Goal: Task Accomplishment & Management: Manage account settings

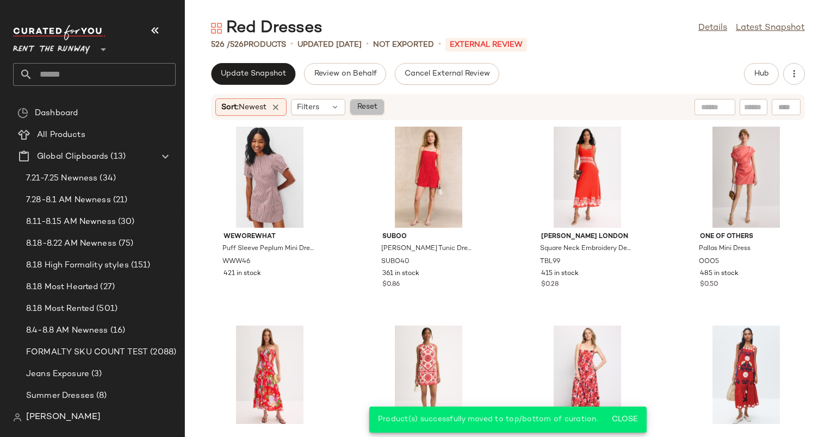
click at [375, 107] on span "Reset" at bounding box center [366, 107] width 21 height 9
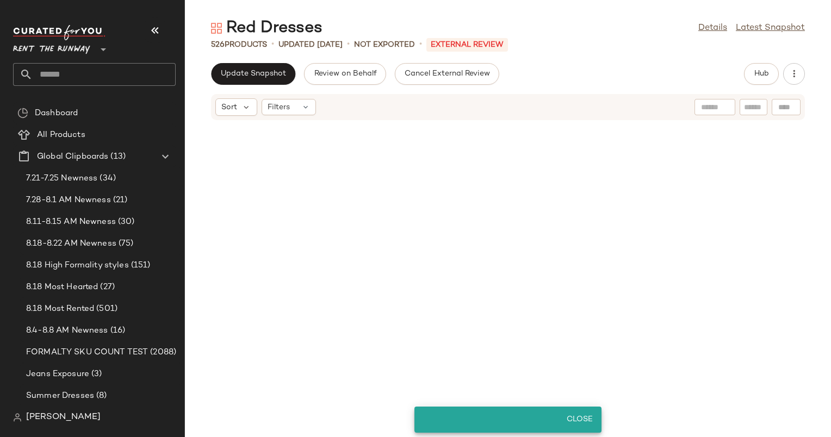
scroll to position [407, 0]
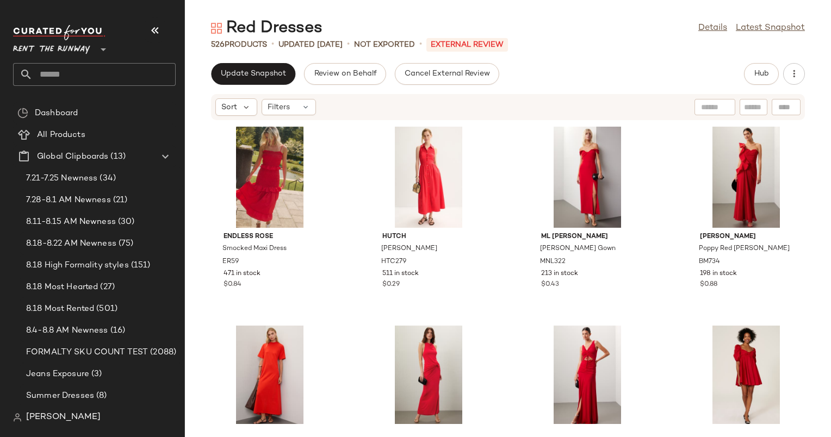
click at [239, 86] on div "Update Snapshot Review on Behalf Cancel External Review Hub Sort Filters Endles…" at bounding box center [508, 250] width 646 height 374
click at [266, 67] on button "Update Snapshot" at bounding box center [253, 74] width 84 height 22
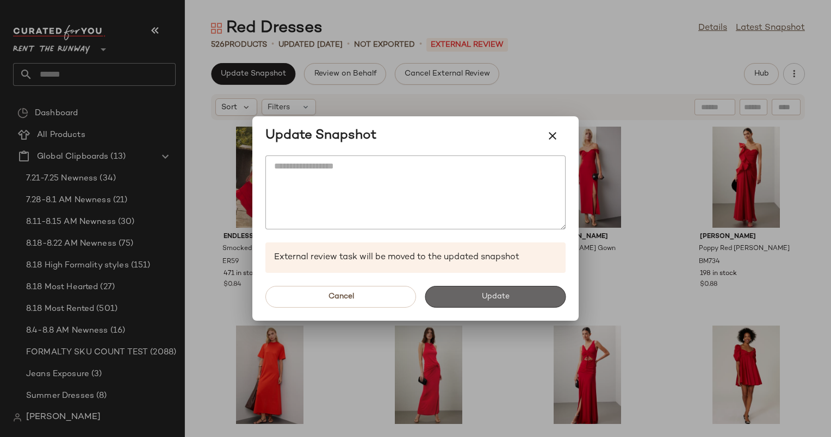
click at [510, 299] on button "Update" at bounding box center [495, 297] width 141 height 22
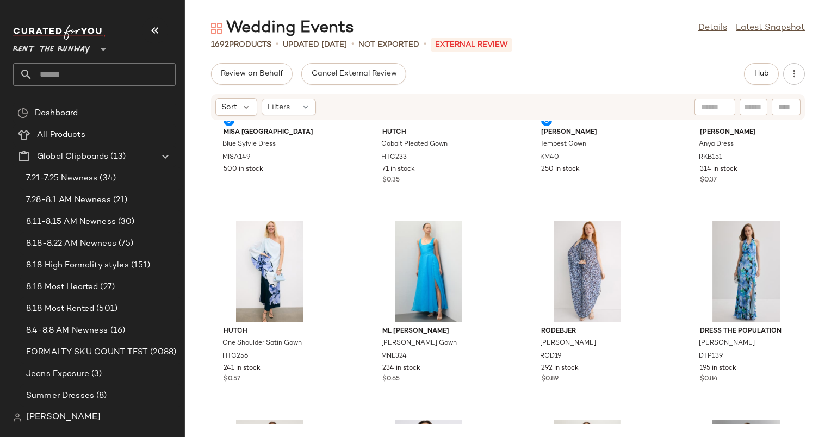
scroll to position [309, 0]
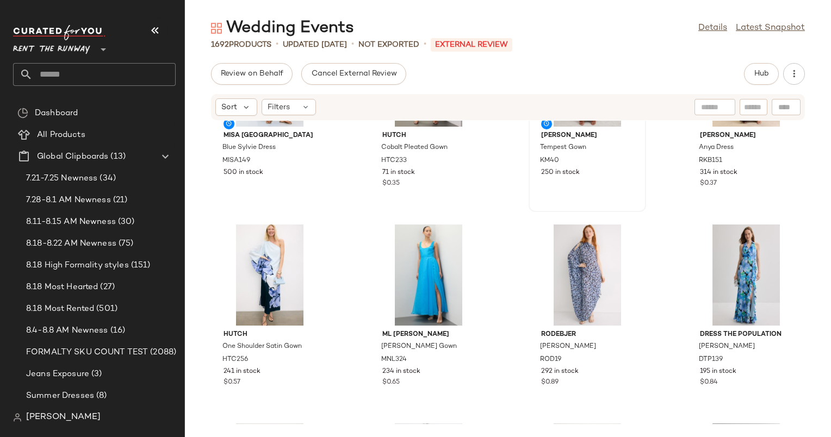
click at [547, 179] on div "View Katie May Tempest Gown KM40 250 in stock" at bounding box center [587, 117] width 115 height 188
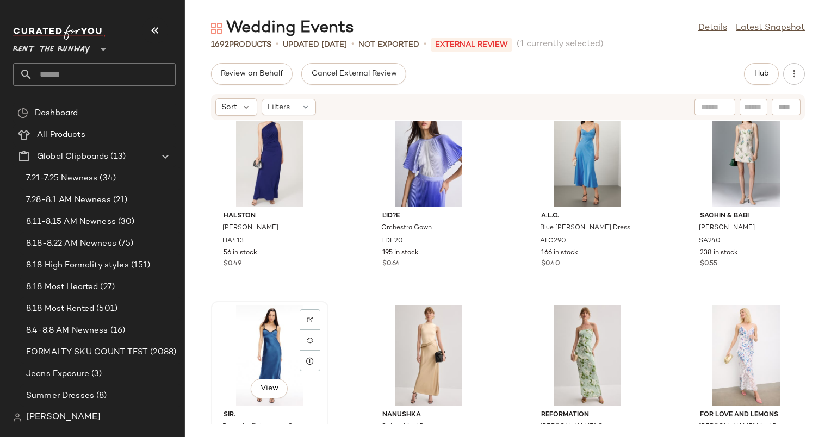
click at [268, 338] on div "View" at bounding box center [270, 355] width 110 height 101
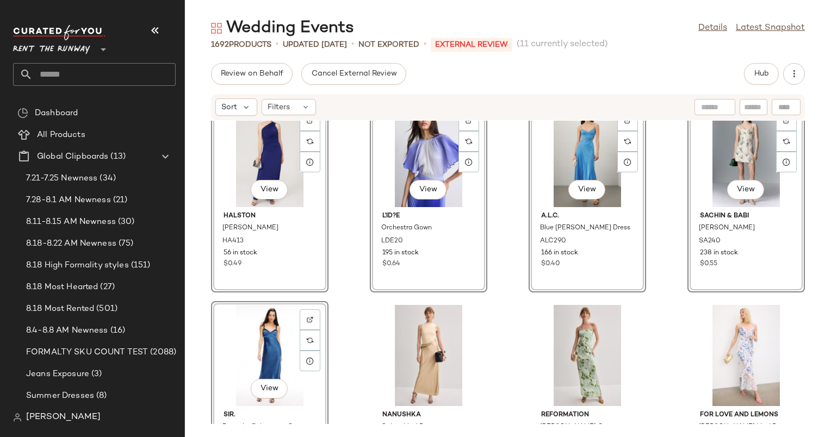
scroll to position [427, 0]
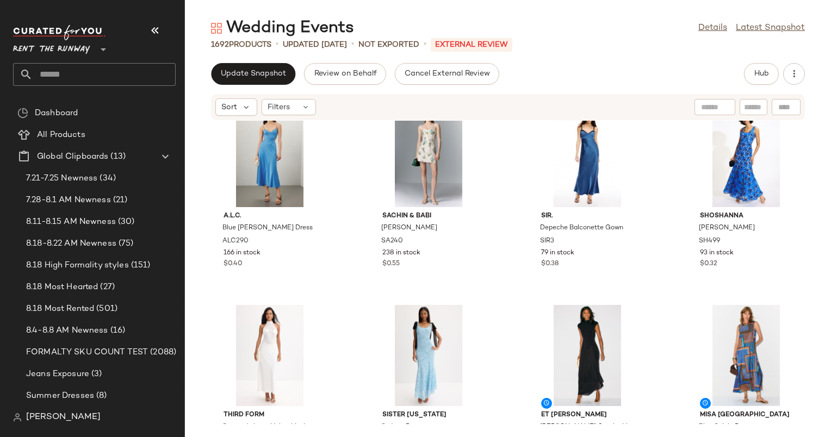
click at [257, 62] on div "Wedding Events Details Latest Snapshot 1692 Products • updated Aug 22nd • Not E…" at bounding box center [508, 227] width 646 height 420
click at [259, 64] on button "Update Snapshot" at bounding box center [253, 74] width 84 height 22
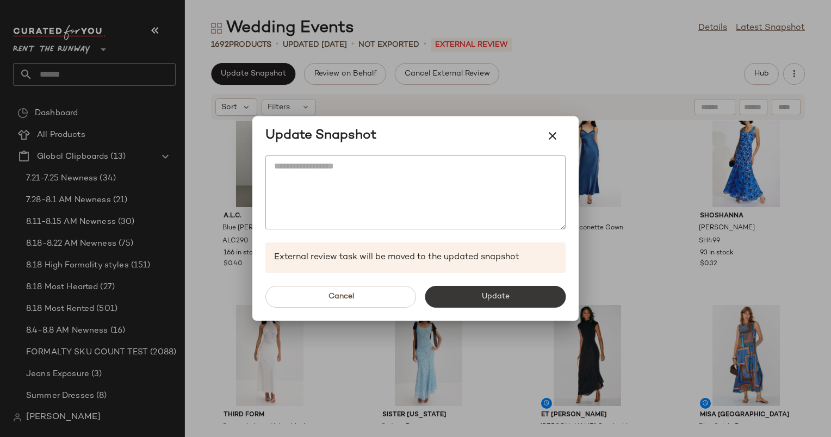
click at [504, 294] on span "Update" at bounding box center [495, 297] width 28 height 9
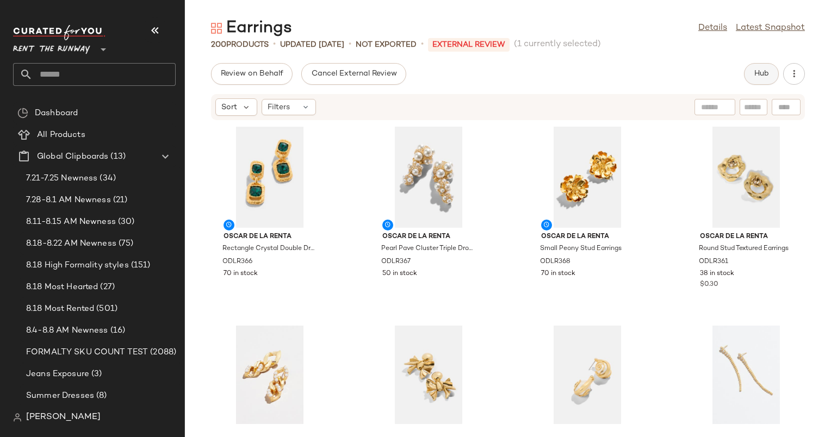
click at [755, 70] on span "Hub" at bounding box center [761, 74] width 15 height 9
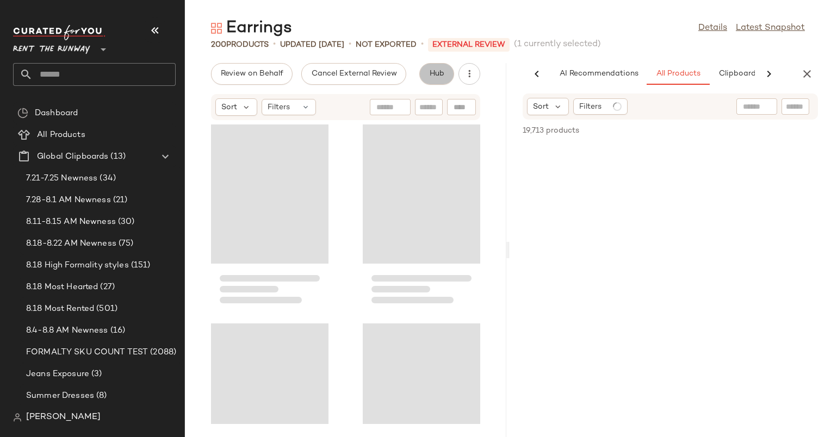
scroll to position [0, 56]
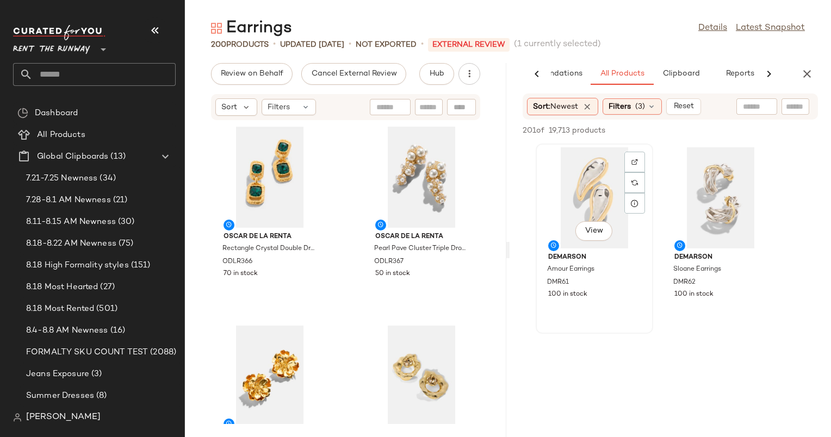
click at [590, 177] on div "View" at bounding box center [595, 197] width 110 height 101
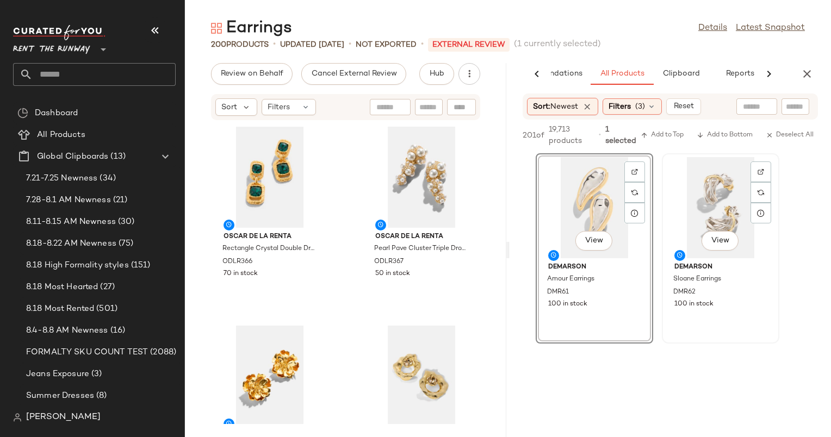
click at [697, 206] on div "View" at bounding box center [721, 207] width 110 height 101
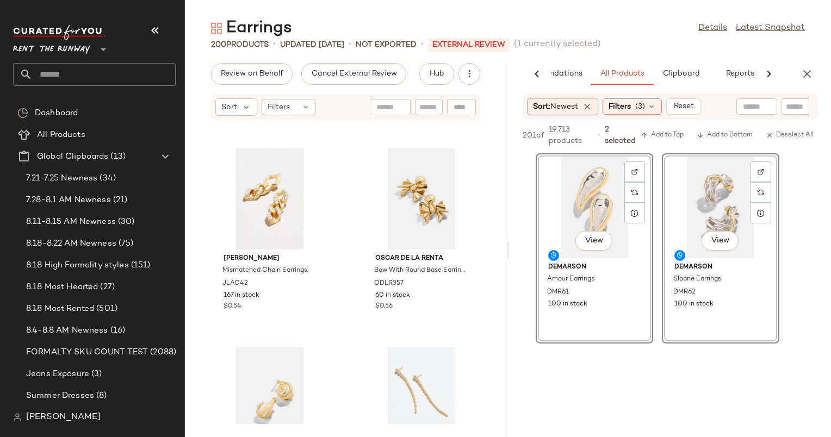
scroll to position [0, 0]
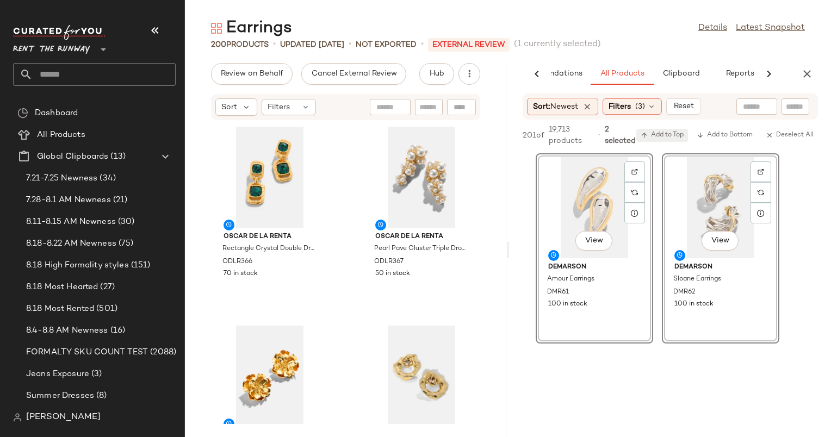
click at [668, 138] on span "Add to Top" at bounding box center [662, 136] width 43 height 8
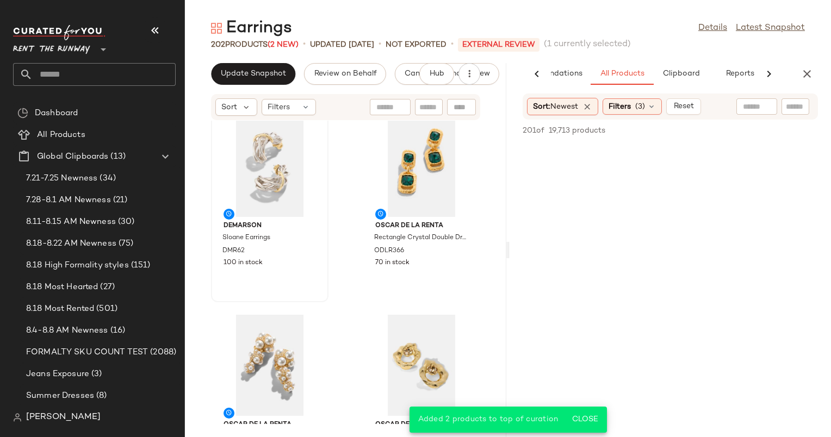
scroll to position [390, 0]
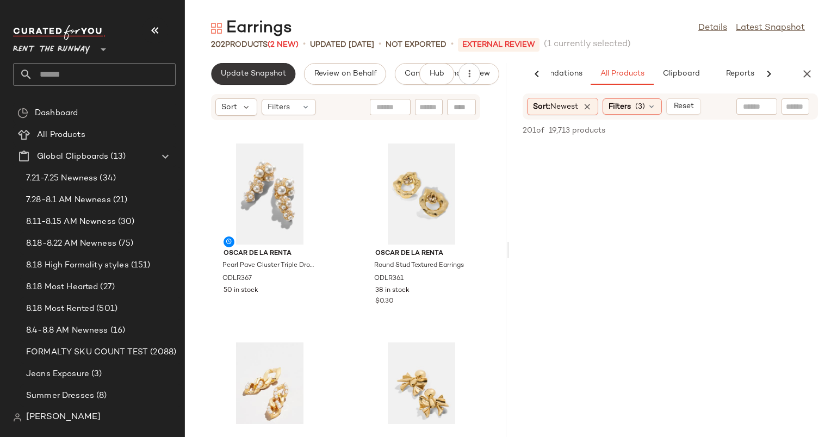
click at [261, 71] on span "Update Snapshot" at bounding box center [253, 74] width 66 height 9
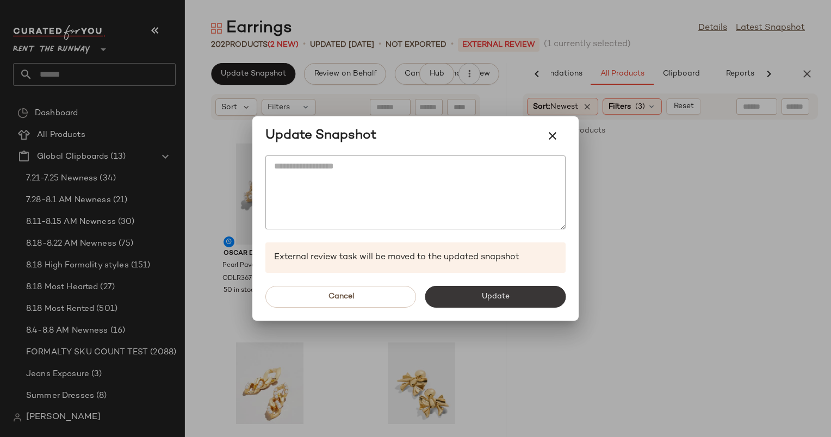
click at [505, 305] on button "Update" at bounding box center [495, 297] width 141 height 22
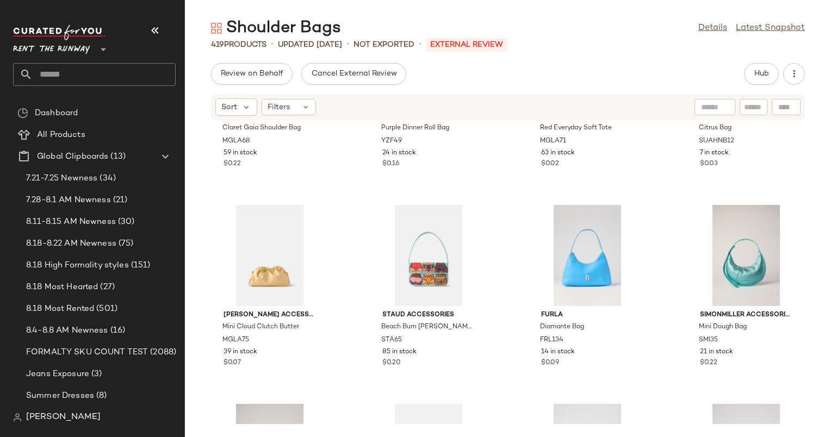
scroll to position [3158, 0]
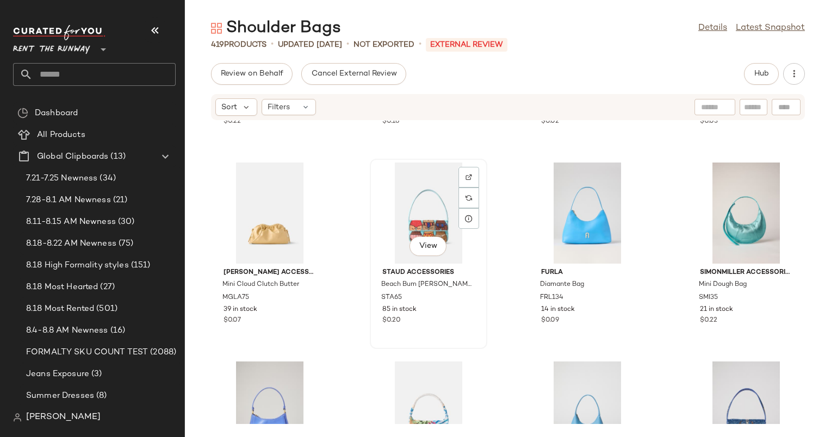
click at [419, 214] on div "View" at bounding box center [429, 213] width 110 height 101
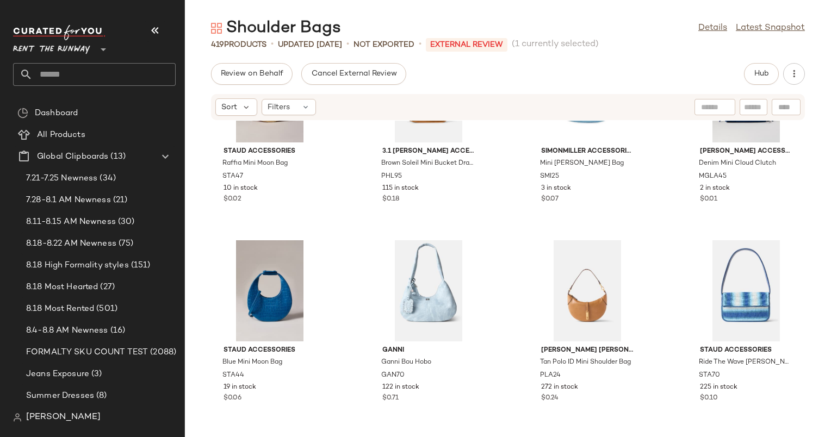
scroll to position [5866, 0]
click at [716, 289] on div "View" at bounding box center [746, 291] width 110 height 101
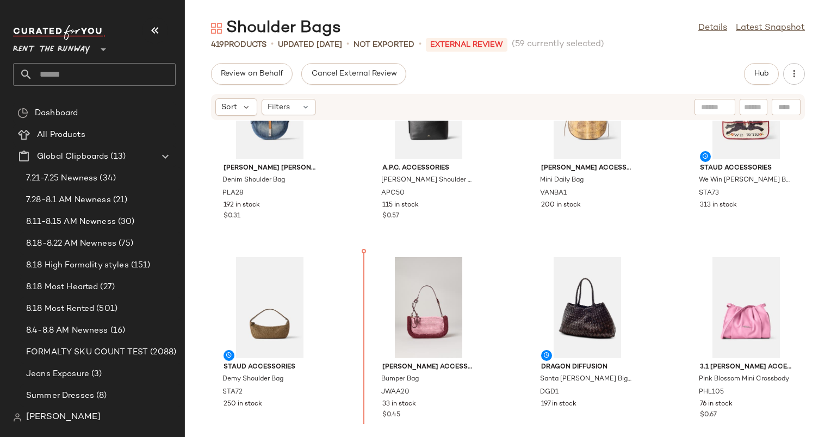
scroll to position [88, 0]
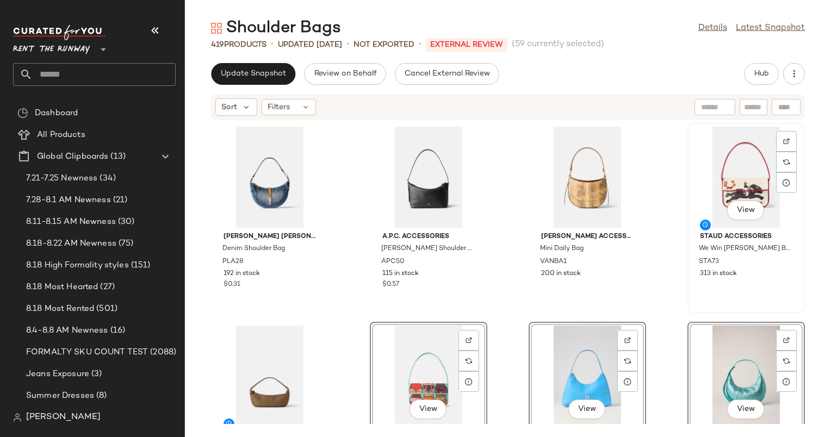
click at [733, 157] on div "View" at bounding box center [746, 177] width 110 height 101
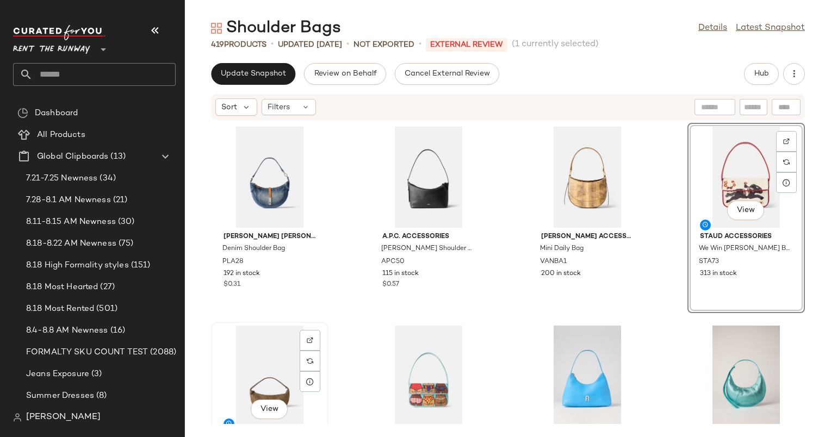
click at [272, 348] on div "View" at bounding box center [270, 376] width 110 height 101
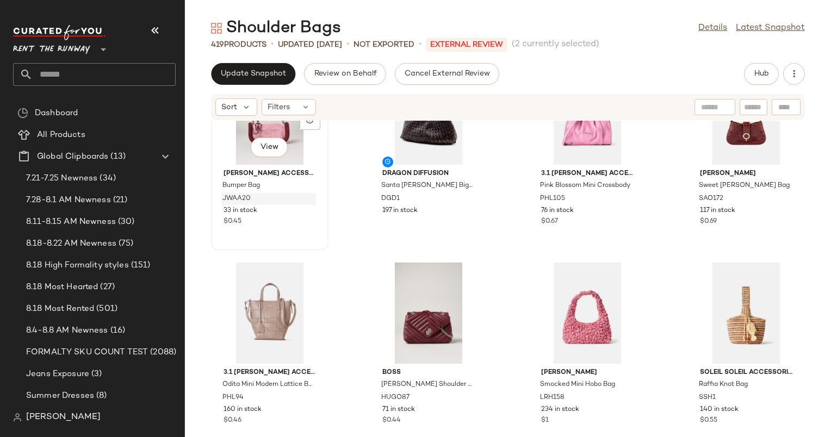
scroll to position [2965, 0]
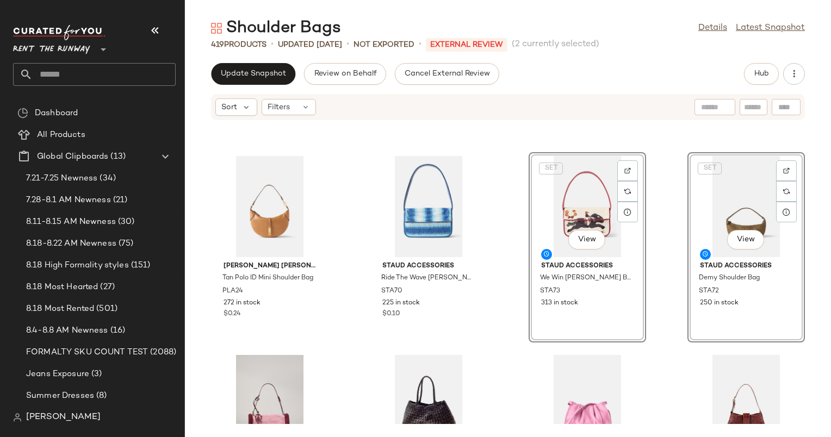
click at [513, 225] on div "Polo Ralph Lauren Accessories Tan Polo ID Mini Shoulder Bag PLA24 272 in stock …" at bounding box center [508, 272] width 646 height 303
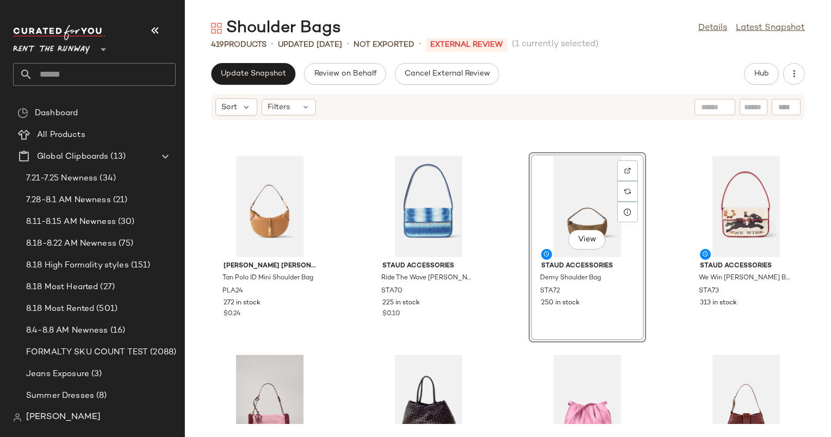
click at [509, 211] on div "Polo Ralph Lauren Accessories Tan Polo ID Mini Shoulder Bag PLA24 272 in stock …" at bounding box center [508, 272] width 646 height 303
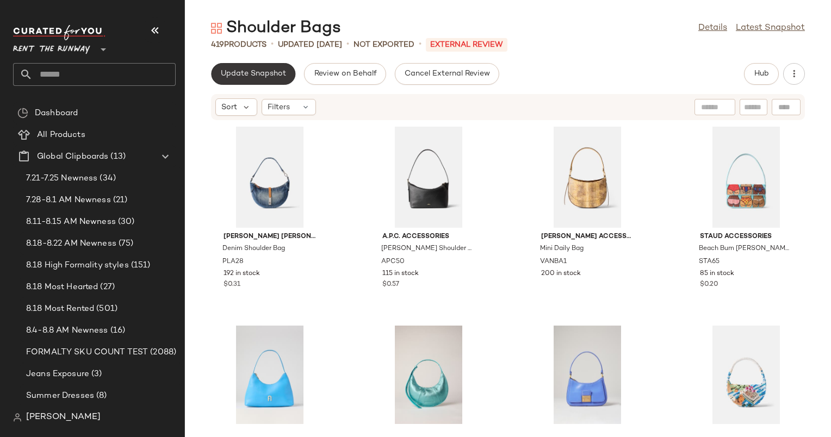
click at [250, 66] on button "Update Snapshot" at bounding box center [253, 74] width 84 height 22
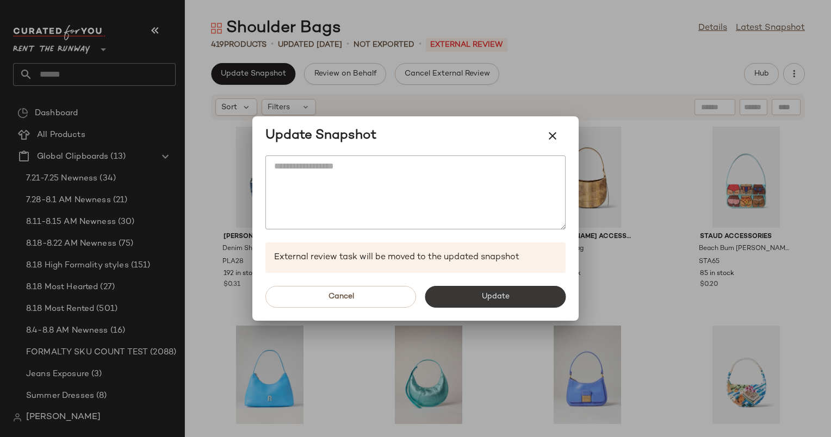
click at [475, 296] on button "Update" at bounding box center [495, 297] width 141 height 22
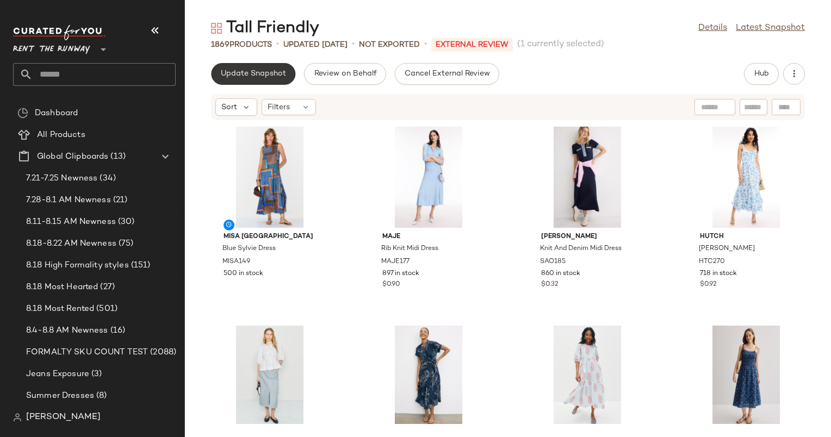
click at [252, 67] on button "Update Snapshot" at bounding box center [253, 74] width 84 height 22
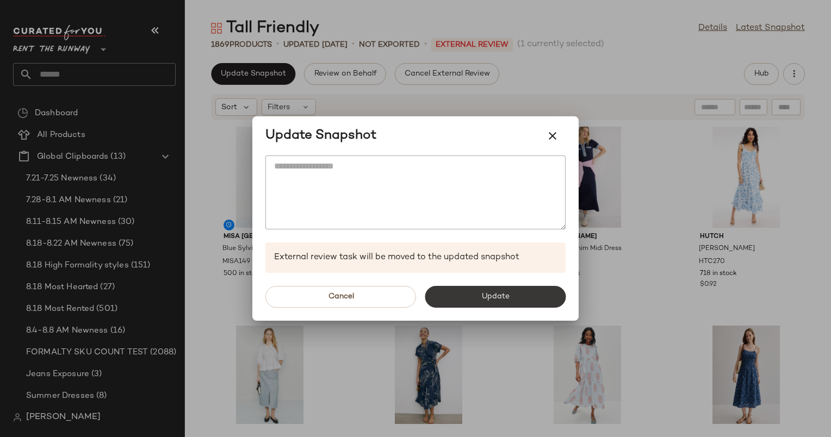
click at [480, 297] on button "Update" at bounding box center [495, 297] width 141 height 22
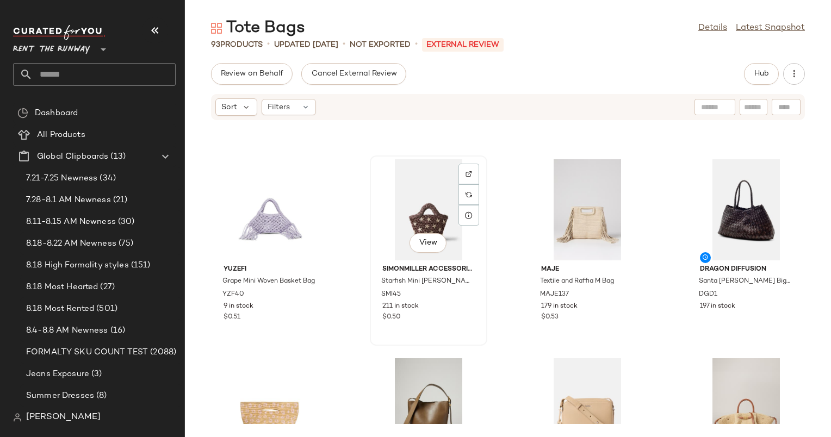
click at [409, 227] on div "View" at bounding box center [429, 209] width 110 height 101
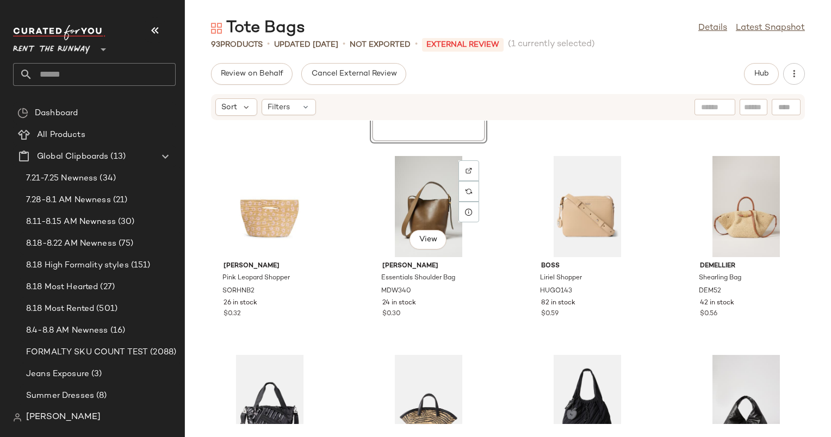
scroll to position [577, 0]
click at [726, 203] on div "View" at bounding box center [746, 206] width 110 height 101
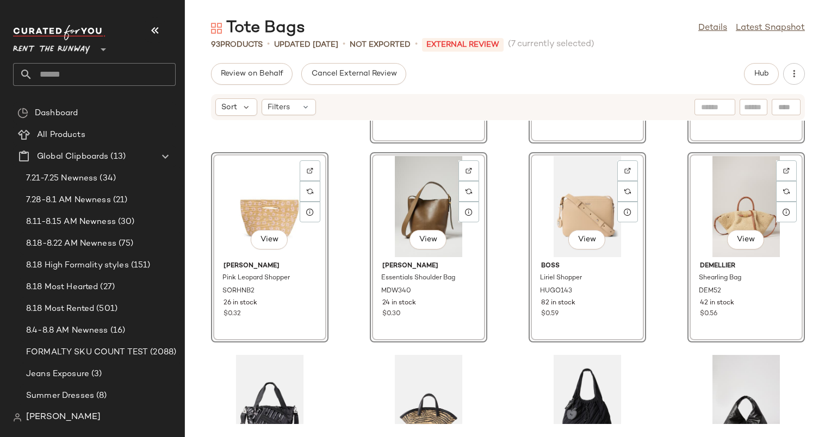
scroll to position [775, 0]
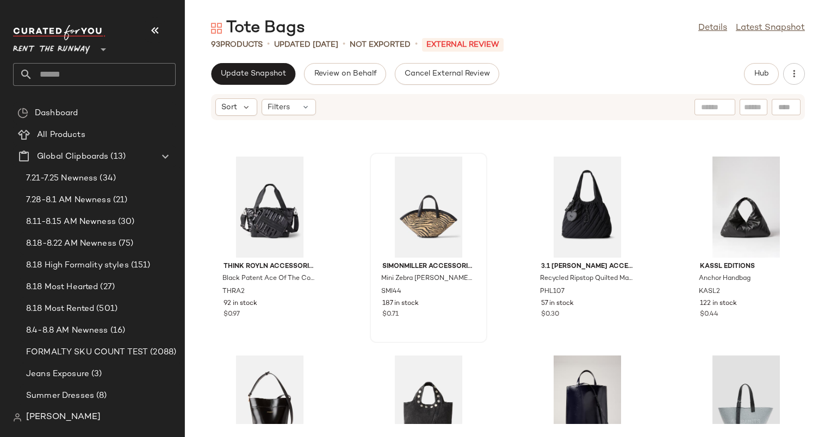
click at [431, 210] on div at bounding box center [429, 207] width 110 height 101
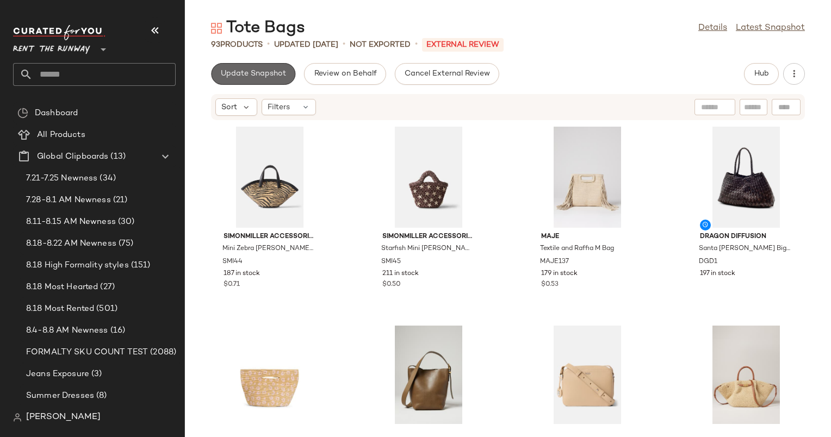
click at [274, 65] on button "Update Snapshot" at bounding box center [253, 74] width 84 height 22
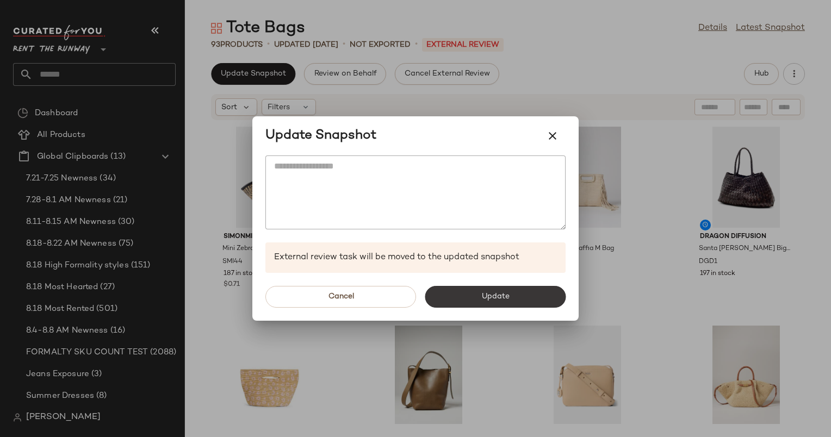
click at [463, 290] on button "Update" at bounding box center [495, 297] width 141 height 22
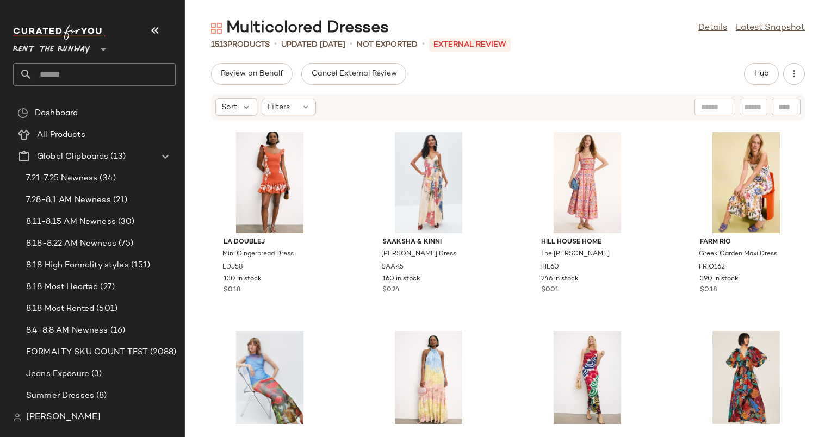
scroll to position [2592, 0]
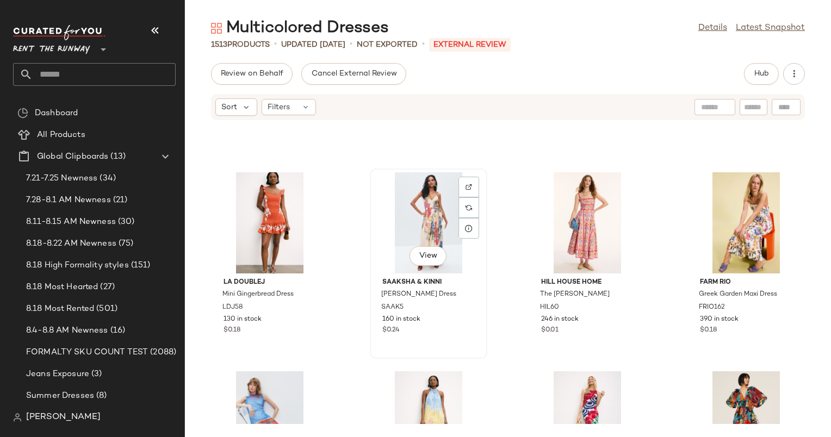
click at [387, 170] on div "View Saaksha & Kinni Yazmin Dress SAAK5 160 in stock $0.24" at bounding box center [428, 264] width 115 height 188
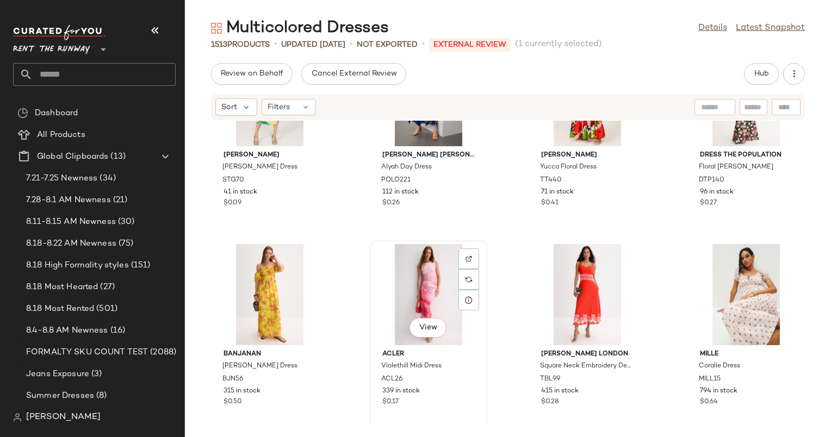
scroll to position [4341, 0]
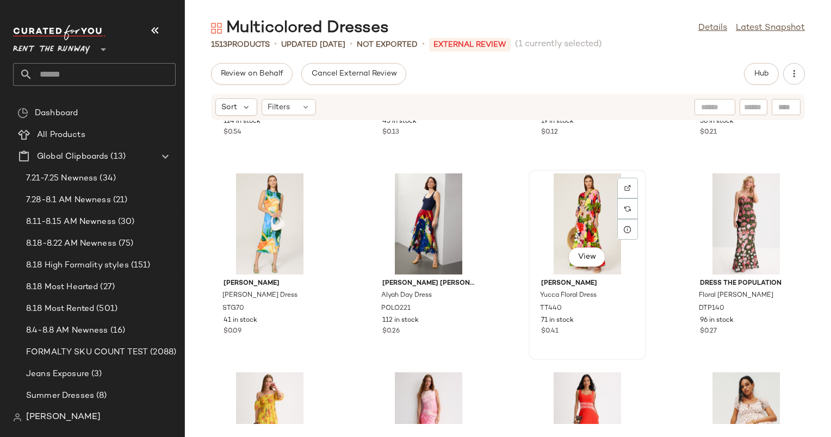
click at [589, 225] on div "View" at bounding box center [587, 223] width 110 height 101
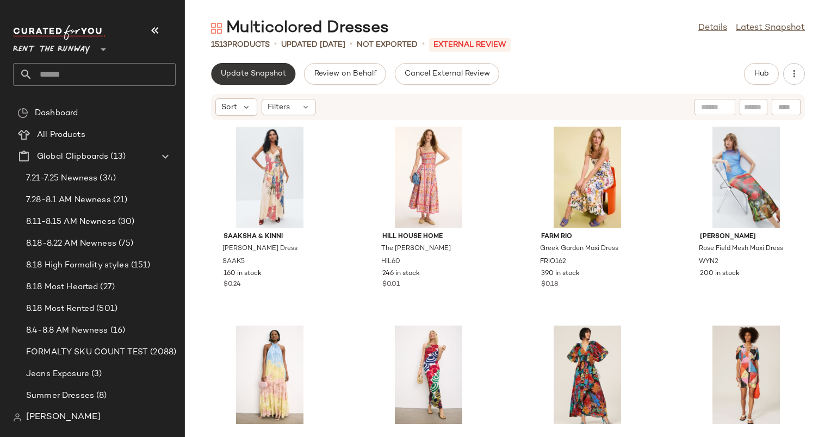
click at [247, 70] on span "Update Snapshot" at bounding box center [253, 74] width 66 height 9
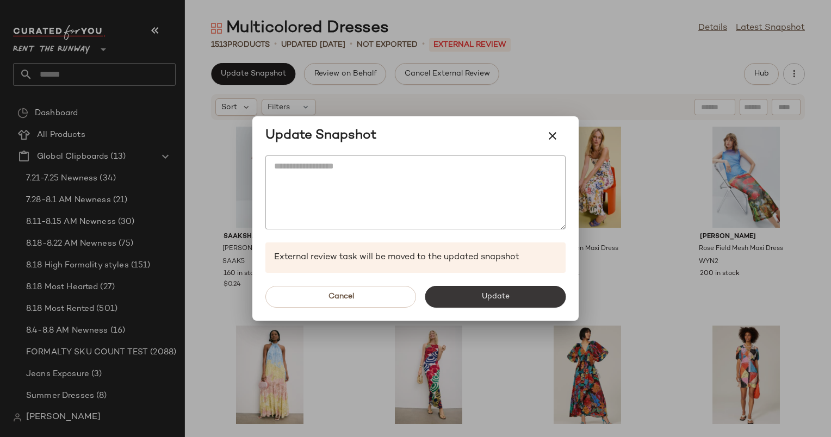
click at [485, 304] on button "Update" at bounding box center [495, 297] width 141 height 22
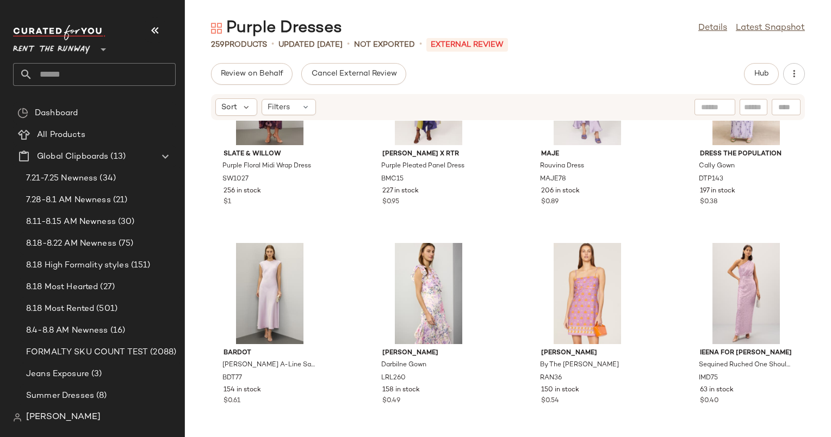
scroll to position [1087, 0]
click at [703, 170] on span "Cally Gown" at bounding box center [717, 166] width 36 height 10
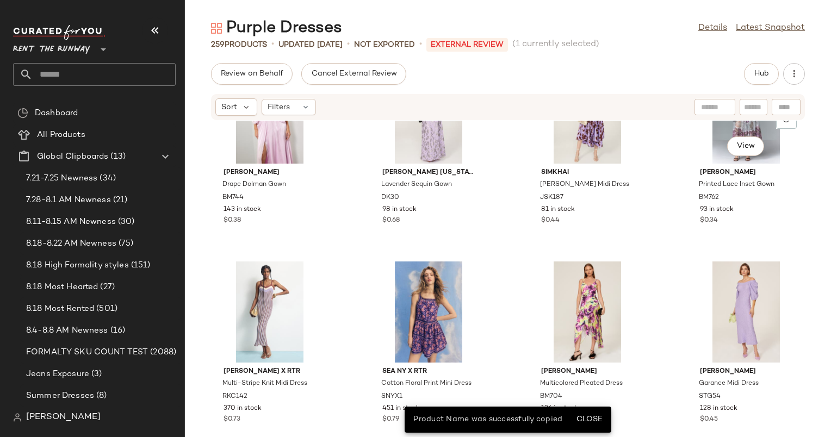
scroll to position [1198, 0]
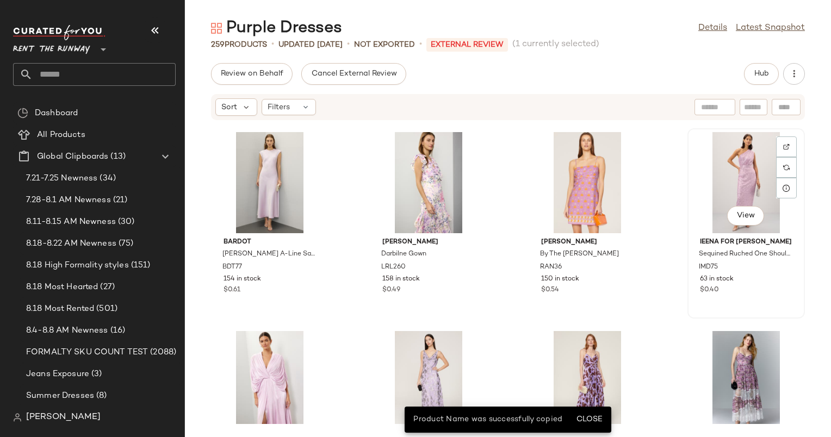
click at [733, 200] on div "View" at bounding box center [746, 182] width 110 height 101
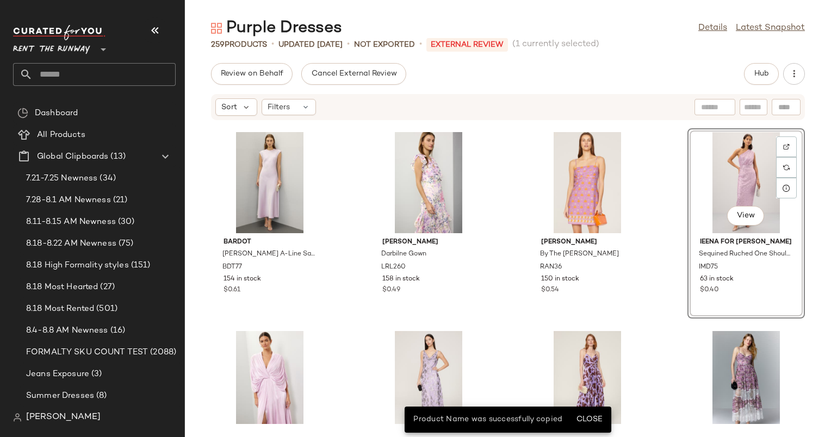
scroll to position [926, 0]
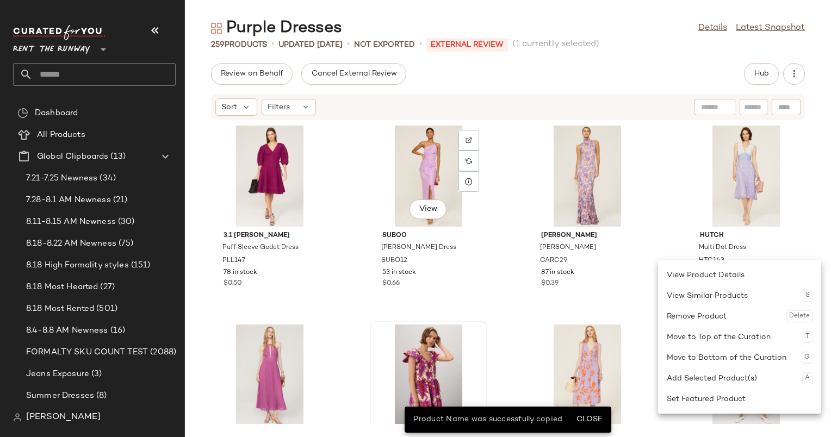
scroll to position [2199, 0]
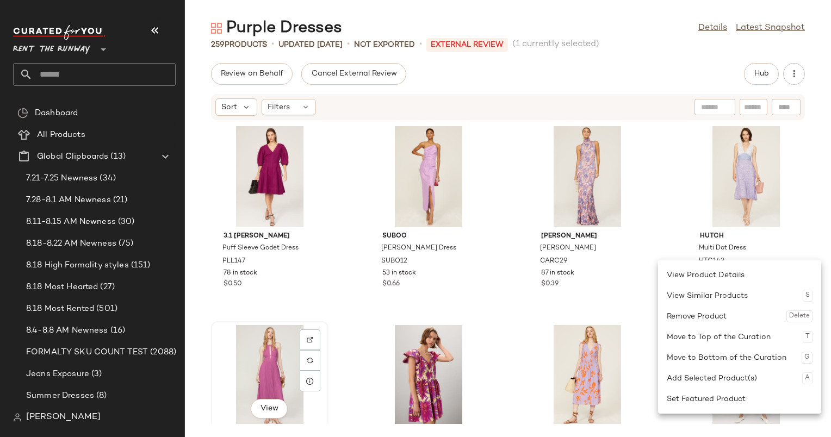
click at [281, 370] on div "View" at bounding box center [270, 375] width 110 height 101
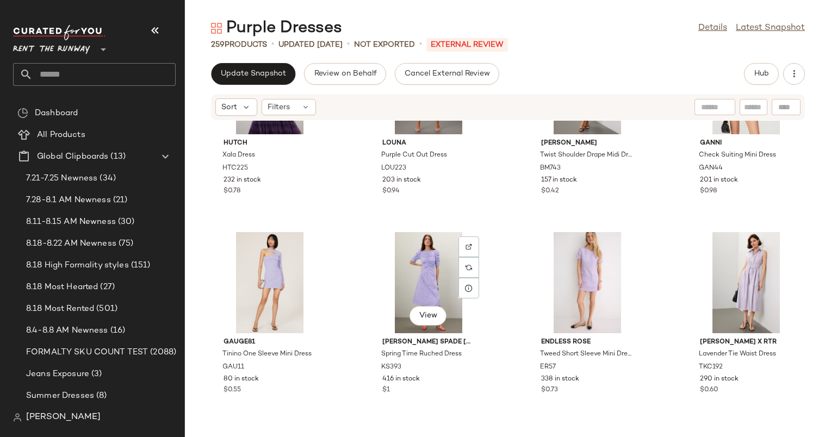
scroll to position [1703, 0]
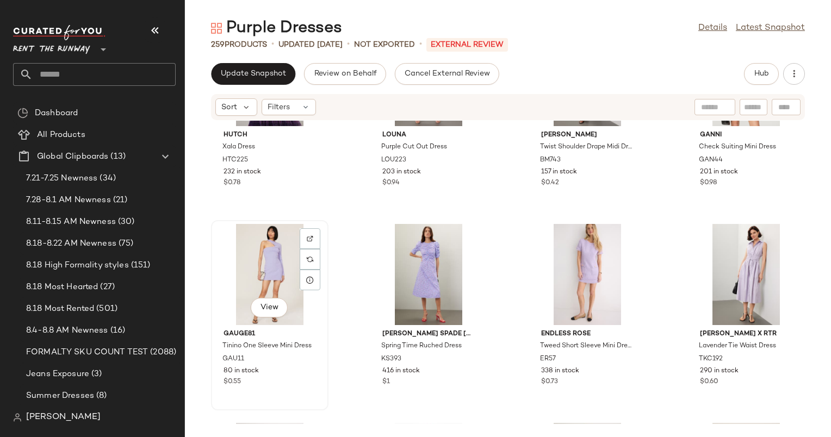
click at [259, 258] on div "View" at bounding box center [270, 274] width 110 height 101
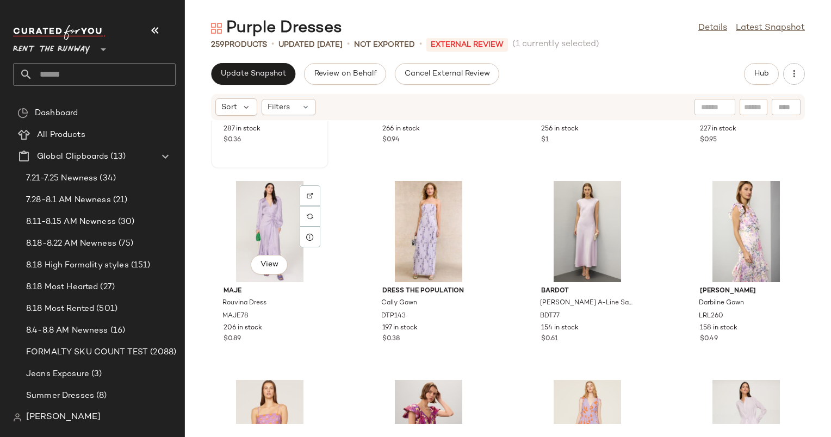
scroll to position [2145, 0]
click at [420, 218] on div "View" at bounding box center [429, 231] width 110 height 101
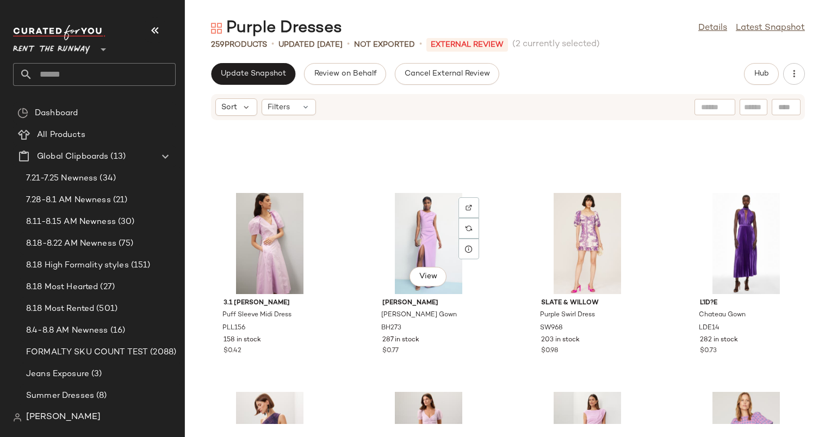
click at [420, 218] on div "View" at bounding box center [429, 243] width 110 height 101
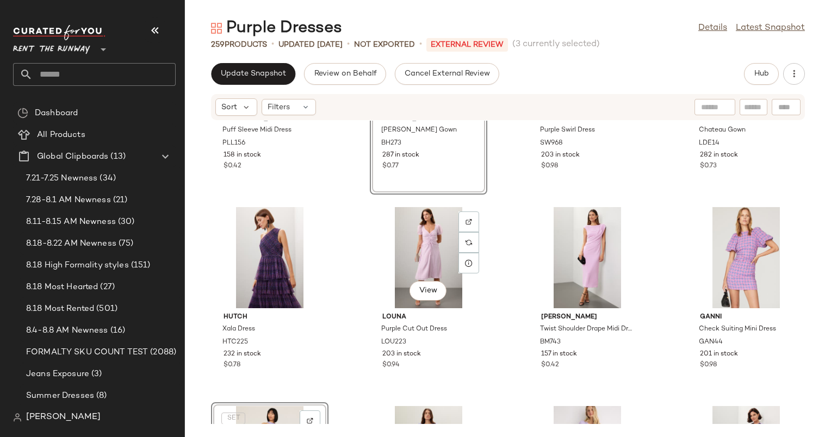
scroll to position [1525, 0]
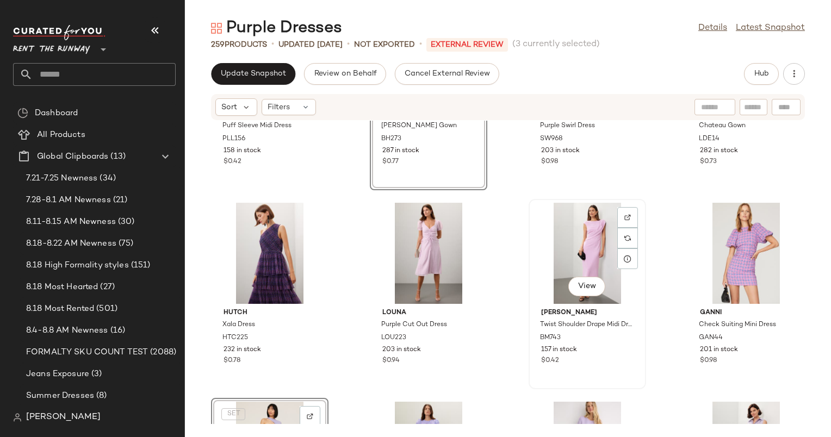
click at [589, 248] on div "View" at bounding box center [587, 253] width 110 height 101
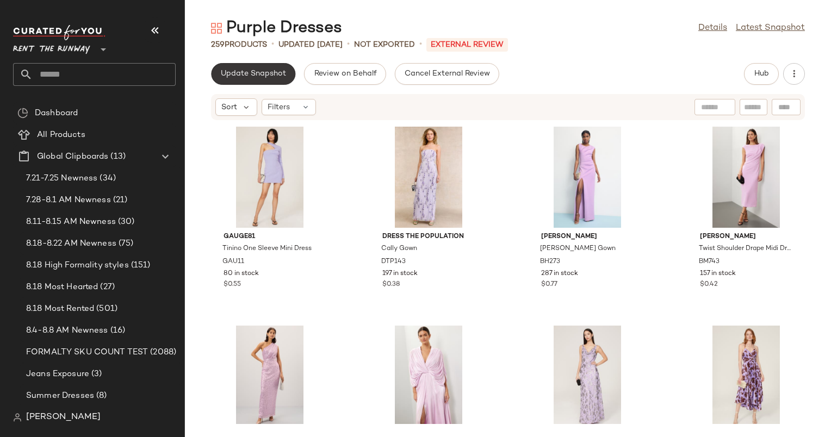
click at [258, 83] on button "Update Snapshot" at bounding box center [253, 74] width 84 height 22
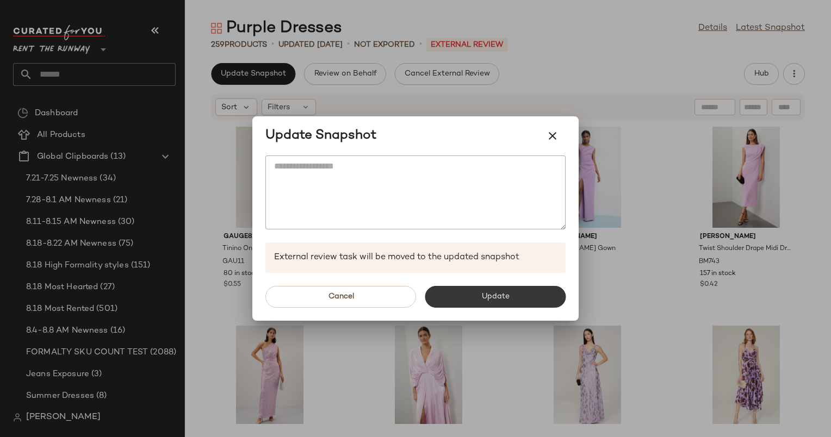
click at [495, 303] on button "Update" at bounding box center [495, 297] width 141 height 22
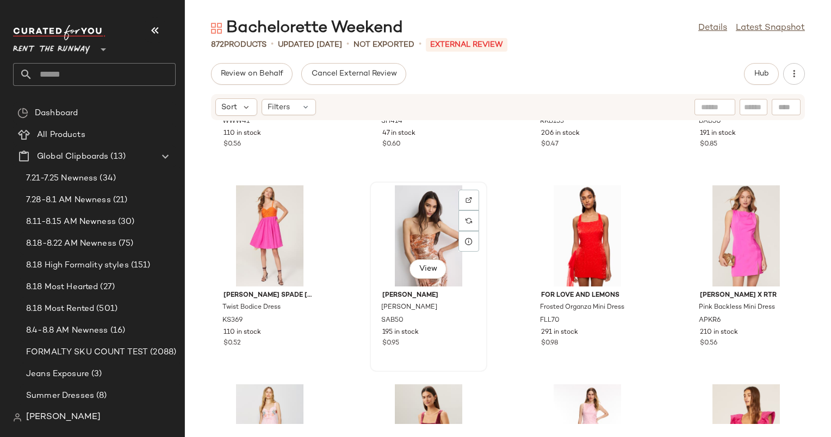
click at [423, 246] on div "View" at bounding box center [429, 235] width 110 height 101
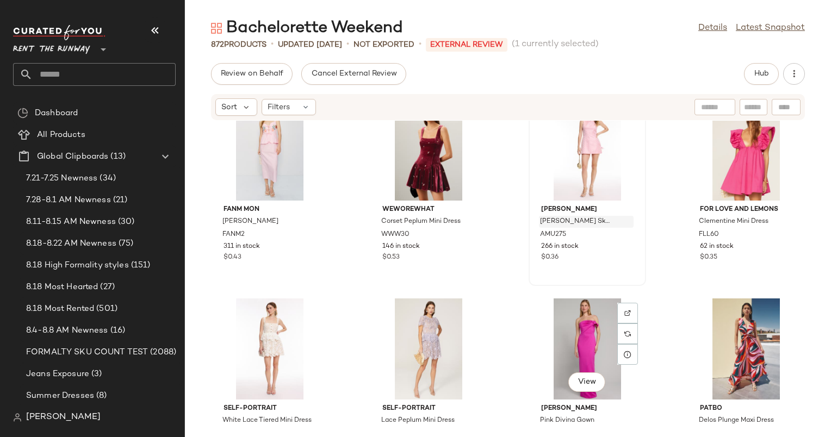
scroll to position [1032, 0]
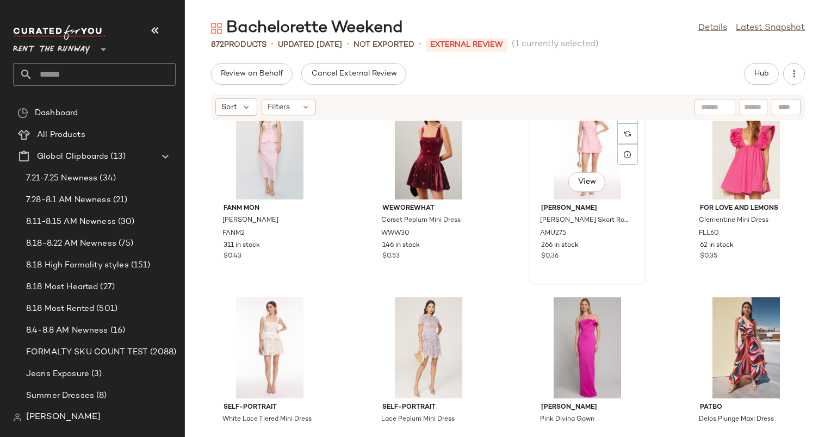
click at [555, 168] on div "View" at bounding box center [587, 148] width 110 height 101
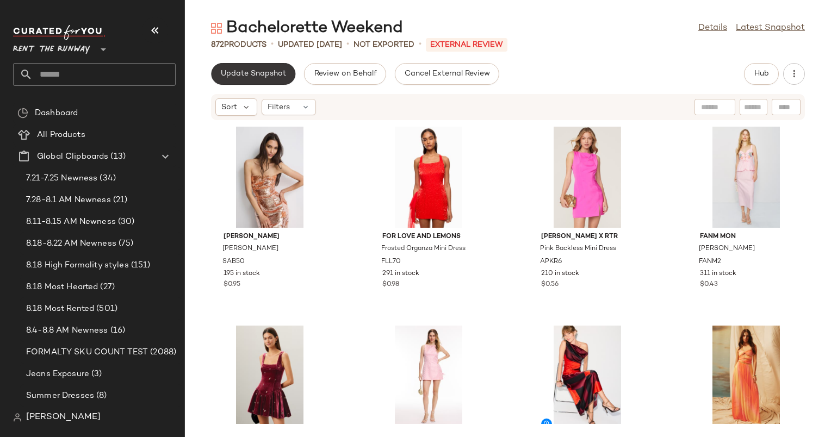
click at [275, 67] on button "Update Snapshot" at bounding box center [253, 74] width 84 height 22
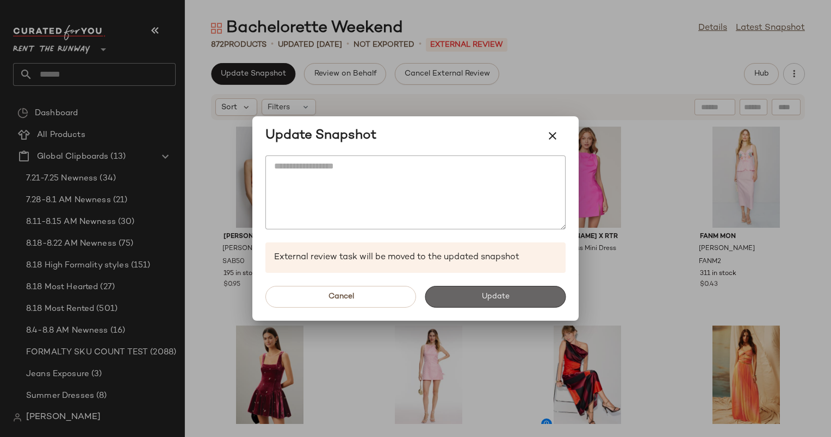
click at [489, 289] on button "Update" at bounding box center [495, 297] width 141 height 22
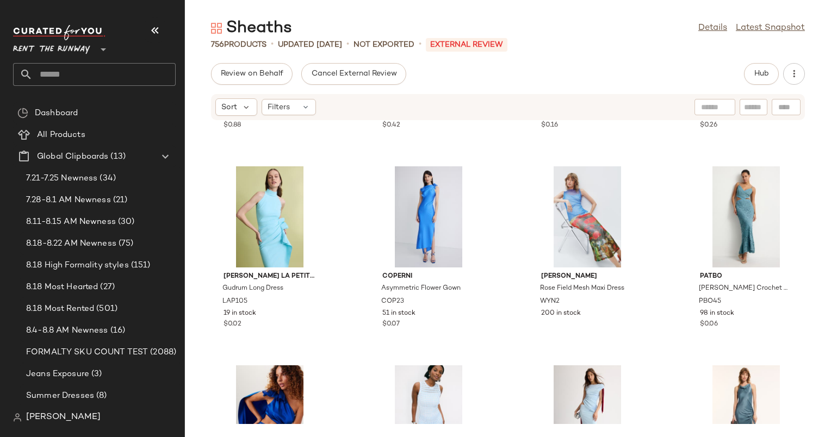
scroll to position [1987, 0]
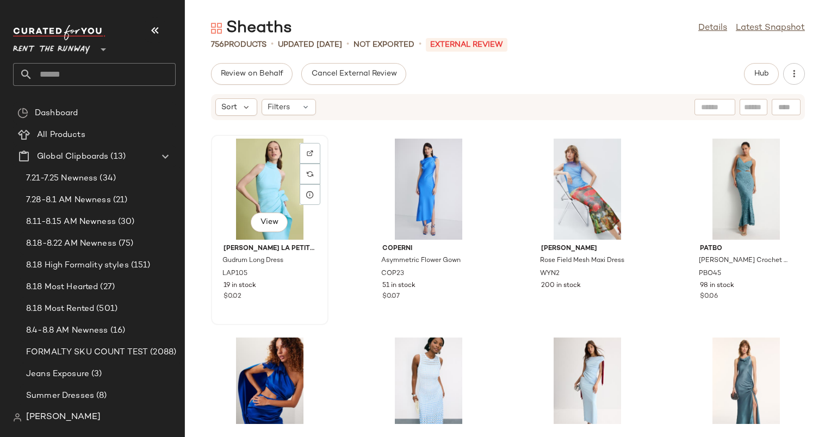
click at [273, 206] on div "View" at bounding box center [270, 189] width 110 height 101
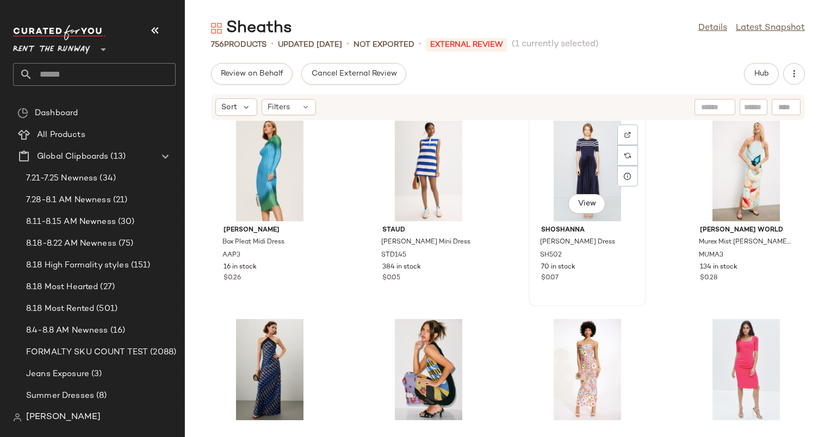
scroll to position [3200, 0]
click at [453, 350] on div "View" at bounding box center [429, 369] width 110 height 101
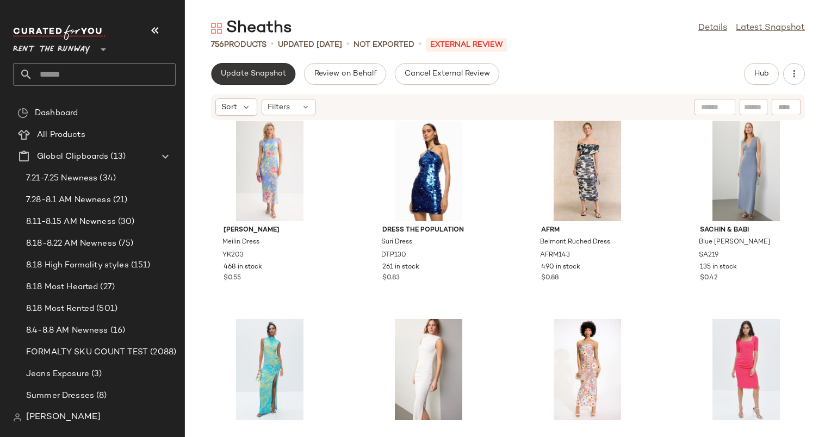
click at [259, 76] on span "Update Snapshot" at bounding box center [253, 74] width 66 height 9
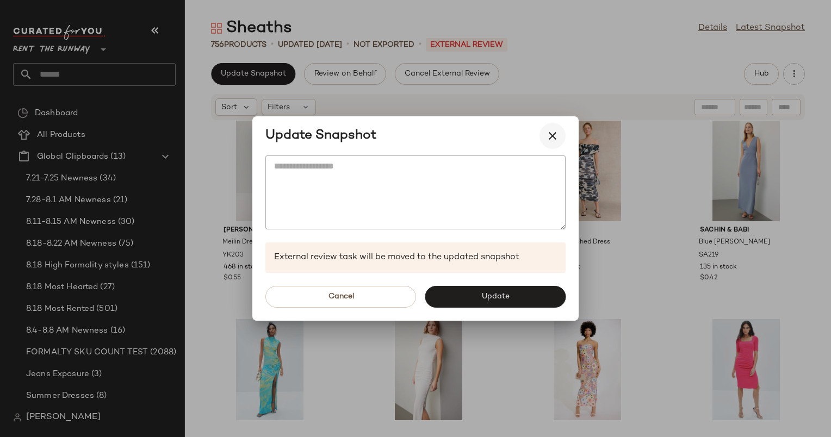
click at [549, 133] on icon "button" at bounding box center [552, 135] width 13 height 13
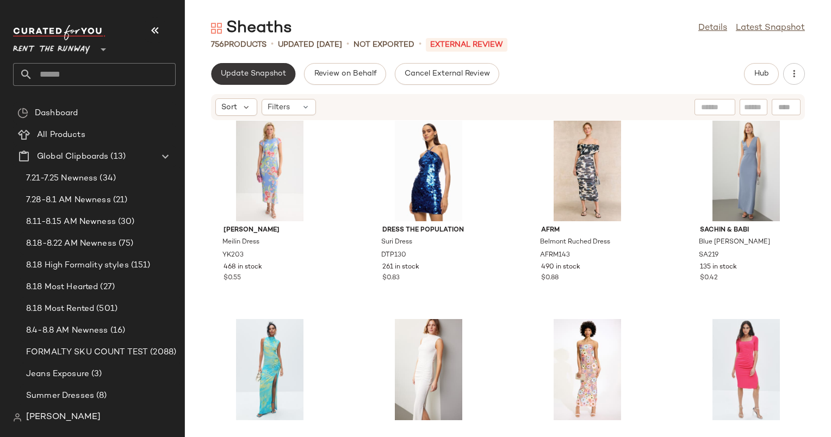
click at [255, 67] on button "Update Snapshot" at bounding box center [253, 74] width 84 height 22
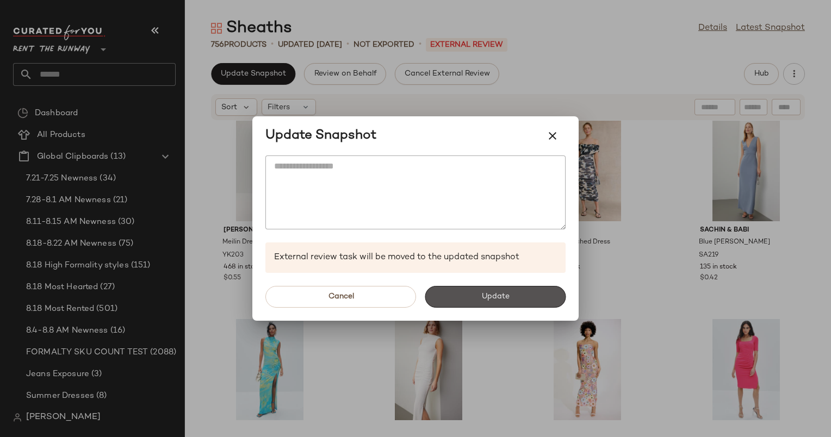
drag, startPoint x: 485, startPoint y: 289, endPoint x: 302, endPoint y: 45, distance: 304.7
click at [410, 172] on div "Update Snapshot External review task will be moved to the updated snapshot Canc…" at bounding box center [415, 218] width 326 height 204
click at [478, 292] on button "Update" at bounding box center [495, 297] width 141 height 22
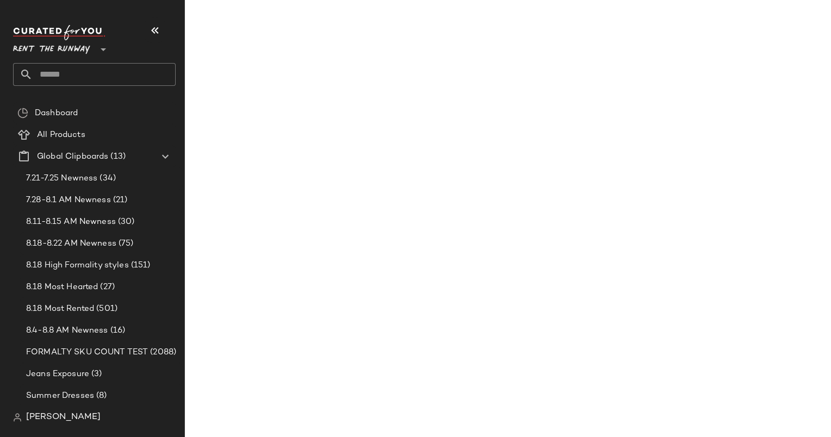
scroll to position [3399, 0]
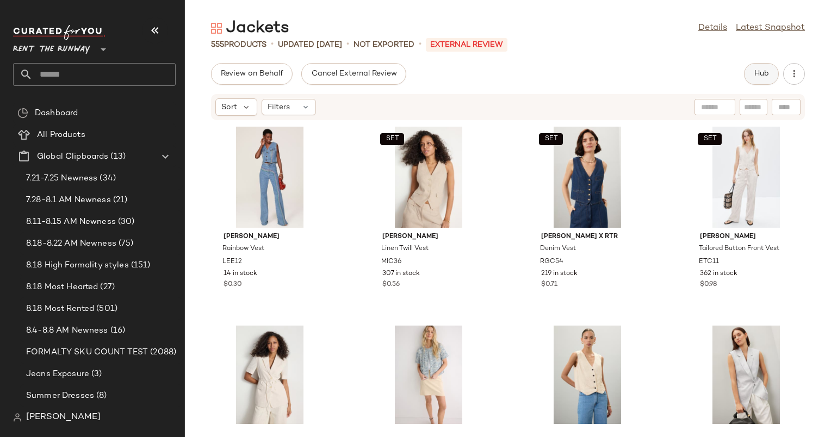
click at [755, 72] on span "Hub" at bounding box center [761, 74] width 15 height 9
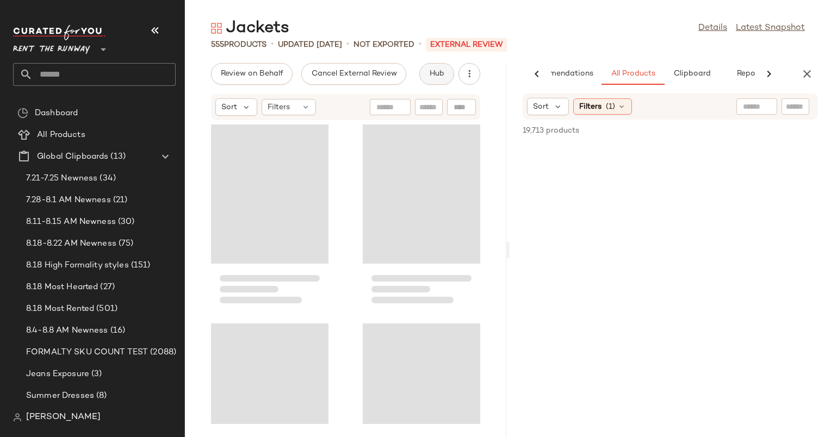
scroll to position [0, 45]
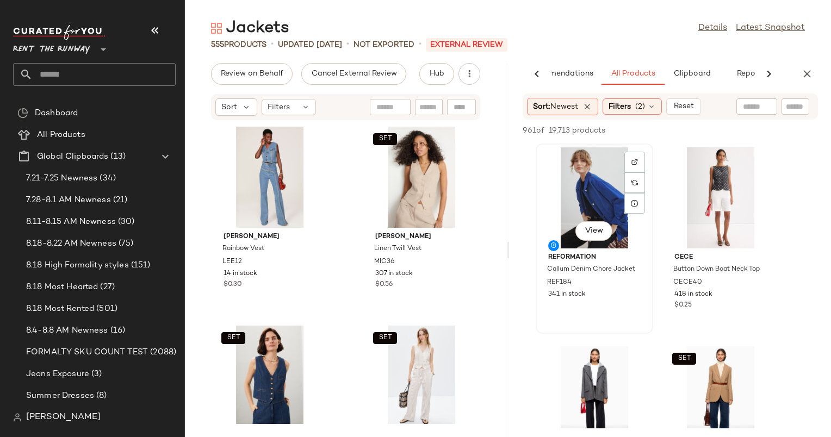
click at [582, 177] on div "View" at bounding box center [595, 197] width 110 height 101
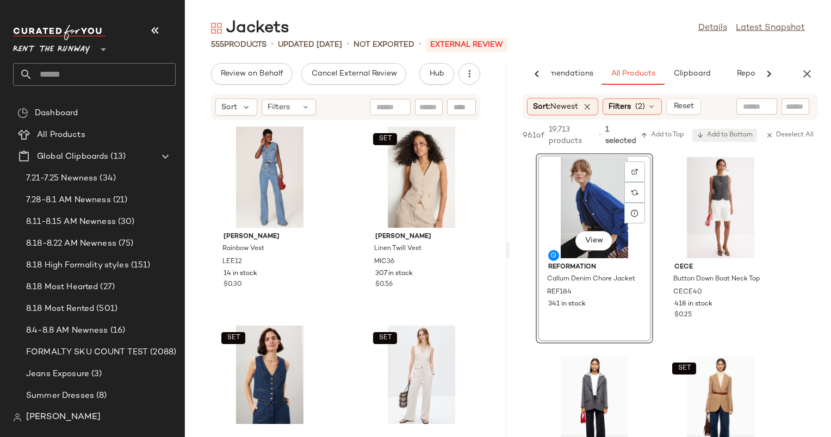
click at [717, 135] on span "Add to Bottom" at bounding box center [725, 136] width 56 height 8
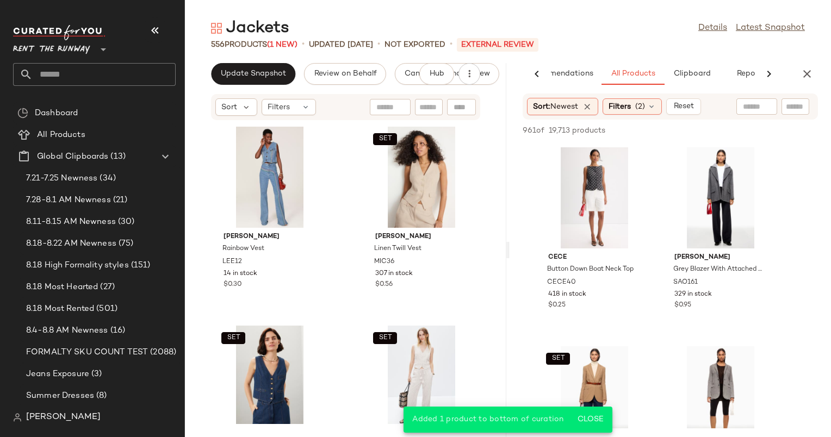
click at [817, 78] on div "AI Recommendations All Products Clipboard Reports" at bounding box center [670, 74] width 321 height 22
click at [811, 73] on icon "button" at bounding box center [807, 73] width 13 height 13
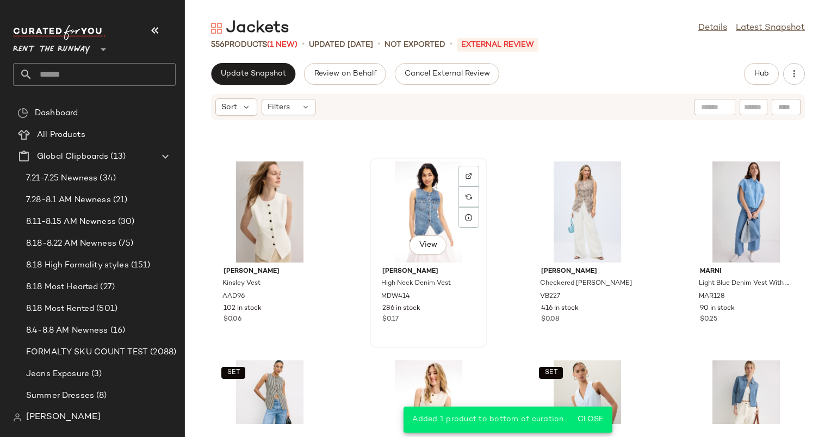
click at [453, 219] on div "View" at bounding box center [429, 212] width 110 height 101
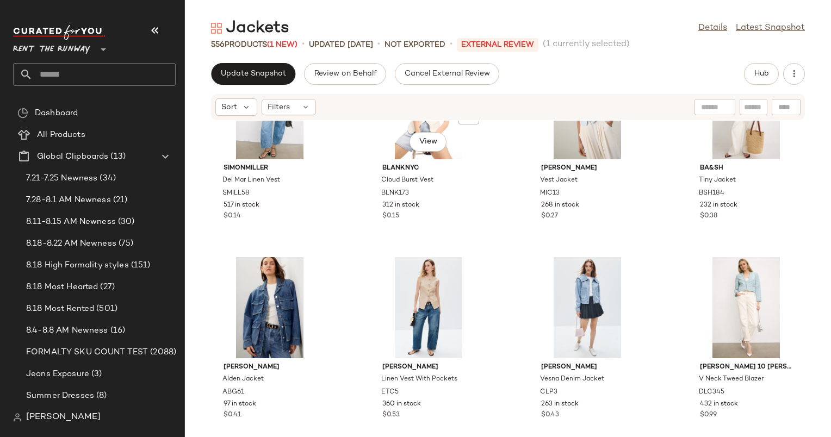
scroll to position [952, 0]
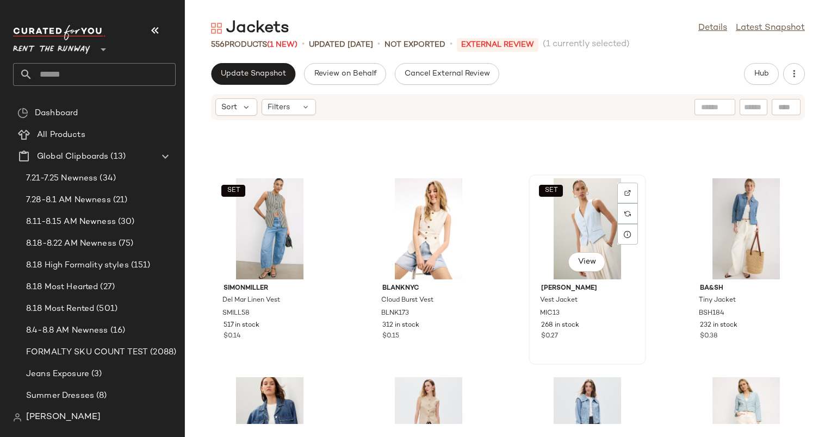
click at [581, 222] on div "SET View" at bounding box center [587, 228] width 110 height 101
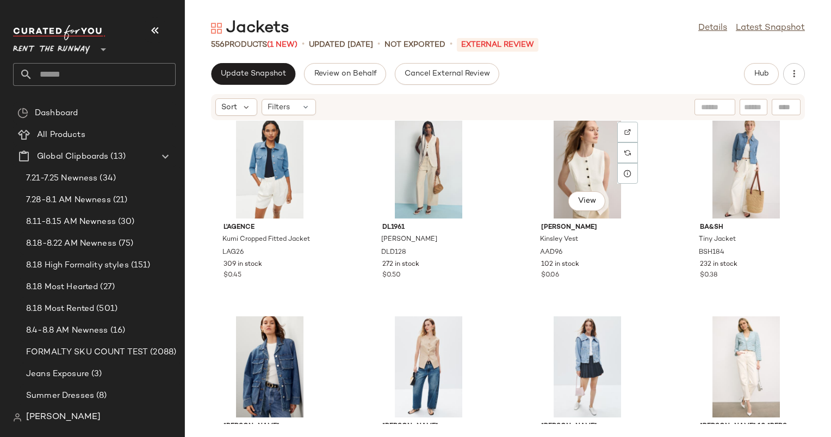
scroll to position [979, 0]
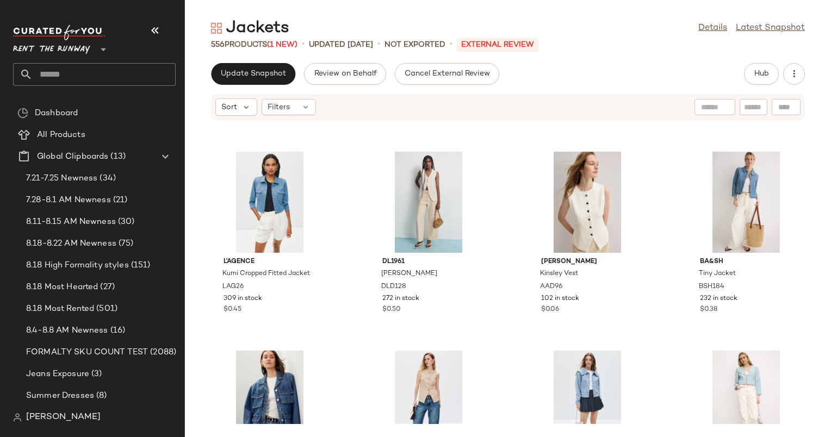
drag, startPoint x: 676, startPoint y: 192, endPoint x: 491, endPoint y: 235, distance: 190.4
click at [491, 235] on div "7 For All Mankind Lady Vest FAMK107 434 in stock $0.61 Dea Kudibal MeryI Halter…" at bounding box center [508, 272] width 646 height 303
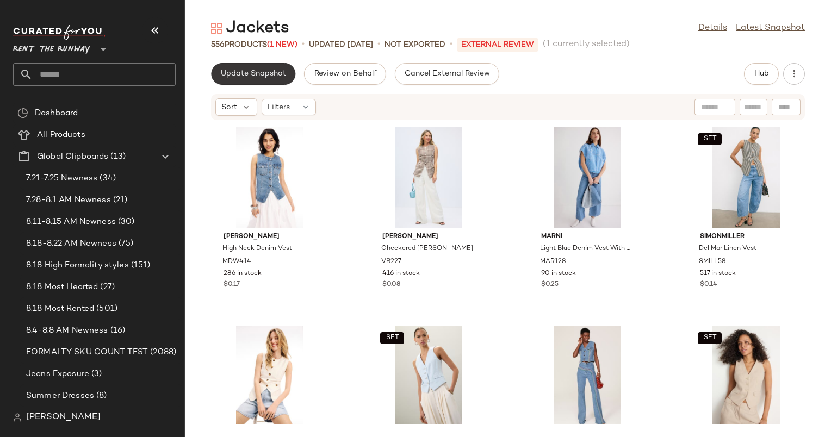
click at [267, 78] on span "Update Snapshot" at bounding box center [253, 74] width 66 height 9
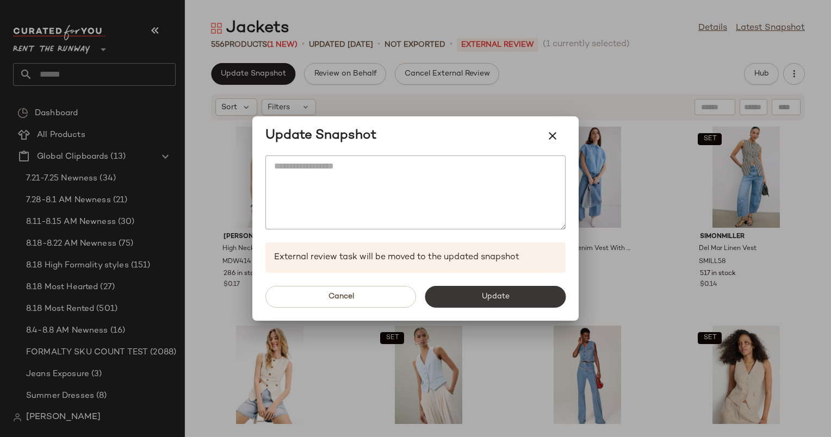
click at [517, 288] on button "Update" at bounding box center [495, 297] width 141 height 22
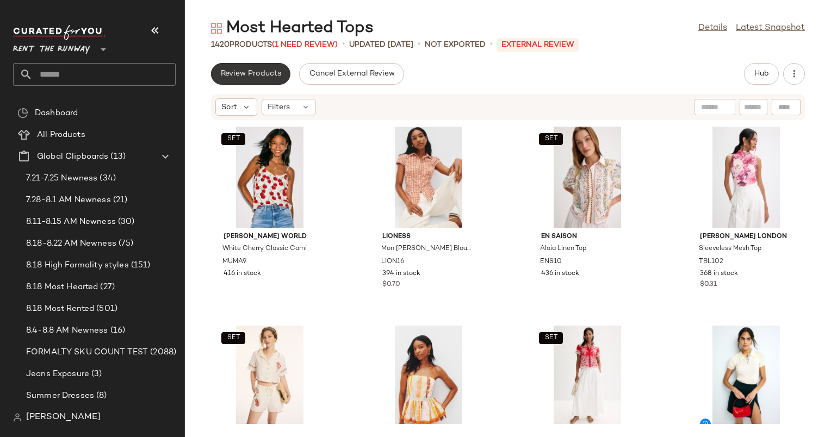
click at [262, 78] on span "Review Products" at bounding box center [250, 74] width 61 height 9
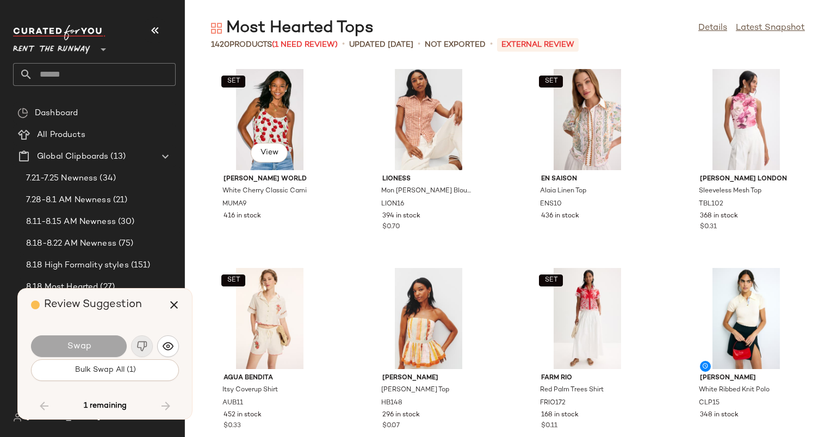
scroll to position [41205, 0]
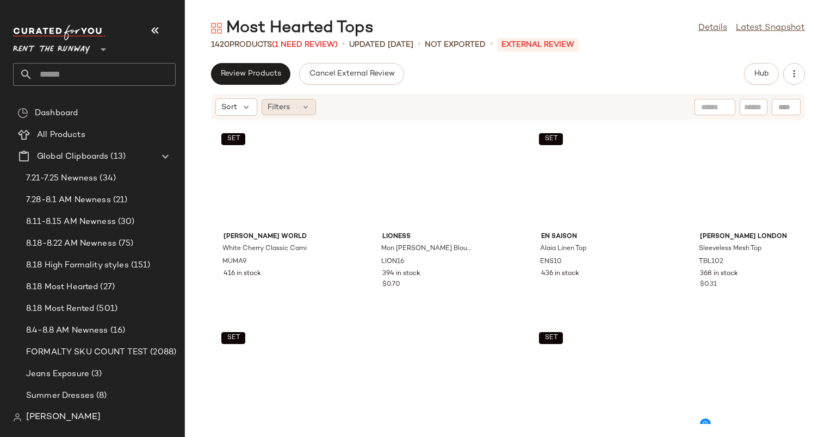
click at [302, 115] on div "Filters" at bounding box center [289, 107] width 54 height 16
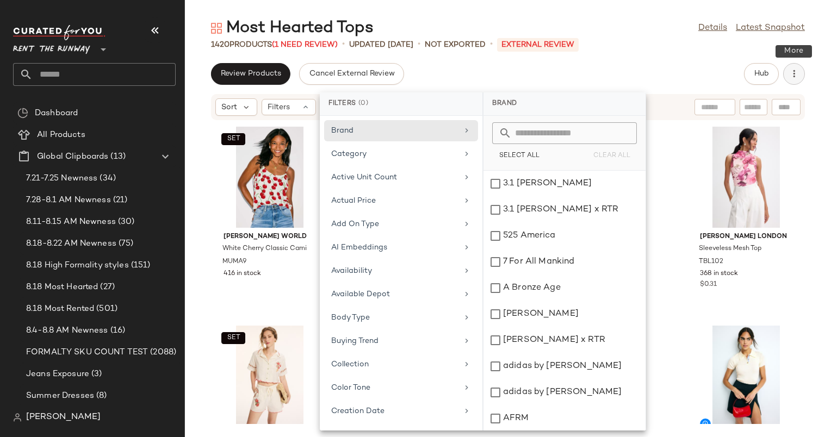
click at [798, 73] on icon "button" at bounding box center [794, 74] width 11 height 11
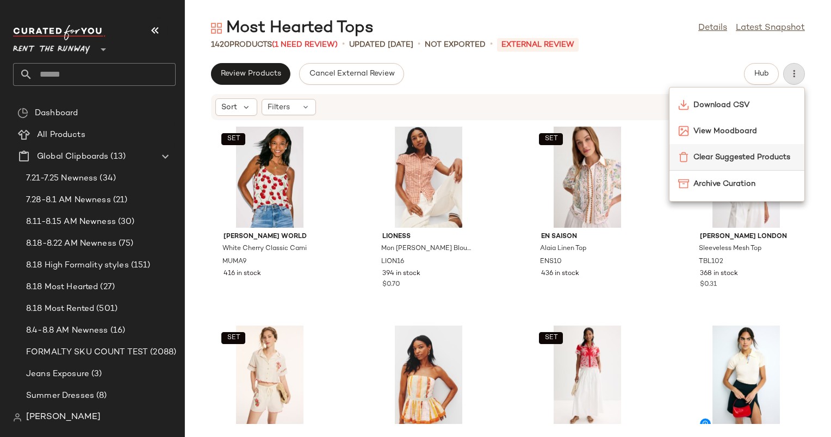
click at [693, 164] on div "Clear Suggested Products" at bounding box center [737, 157] width 135 height 26
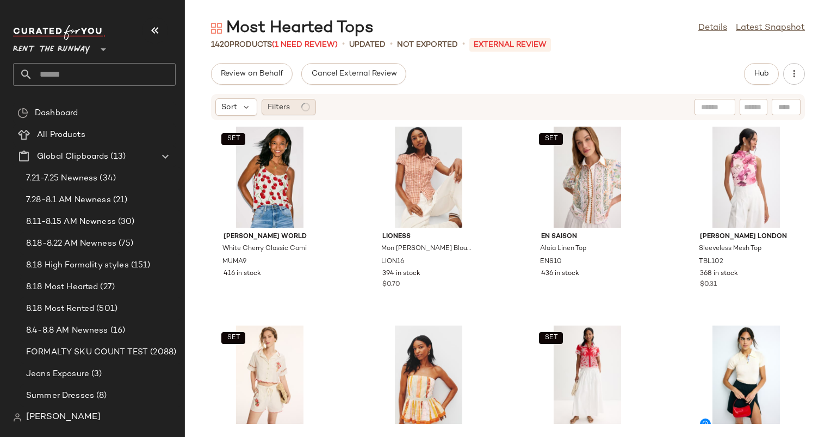
click at [281, 102] on span "Filters" at bounding box center [279, 107] width 22 height 11
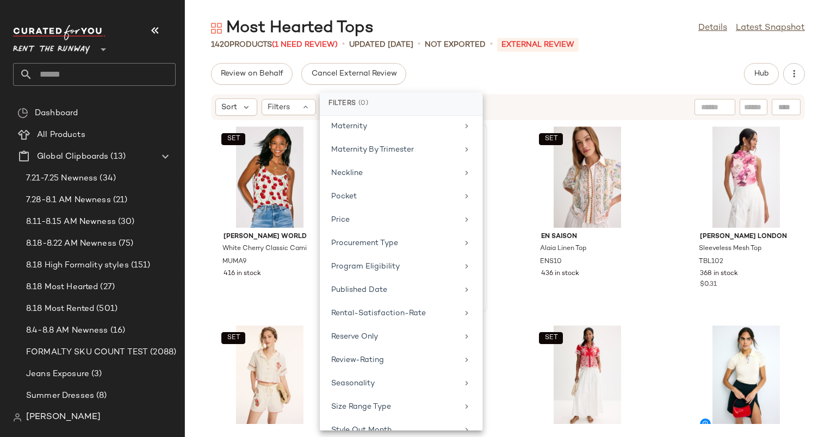
scroll to position [944, 0]
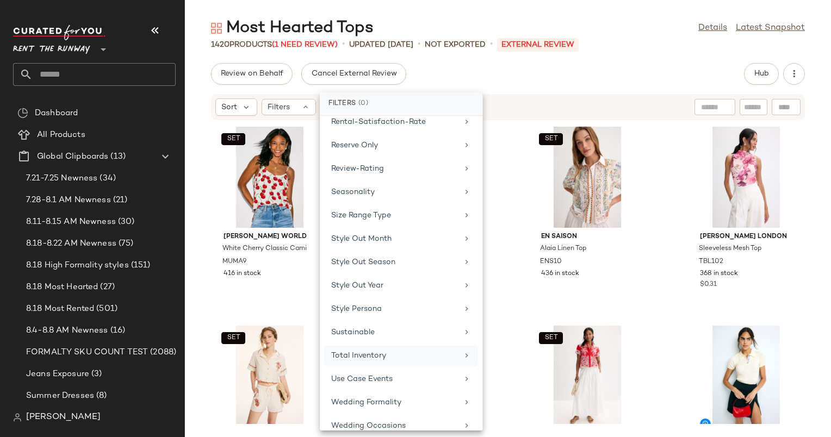
click at [387, 350] on div "Total Inventory" at bounding box center [394, 355] width 127 height 11
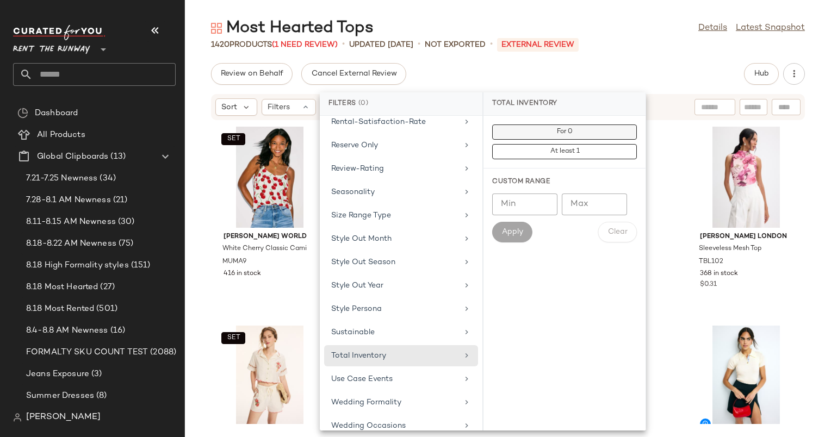
click at [560, 135] on span "For 0" at bounding box center [564, 132] width 16 height 8
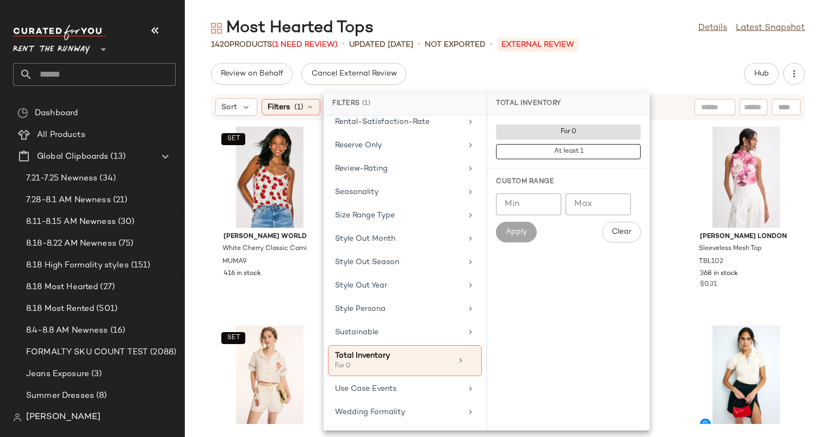
click at [637, 85] on div "Review on Behalf Cancel External Review Hub Sort Filters (1) Reset SET Muma Wor…" at bounding box center [508, 250] width 646 height 374
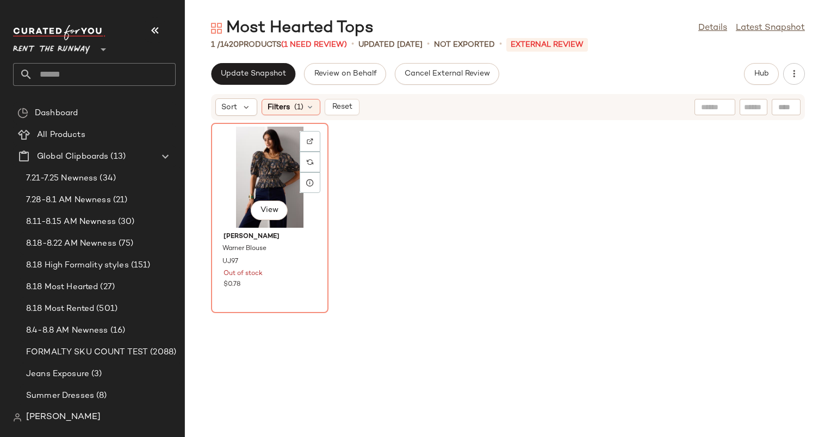
click at [248, 162] on div "View" at bounding box center [270, 177] width 110 height 101
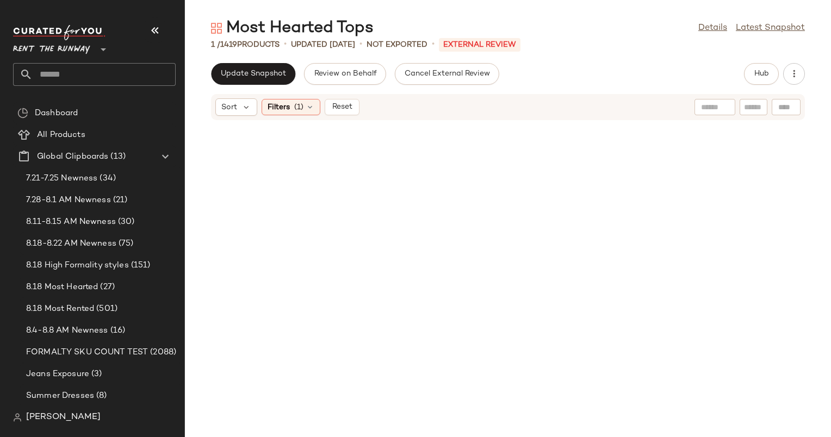
click at [255, 92] on div "Update Snapshot Review on Behalf Cancel External Review Hub Sort Filters (1) Re…" at bounding box center [508, 250] width 646 height 374
click at [250, 75] on span "Update Snapshot" at bounding box center [253, 74] width 66 height 9
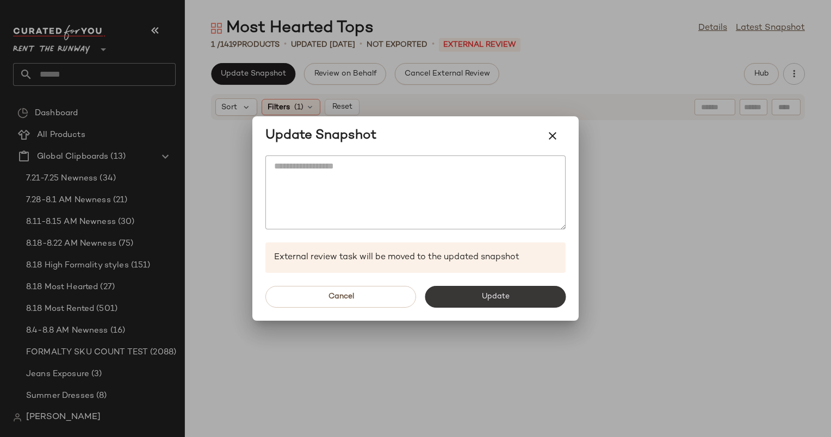
click at [481, 300] on span "Update" at bounding box center [495, 297] width 28 height 9
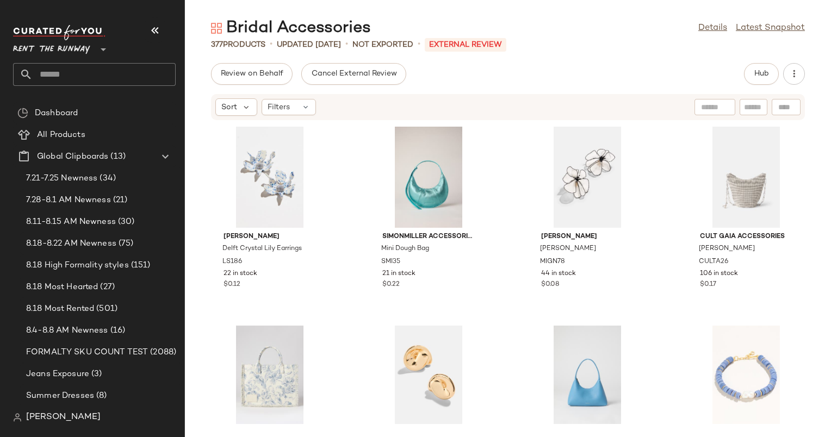
click at [642, 29] on div "Bridal Accessories Details Latest Snapshot" at bounding box center [508, 28] width 646 height 22
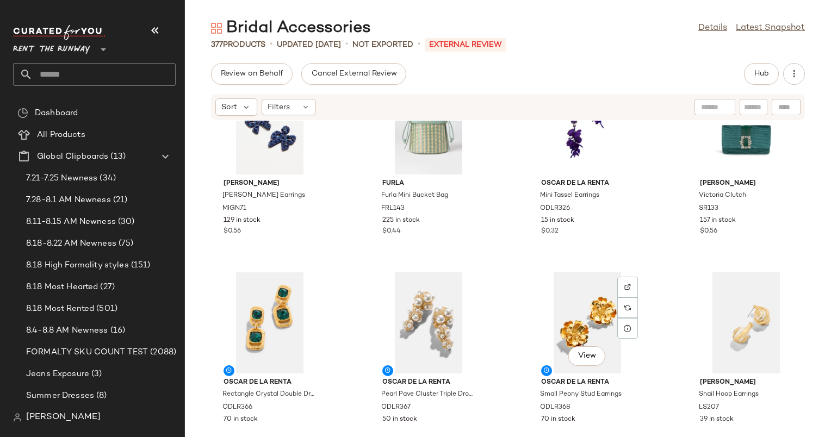
scroll to position [1257, 0]
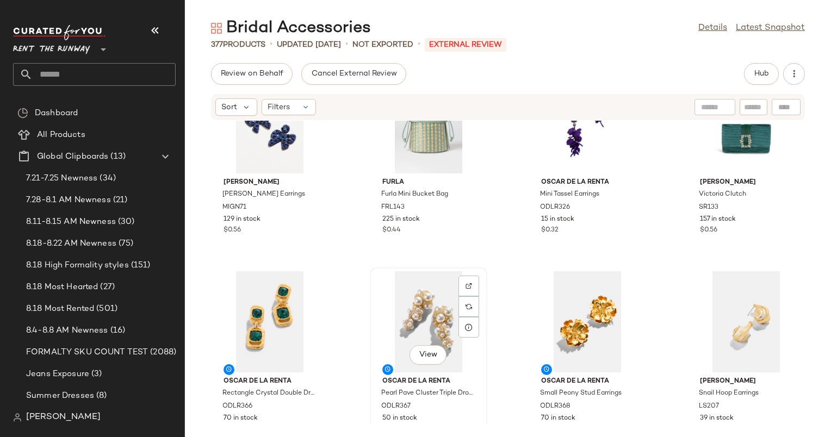
click at [418, 303] on div "View" at bounding box center [429, 321] width 110 height 101
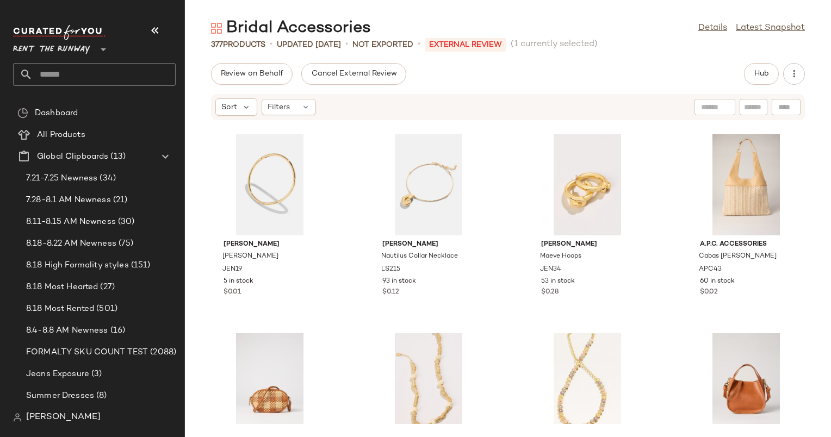
scroll to position [3385, 0]
click at [568, 181] on div "View" at bounding box center [587, 184] width 110 height 101
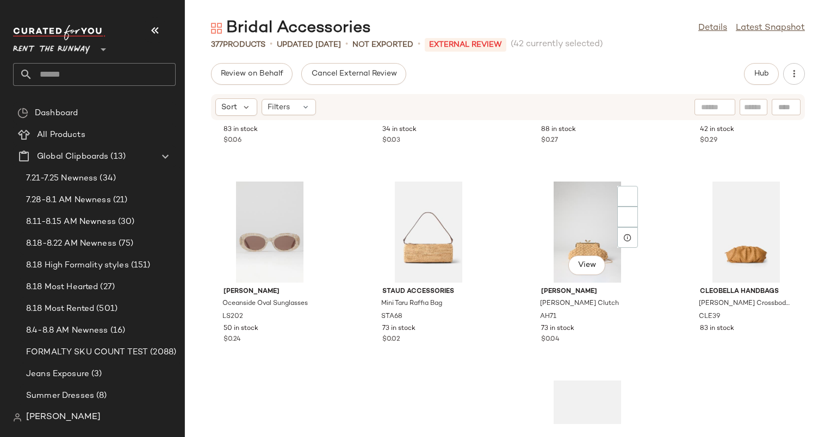
scroll to position [3977, 0]
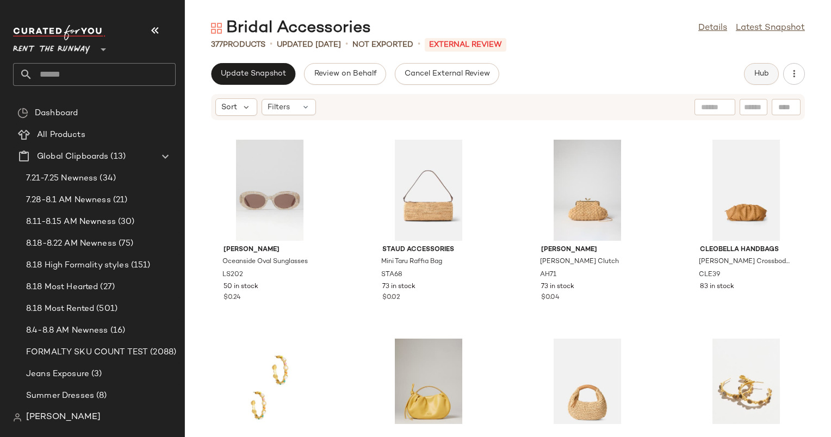
click at [766, 74] on span "Hub" at bounding box center [761, 74] width 15 height 9
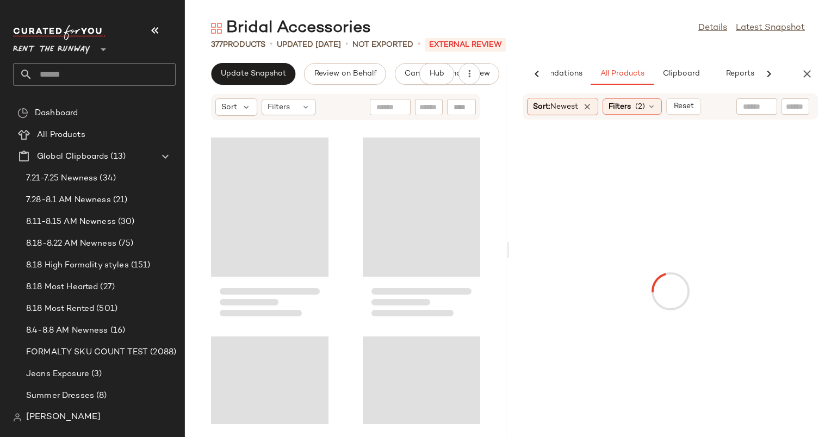
scroll to position [3981, 0]
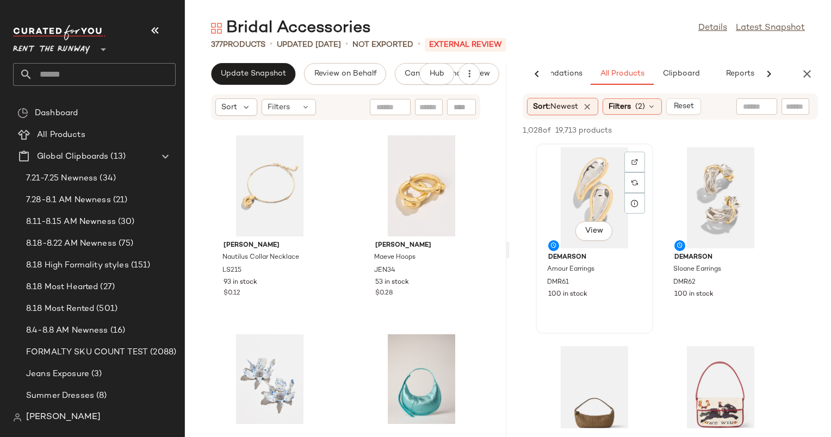
click at [571, 203] on div "View" at bounding box center [595, 197] width 110 height 101
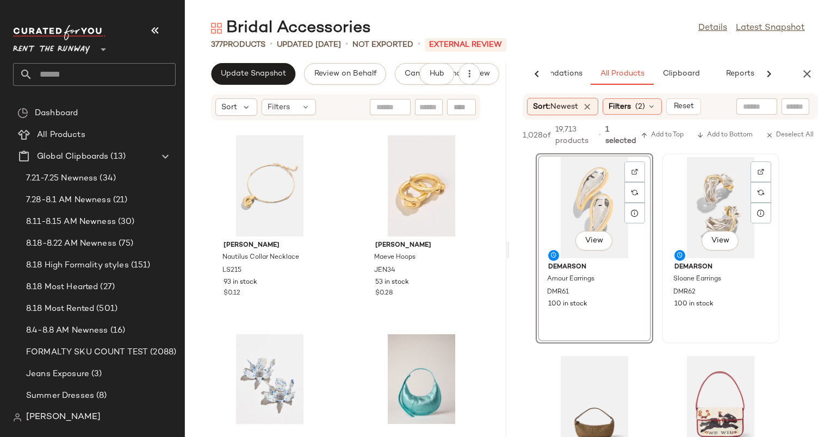
click at [723, 193] on div "View" at bounding box center [721, 207] width 110 height 101
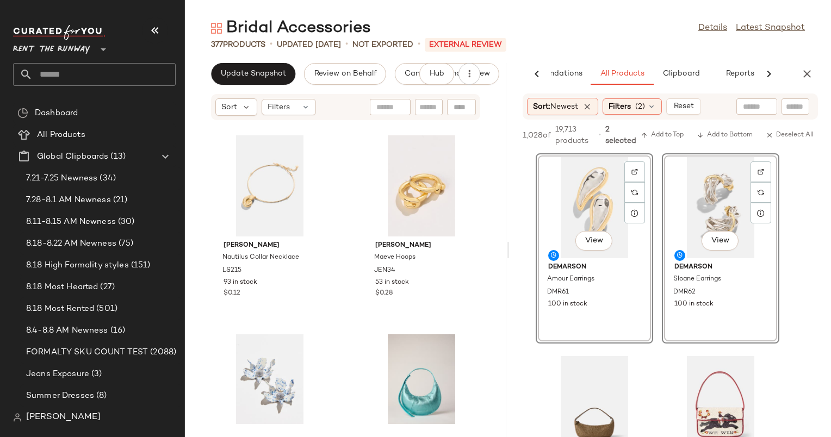
click at [659, 142] on div "1,028 of 19,713 products • 2 selected Add to Top Add to Bottom Deselect All" at bounding box center [670, 137] width 321 height 34
click at [679, 124] on div "1,028 of 19,713 products • 2 selected Add to Top Add to Bottom Deselect All" at bounding box center [670, 137] width 321 height 34
click at [671, 132] on span "Add to Top" at bounding box center [662, 136] width 43 height 8
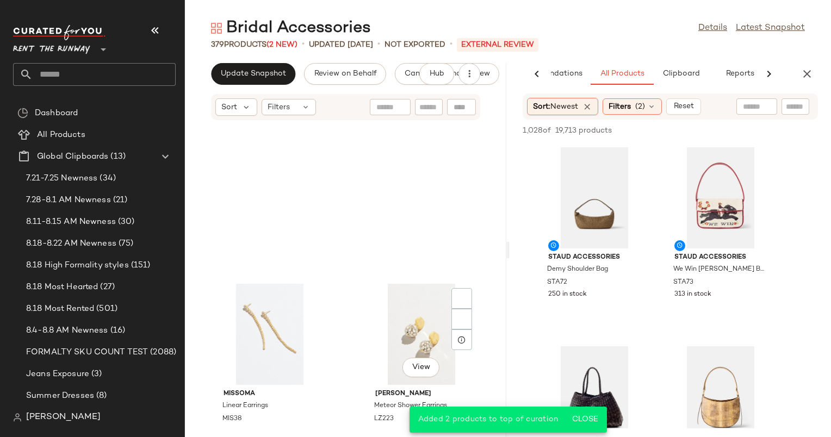
scroll to position [0, 0]
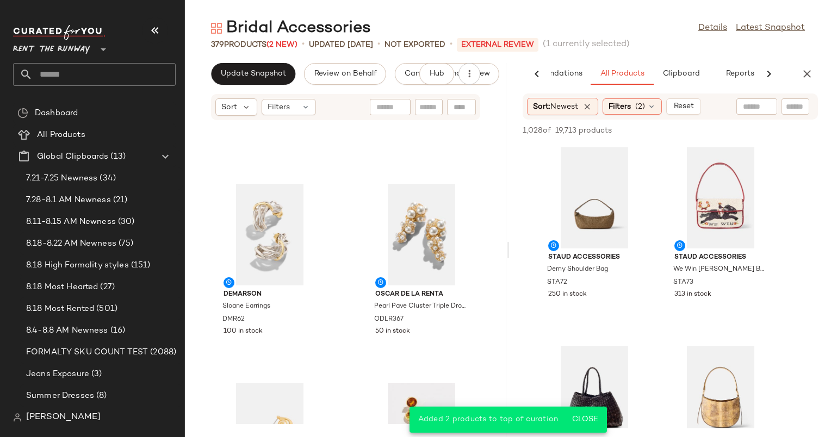
scroll to position [232, 0]
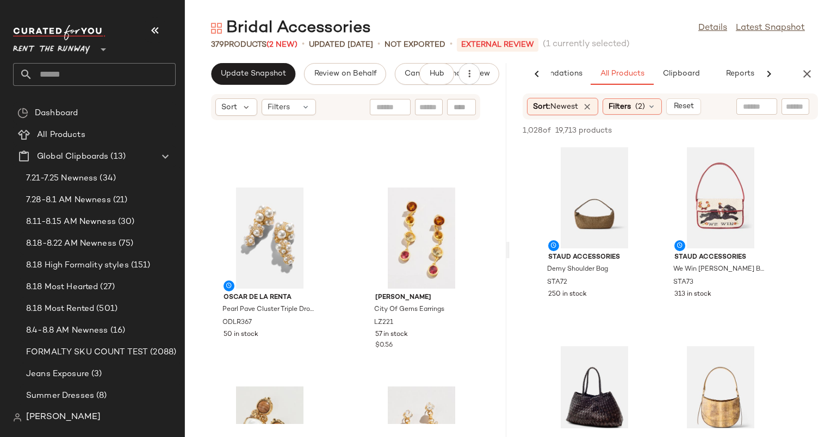
scroll to position [424, 0]
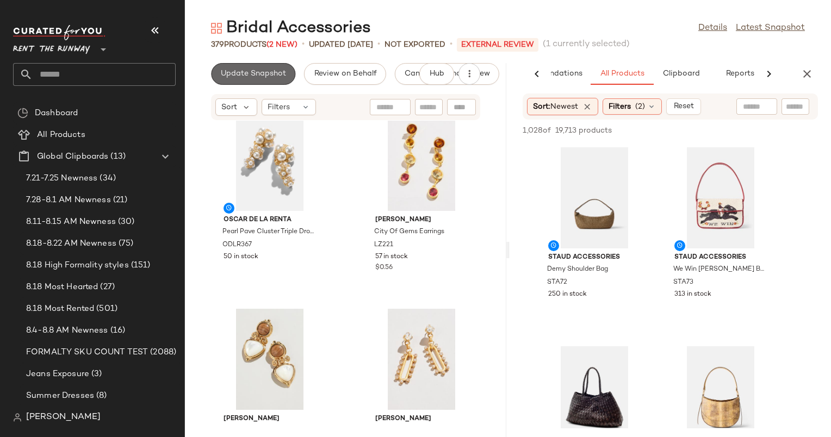
click at [281, 70] on span "Update Snapshot" at bounding box center [253, 74] width 66 height 9
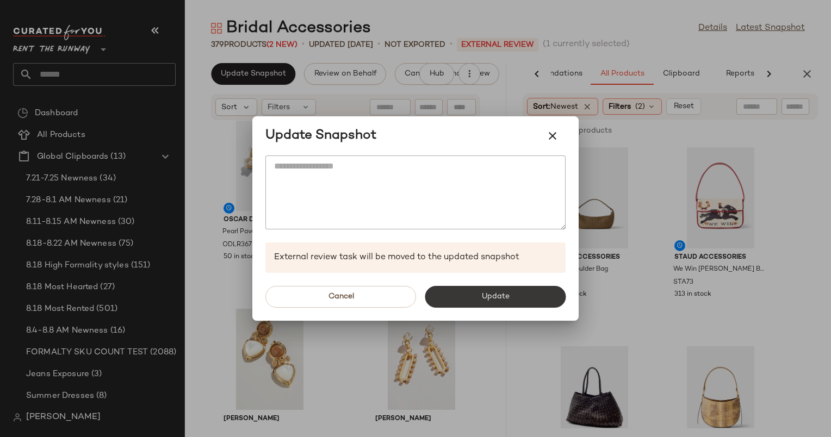
click at [519, 294] on button "Update" at bounding box center [495, 297] width 141 height 22
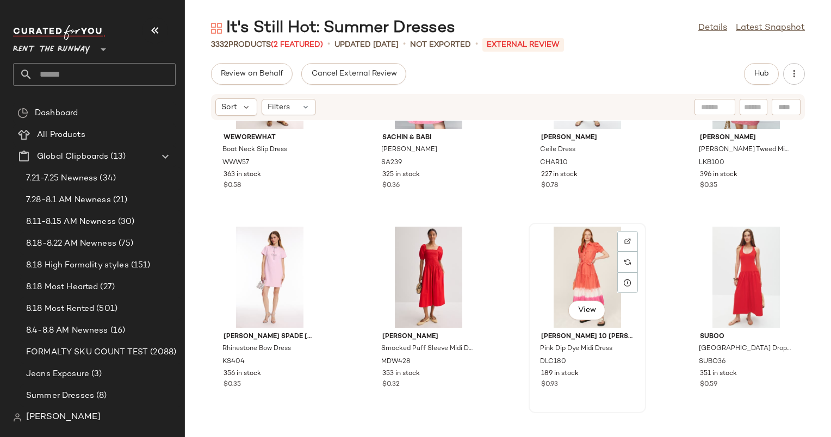
click at [569, 268] on div "View" at bounding box center [587, 277] width 110 height 101
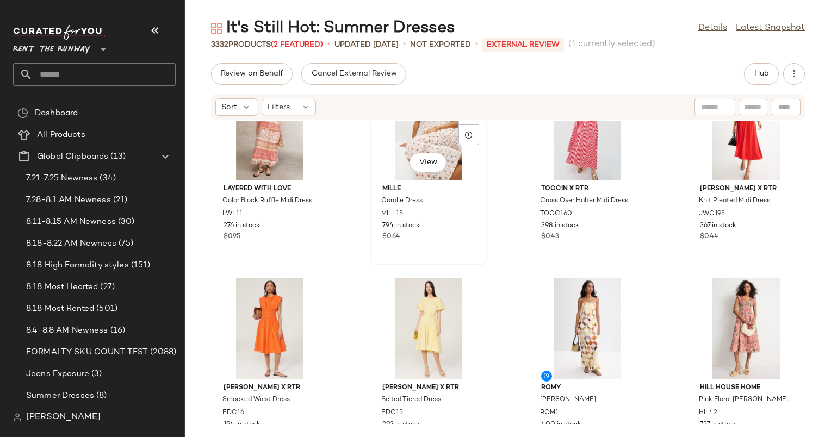
scroll to position [6365, 0]
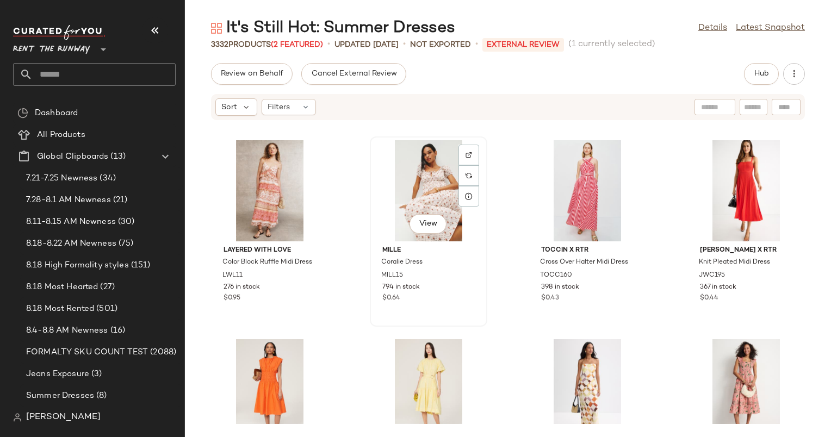
click at [426, 176] on div "View" at bounding box center [429, 190] width 110 height 101
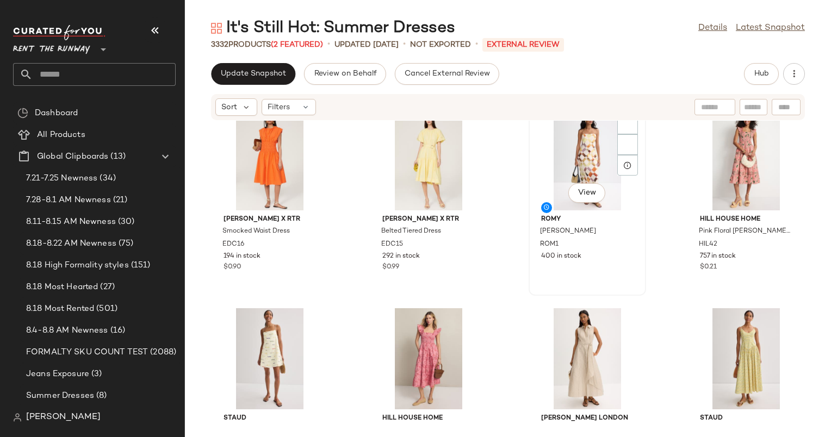
scroll to position [6596, 0]
click at [579, 156] on div "View" at bounding box center [587, 159] width 110 height 101
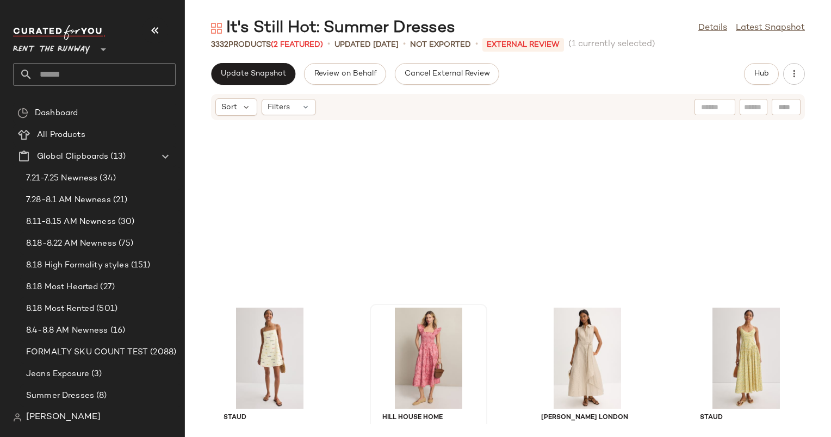
scroll to position [6846, 0]
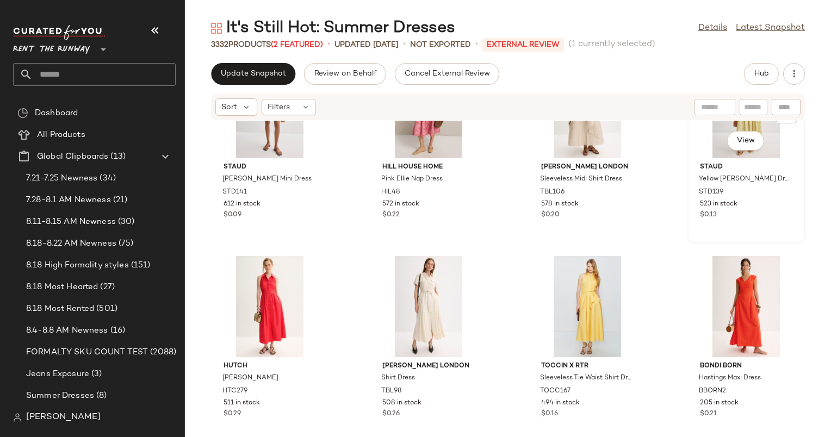
click at [702, 141] on div "View" at bounding box center [746, 107] width 110 height 101
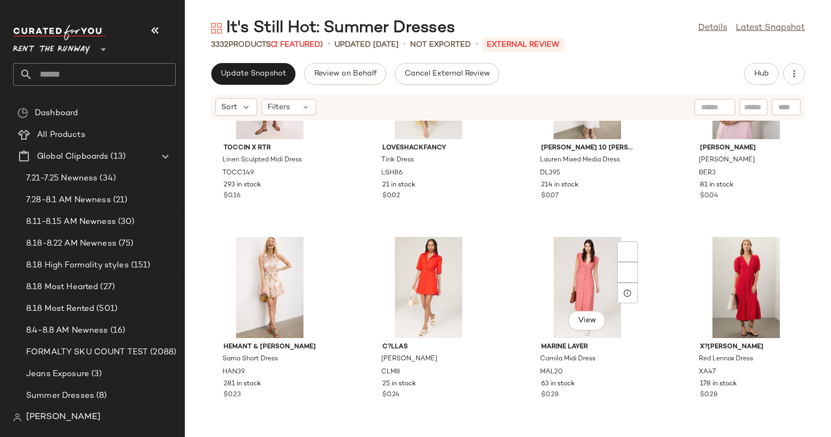
scroll to position [7664, 0]
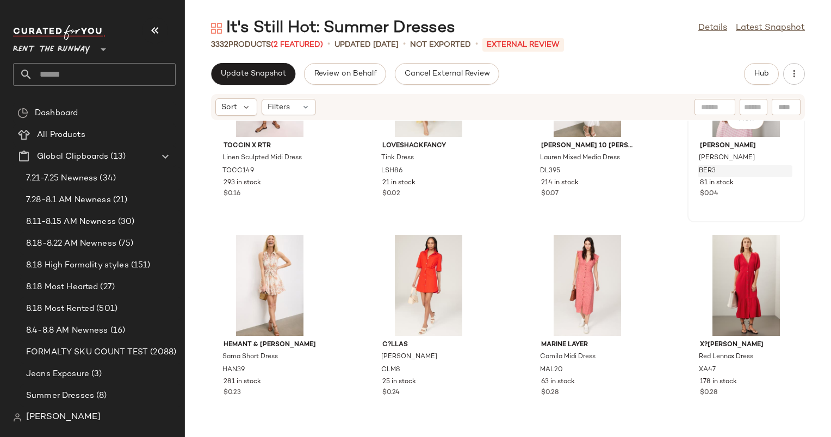
click at [759, 176] on div "BER3" at bounding box center [745, 171] width 95 height 12
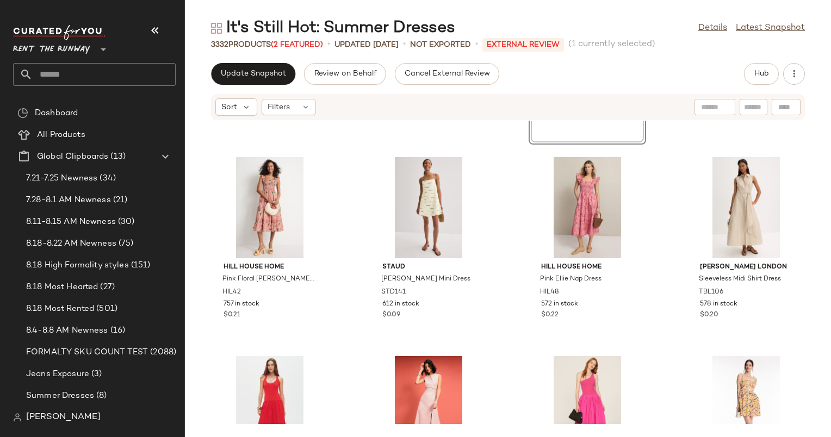
scroll to position [169, 0]
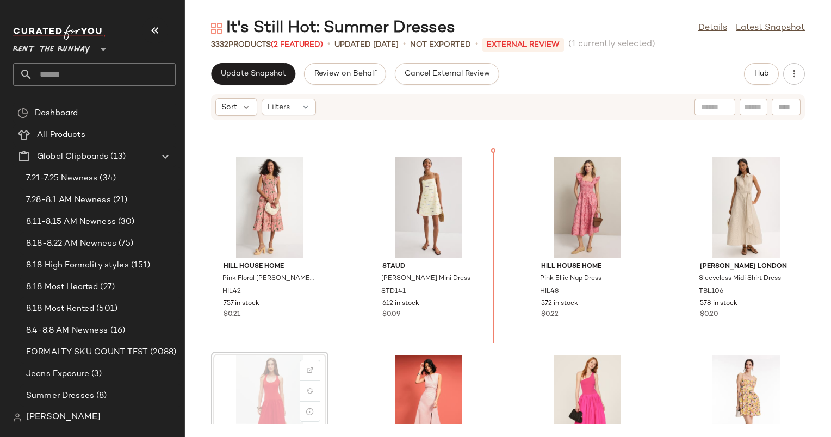
scroll to position [170, 0]
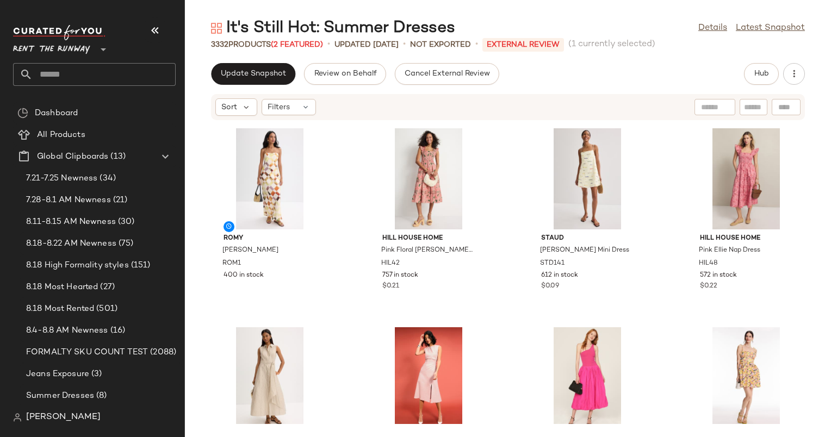
scroll to position [198, 0]
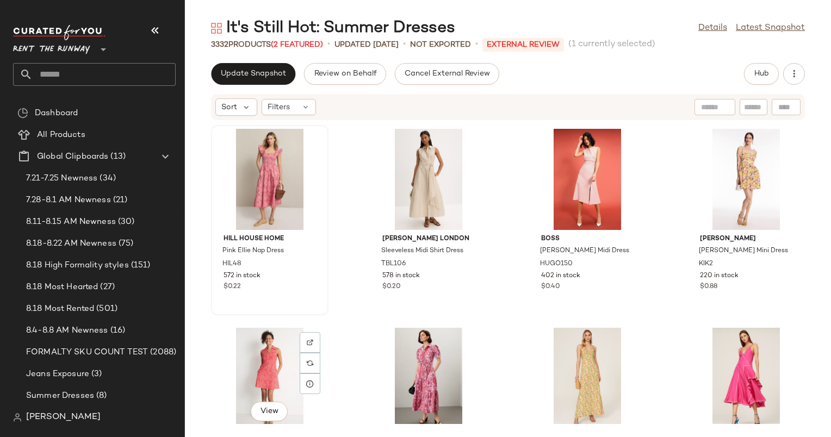
scroll to position [396, 0]
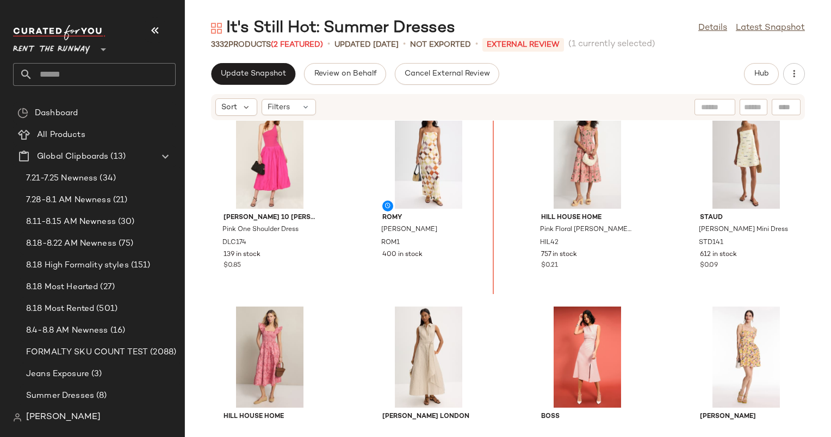
scroll to position [202, 0]
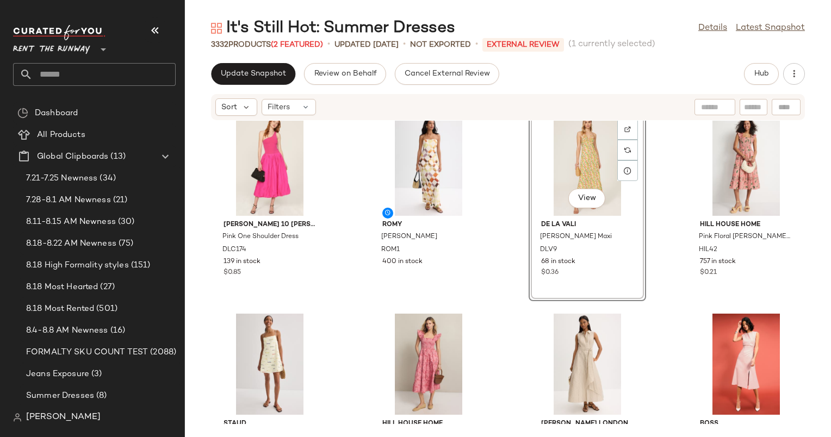
scroll to position [221, 0]
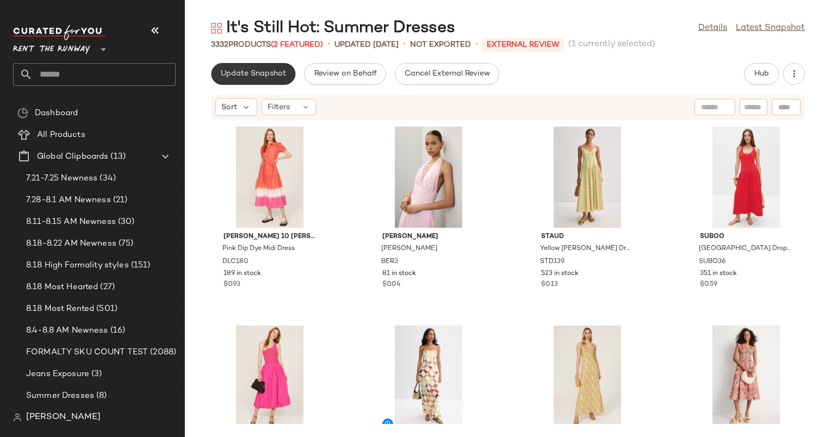
click at [252, 66] on button "Update Snapshot" at bounding box center [253, 74] width 84 height 22
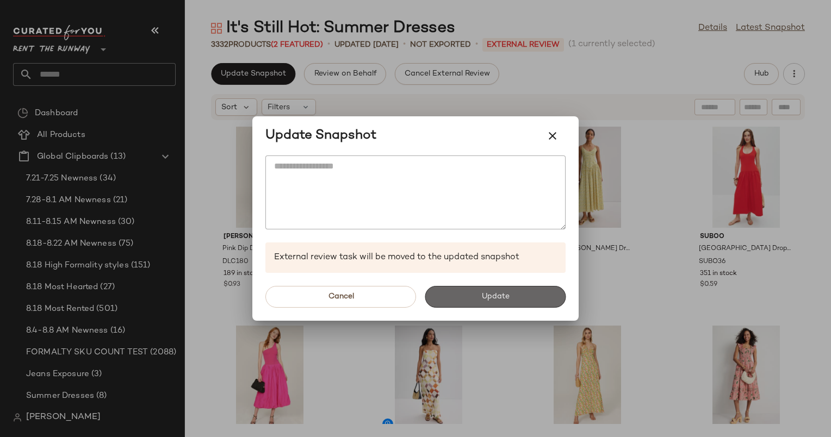
click at [506, 298] on span "Update" at bounding box center [495, 297] width 28 height 9
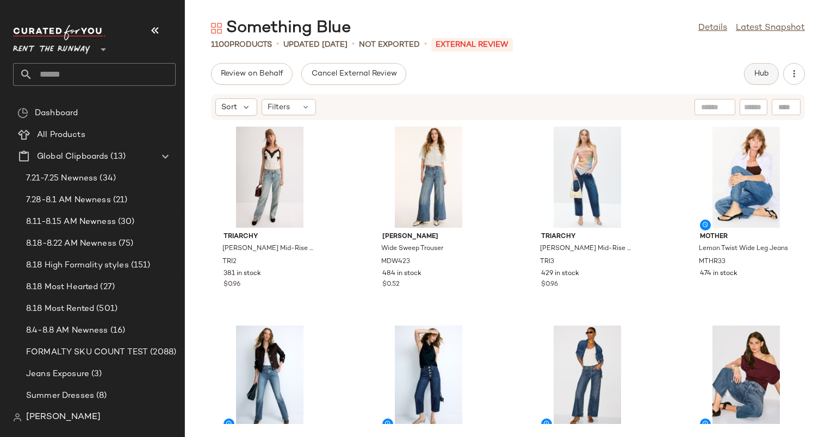
click at [766, 80] on button "Hub" at bounding box center [761, 74] width 35 height 22
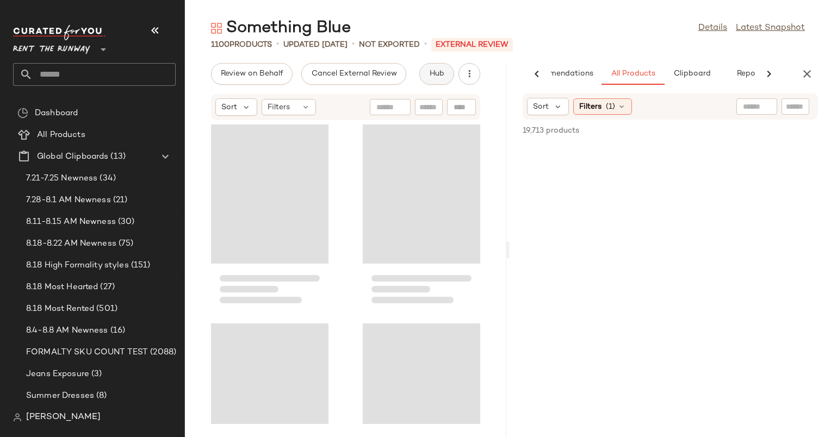
scroll to position [0, 45]
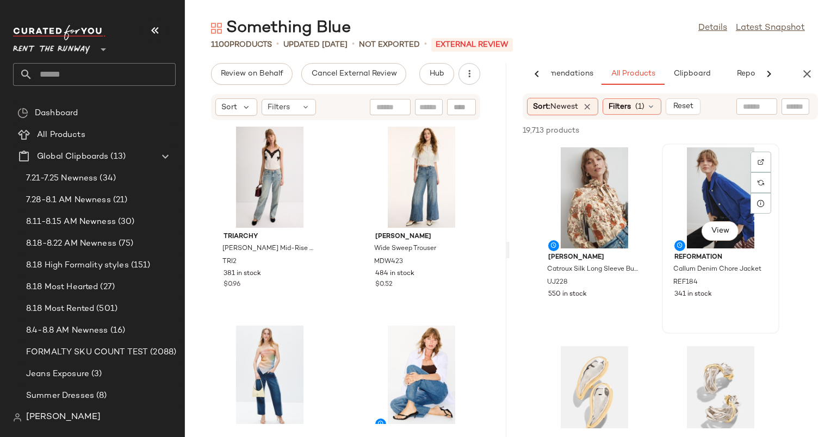
click at [710, 173] on div "View" at bounding box center [721, 197] width 110 height 101
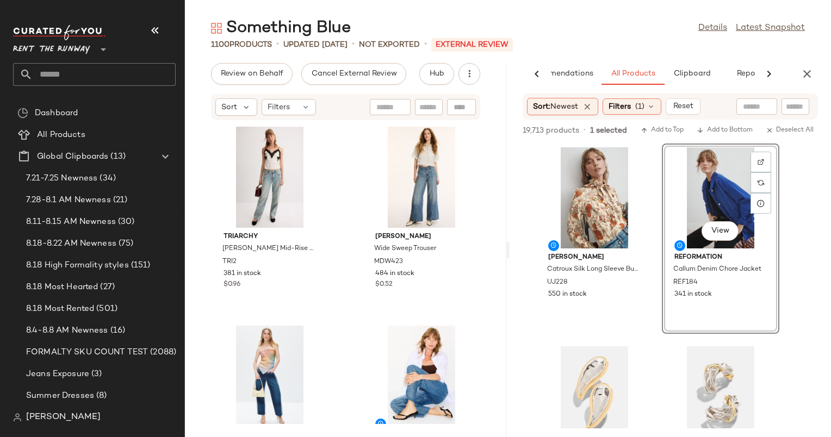
click at [728, 123] on div "19,713 products • 1 selected Add to Top Add to Bottom Deselect All" at bounding box center [670, 132] width 321 height 24
click at [728, 131] on span "Add to Bottom" at bounding box center [725, 131] width 56 height 8
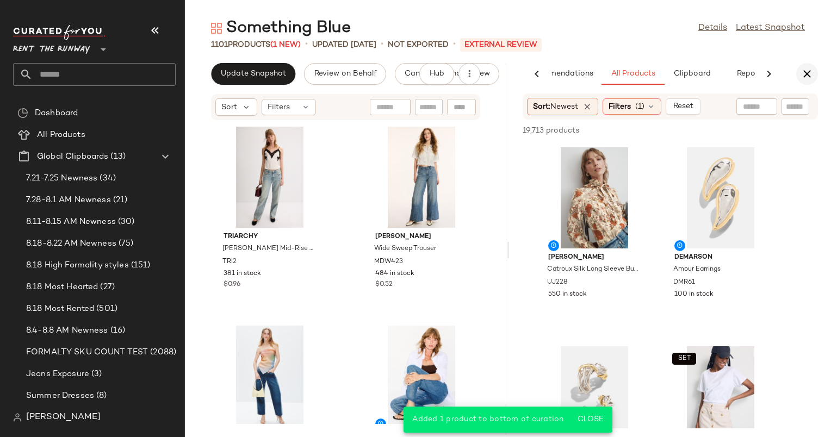
click at [807, 74] on icon "button" at bounding box center [807, 73] width 13 height 13
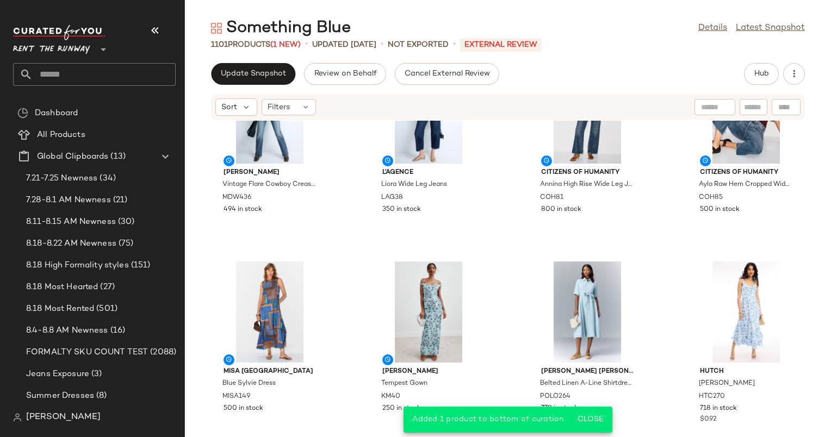
scroll to position [337, 0]
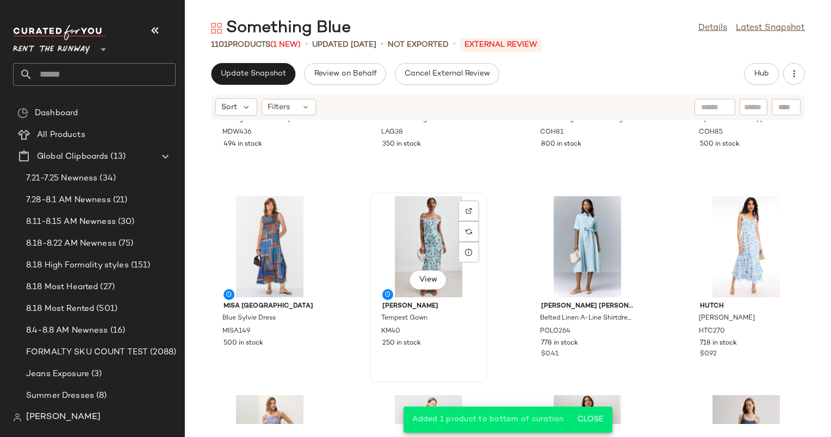
click at [435, 253] on div "View" at bounding box center [429, 246] width 110 height 101
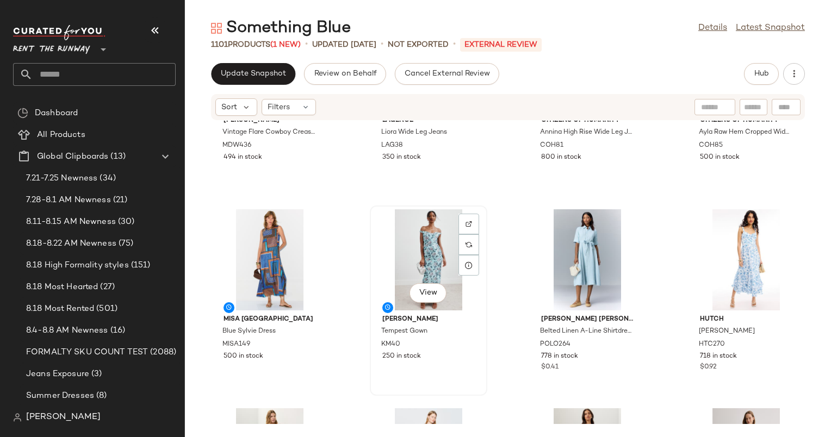
click at [435, 253] on div "View" at bounding box center [429, 259] width 110 height 101
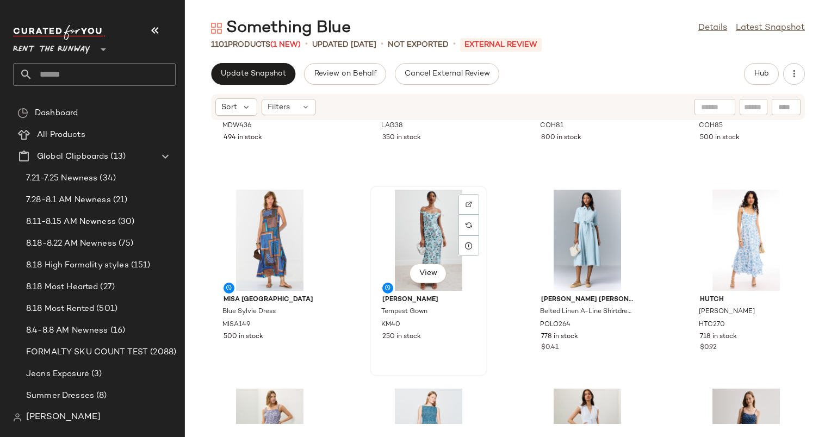
click at [431, 245] on div "View" at bounding box center [429, 240] width 110 height 101
click at [536, 261] on div "View" at bounding box center [587, 240] width 110 height 101
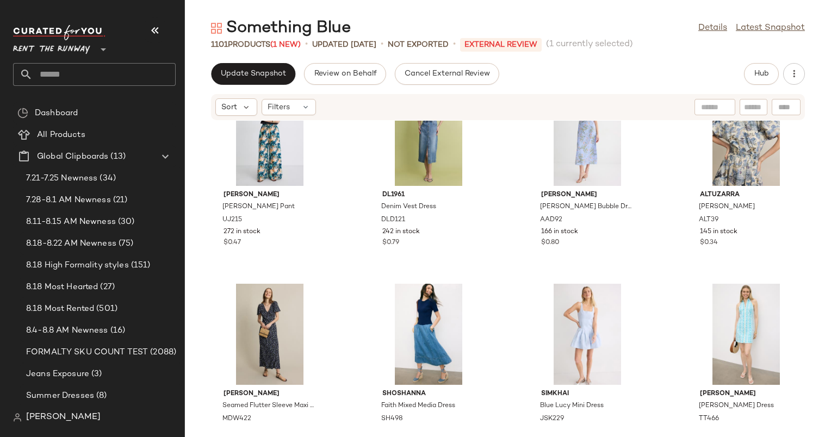
scroll to position [4796, 0]
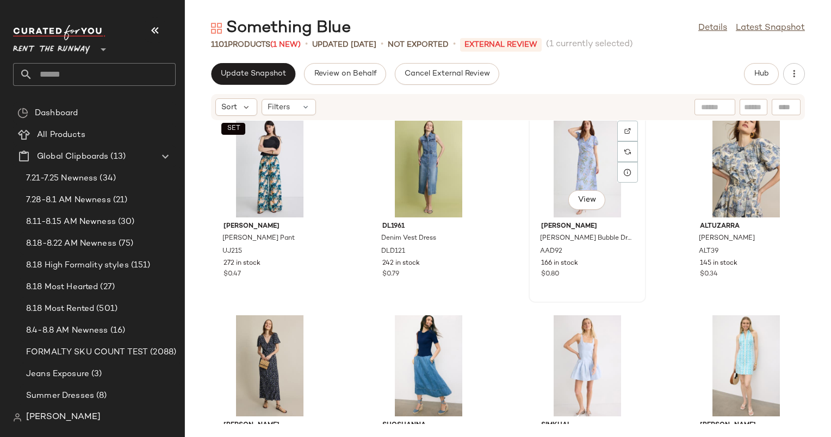
click at [577, 155] on div "View" at bounding box center [587, 166] width 110 height 101
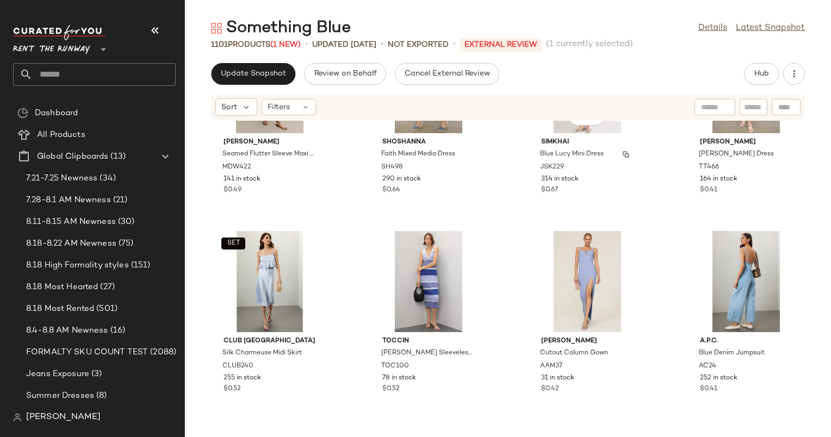
scroll to position [4843, 0]
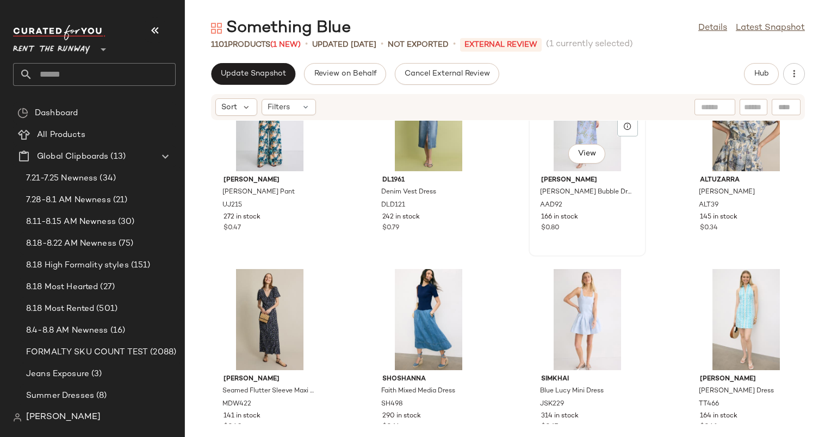
click at [530, 158] on div "View Alexia Admor Silvius Bubble Dress AAD92 166 in stock $0.80" at bounding box center [587, 161] width 115 height 188
drag, startPoint x: 487, startPoint y: 173, endPoint x: 569, endPoint y: 209, distance: 90.1
click at [569, 209] on div "SET Ulla Johnson Sawyer Pant UJ215 272 in stock $0.47 DL1961 Denim Vest Dress D…" at bounding box center [508, 272] width 646 height 303
click at [553, 154] on div "View" at bounding box center [587, 120] width 110 height 101
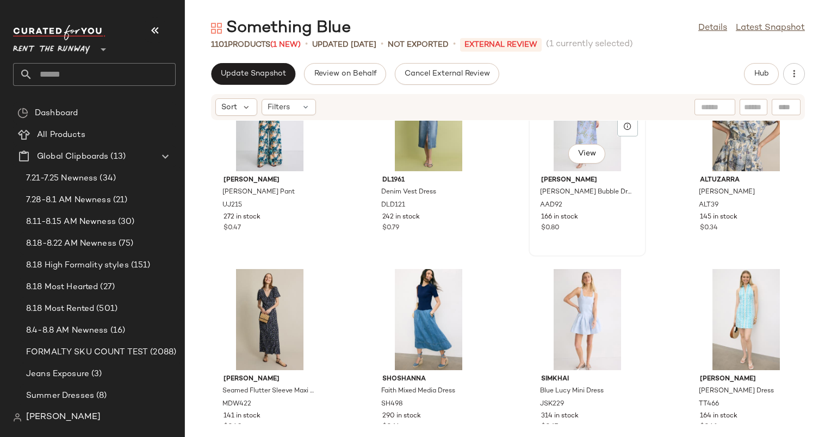
click at [553, 154] on div "View" at bounding box center [587, 120] width 110 height 101
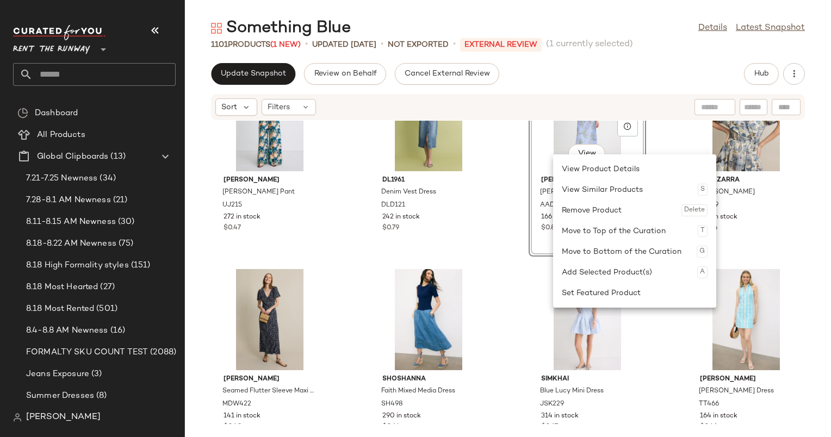
click at [553, 154] on div "View" at bounding box center [587, 120] width 110 height 101
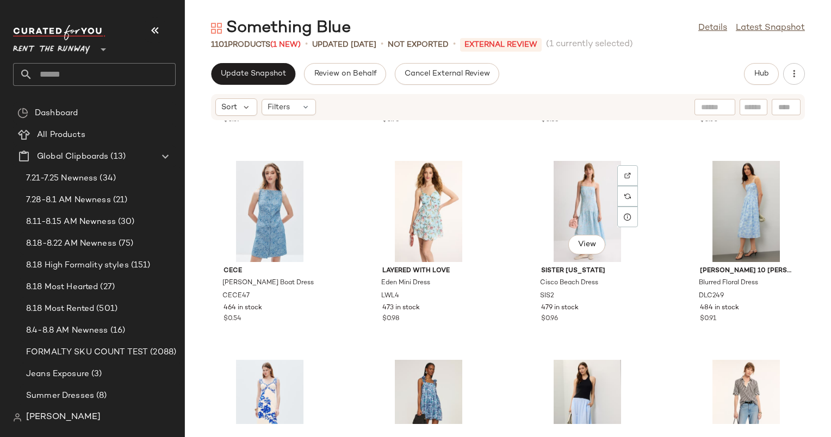
scroll to position [8152, 0]
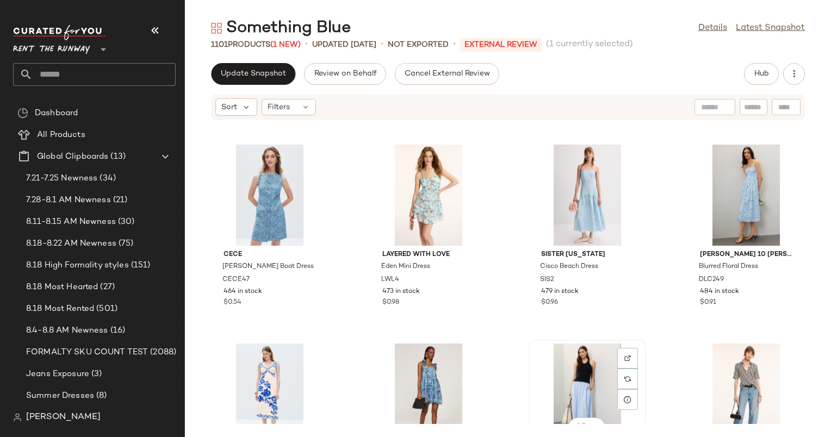
click at [569, 368] on div "View" at bounding box center [587, 394] width 110 height 101
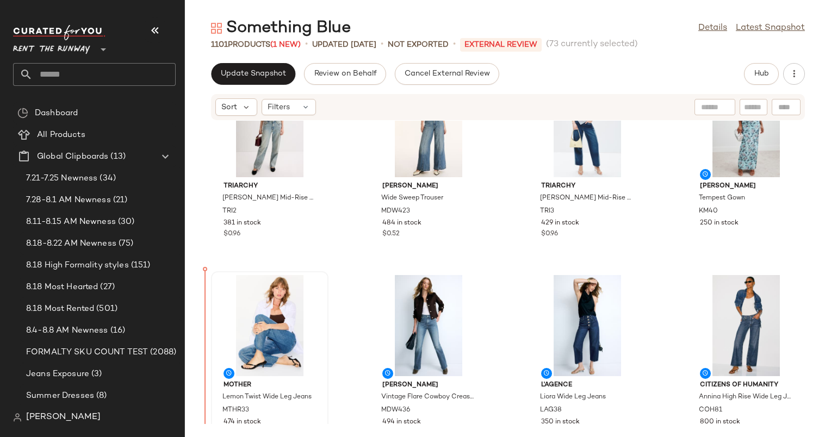
scroll to position [51, 0]
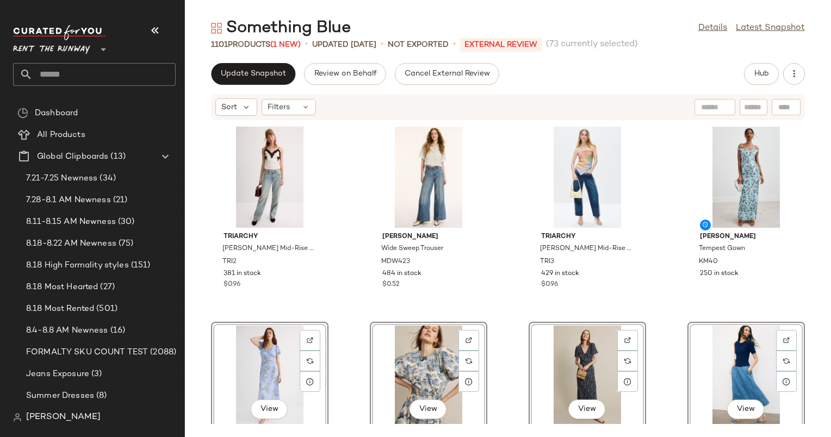
click at [516, 282] on div "Triarchy Goldie Mid-Rise Darted Straight Leg Jeans TRI2 381 in stock $0.96 Made…" at bounding box center [508, 272] width 646 height 303
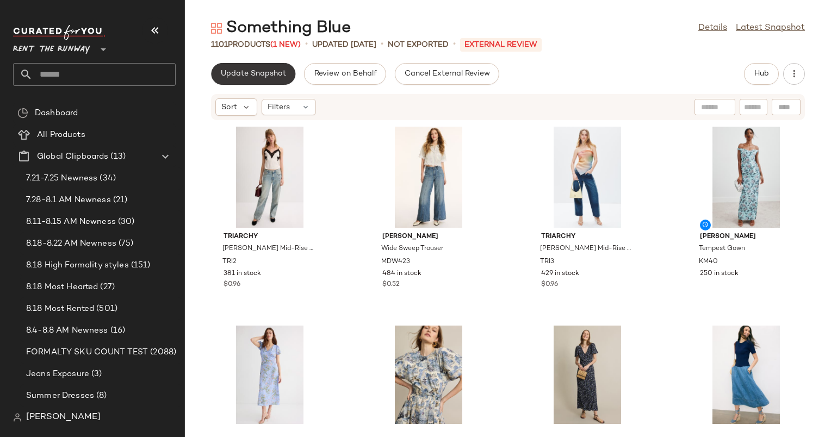
click at [268, 79] on button "Update Snapshot" at bounding box center [253, 74] width 84 height 22
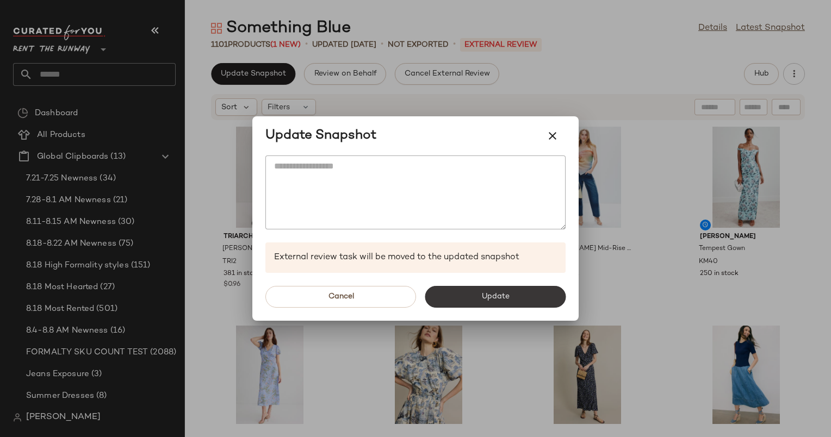
click at [476, 298] on button "Update" at bounding box center [495, 297] width 141 height 22
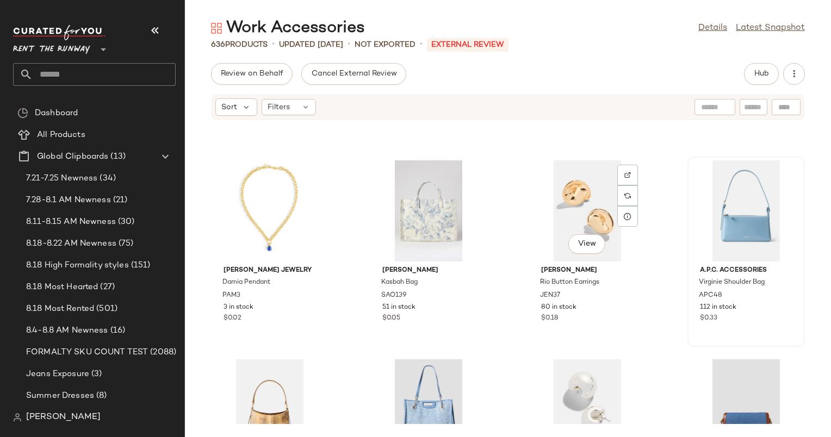
scroll to position [1766, 0]
click at [408, 198] on div "View" at bounding box center [429, 211] width 110 height 101
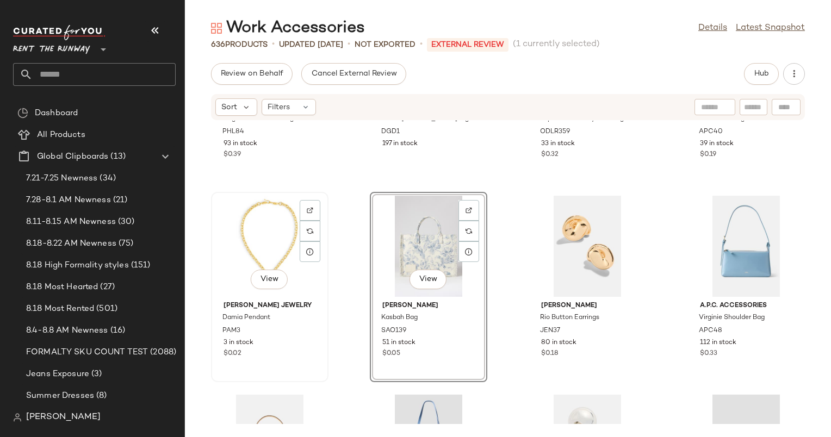
click at [237, 204] on div "View" at bounding box center [270, 246] width 110 height 101
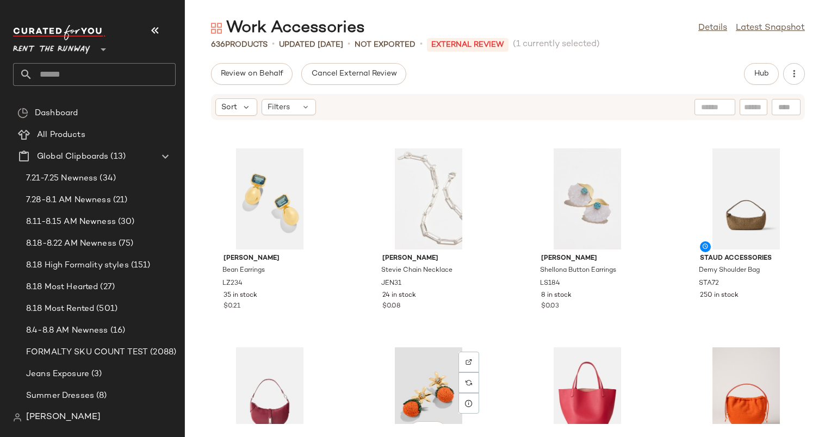
scroll to position [4905, 0]
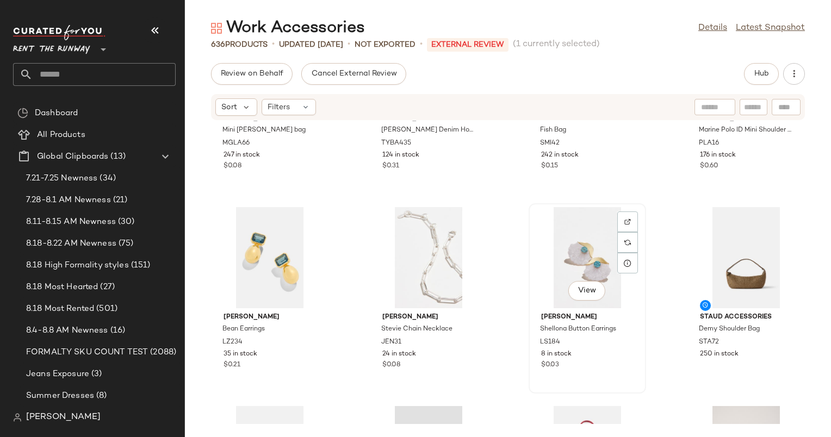
click at [579, 251] on div "View" at bounding box center [587, 257] width 110 height 101
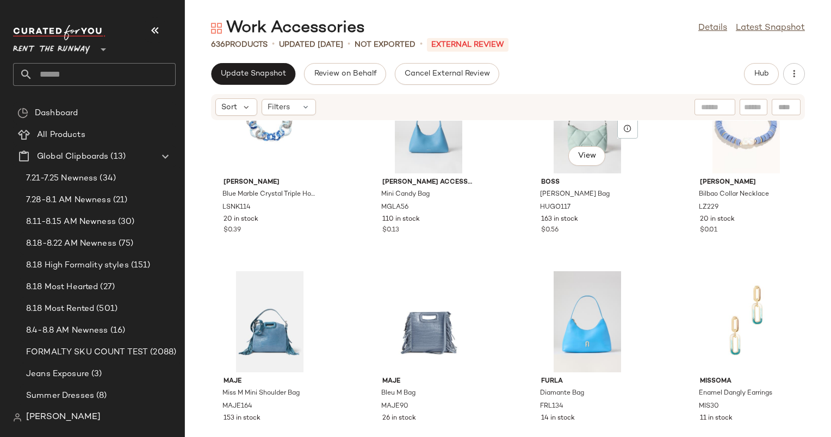
scroll to position [1313, 0]
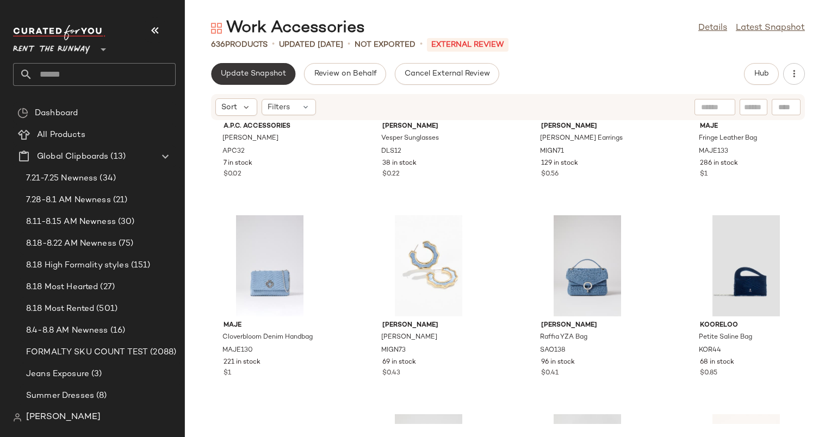
click at [275, 72] on span "Update Snapshot" at bounding box center [253, 74] width 66 height 9
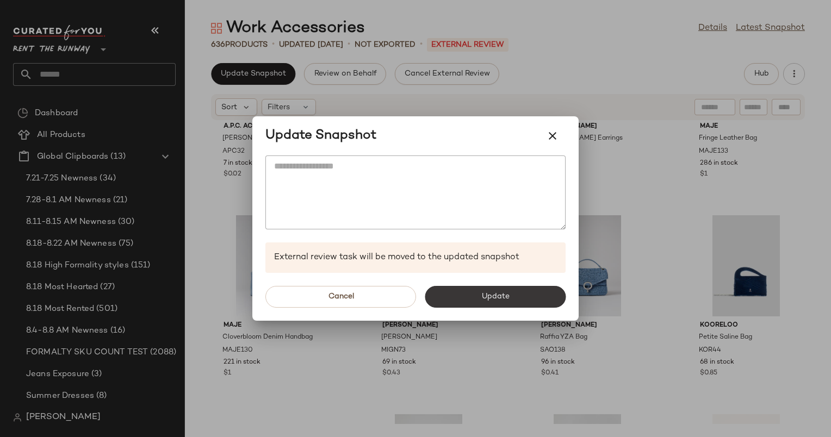
click at [516, 303] on button "Update" at bounding box center [495, 297] width 141 height 22
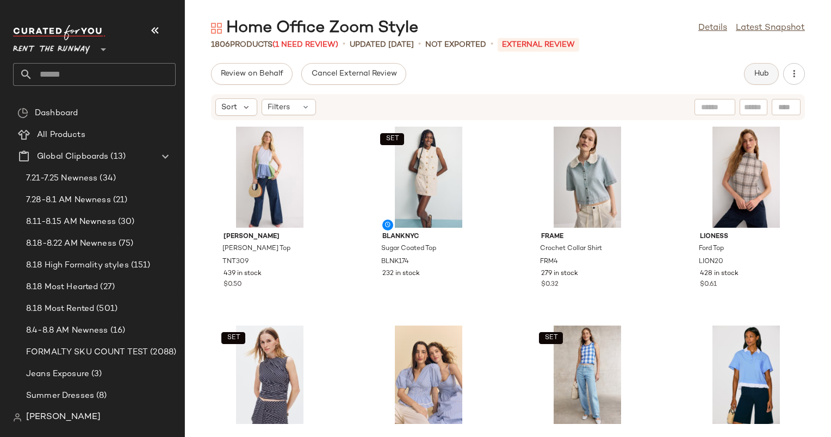
click at [760, 78] on span "Hub" at bounding box center [761, 74] width 15 height 9
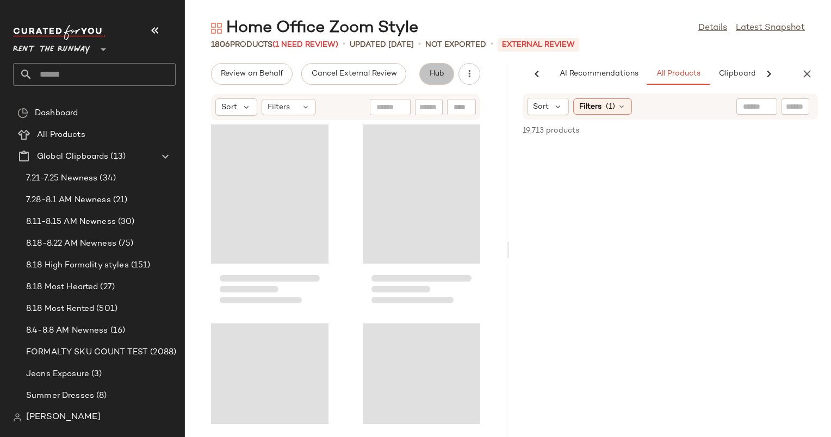
scroll to position [0, 56]
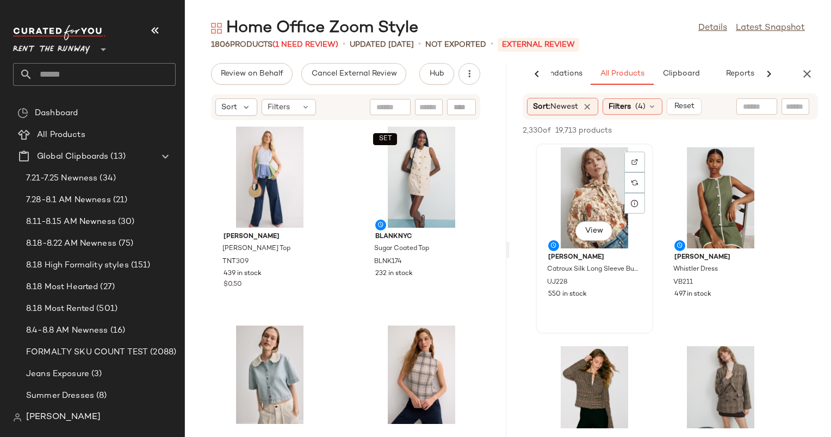
click at [605, 172] on div "View" at bounding box center [595, 197] width 110 height 101
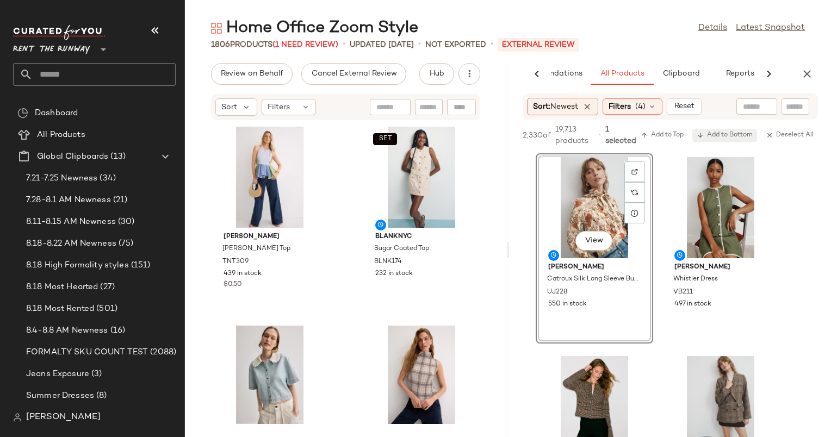
click at [735, 132] on span "Add to Bottom" at bounding box center [725, 136] width 56 height 8
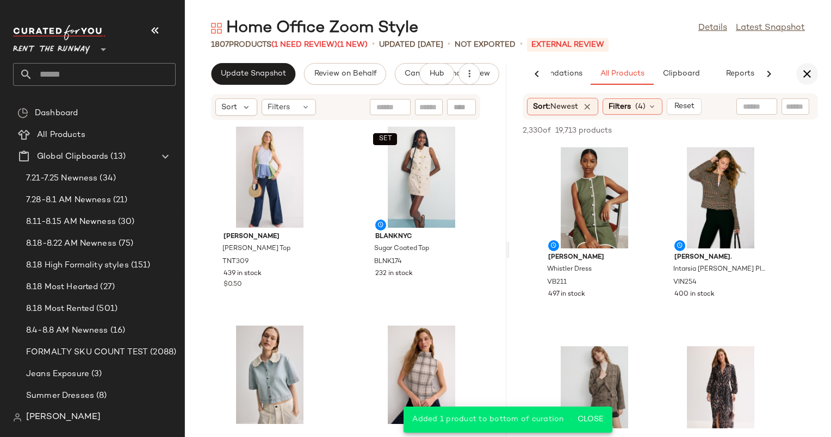
click at [809, 77] on icon "button" at bounding box center [807, 73] width 13 height 13
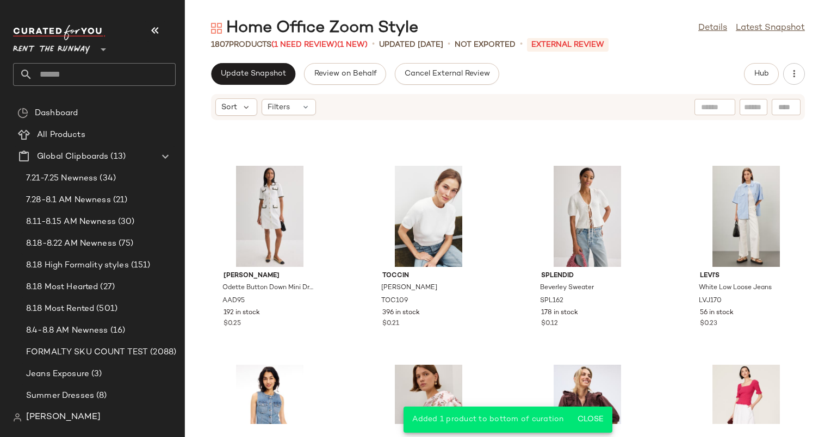
scroll to position [3400, 0]
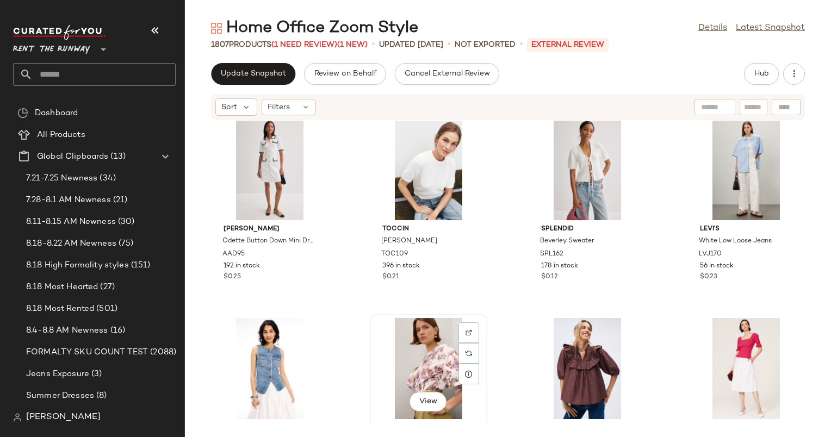
click at [431, 338] on div "View" at bounding box center [429, 368] width 110 height 101
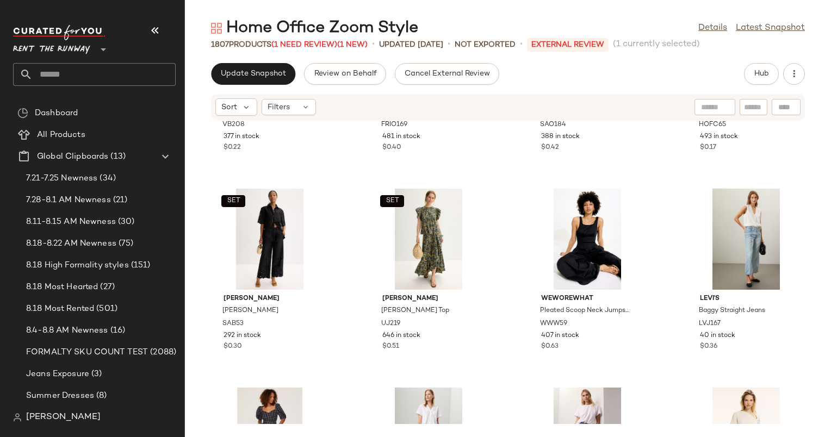
scroll to position [6633, 0]
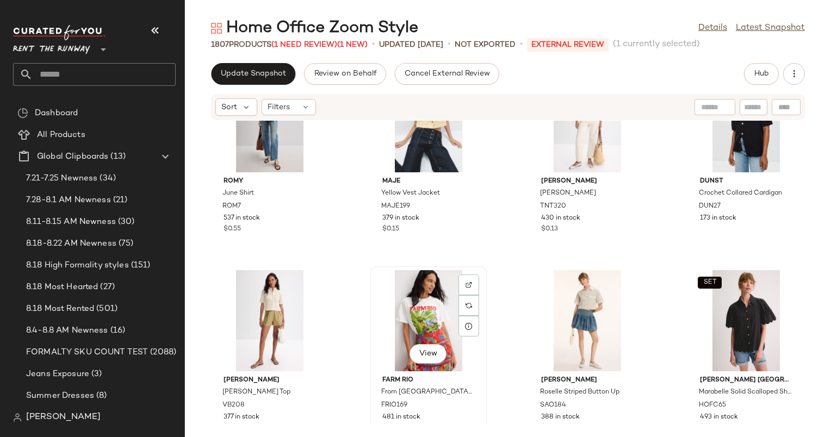
click at [429, 289] on div "View" at bounding box center [429, 320] width 110 height 101
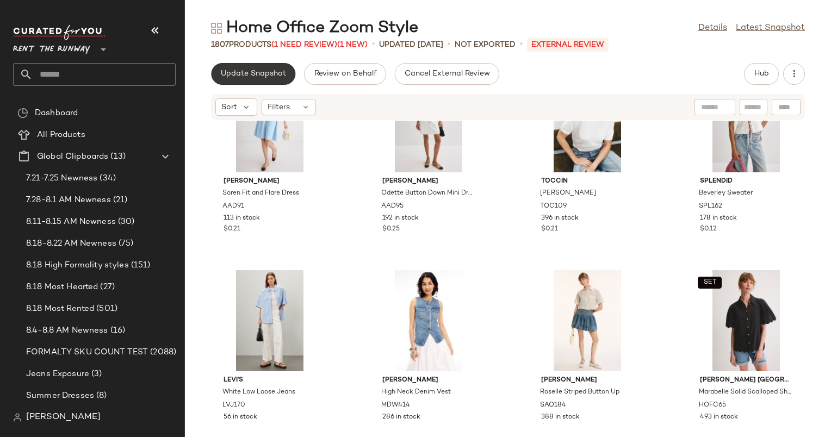
click at [274, 71] on span "Update Snapshot" at bounding box center [253, 74] width 66 height 9
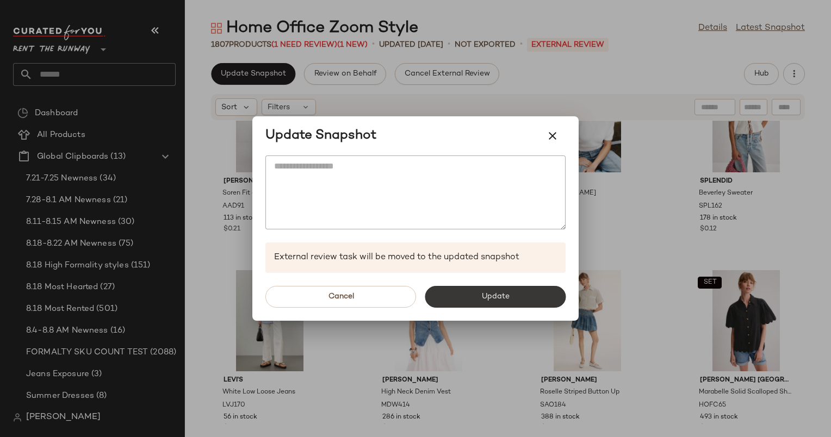
click at [503, 299] on span "Update" at bounding box center [495, 297] width 28 height 9
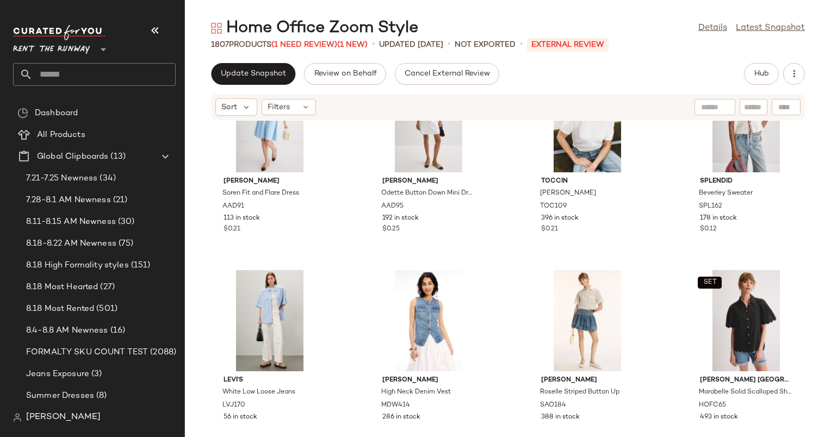
scroll to position [6833, 0]
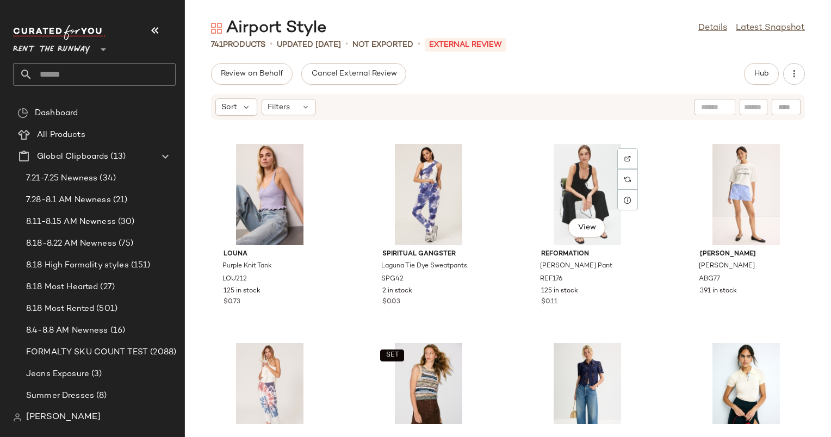
scroll to position [1992, 0]
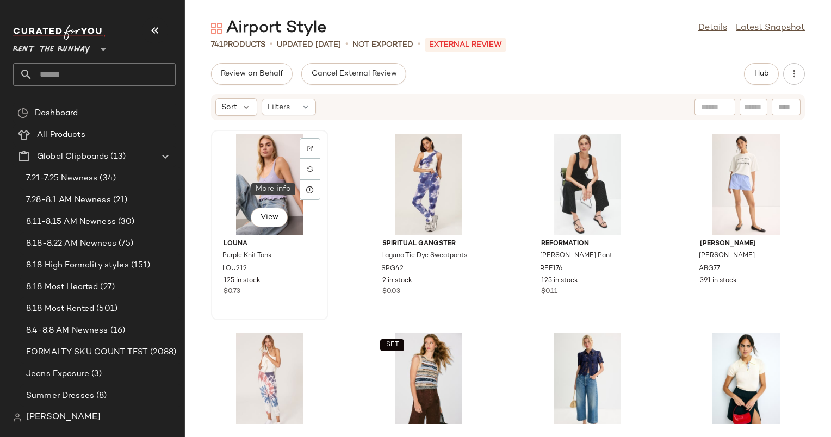
click at [270, 172] on div "View" at bounding box center [270, 184] width 110 height 101
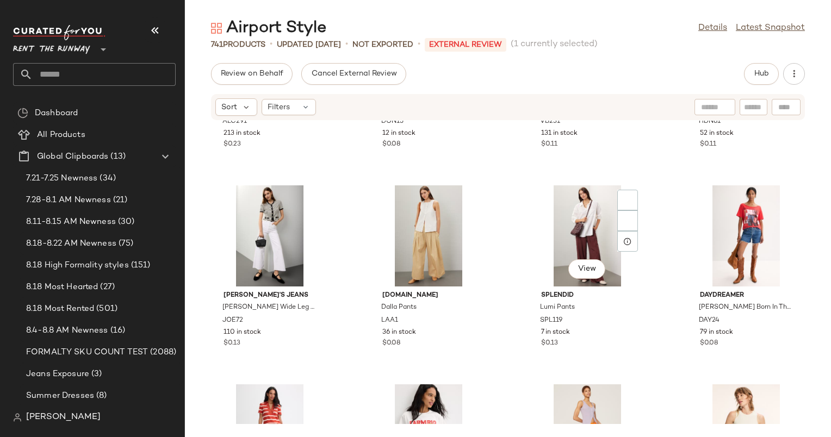
scroll to position [3602, 0]
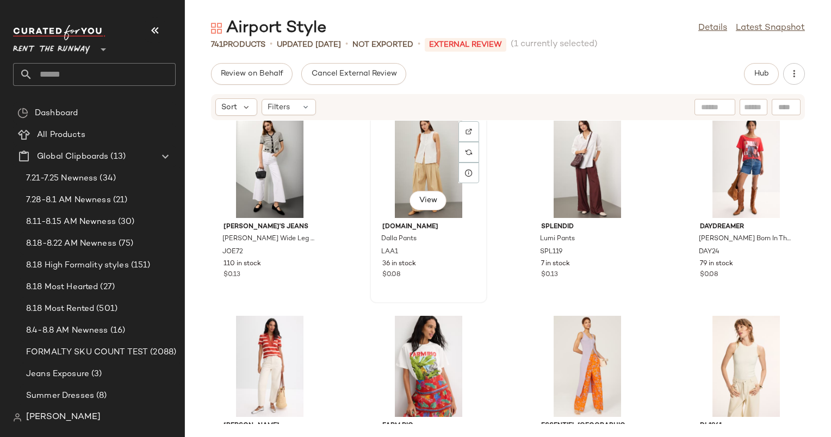
click at [443, 137] on div "View" at bounding box center [429, 167] width 110 height 101
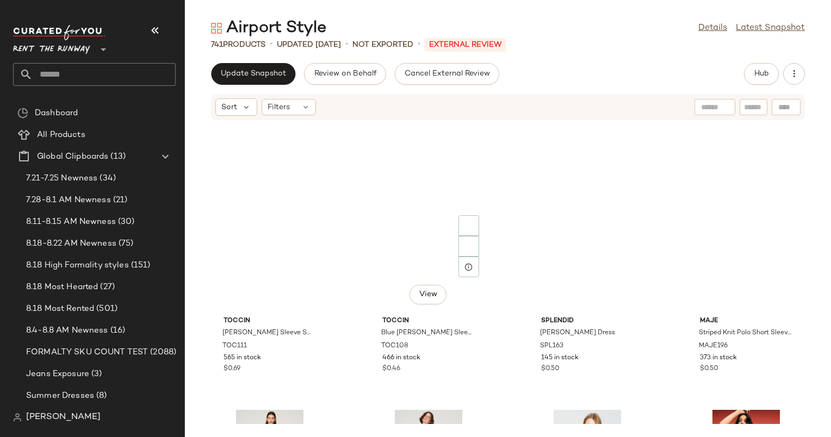
scroll to position [2334, 0]
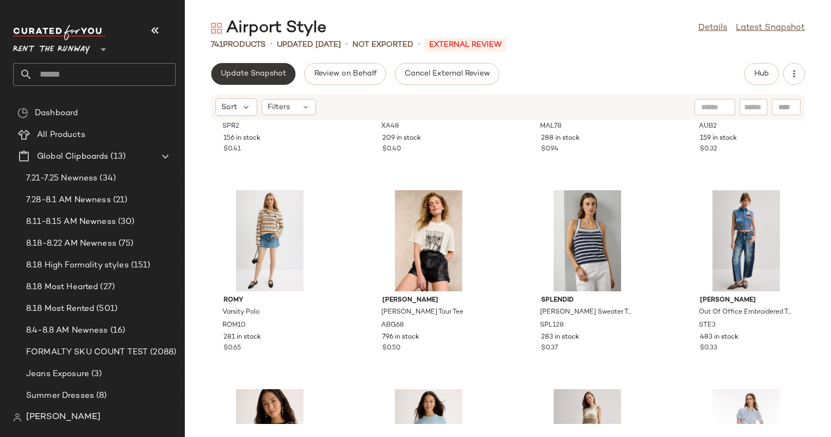
click at [275, 75] on span "Update Snapshot" at bounding box center [253, 74] width 66 height 9
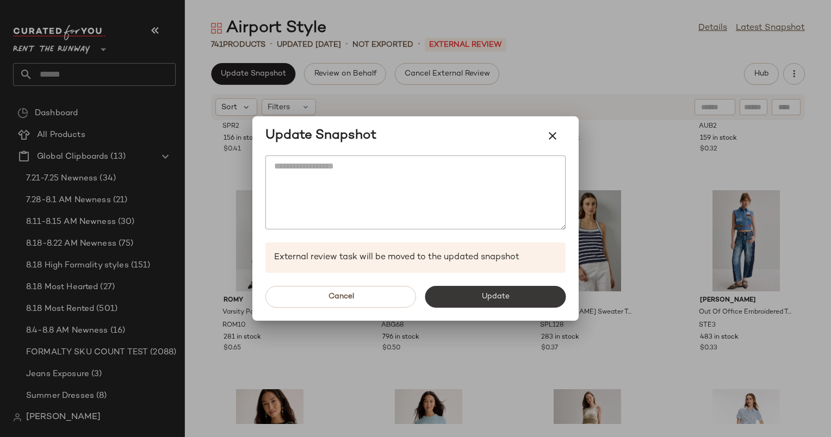
click at [524, 295] on button "Update" at bounding box center [495, 297] width 141 height 22
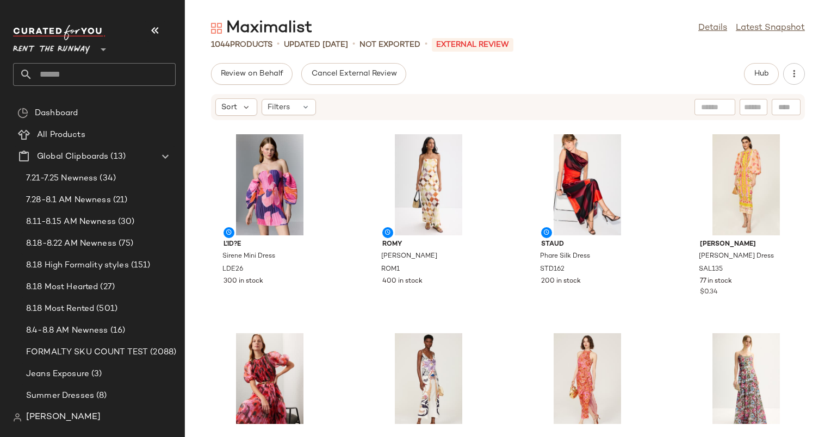
scroll to position [2214, 0]
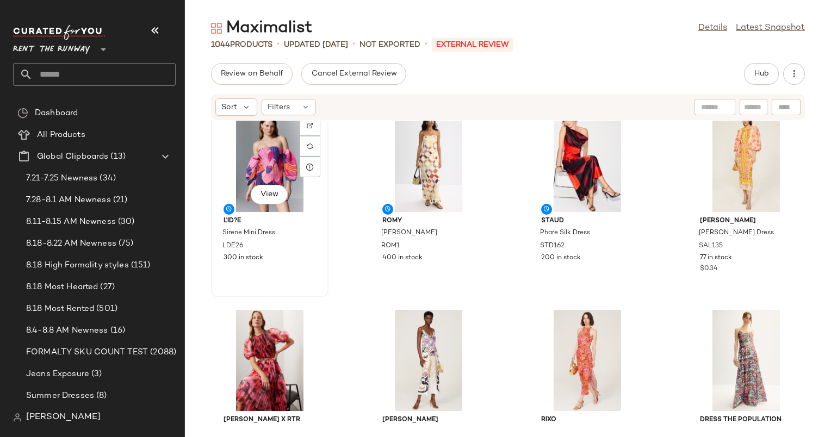
click at [287, 154] on div "View" at bounding box center [270, 161] width 110 height 101
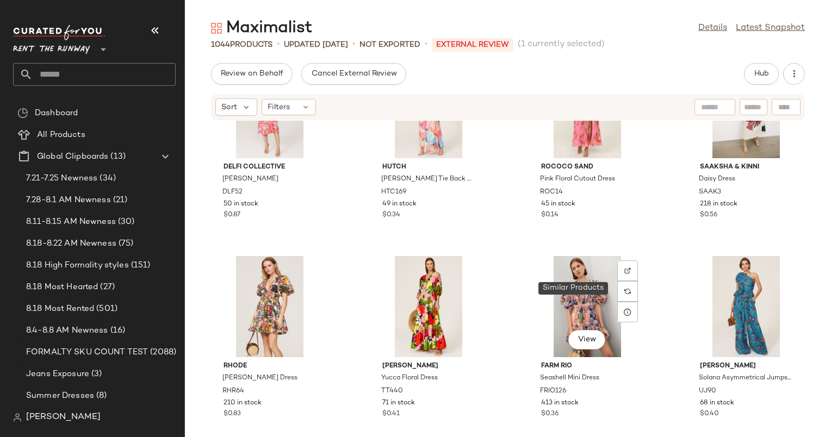
scroll to position [3265, 0]
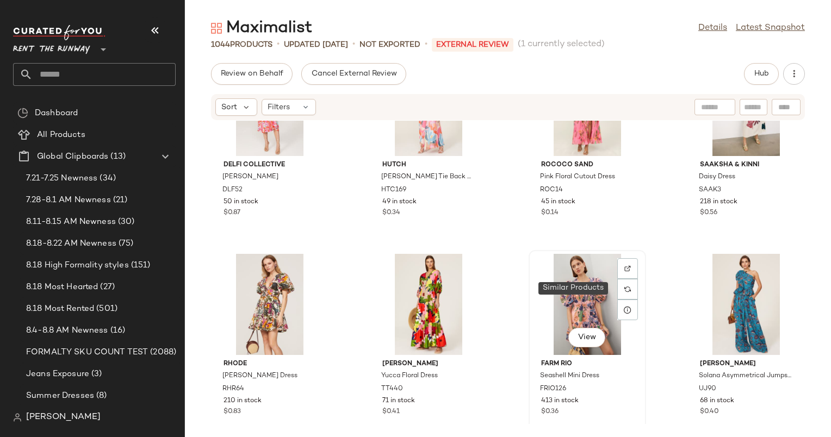
click at [586, 279] on div "View" at bounding box center [587, 304] width 110 height 101
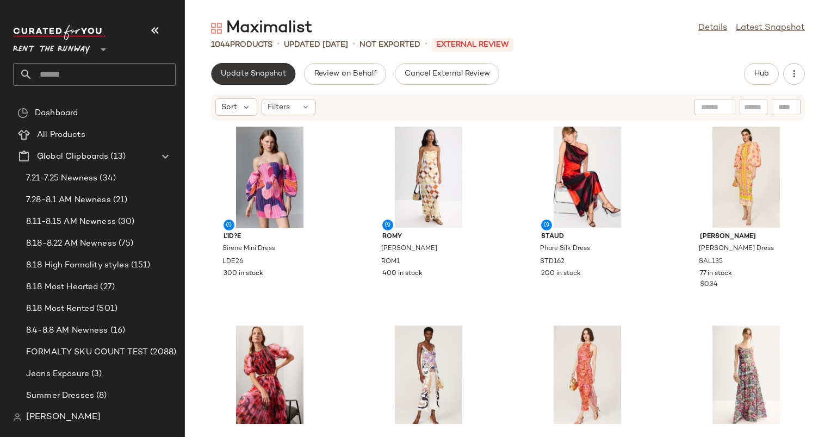
click at [266, 83] on button "Update Snapshot" at bounding box center [253, 74] width 84 height 22
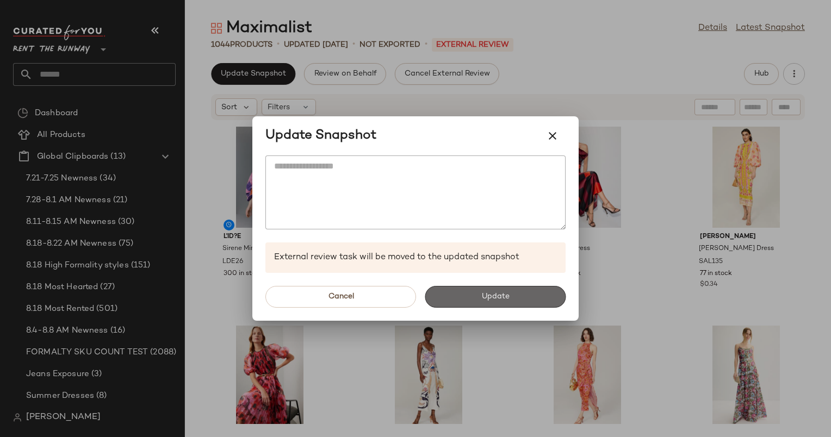
click at [500, 298] on span "Update" at bounding box center [495, 297] width 28 height 9
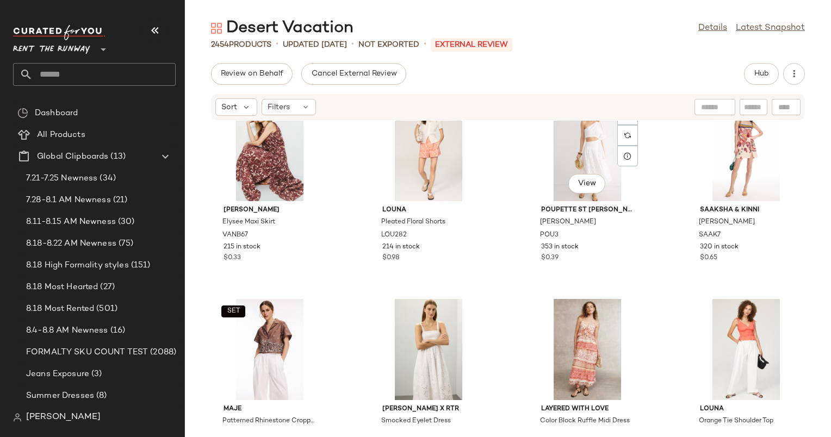
scroll to position [1844, 0]
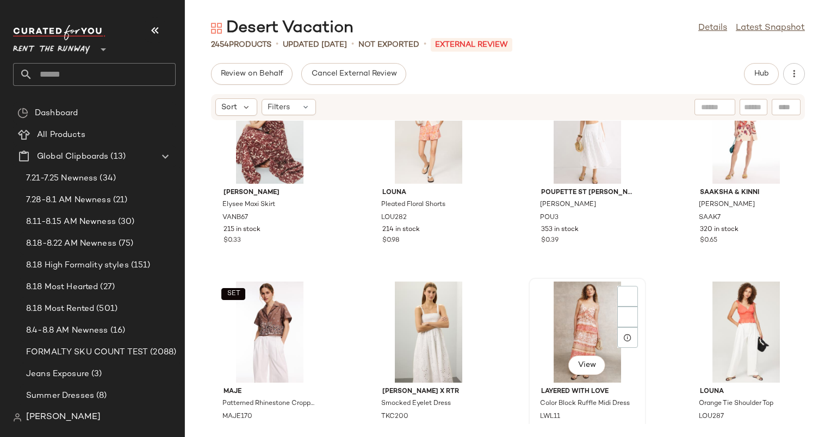
click at [590, 302] on div "View" at bounding box center [587, 332] width 110 height 101
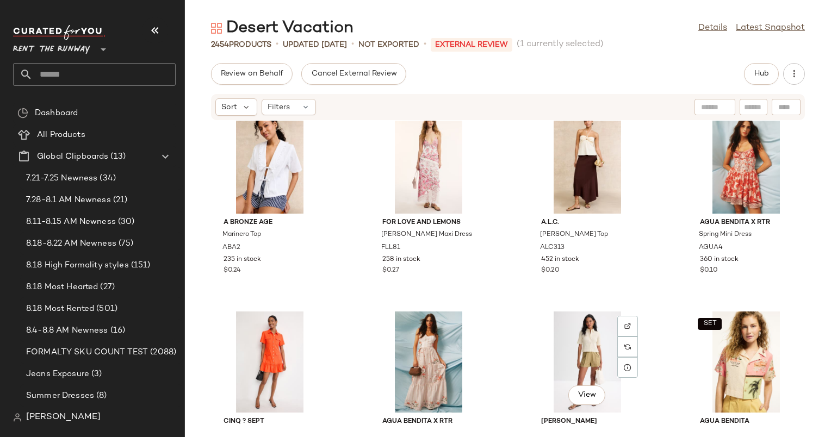
scroll to position [3009, 0]
click at [718, 344] on div "SET View" at bounding box center [746, 362] width 110 height 101
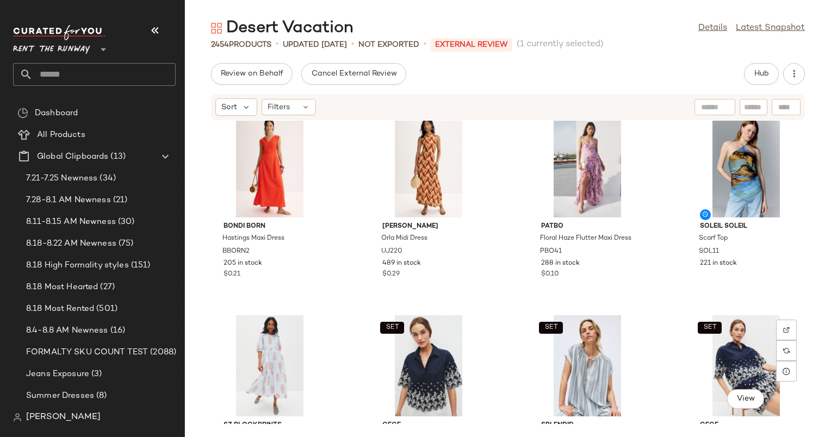
scroll to position [5990, 0]
click at [590, 151] on div "View" at bounding box center [587, 167] width 110 height 101
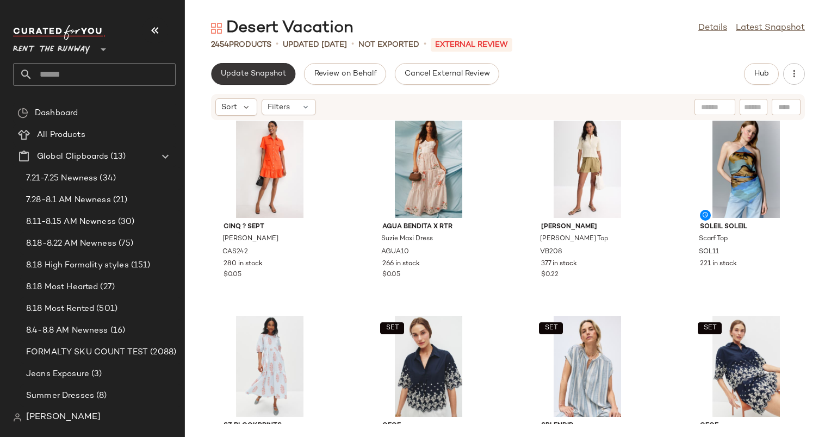
click at [252, 70] on span "Update Snapshot" at bounding box center [253, 74] width 66 height 9
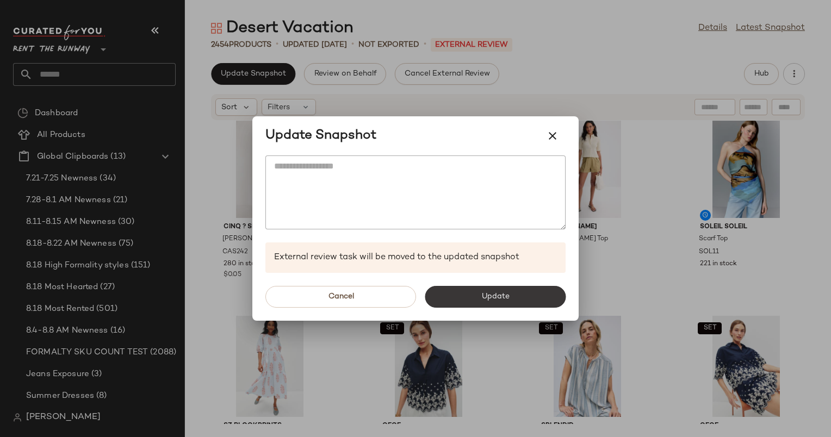
click at [522, 292] on button "Update" at bounding box center [495, 297] width 141 height 22
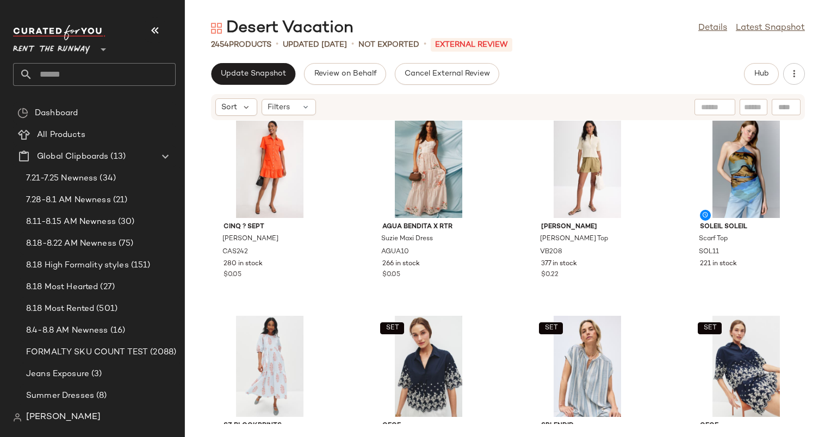
scroll to position [6189, 0]
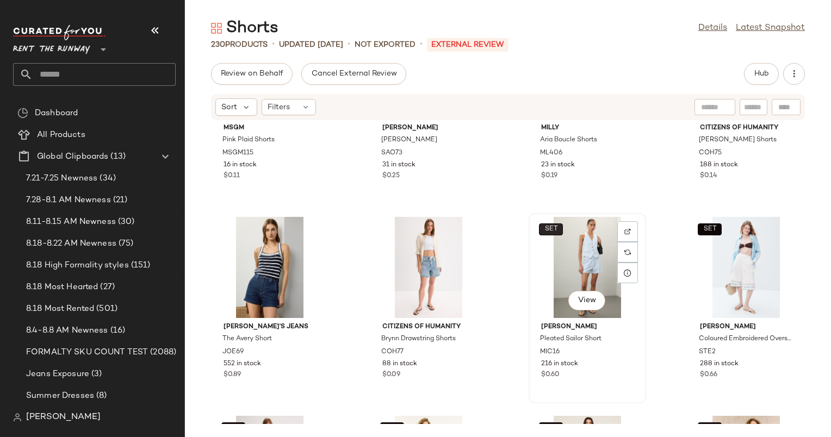
scroll to position [1958, 0]
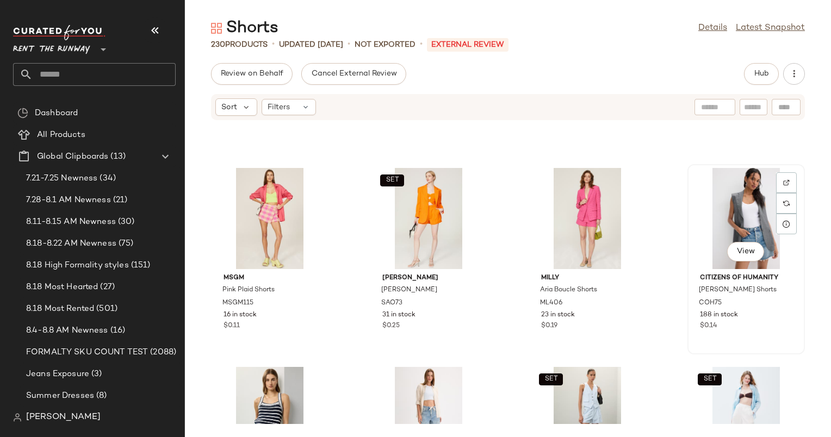
click at [692, 215] on div "View" at bounding box center [746, 218] width 110 height 101
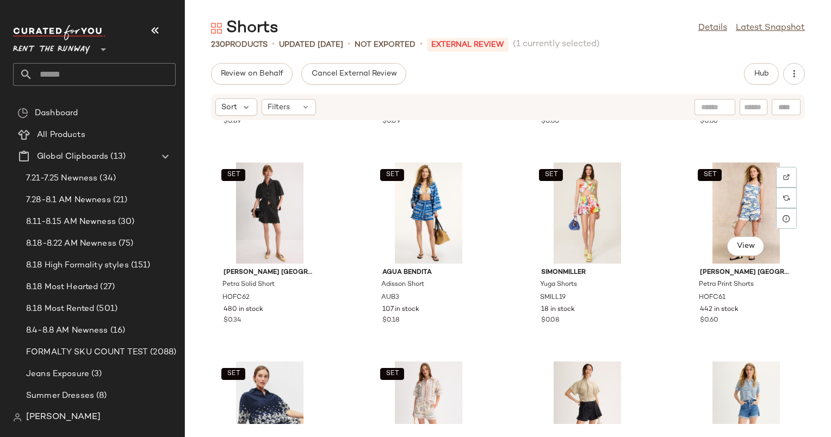
scroll to position [2196, 0]
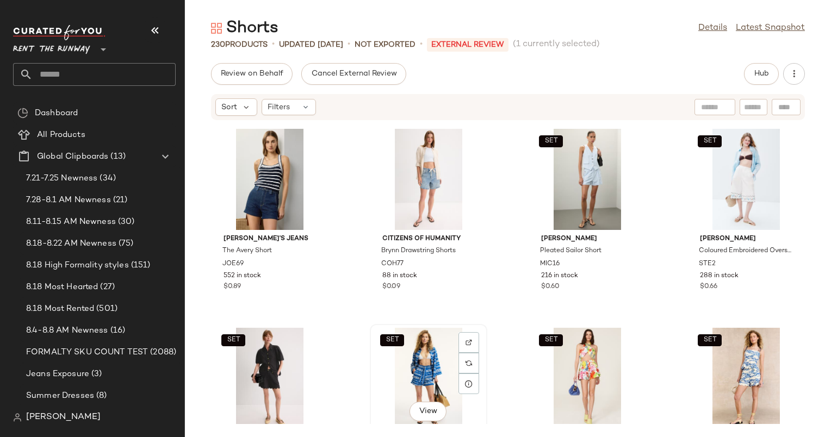
click at [417, 363] on div "SET View" at bounding box center [429, 378] width 110 height 101
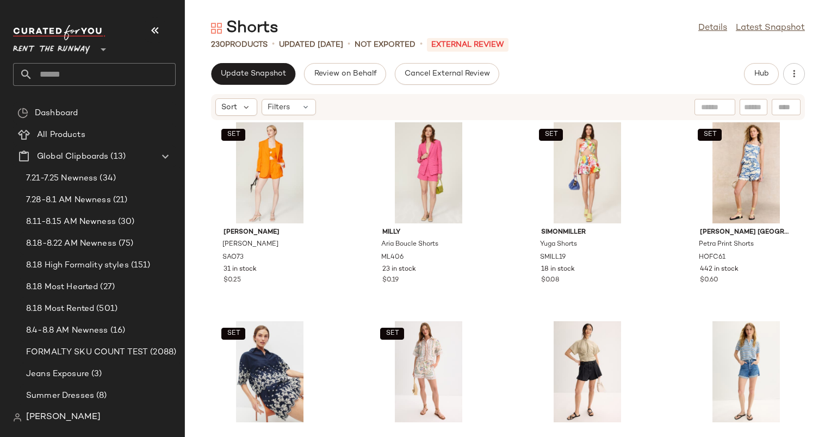
scroll to position [2478, 0]
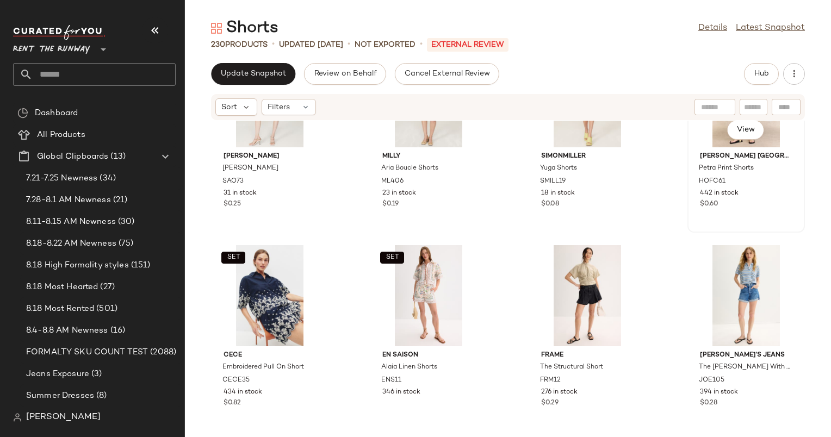
click at [740, 191] on div "442 in stock" at bounding box center [746, 194] width 92 height 10
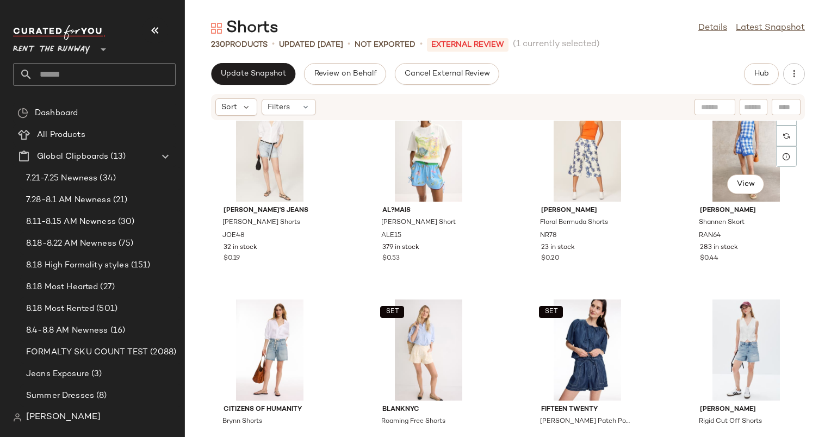
scroll to position [3419, 0]
click at [411, 140] on div "SET View" at bounding box center [429, 150] width 110 height 101
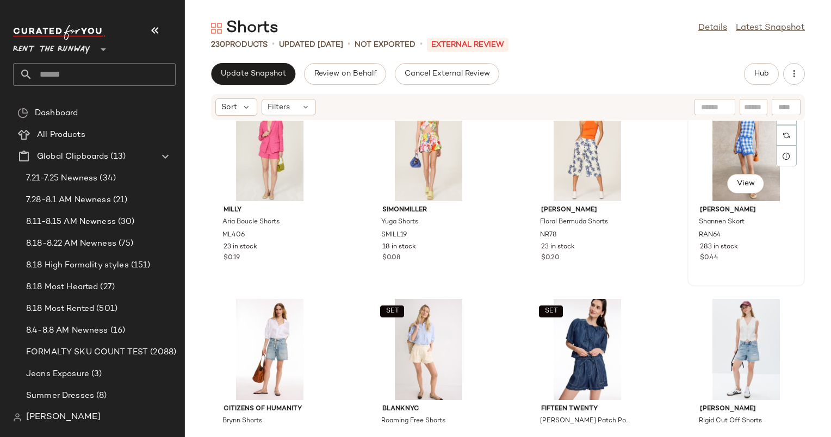
click at [706, 139] on div "SET View" at bounding box center [746, 150] width 110 height 101
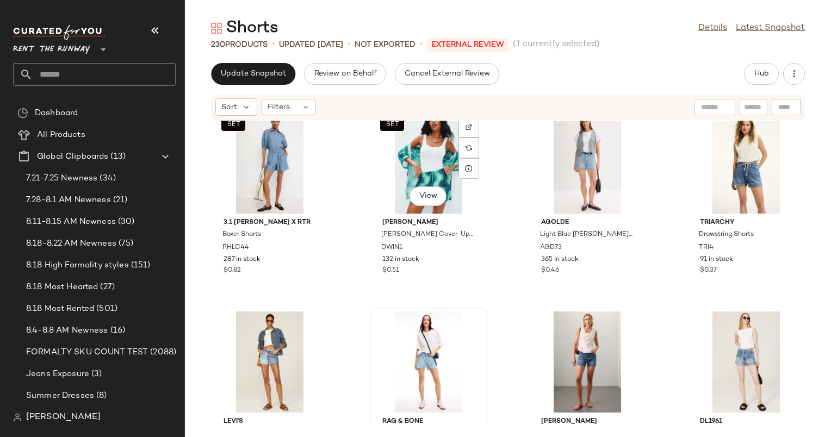
scroll to position [3783, 0]
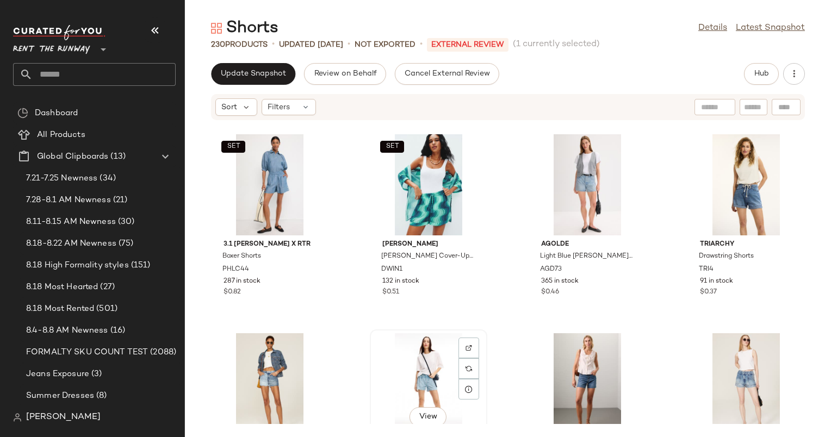
click at [424, 361] on div "View" at bounding box center [429, 383] width 110 height 101
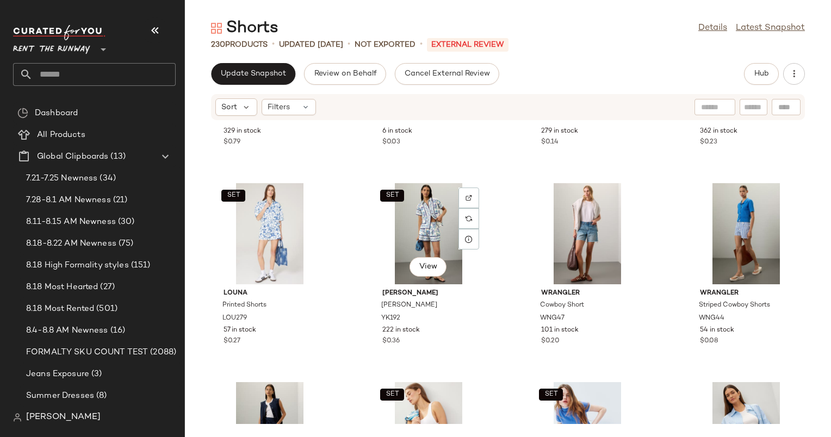
scroll to position [4730, 0]
click at [271, 250] on div "SET View" at bounding box center [270, 233] width 110 height 101
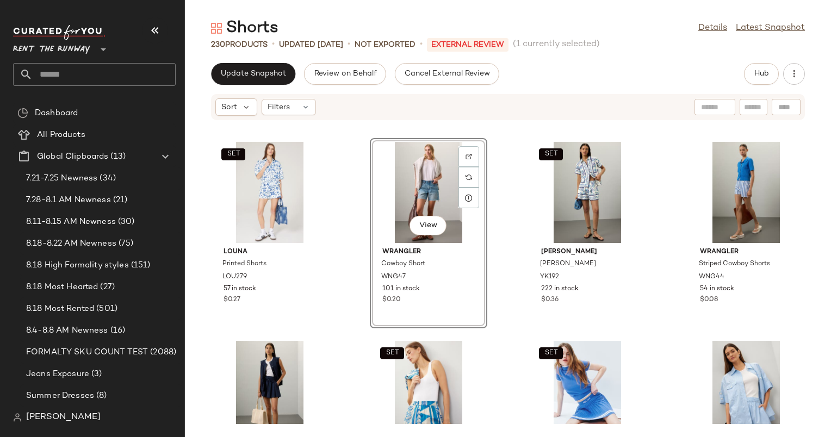
scroll to position [4827, 0]
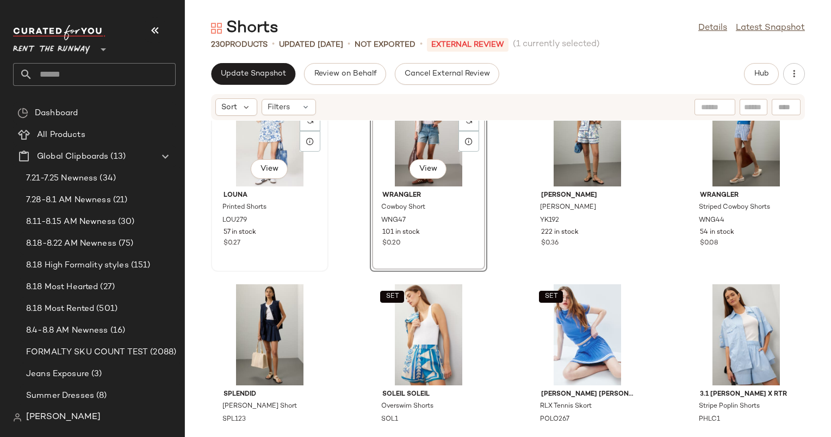
click at [253, 128] on div "SET View" at bounding box center [270, 135] width 110 height 101
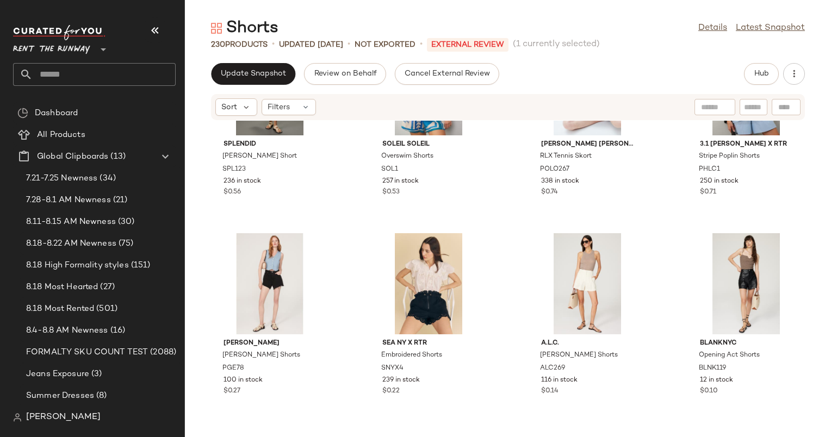
scroll to position [5091, 0]
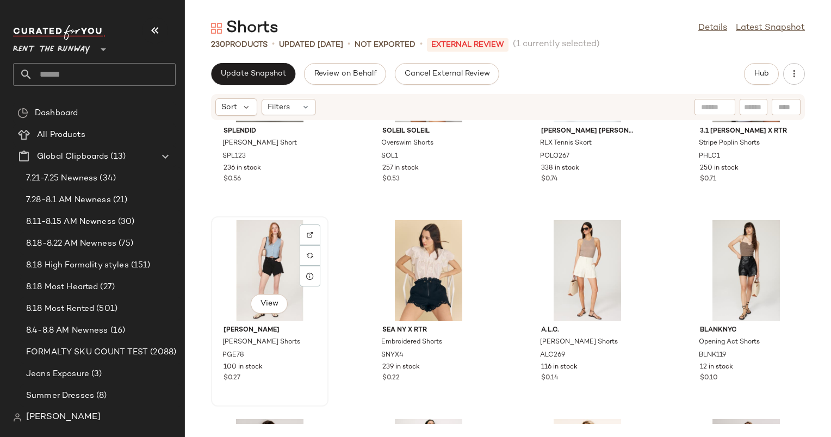
click at [266, 249] on div "View" at bounding box center [270, 270] width 110 height 101
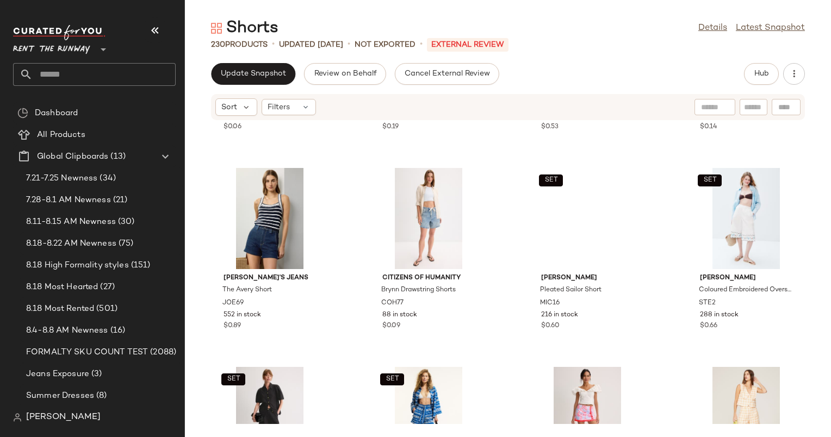
scroll to position [1702, 0]
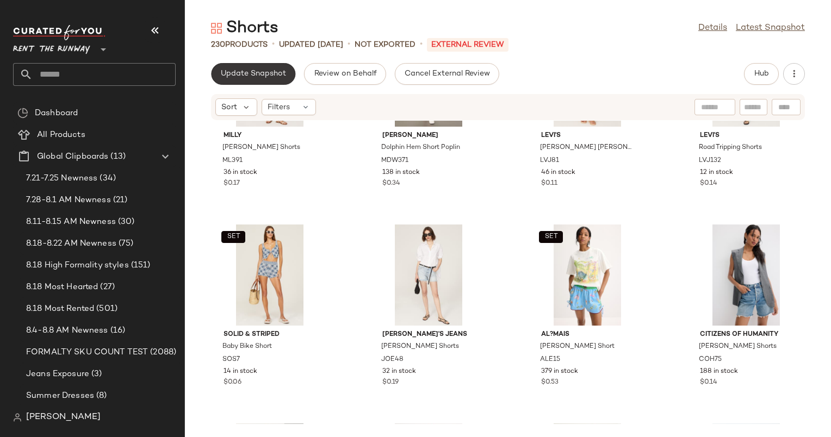
click at [267, 63] on button "Update Snapshot" at bounding box center [253, 74] width 84 height 22
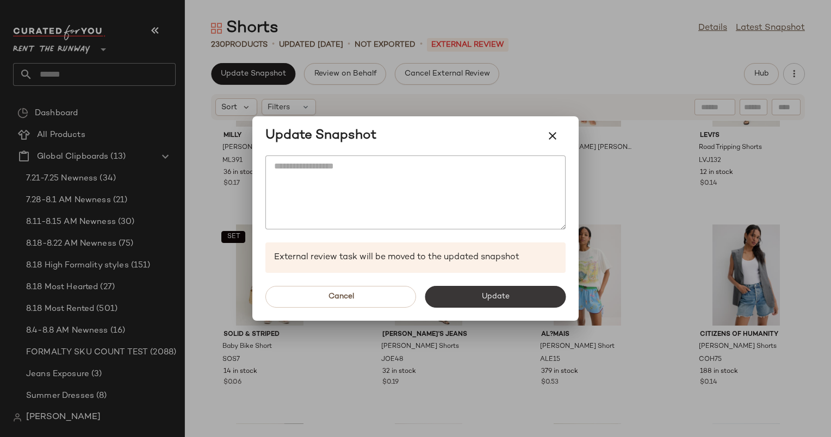
click at [505, 294] on span "Update" at bounding box center [495, 297] width 28 height 9
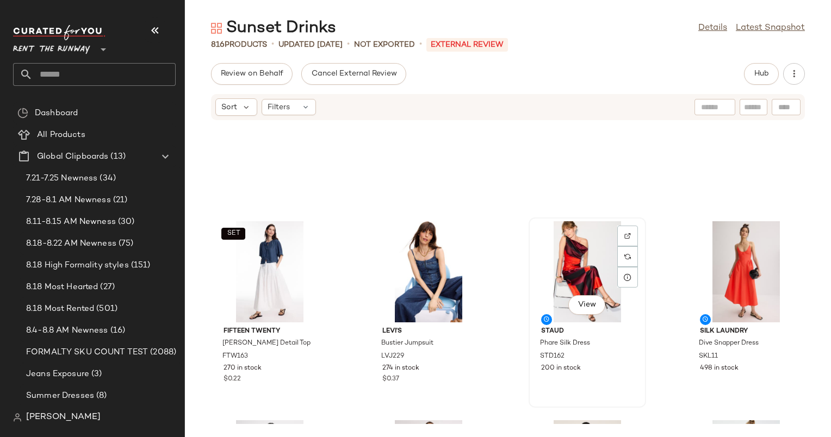
click at [563, 246] on div "View" at bounding box center [587, 271] width 110 height 101
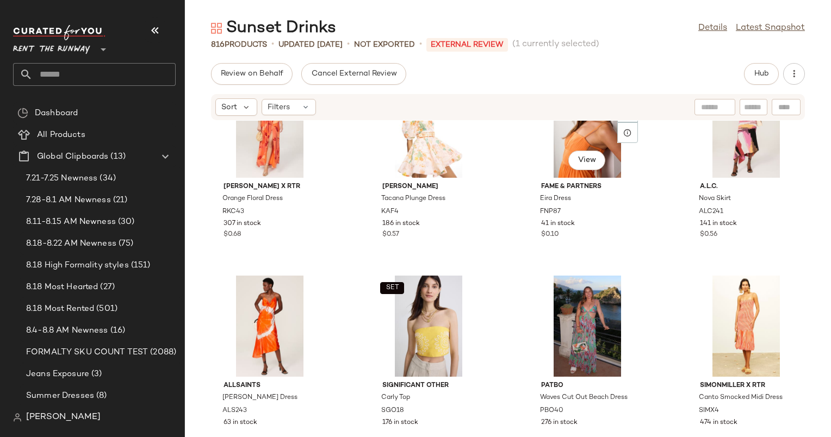
scroll to position [9235, 0]
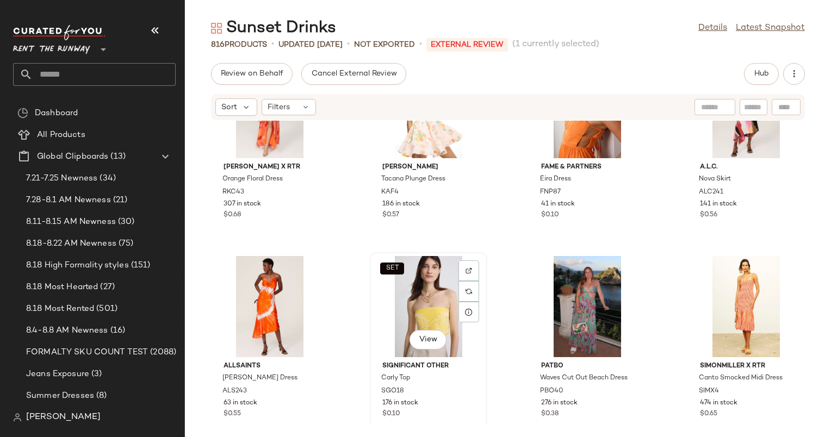
click at [436, 276] on div "SET View" at bounding box center [429, 306] width 110 height 101
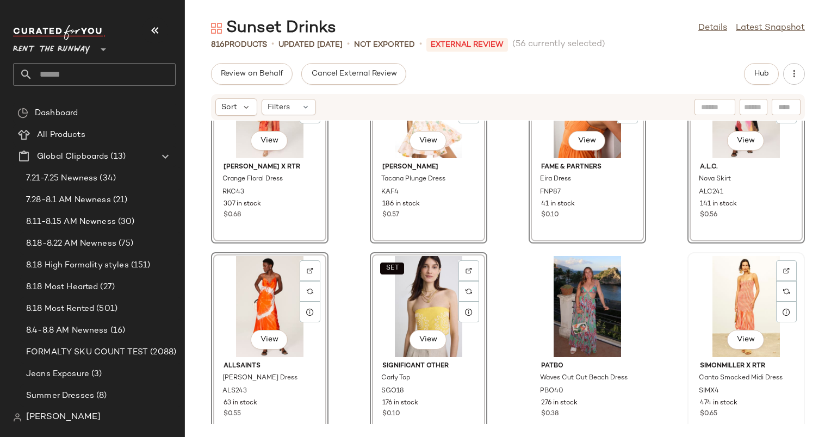
click at [736, 301] on div "View" at bounding box center [746, 306] width 110 height 101
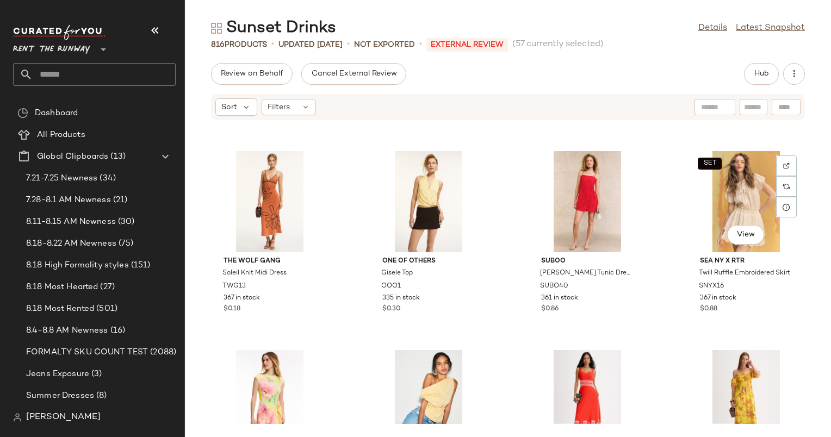
scroll to position [9568, 0]
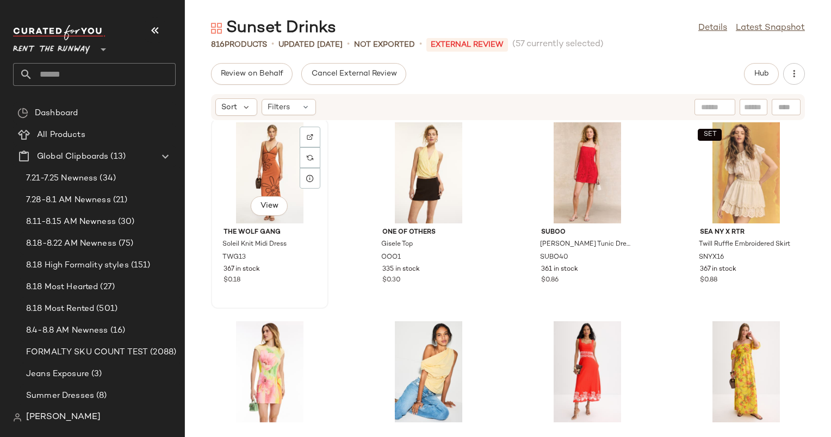
click at [253, 163] on div "View" at bounding box center [270, 172] width 110 height 101
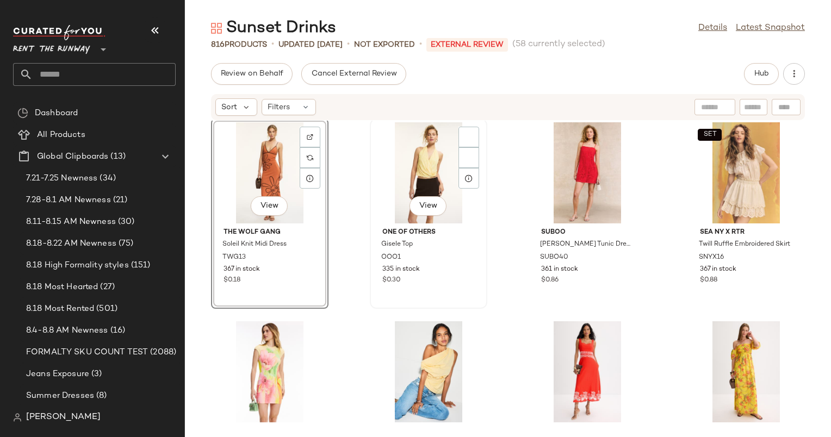
click at [424, 158] on div "View" at bounding box center [429, 172] width 110 height 101
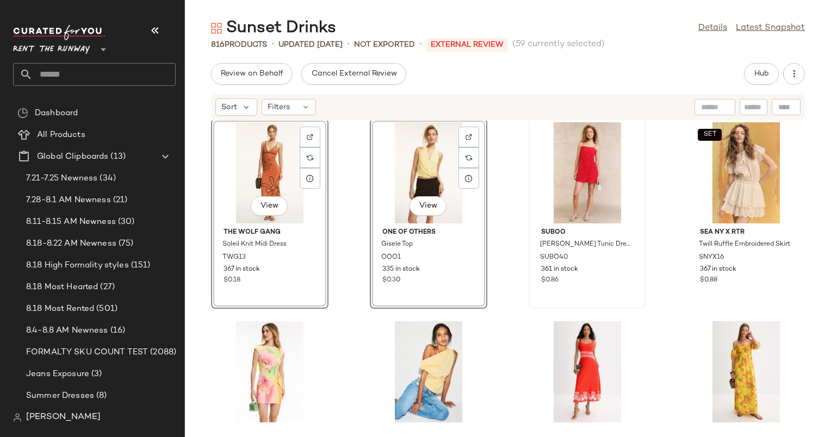
click at [606, 201] on div at bounding box center [587, 172] width 110 height 101
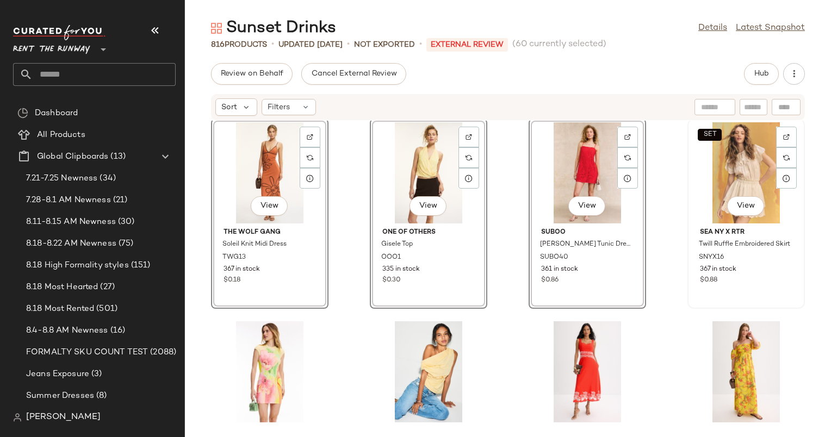
click at [722, 173] on div "SET View" at bounding box center [746, 172] width 110 height 101
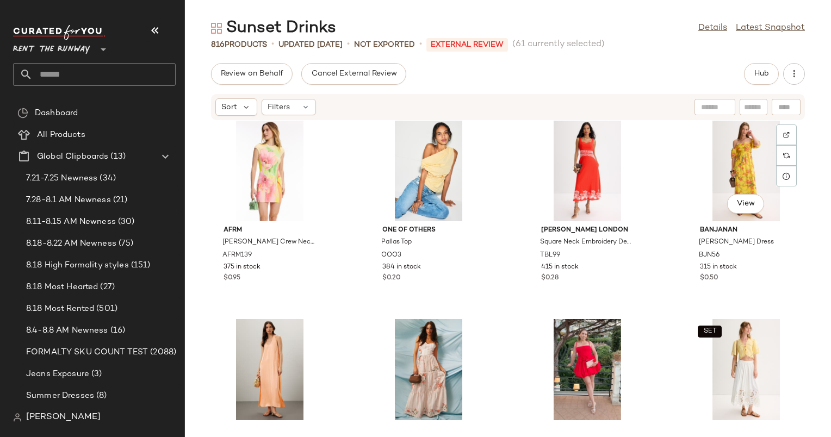
scroll to position [9770, 0]
click at [268, 163] on div "View" at bounding box center [270, 170] width 110 height 101
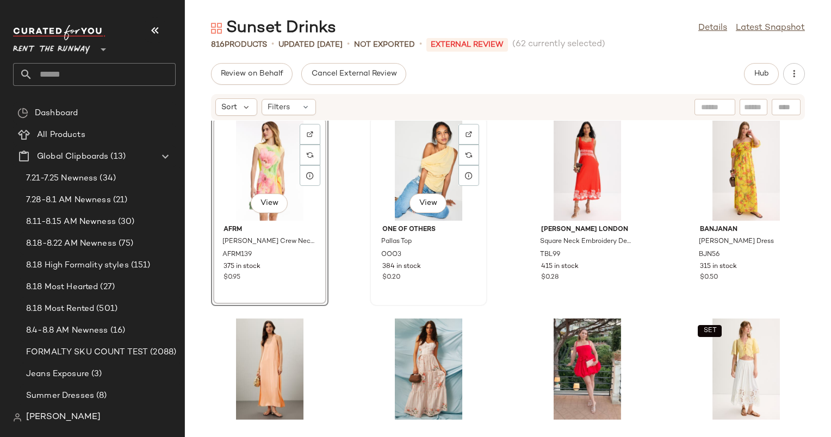
click at [438, 163] on div "View" at bounding box center [429, 170] width 110 height 101
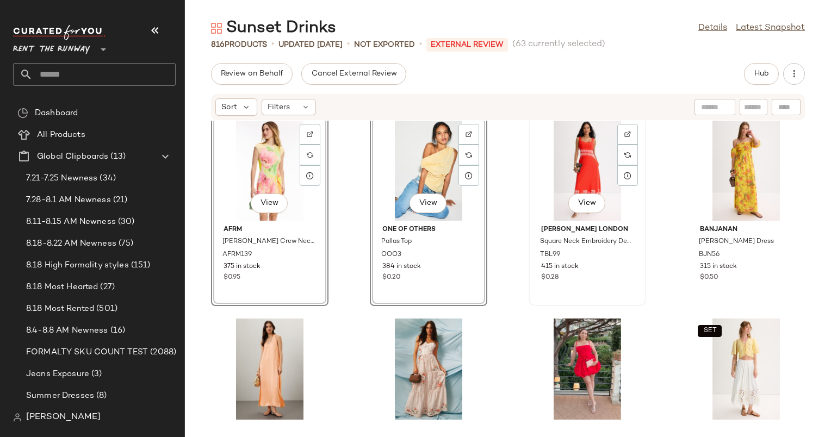
click at [588, 158] on div "View" at bounding box center [587, 170] width 110 height 101
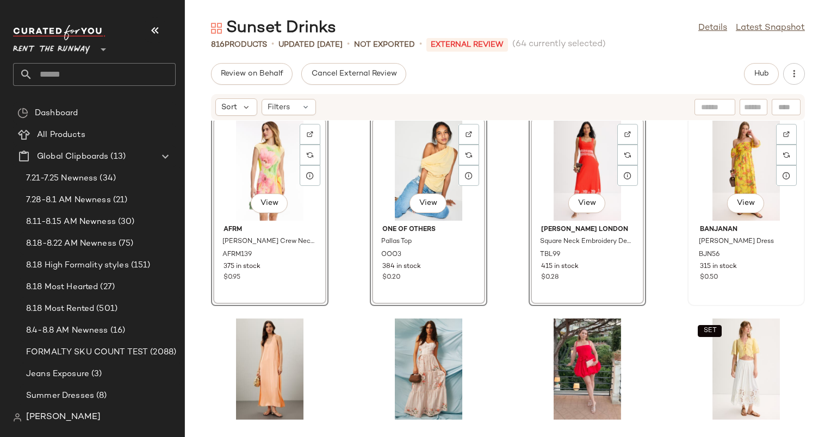
click at [729, 162] on div "View" at bounding box center [746, 170] width 110 height 101
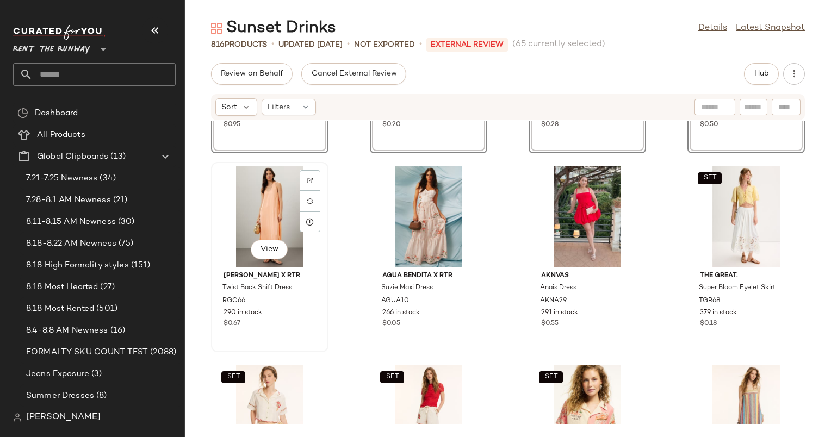
click at [258, 191] on div "View" at bounding box center [270, 216] width 110 height 101
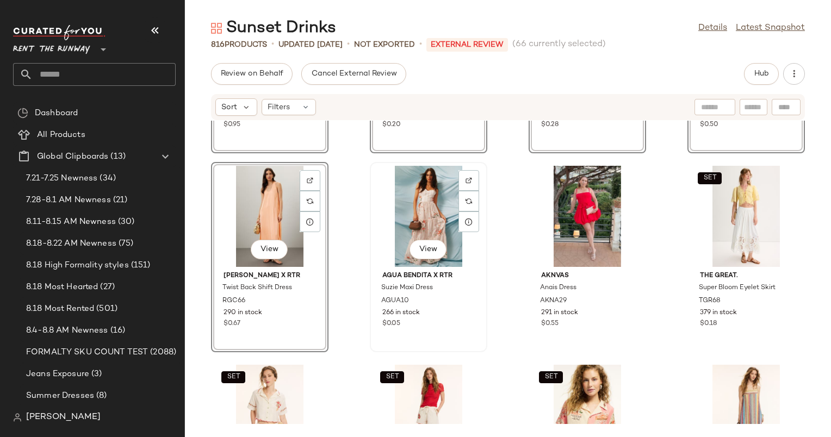
click at [410, 198] on div "View" at bounding box center [429, 216] width 110 height 101
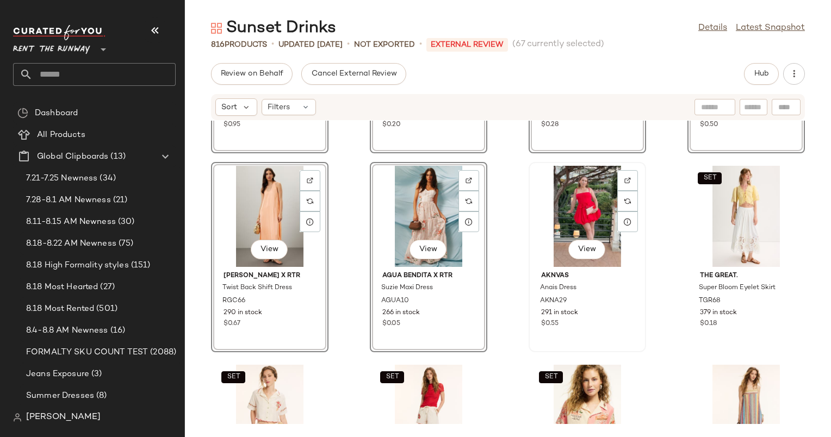
click at [609, 199] on div "View" at bounding box center [587, 216] width 110 height 101
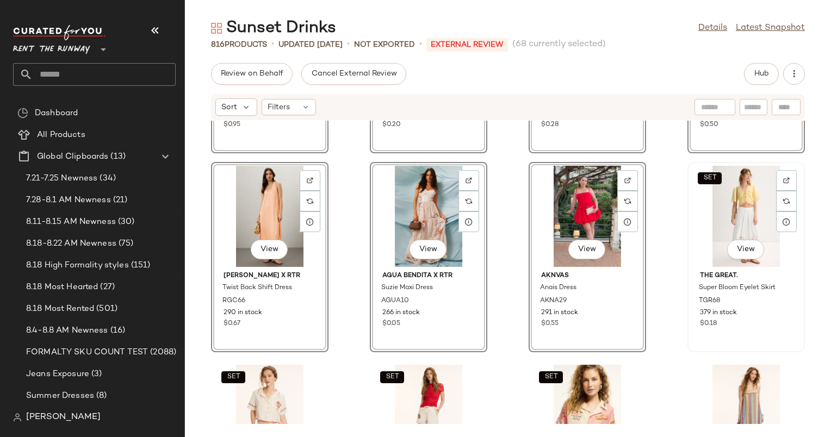
click at [722, 201] on div "SET View" at bounding box center [746, 216] width 110 height 101
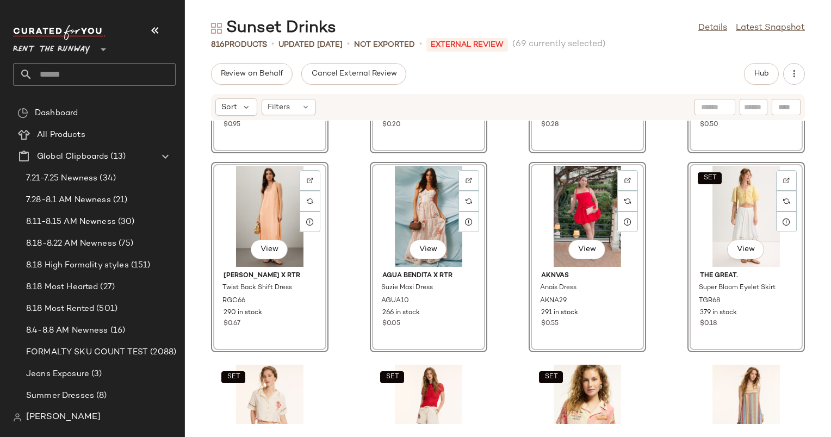
scroll to position [10127, 0]
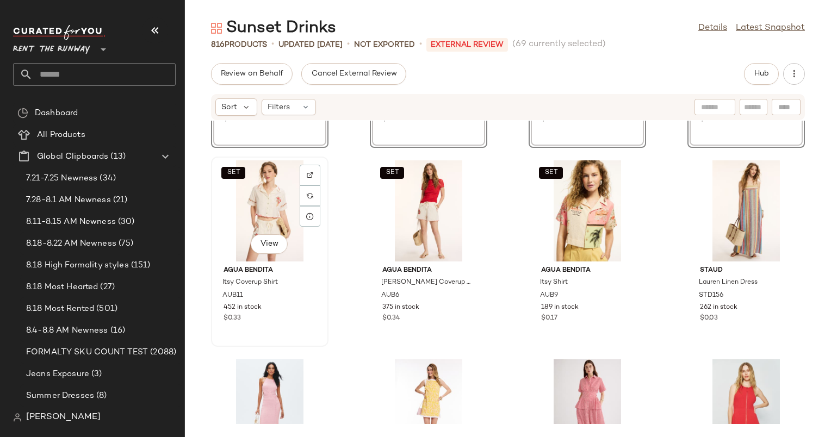
click at [286, 204] on div "SET View" at bounding box center [270, 210] width 110 height 101
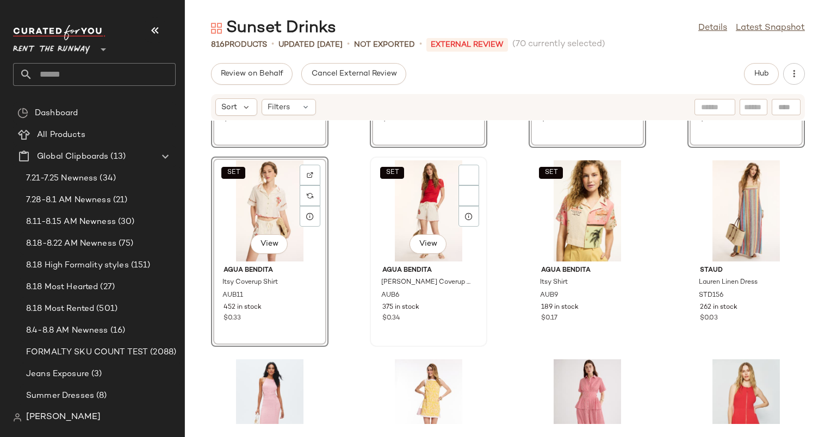
click at [418, 222] on div "SET View" at bounding box center [429, 210] width 110 height 101
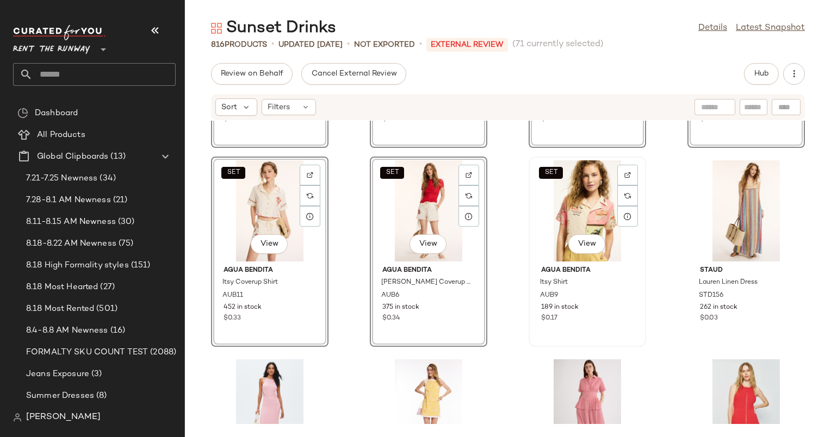
click at [555, 210] on div "SET View" at bounding box center [587, 210] width 110 height 101
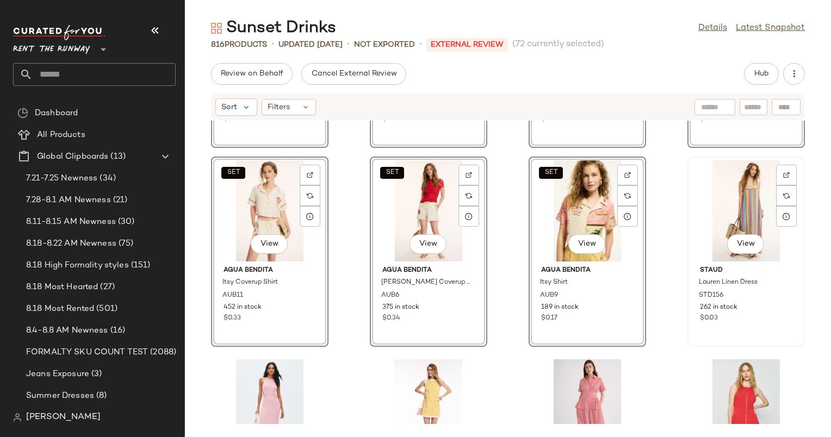
click at [730, 210] on div "View" at bounding box center [746, 210] width 110 height 101
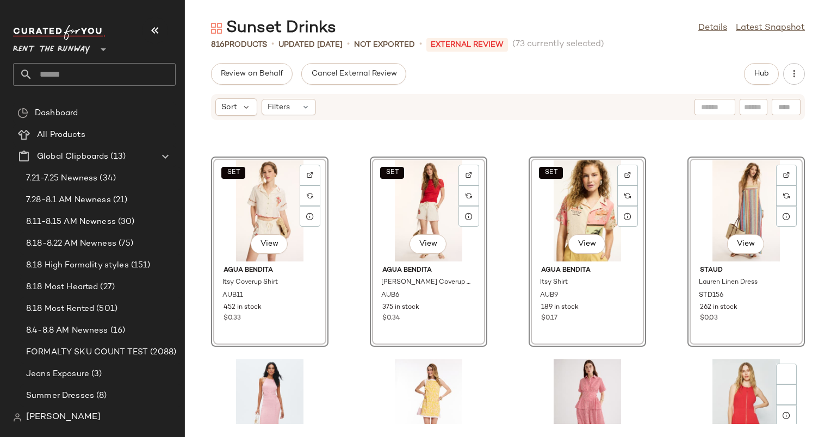
scroll to position [10366, 0]
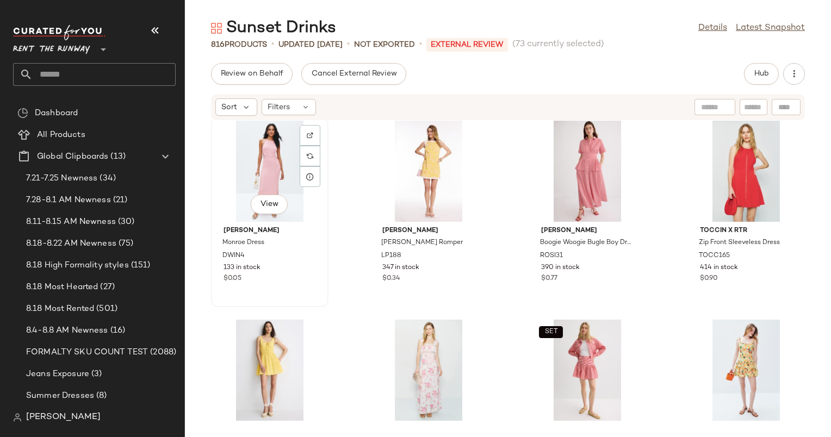
click at [259, 157] on div "View" at bounding box center [270, 171] width 110 height 101
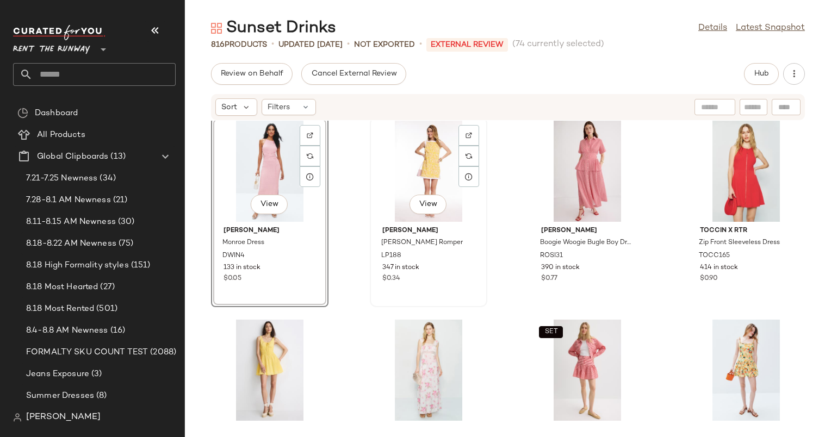
click at [426, 183] on div "View" at bounding box center [429, 171] width 110 height 101
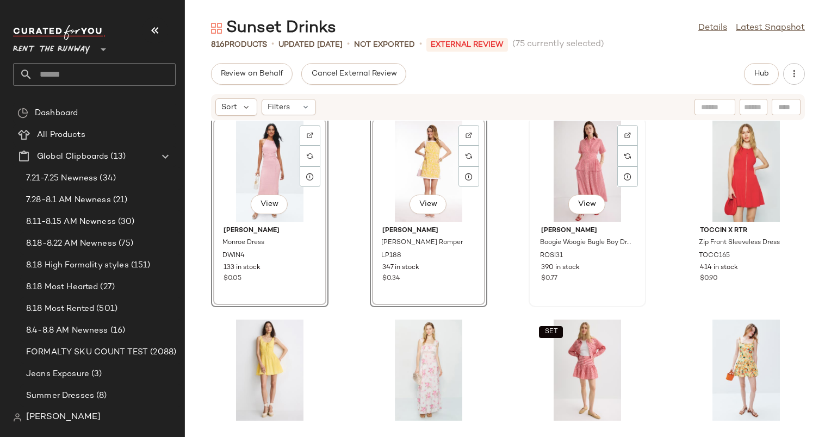
click at [573, 157] on div "View" at bounding box center [587, 171] width 110 height 101
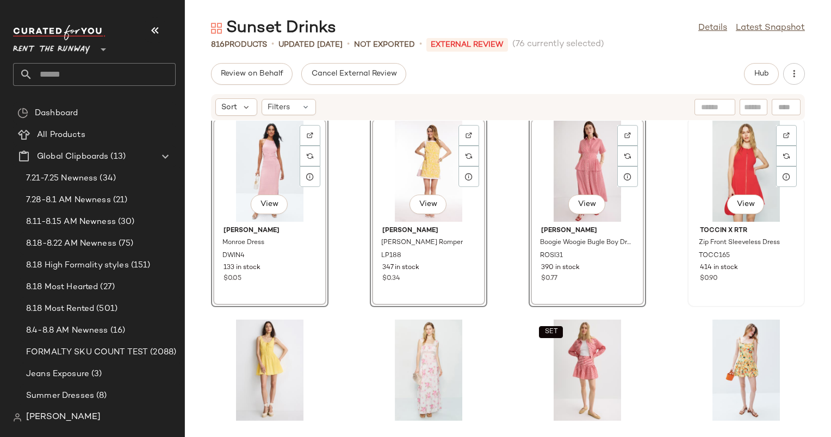
click at [749, 170] on div "View" at bounding box center [746, 171] width 110 height 101
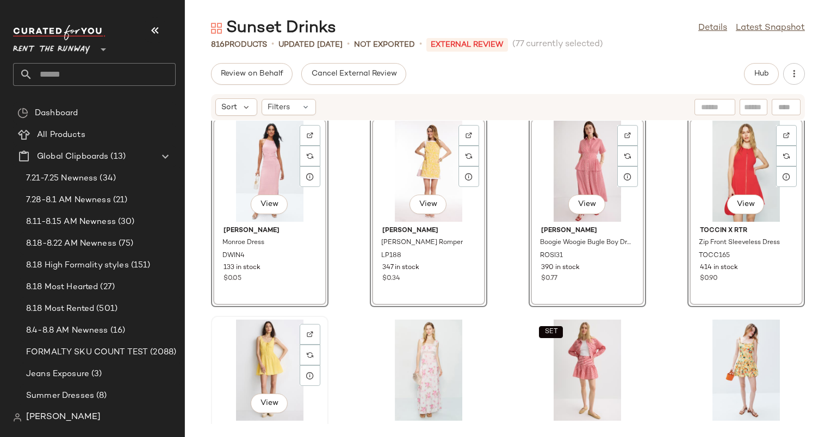
click at [276, 368] on div "View" at bounding box center [270, 370] width 110 height 101
click at [423, 351] on div "View" at bounding box center [429, 370] width 110 height 101
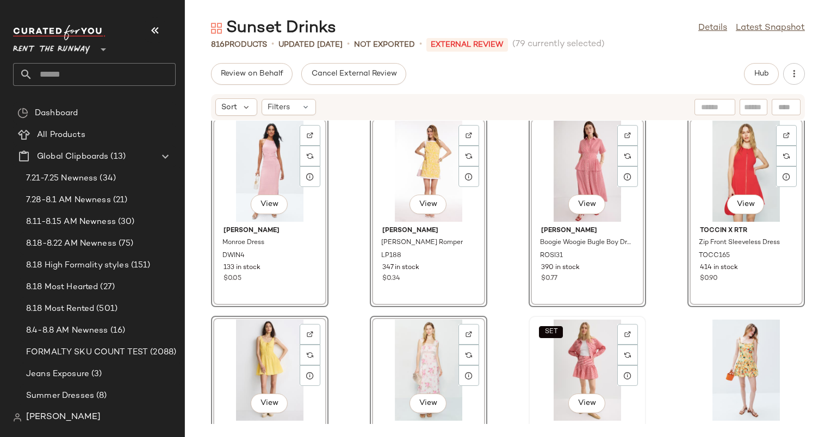
click at [595, 369] on div "SET View" at bounding box center [587, 370] width 110 height 101
click at [733, 342] on div "View" at bounding box center [746, 370] width 110 height 101
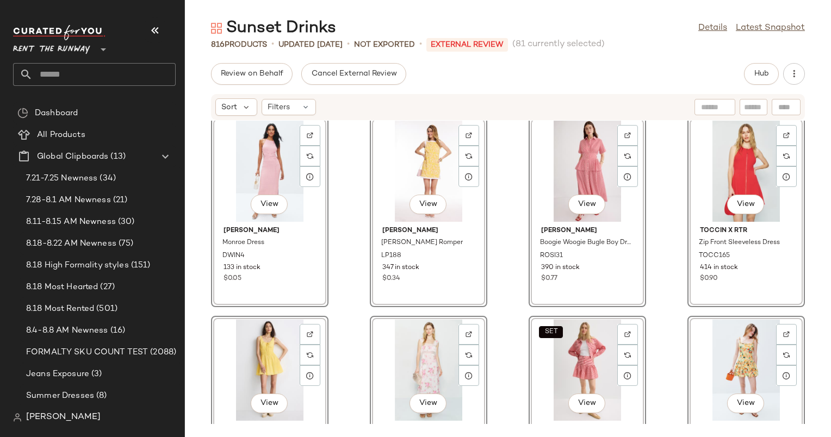
scroll to position [10694, 0]
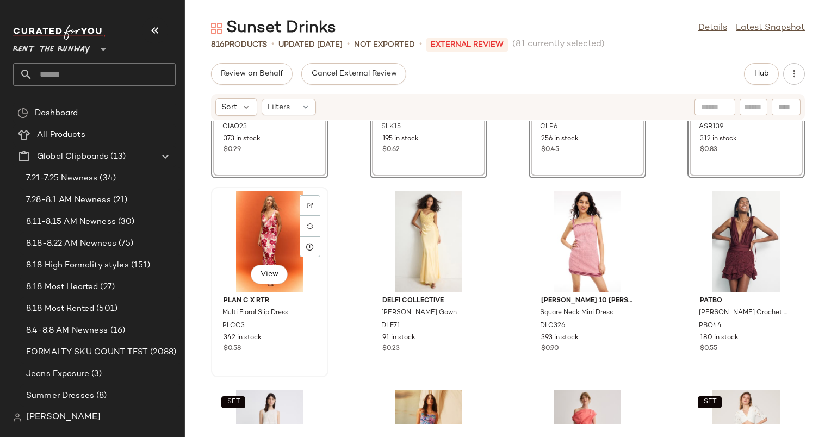
click at [277, 222] on div "View" at bounding box center [270, 241] width 110 height 101
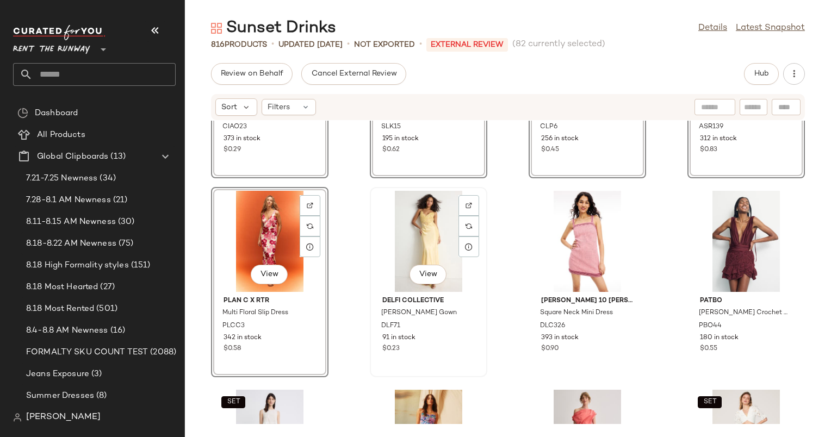
click at [409, 235] on div "View" at bounding box center [429, 241] width 110 height 101
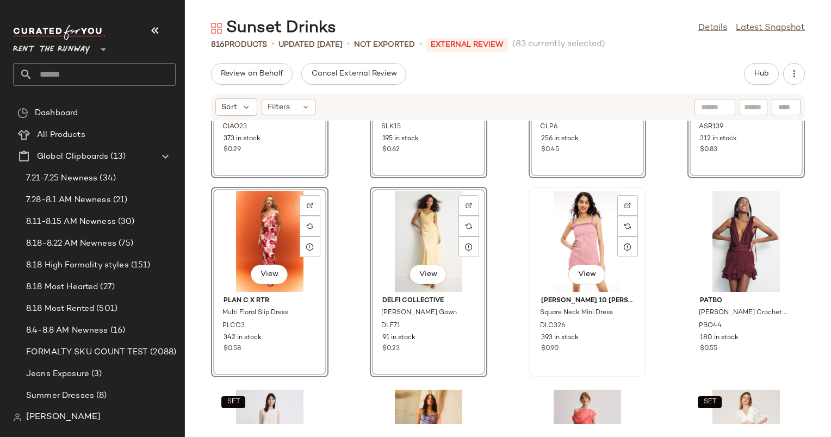
click at [569, 231] on div "View" at bounding box center [587, 241] width 110 height 101
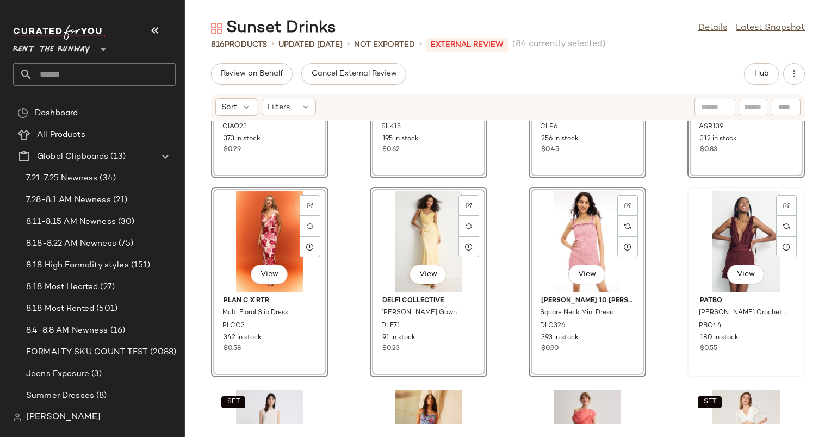
click at [740, 225] on div "View" at bounding box center [746, 241] width 110 height 101
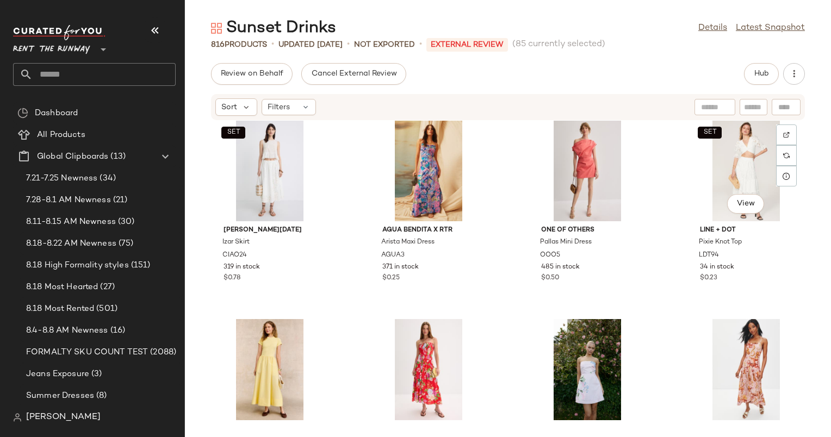
scroll to position [10891, 0]
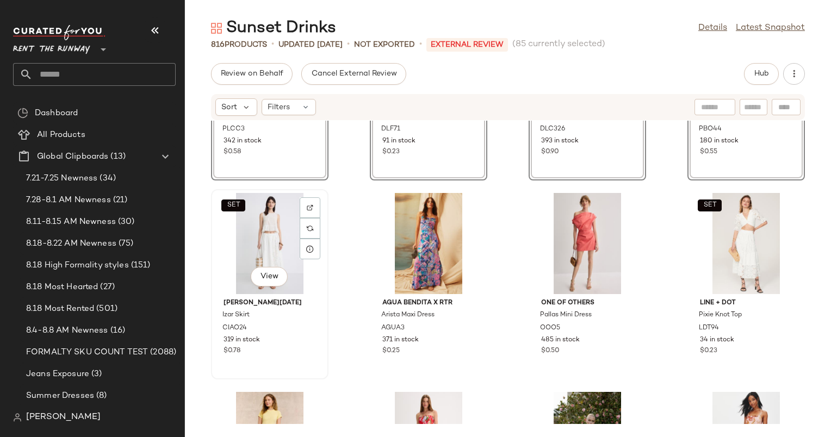
click at [268, 240] on div "SET View" at bounding box center [270, 243] width 110 height 101
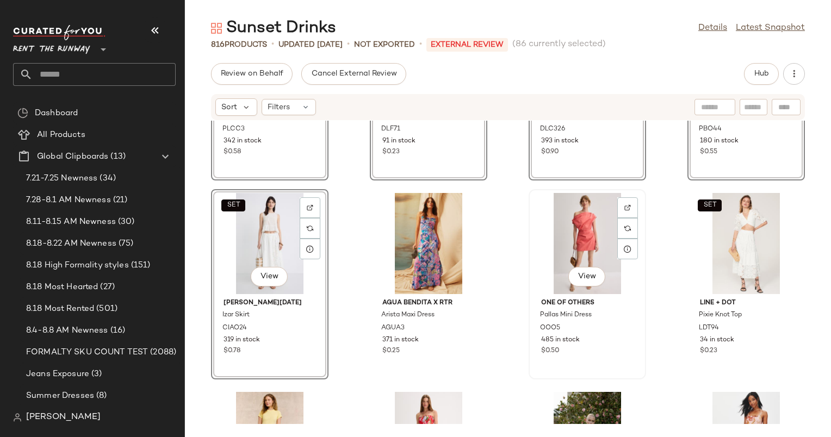
click at [562, 247] on div "View" at bounding box center [587, 243] width 110 height 101
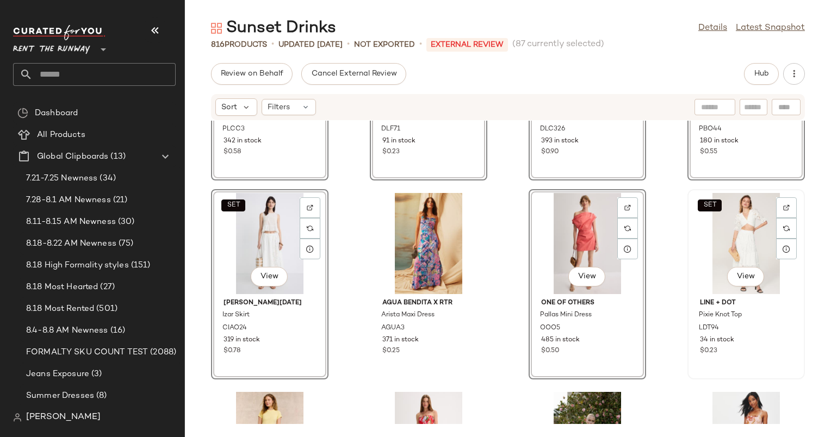
click at [747, 228] on div "SET View" at bounding box center [746, 243] width 110 height 101
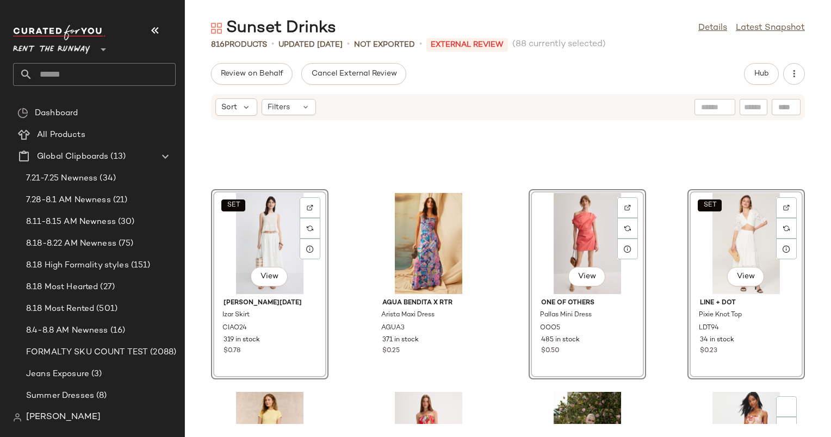
scroll to position [11148, 0]
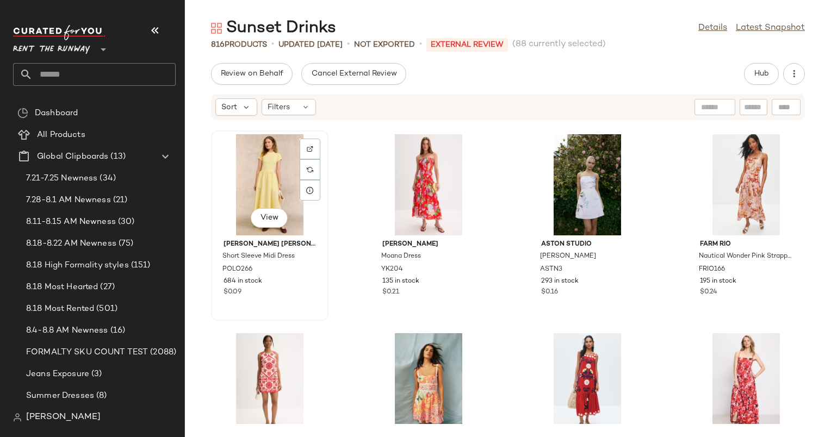
click at [250, 170] on div "View" at bounding box center [270, 184] width 110 height 101
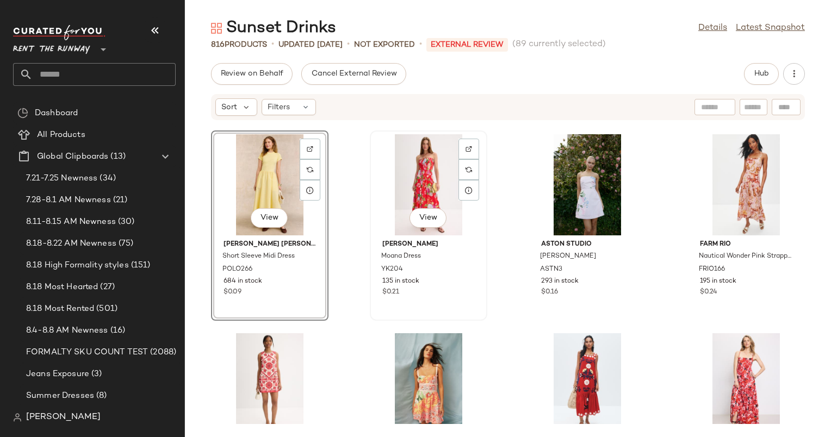
click at [424, 195] on div "View" at bounding box center [429, 184] width 110 height 101
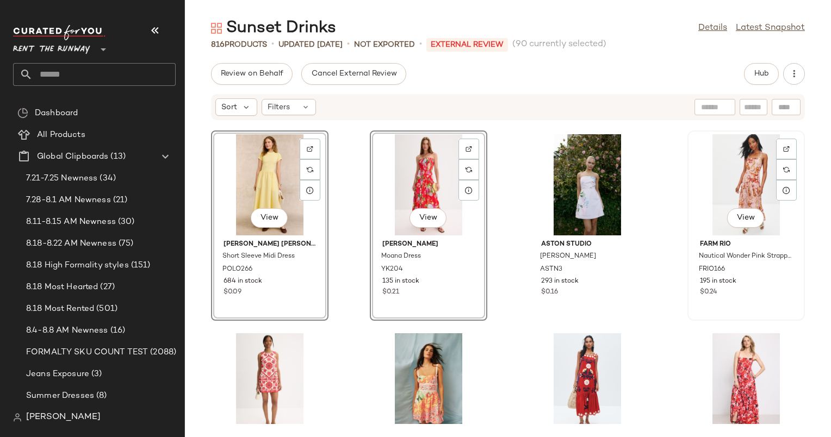
click at [714, 185] on div "View" at bounding box center [746, 184] width 110 height 101
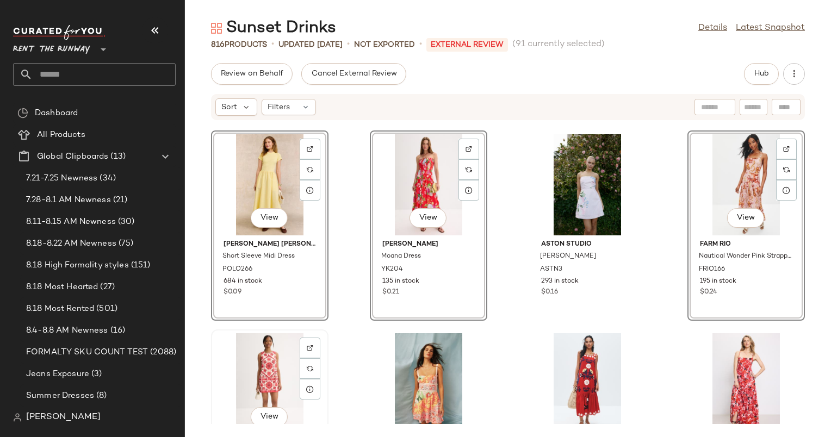
click at [244, 371] on div "View" at bounding box center [270, 383] width 110 height 101
click at [413, 360] on div "View" at bounding box center [429, 383] width 110 height 101
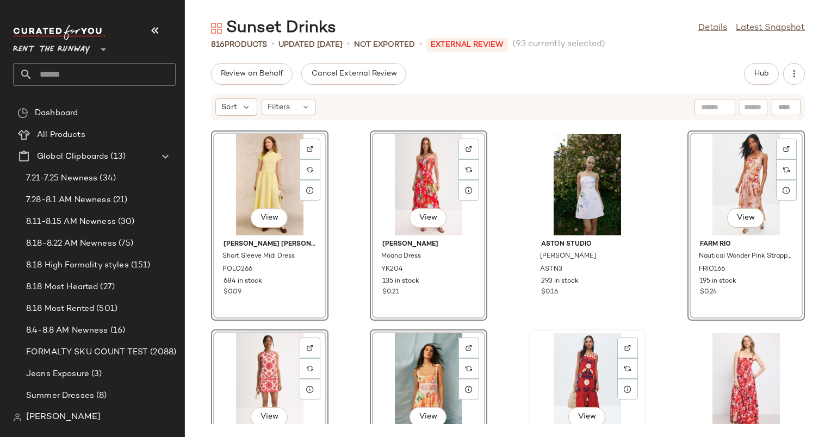
click at [577, 358] on div "View" at bounding box center [587, 383] width 110 height 101
click at [735, 352] on div "View" at bounding box center [746, 383] width 110 height 101
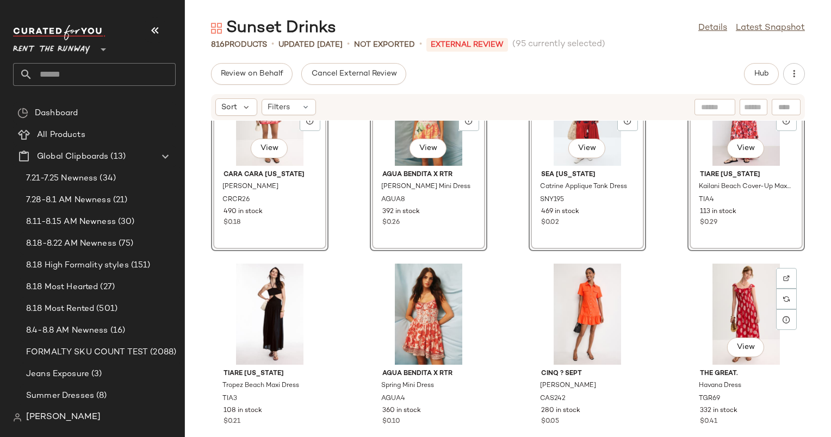
scroll to position [11380, 0]
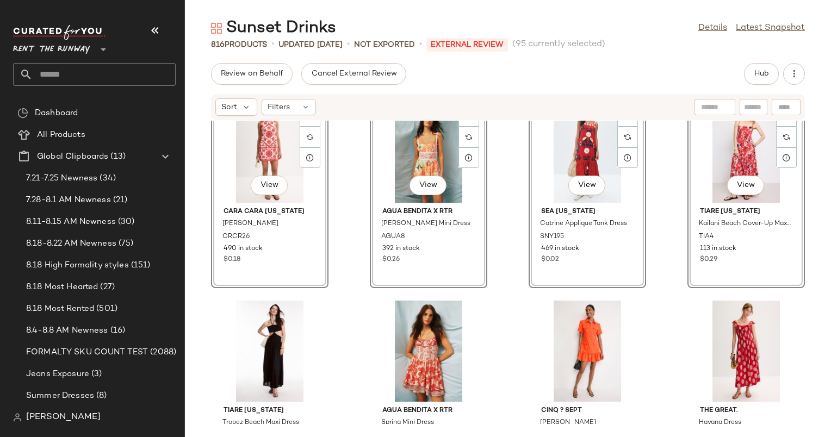
click at [724, 148] on div "View" at bounding box center [746, 152] width 110 height 101
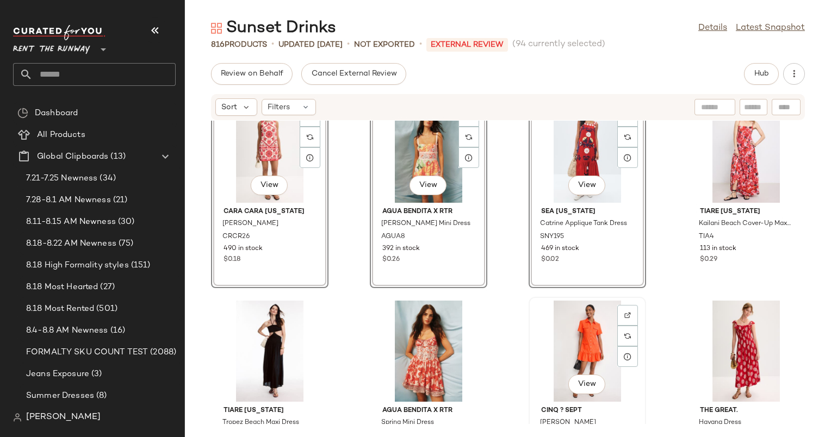
click at [593, 330] on div "View" at bounding box center [587, 351] width 110 height 101
click at [742, 334] on div "View" at bounding box center [746, 351] width 110 height 101
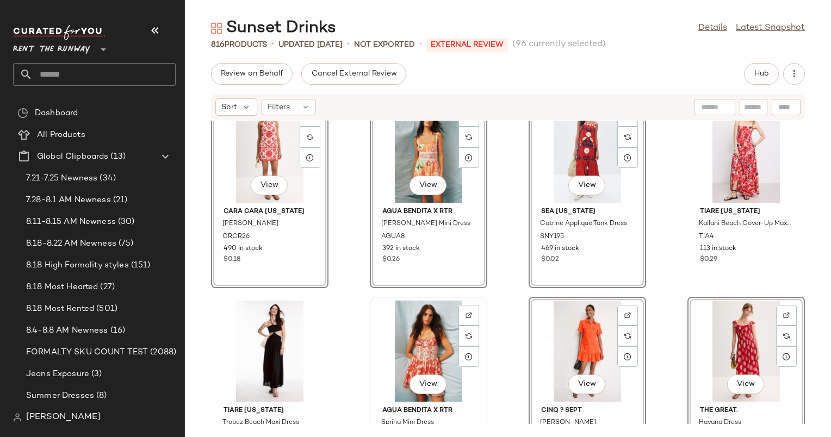
click at [409, 332] on div "View" at bounding box center [429, 351] width 110 height 101
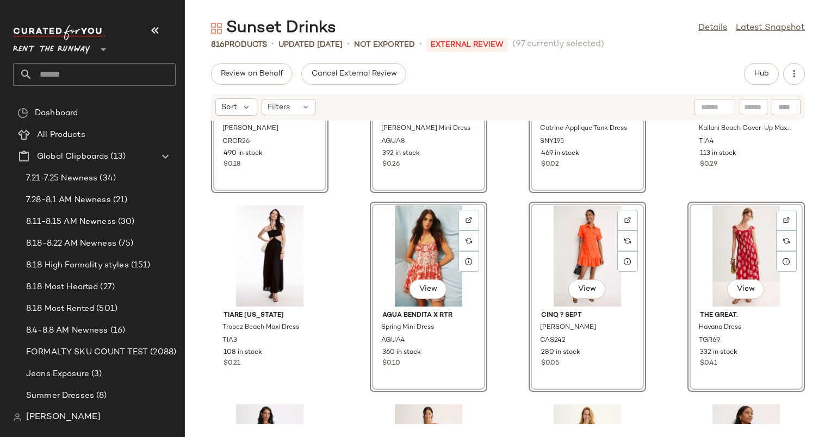
scroll to position [11478, 0]
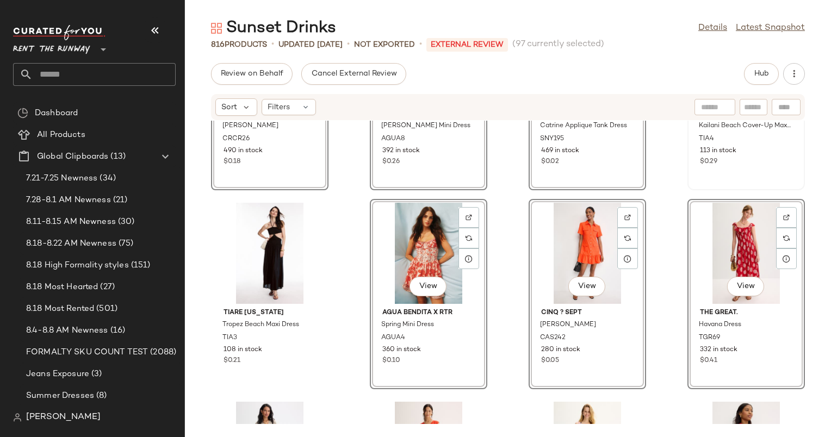
click at [753, 154] on div "113 in stock" at bounding box center [746, 151] width 92 height 10
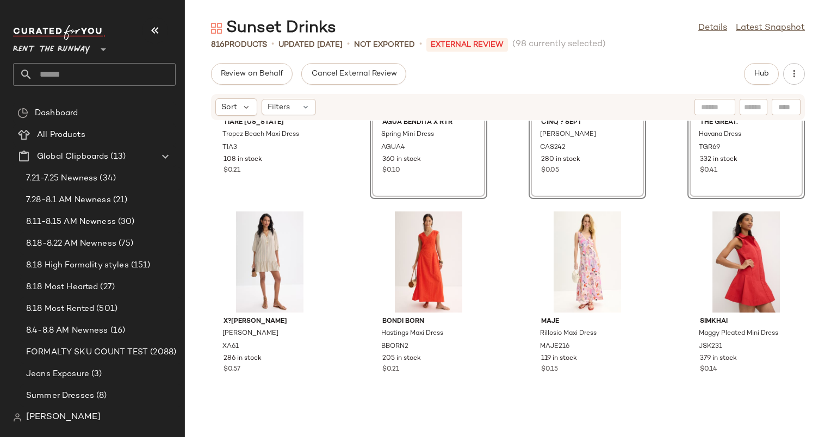
scroll to position [11691, 0]
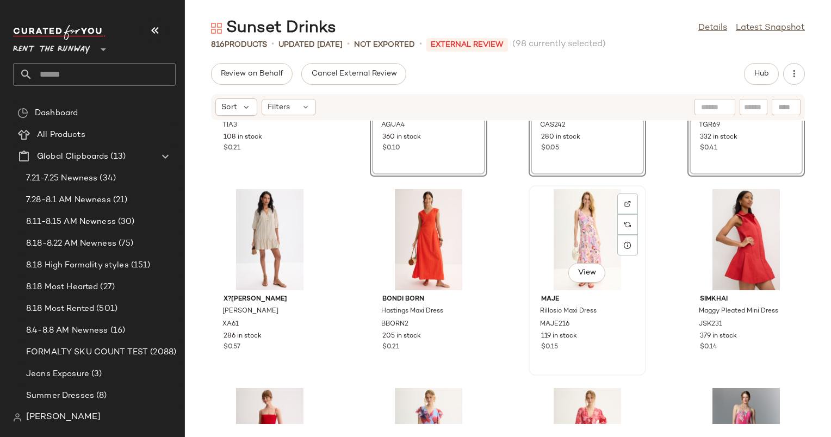
click at [596, 216] on div "View" at bounding box center [587, 239] width 110 height 101
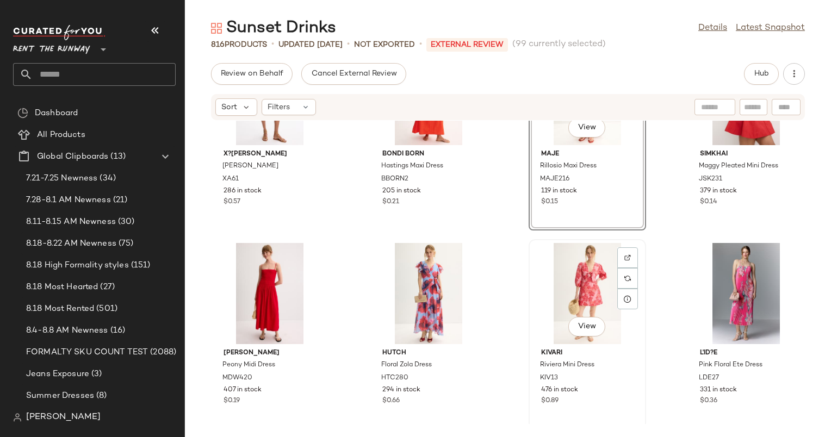
scroll to position [11756, 0]
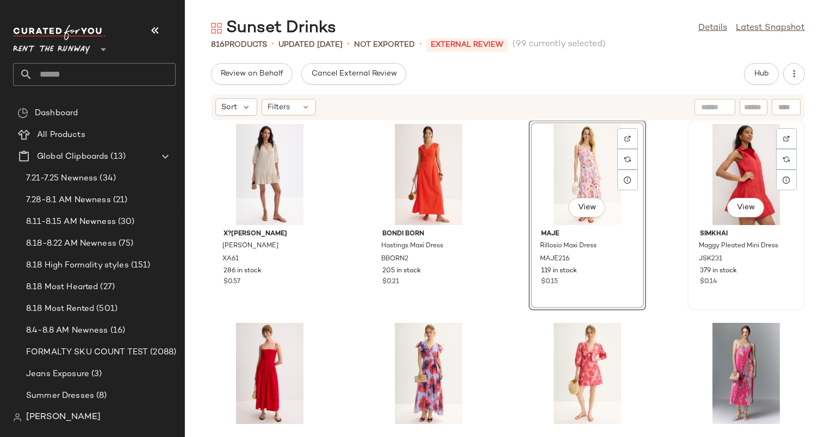
click at [727, 169] on div "View" at bounding box center [746, 174] width 110 height 101
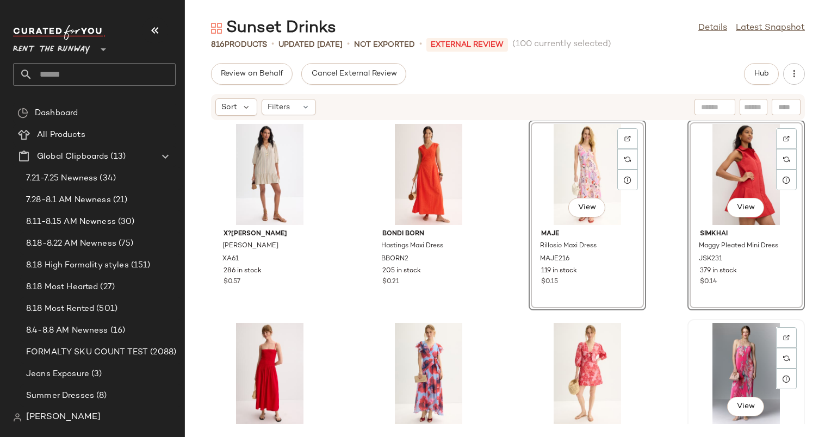
click at [734, 348] on div "View" at bounding box center [746, 373] width 110 height 101
click at [381, 216] on div "View" at bounding box center [429, 174] width 110 height 101
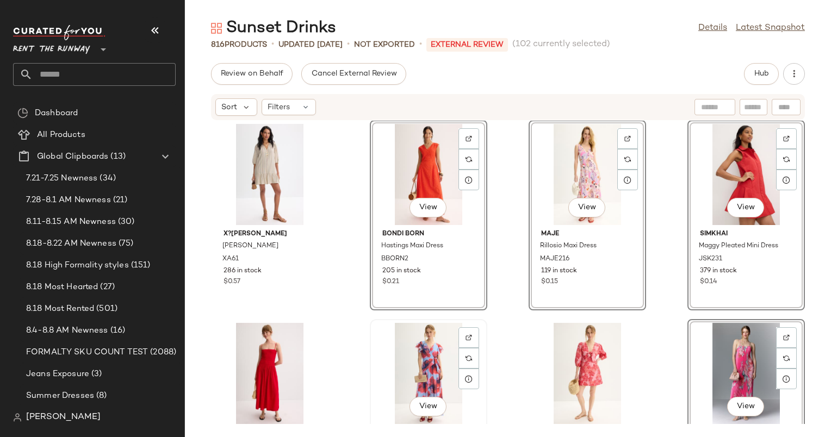
click at [422, 365] on div "View" at bounding box center [429, 373] width 110 height 101
click at [573, 350] on div "View" at bounding box center [587, 373] width 110 height 101
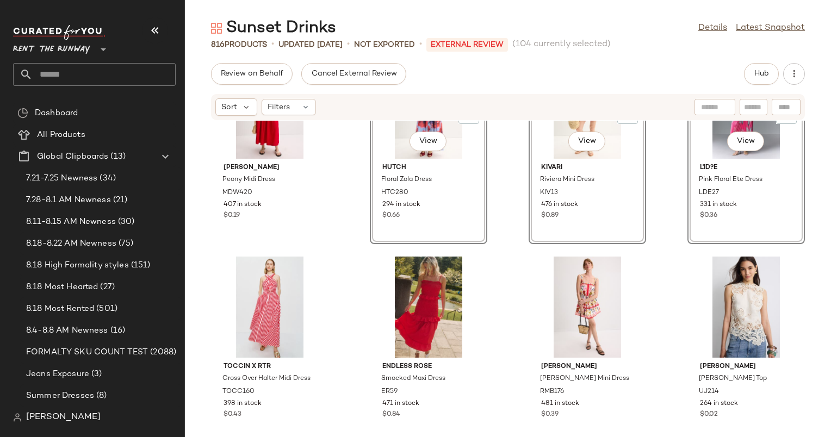
scroll to position [12022, 0]
click at [704, 298] on div "View" at bounding box center [746, 306] width 110 height 101
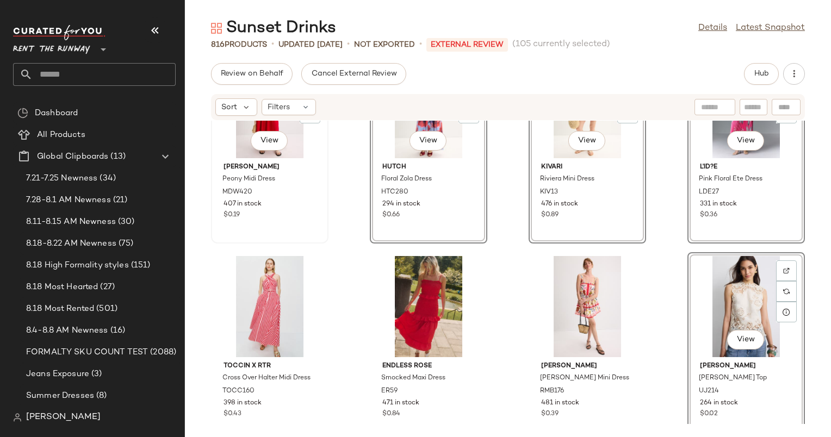
click at [290, 210] on div "$0.19" at bounding box center [270, 215] width 92 height 10
click at [575, 298] on div "View" at bounding box center [587, 306] width 110 height 101
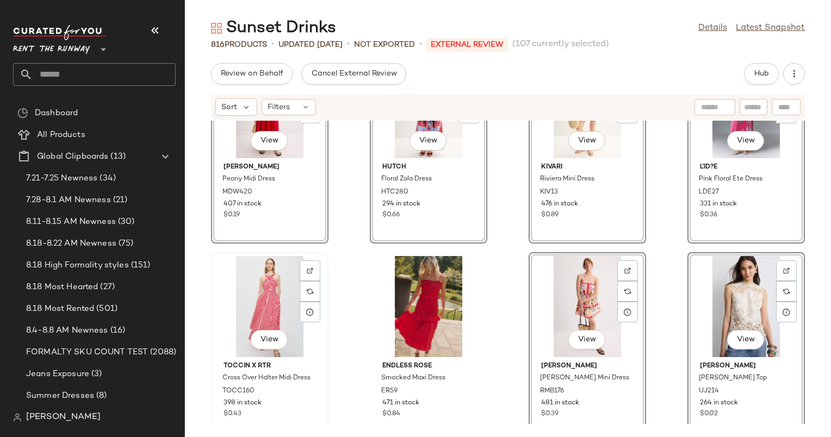
click at [263, 305] on div "View" at bounding box center [270, 306] width 110 height 101
click at [273, 286] on div "View" at bounding box center [270, 306] width 110 height 101
click at [437, 306] on div "View" at bounding box center [429, 306] width 110 height 101
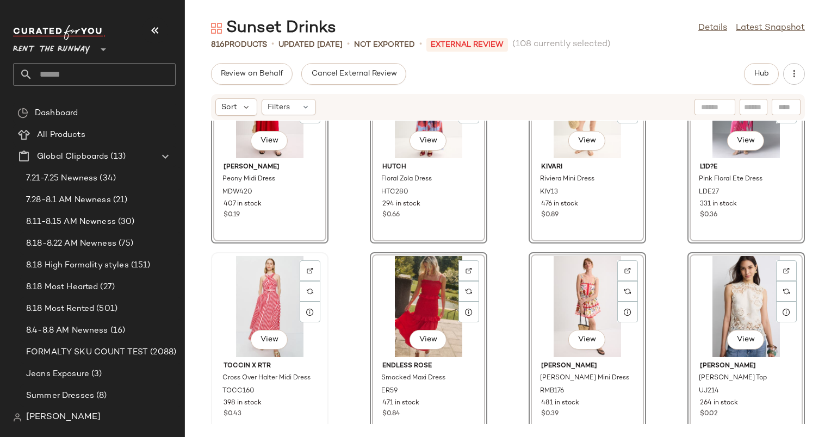
click at [272, 286] on div "View" at bounding box center [270, 306] width 110 height 101
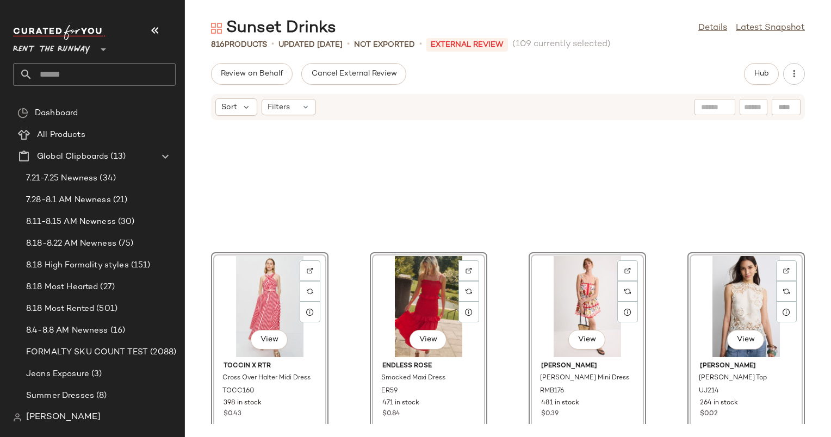
scroll to position [12272, 0]
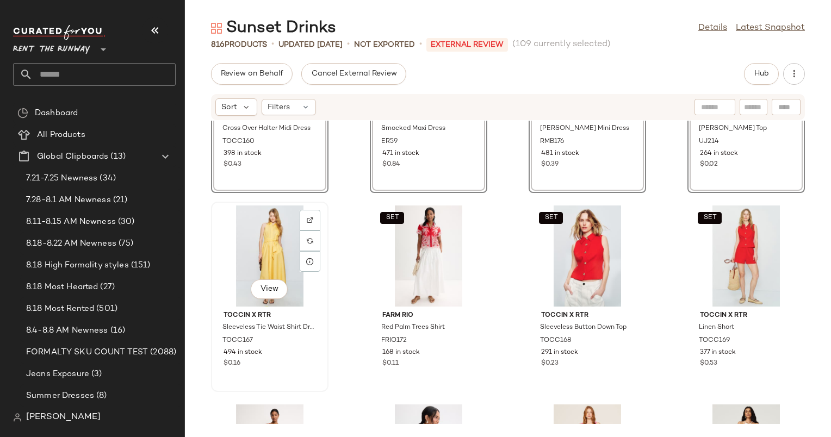
click at [251, 241] on div "View" at bounding box center [270, 256] width 110 height 101
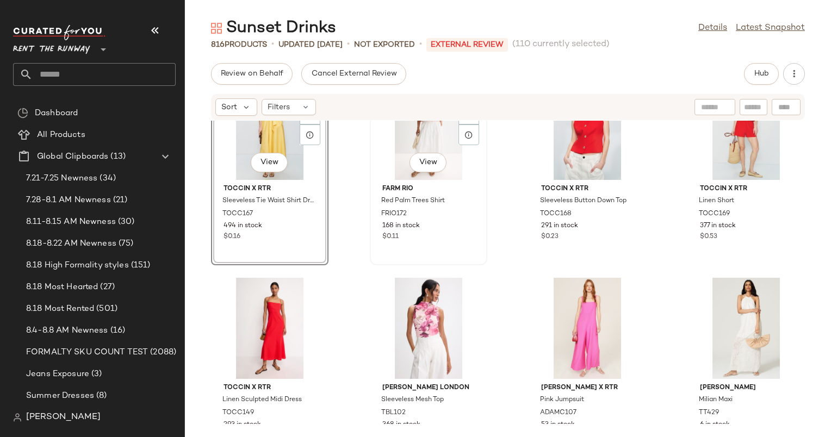
scroll to position [12398, 0]
click at [409, 316] on div "View" at bounding box center [429, 328] width 110 height 101
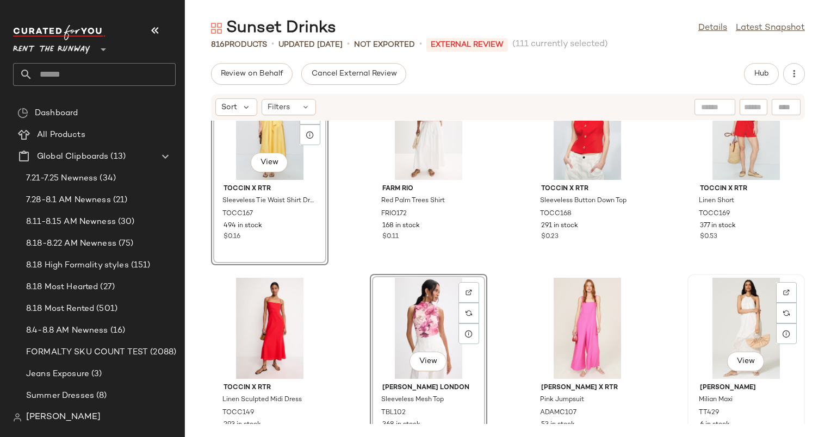
scroll to position [12359, 0]
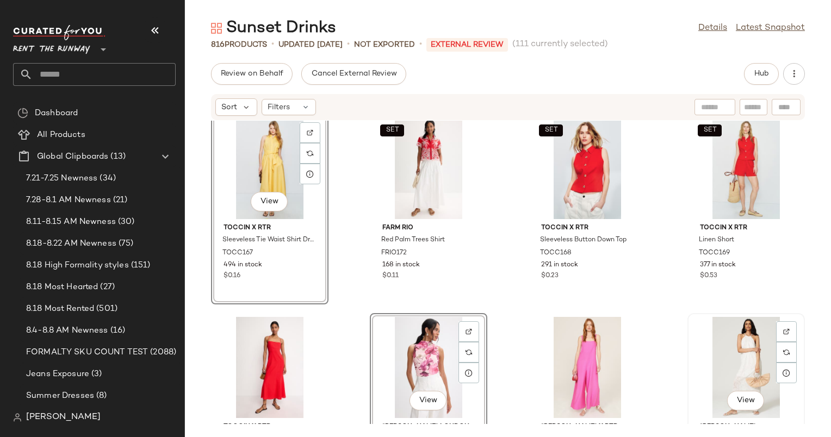
click at [728, 339] on div "View" at bounding box center [746, 367] width 110 height 101
click at [587, 342] on div "View" at bounding box center [587, 367] width 110 height 101
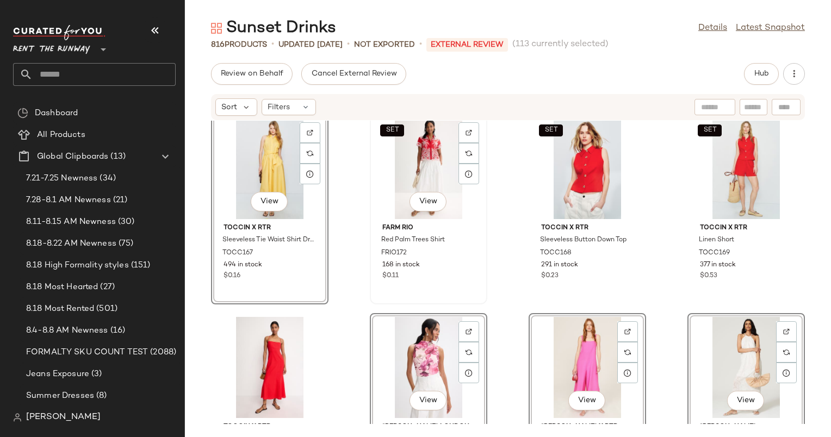
click at [439, 176] on div "SET View" at bounding box center [429, 168] width 110 height 101
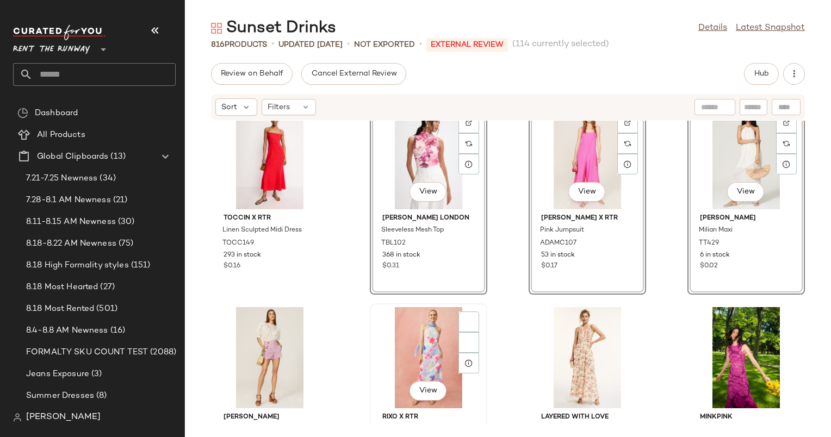
scroll to position [12569, 0]
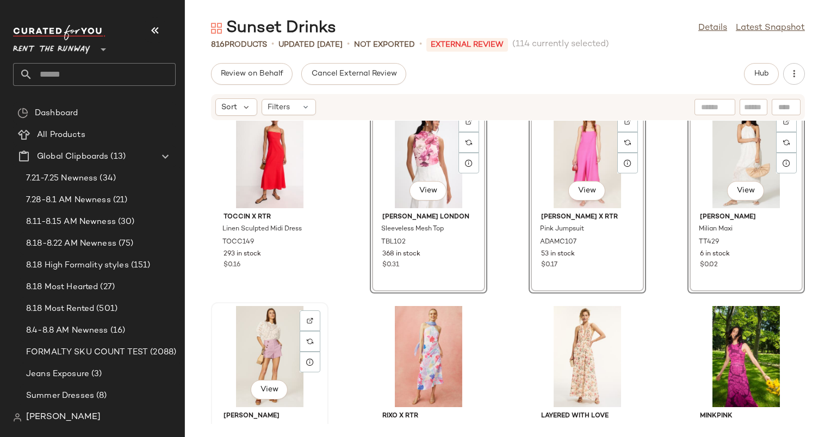
click at [278, 327] on div "View" at bounding box center [270, 356] width 110 height 101
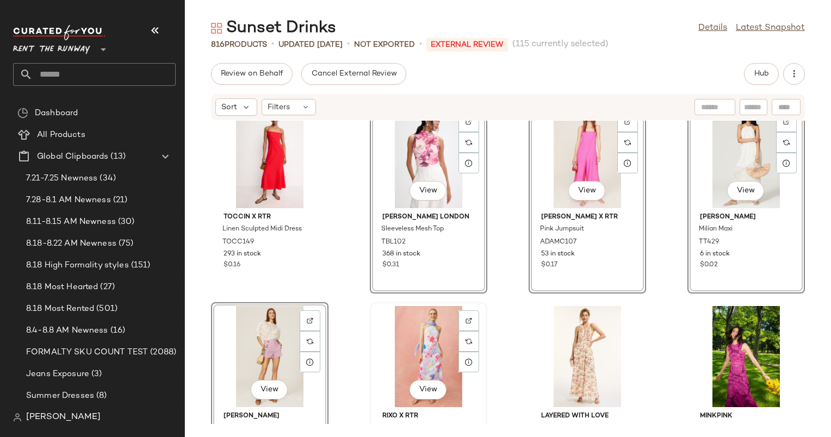
click at [419, 338] on div "View" at bounding box center [429, 356] width 110 height 101
click at [585, 340] on div "View" at bounding box center [587, 356] width 110 height 101
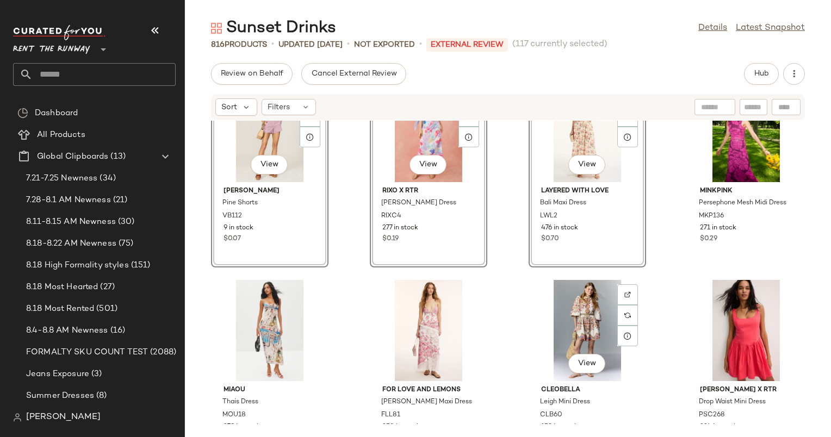
scroll to position [12794, 0]
click at [419, 314] on div "View" at bounding box center [429, 330] width 110 height 101
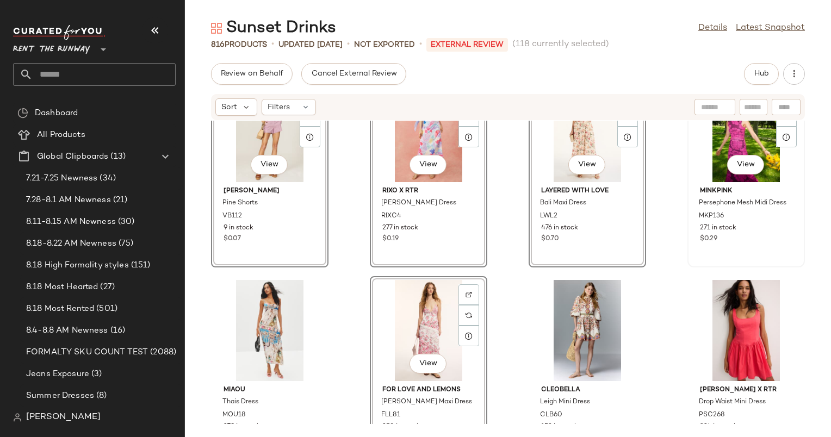
click at [707, 150] on div "View" at bounding box center [746, 131] width 110 height 101
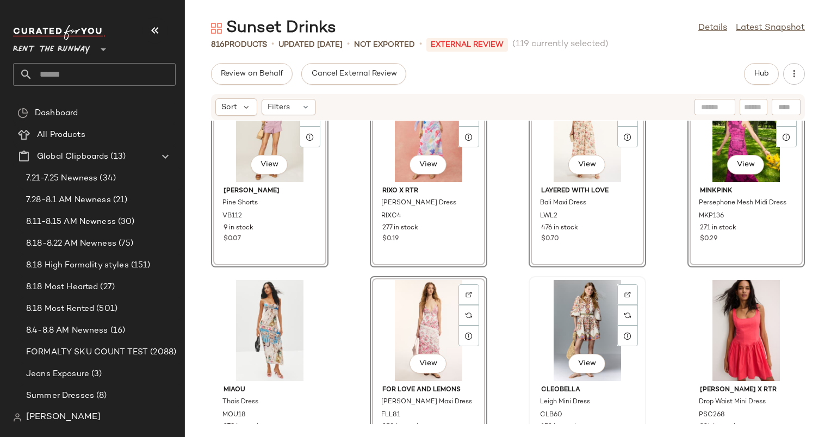
click at [582, 299] on div "View" at bounding box center [587, 330] width 110 height 101
click at [726, 309] on div at bounding box center [746, 330] width 110 height 101
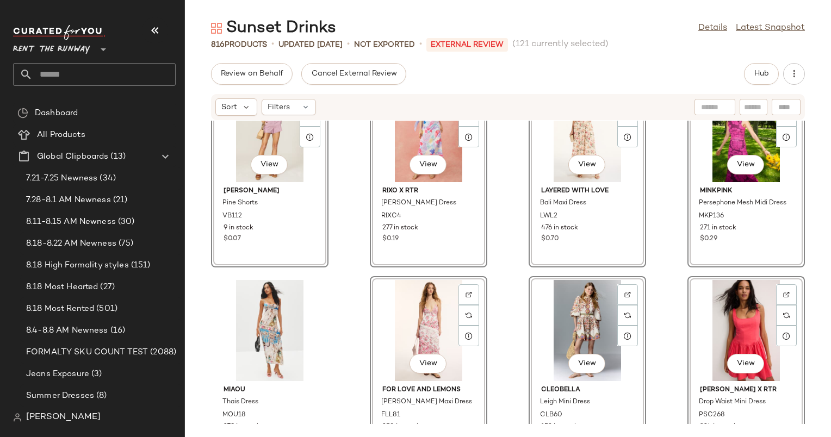
scroll to position [13035, 0]
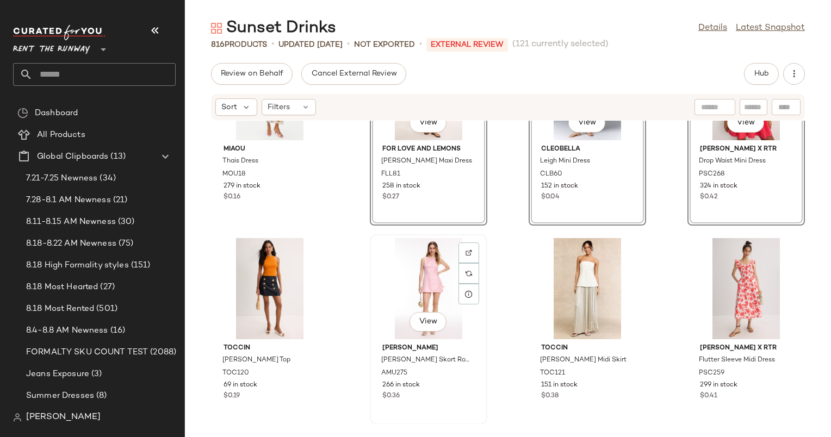
click at [422, 280] on div "View" at bounding box center [429, 288] width 110 height 101
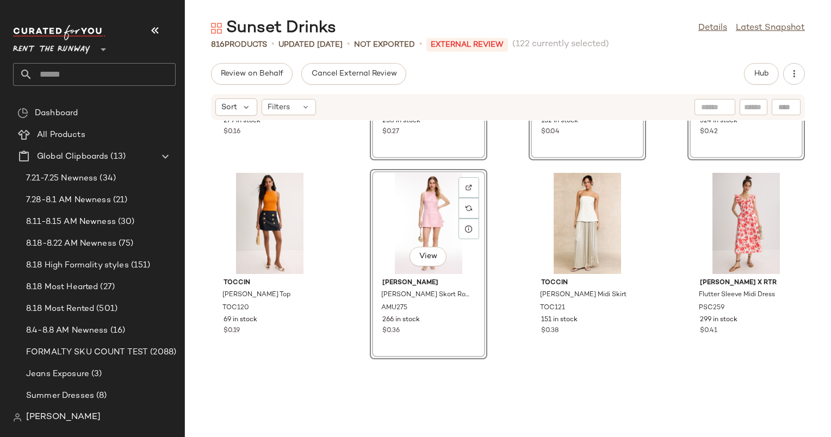
scroll to position [13100, 0]
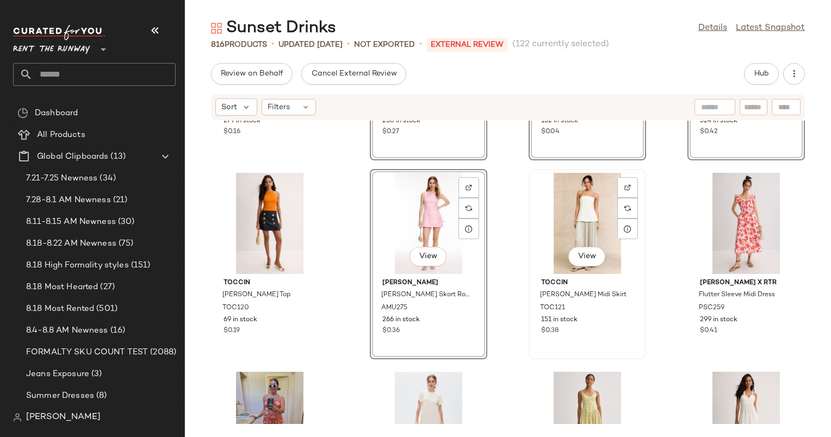
click at [577, 227] on div "View" at bounding box center [587, 223] width 110 height 101
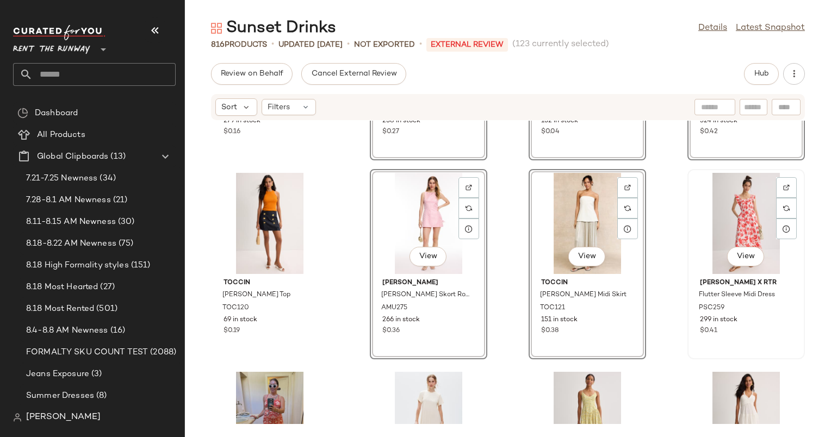
click at [735, 209] on div "View" at bounding box center [746, 223] width 110 height 101
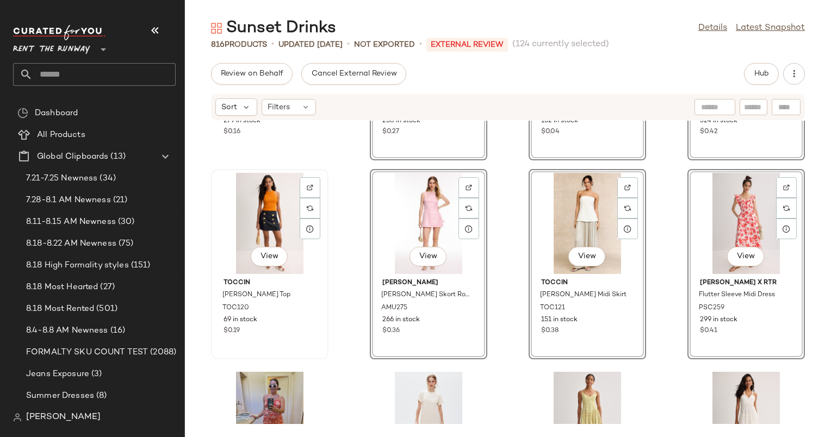
click at [268, 206] on div "View" at bounding box center [270, 223] width 110 height 101
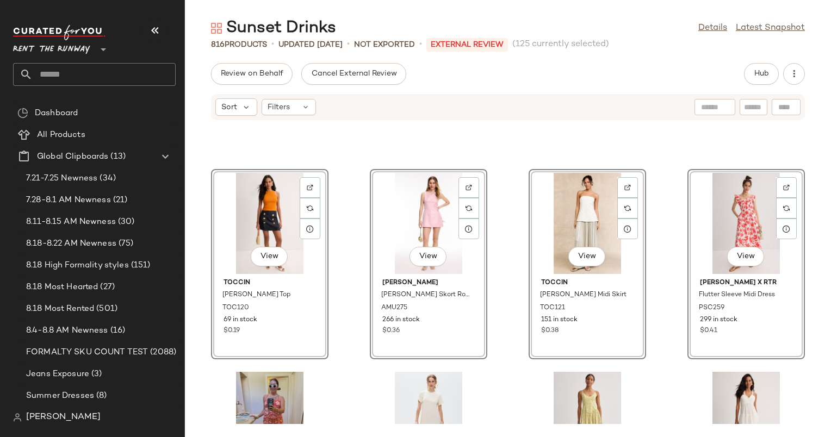
scroll to position [13253, 0]
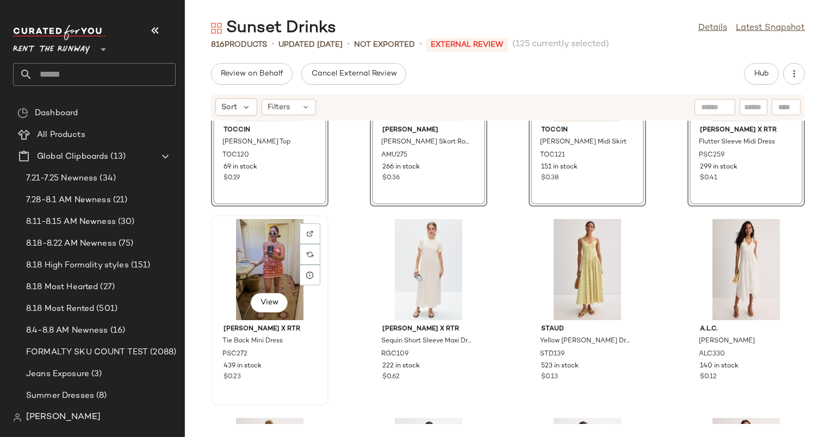
click at [269, 255] on div "View" at bounding box center [270, 269] width 110 height 101
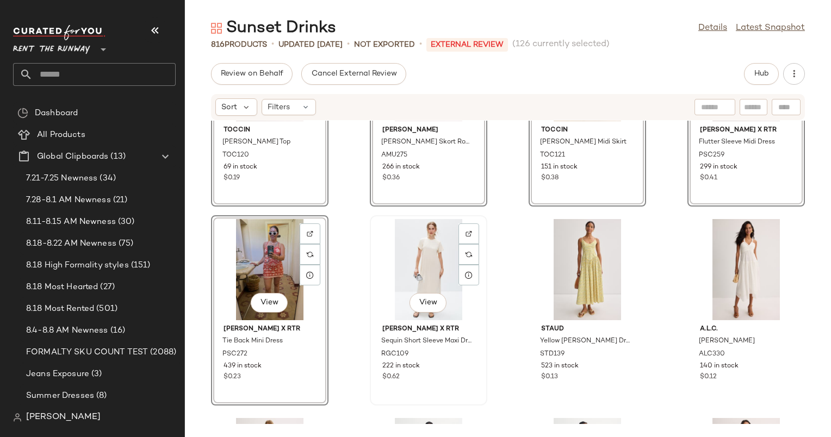
click at [444, 243] on div "View" at bounding box center [429, 269] width 110 height 101
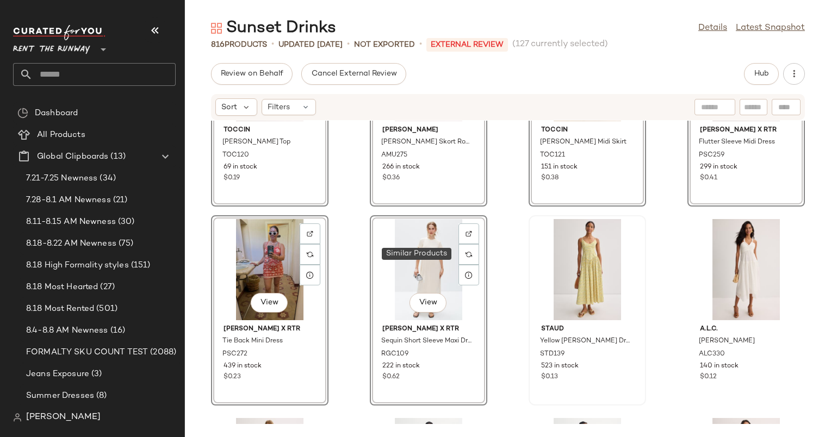
click at [562, 253] on div at bounding box center [587, 269] width 110 height 101
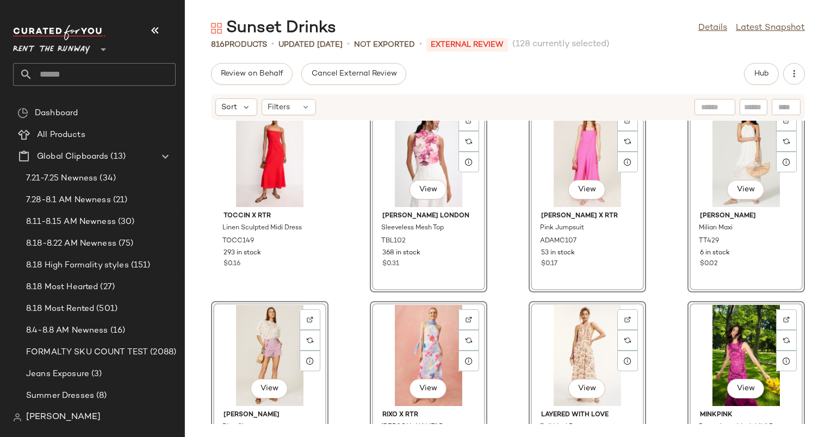
scroll to position [12413, 0]
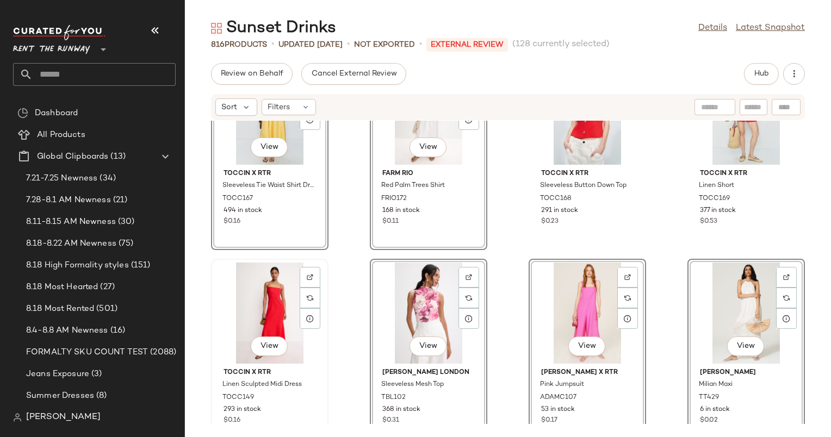
click at [265, 289] on div "View" at bounding box center [270, 313] width 110 height 101
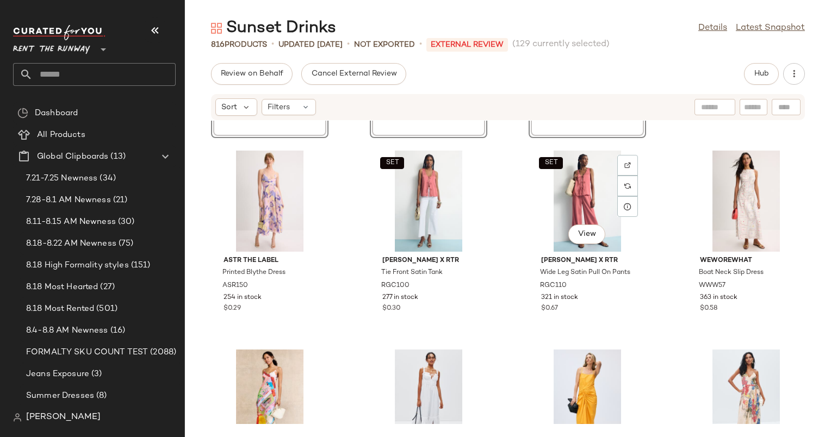
scroll to position [13521, 0]
click at [430, 176] on div "SET View" at bounding box center [429, 201] width 110 height 101
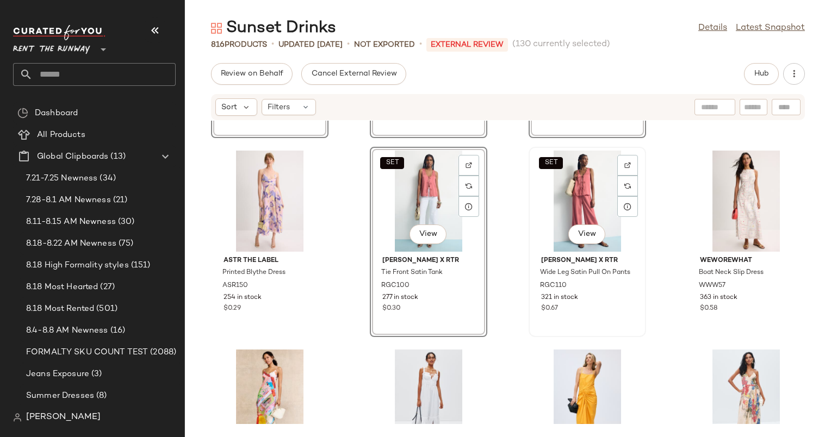
click at [547, 202] on div "SET View" at bounding box center [587, 201] width 110 height 101
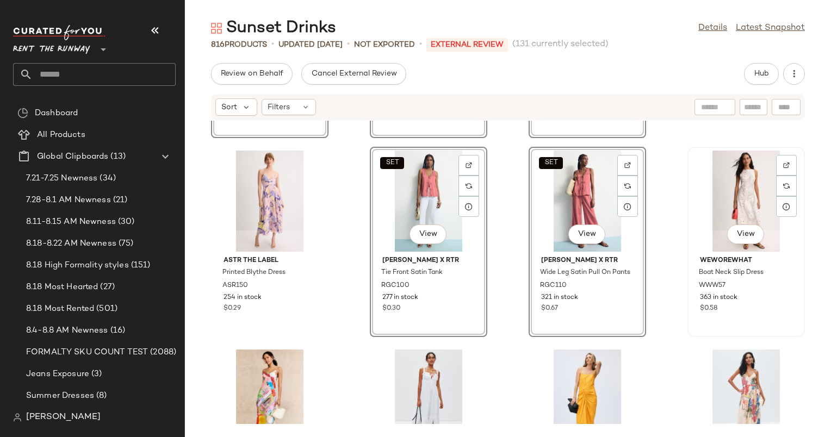
click at [737, 185] on div "View" at bounding box center [746, 201] width 110 height 101
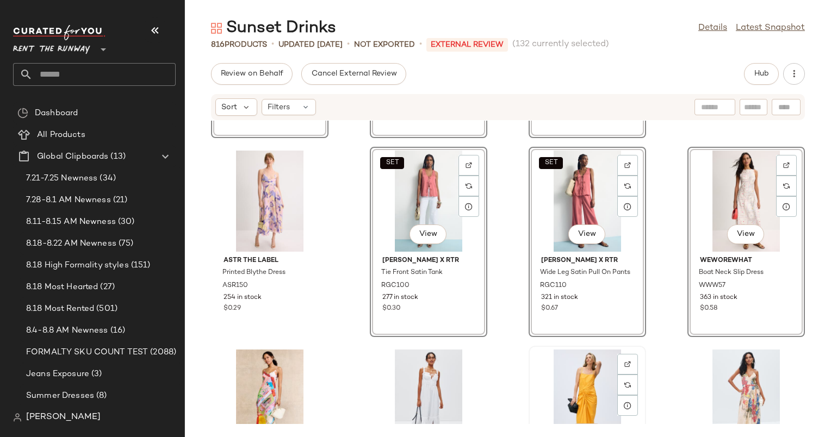
click at [571, 379] on div "View" at bounding box center [587, 400] width 110 height 101
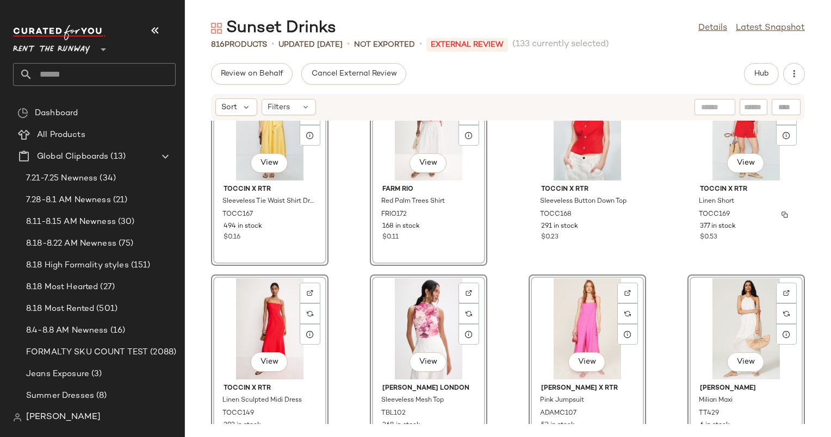
scroll to position [12263, 0]
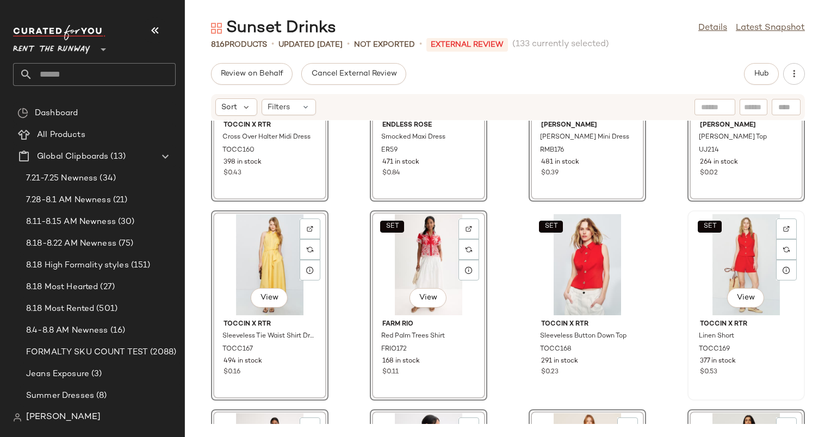
click at [722, 261] on div "SET View" at bounding box center [746, 264] width 110 height 101
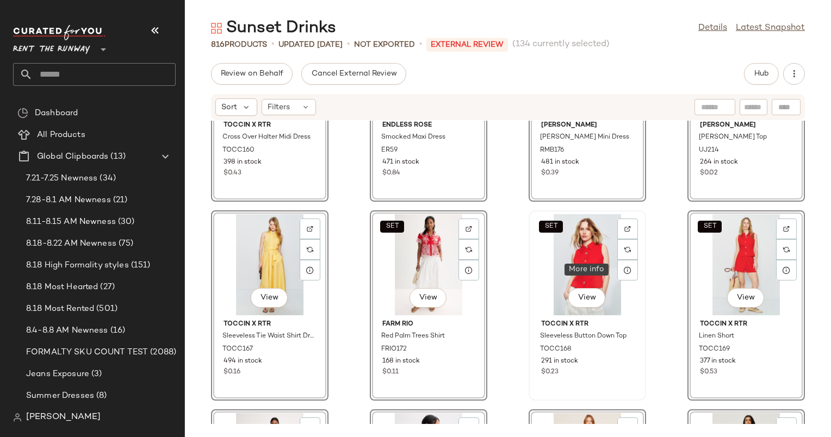
click at [555, 256] on div "SET View" at bounding box center [587, 264] width 110 height 101
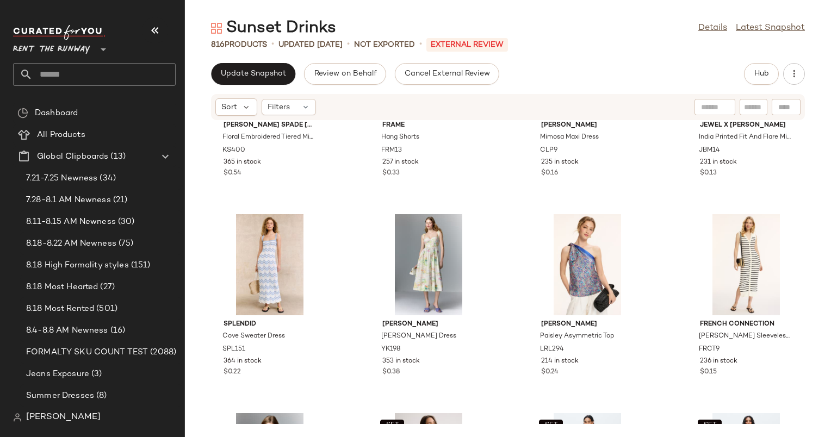
click at [279, 62] on div "Sunset Drinks Details Latest Snapshot 816 Products • updated Aug 22nd • Not Exp…" at bounding box center [508, 227] width 646 height 420
click at [276, 71] on span "Update Snapshot" at bounding box center [253, 74] width 66 height 9
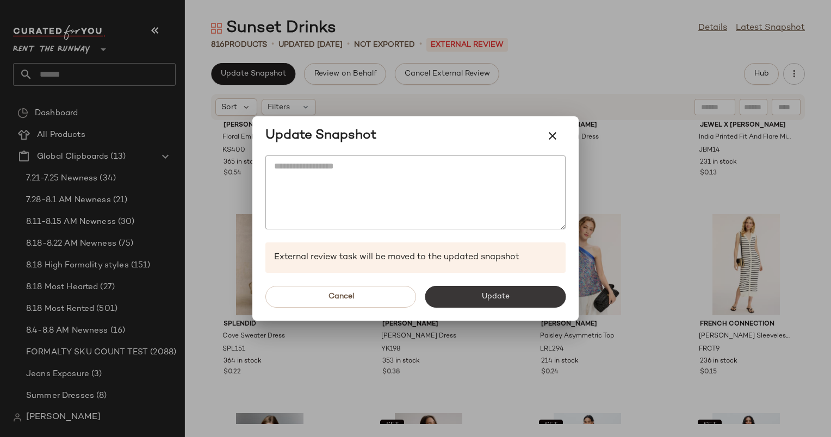
click at [519, 305] on button "Update" at bounding box center [495, 297] width 141 height 22
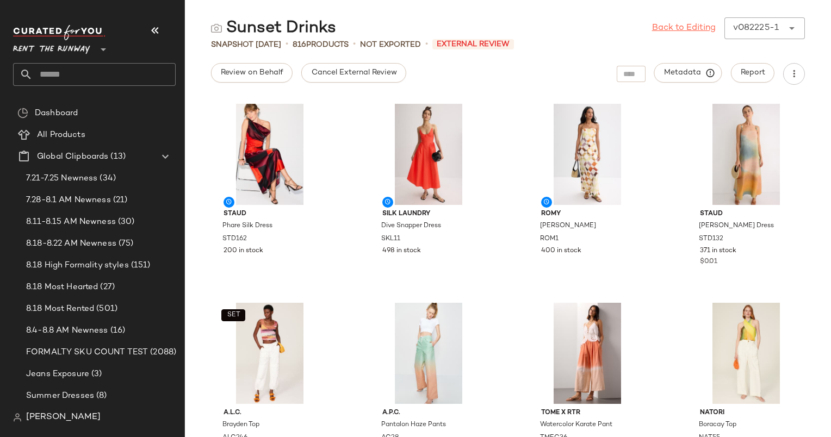
click at [678, 29] on link "Back to Editing" at bounding box center [684, 28] width 64 height 13
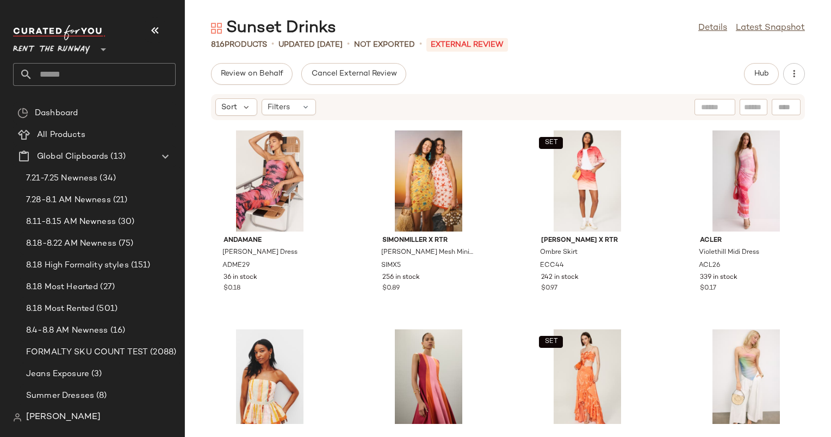
scroll to position [423, 0]
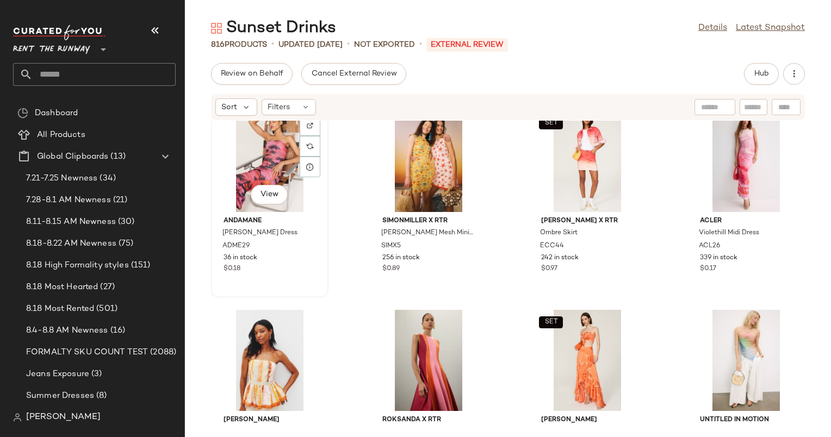
click at [267, 159] on div "View" at bounding box center [270, 161] width 110 height 101
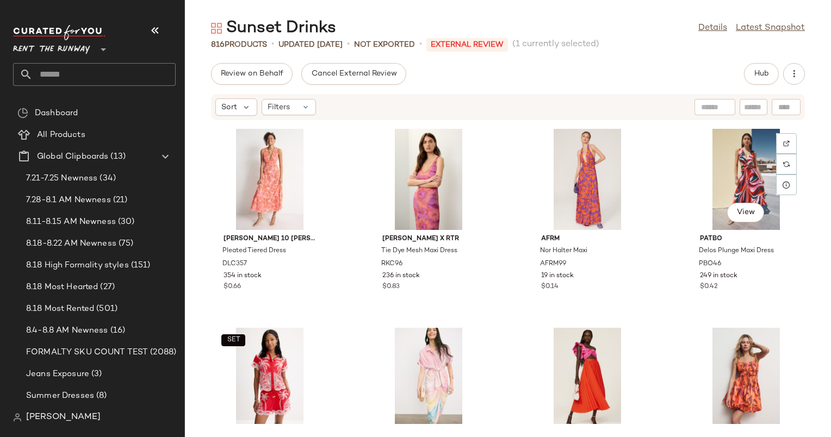
scroll to position [1799, 0]
click at [417, 367] on div "View" at bounding box center [429, 377] width 110 height 101
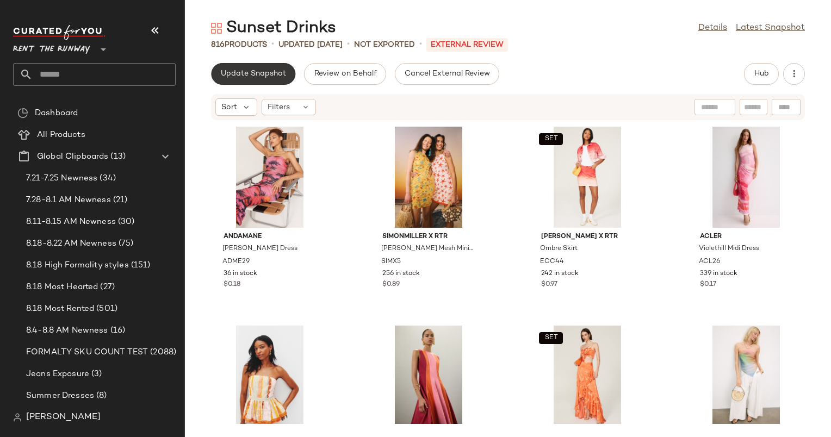
click at [239, 82] on button "Update Snapshot" at bounding box center [253, 74] width 84 height 22
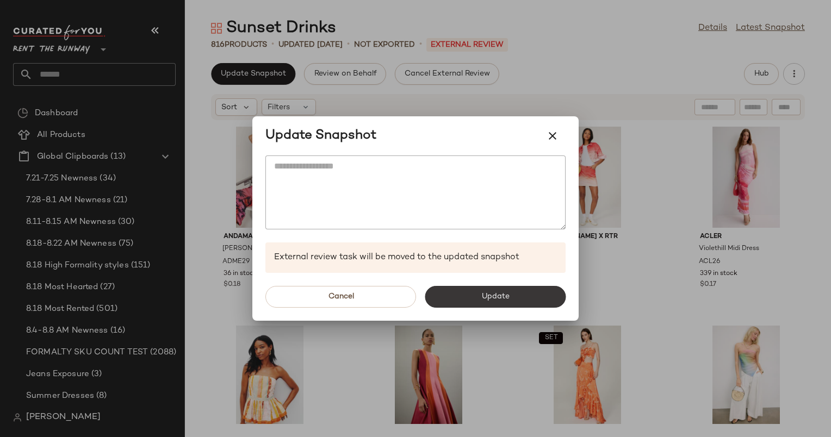
click at [493, 296] on span "Update" at bounding box center [495, 297] width 28 height 9
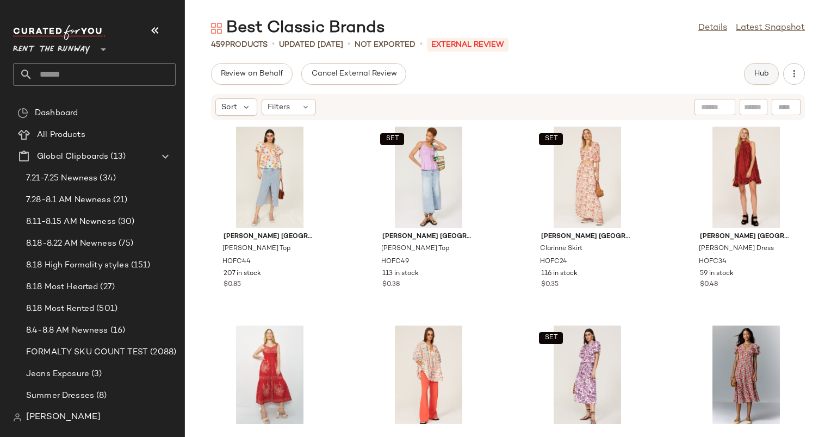
click at [754, 70] on span "Hub" at bounding box center [761, 74] width 15 height 9
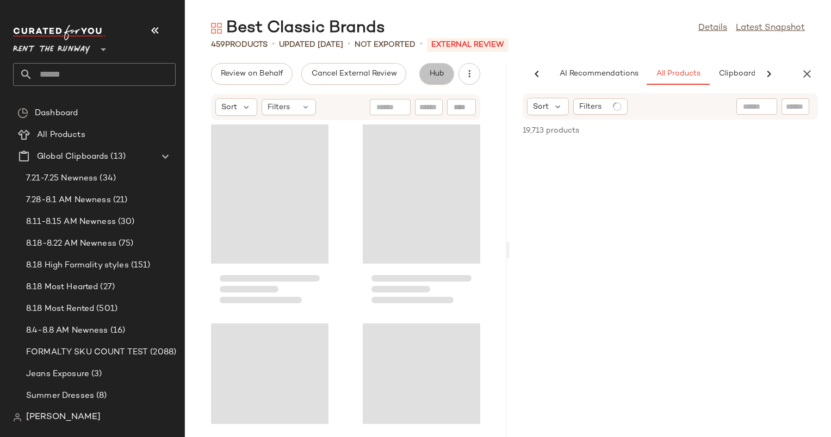
scroll to position [0, 66]
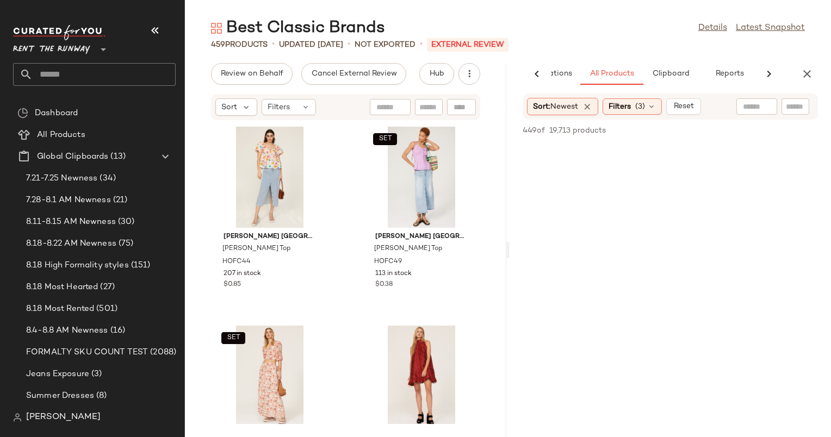
click at [814, 63] on div "AI Recommendations All Products Clipboard Reports" at bounding box center [670, 74] width 321 height 22
click at [809, 70] on icon "button" at bounding box center [807, 73] width 13 height 13
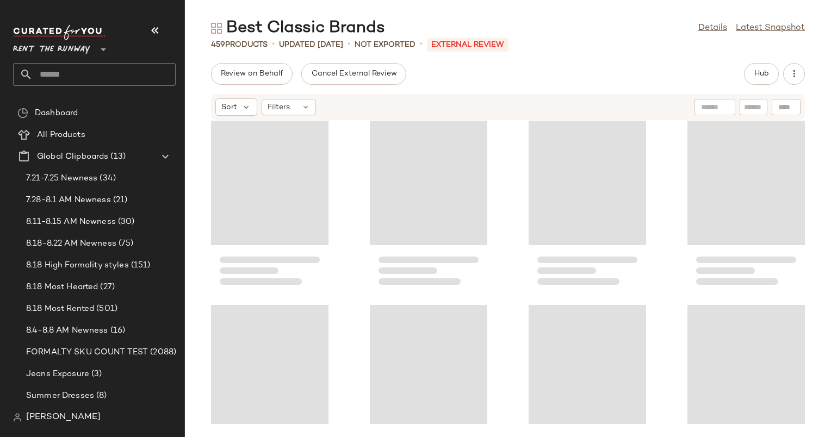
scroll to position [2815, 0]
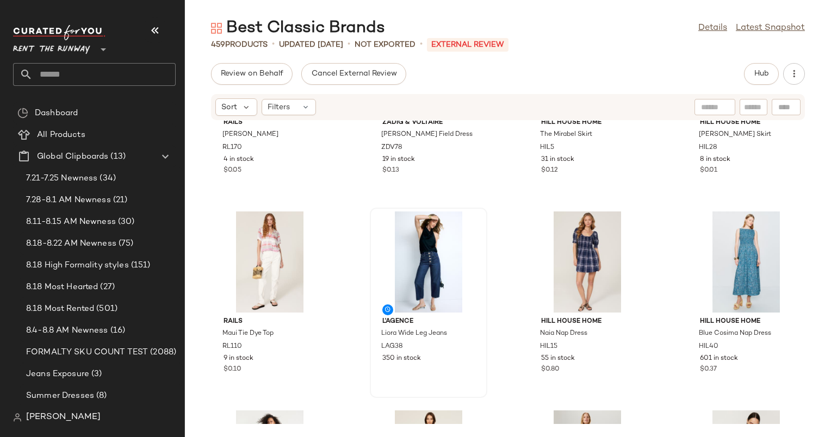
click at [418, 255] on div at bounding box center [429, 262] width 110 height 101
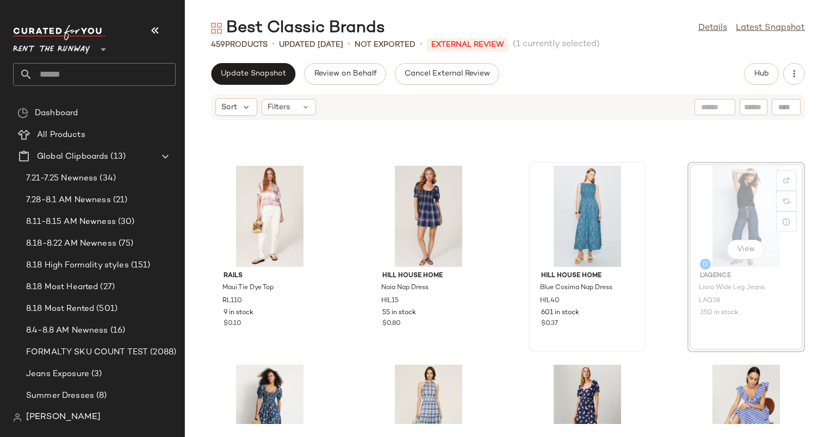
scroll to position [1960, 0]
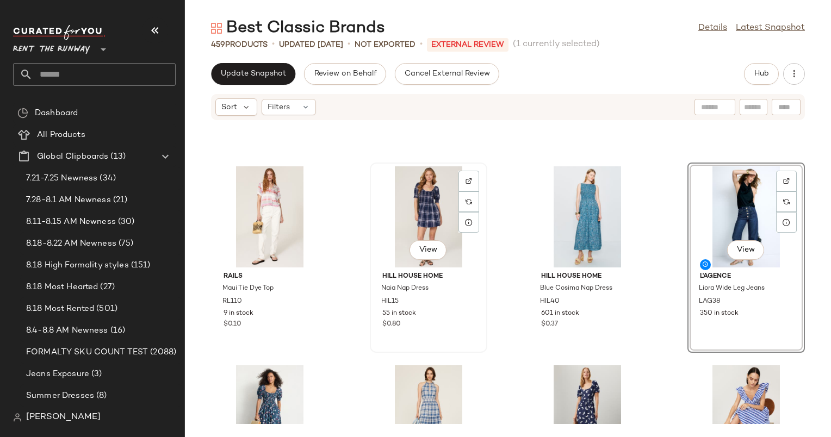
click at [437, 202] on div "View" at bounding box center [429, 216] width 110 height 101
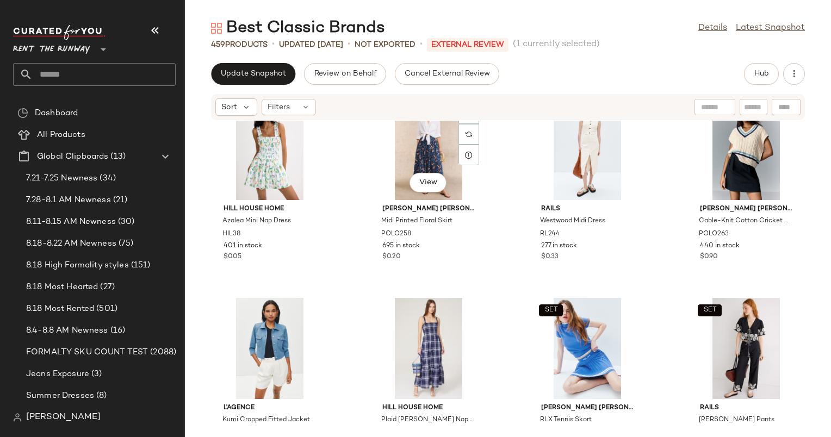
scroll to position [3420, 0]
click at [599, 341] on div "SET View" at bounding box center [587, 349] width 110 height 101
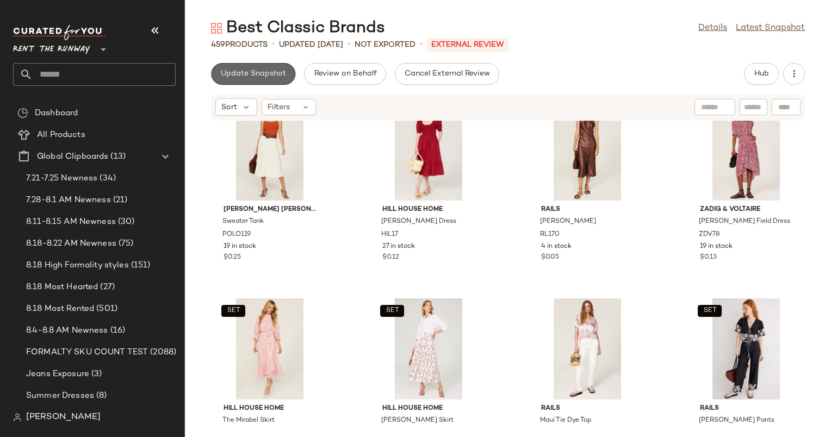
click at [268, 83] on button "Update Snapshot" at bounding box center [253, 74] width 84 height 22
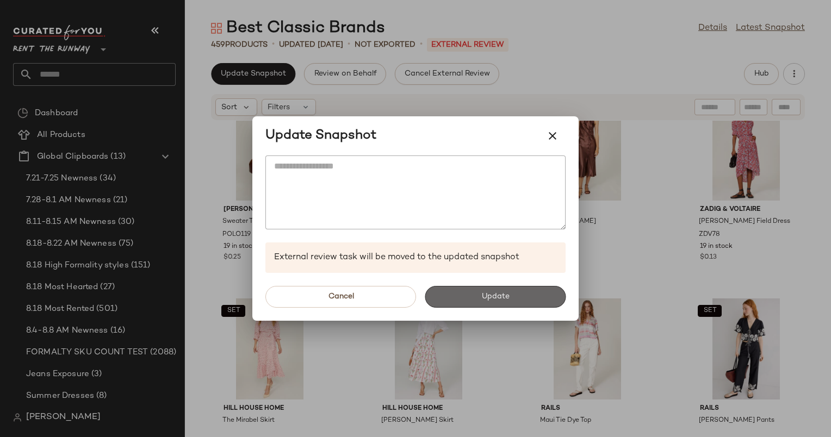
click at [484, 299] on span "Update" at bounding box center [495, 297] width 28 height 9
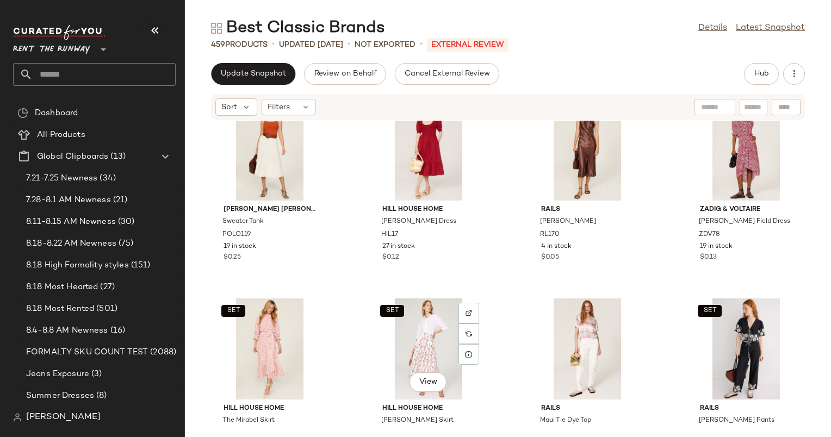
scroll to position [3620, 0]
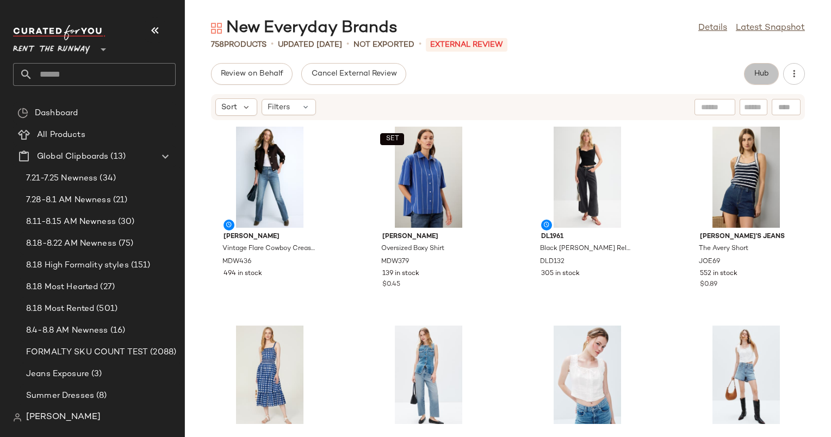
click at [758, 79] on button "Hub" at bounding box center [761, 74] width 35 height 22
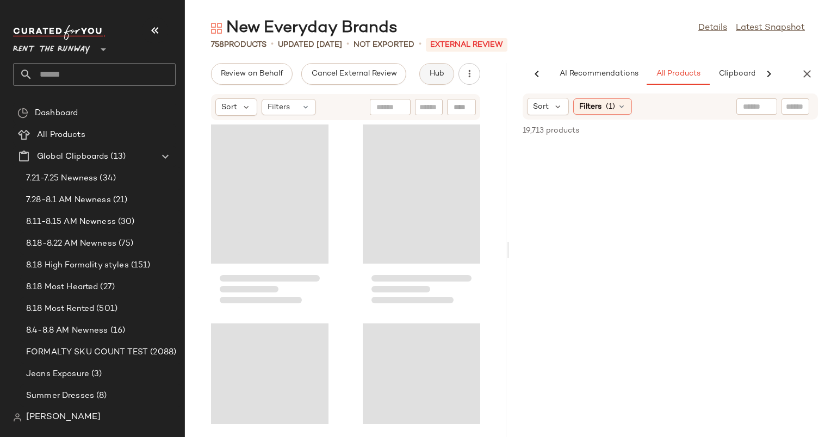
scroll to position [0, 56]
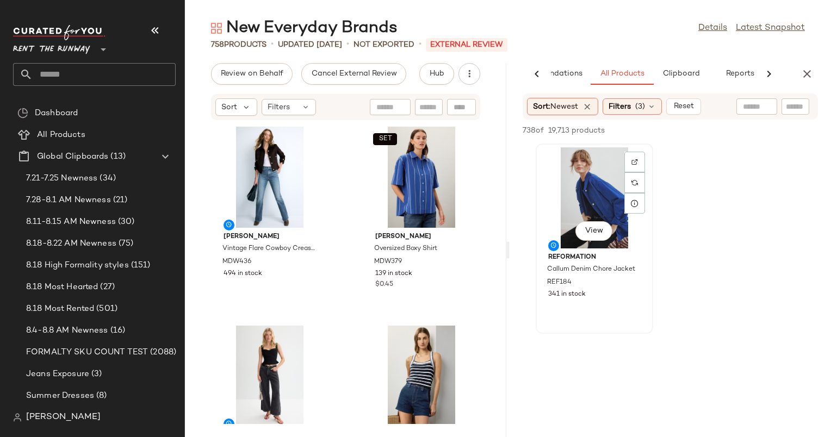
click at [596, 212] on div "View" at bounding box center [595, 197] width 110 height 101
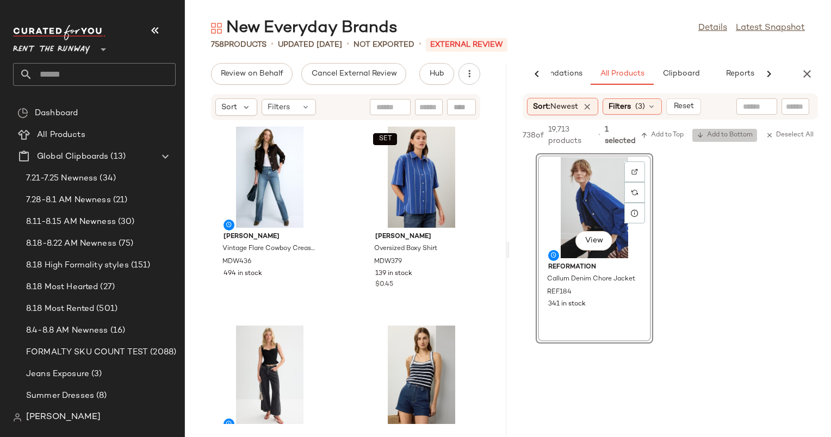
click at [722, 135] on span "Add to Bottom" at bounding box center [725, 136] width 56 height 8
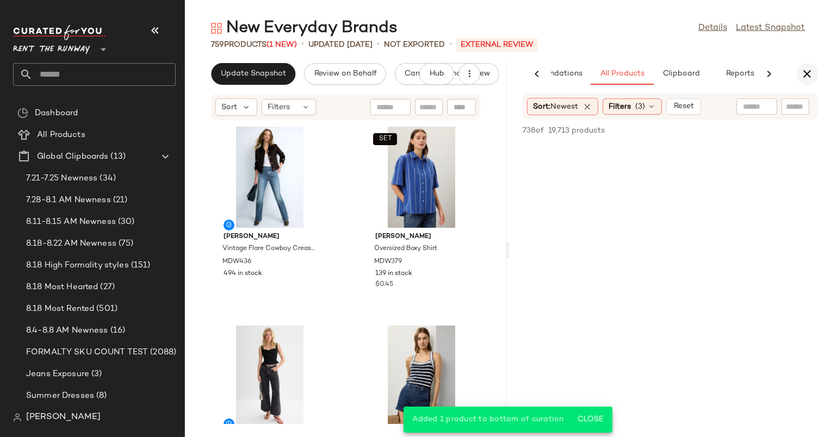
click at [814, 75] on button "button" at bounding box center [807, 74] width 22 height 22
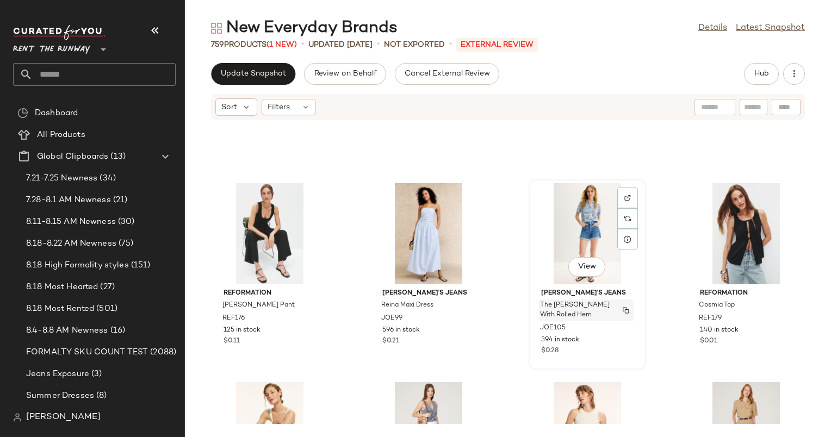
scroll to position [2701, 0]
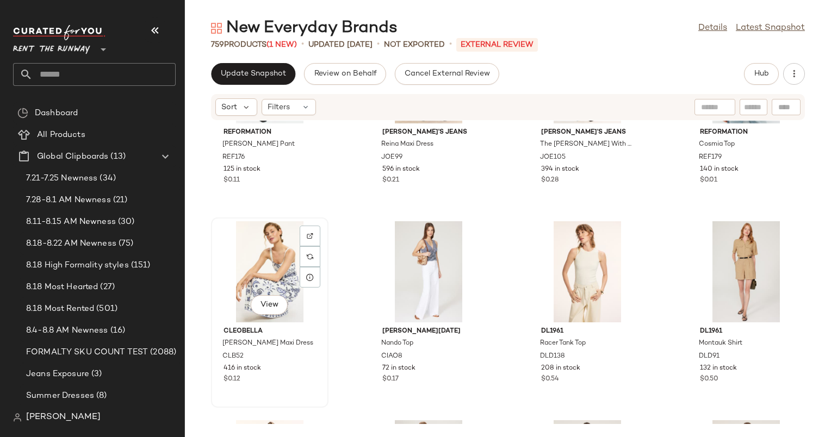
click at [281, 267] on div "View" at bounding box center [270, 271] width 110 height 101
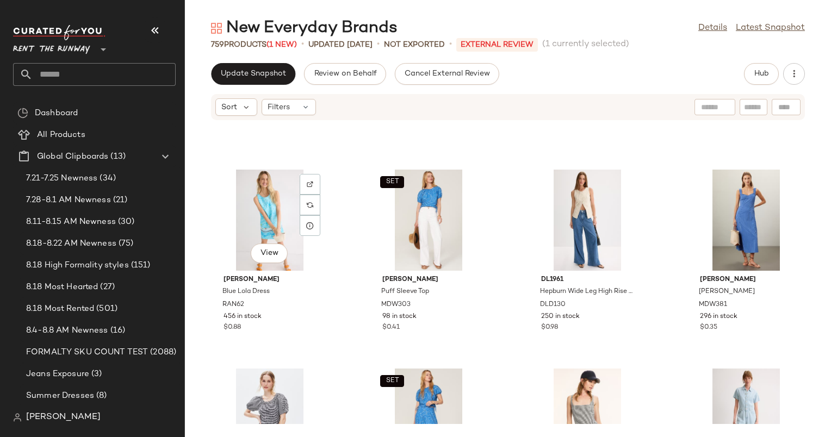
scroll to position [1359, 0]
click at [413, 381] on div "SET View" at bounding box center [429, 419] width 110 height 101
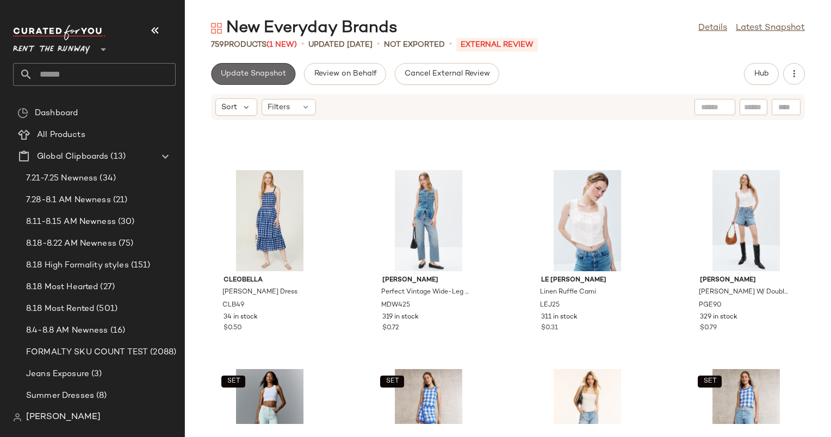
click at [224, 70] on span "Update Snapshot" at bounding box center [253, 74] width 66 height 9
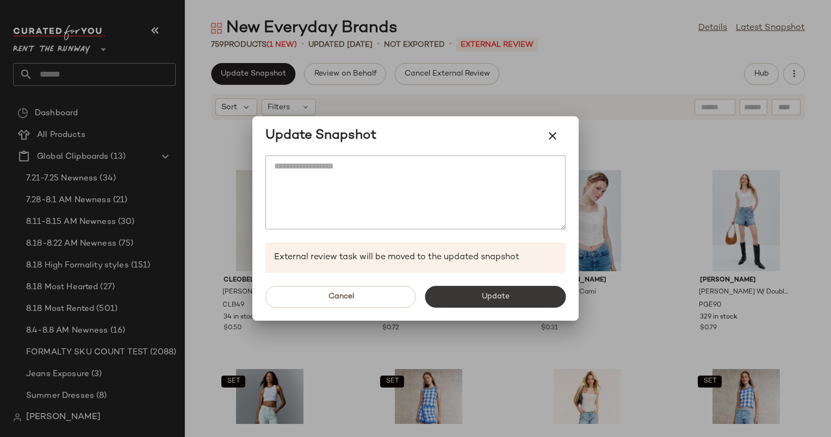
click at [474, 295] on button "Update" at bounding box center [495, 297] width 141 height 22
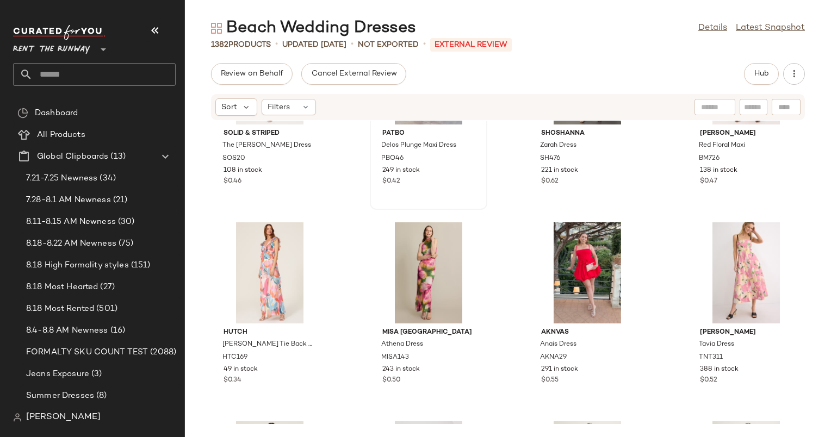
scroll to position [944, 0]
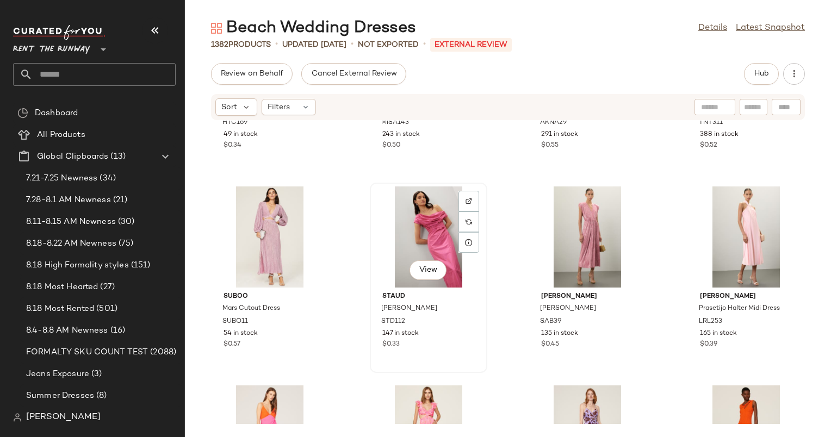
click at [388, 228] on div "View" at bounding box center [429, 237] width 110 height 101
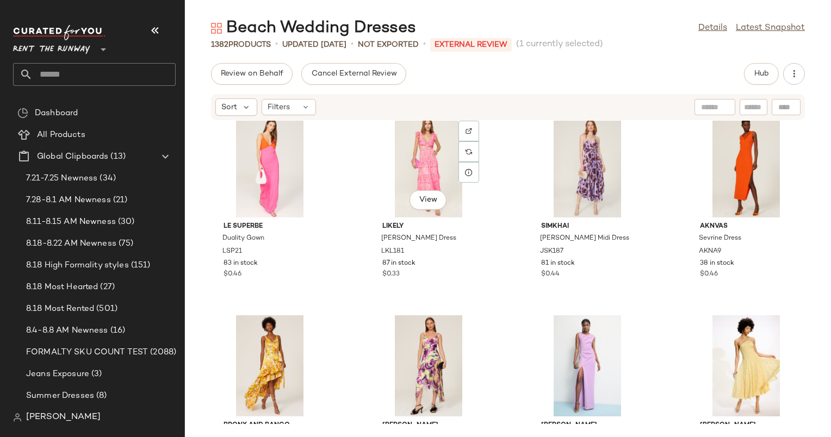
scroll to position [1214, 0]
click at [441, 157] on div "View" at bounding box center [429, 166] width 110 height 101
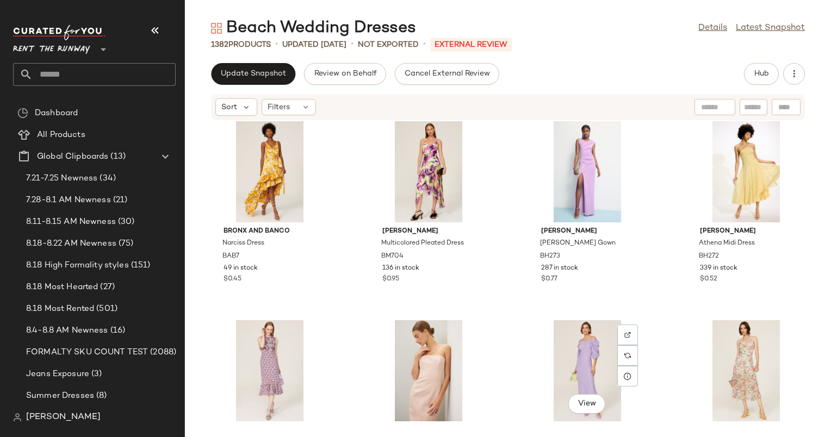
scroll to position [1408, 0]
click at [270, 161] on div "View" at bounding box center [270, 171] width 110 height 101
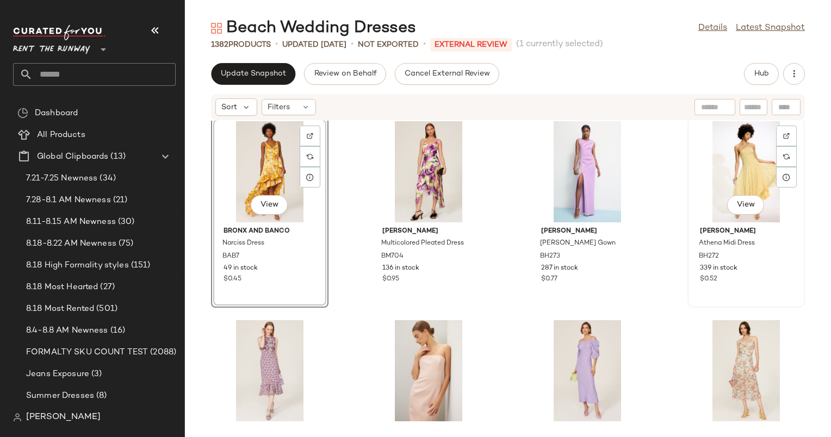
click at [726, 172] on div "View" at bounding box center [746, 171] width 110 height 101
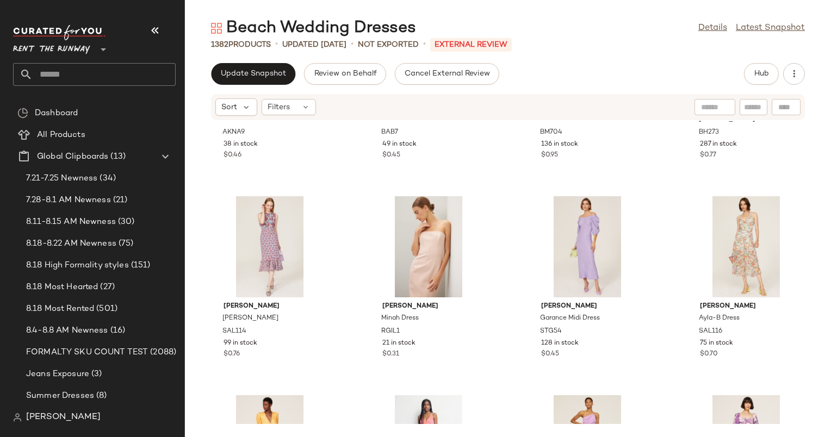
scroll to position [1639, 0]
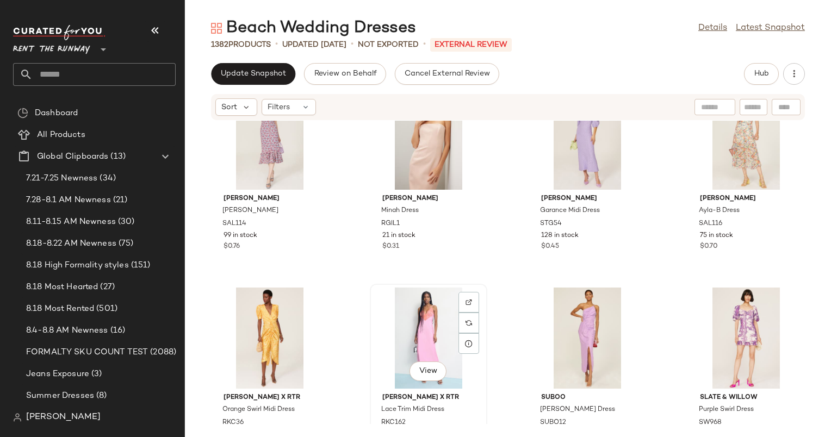
click at [401, 338] on div "View" at bounding box center [429, 338] width 110 height 101
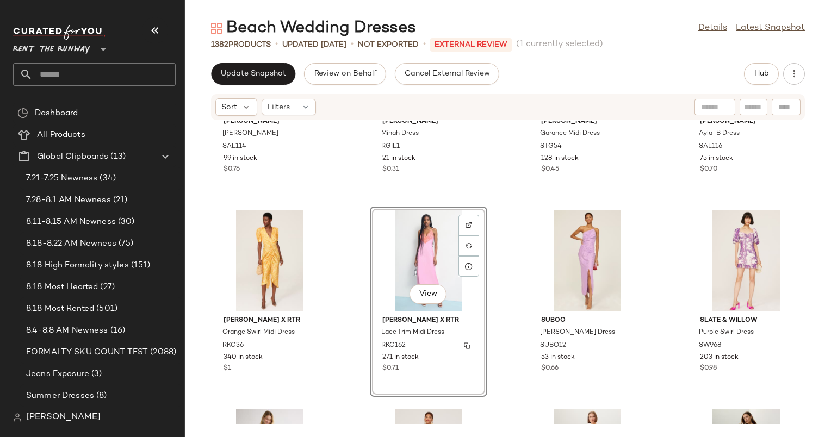
scroll to position [1725, 0]
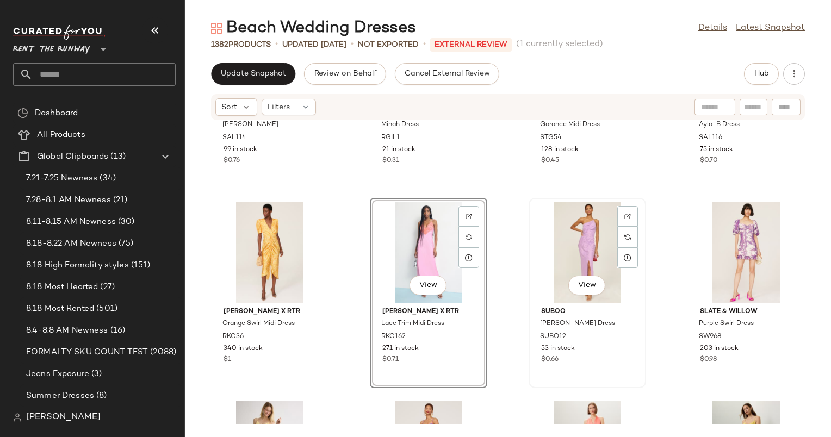
click at [562, 273] on div "View" at bounding box center [587, 252] width 110 height 101
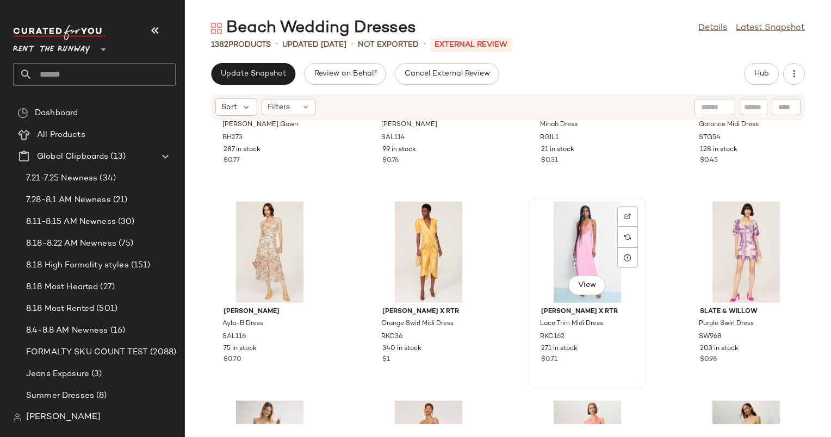
click at [565, 234] on div "View" at bounding box center [587, 252] width 110 height 101
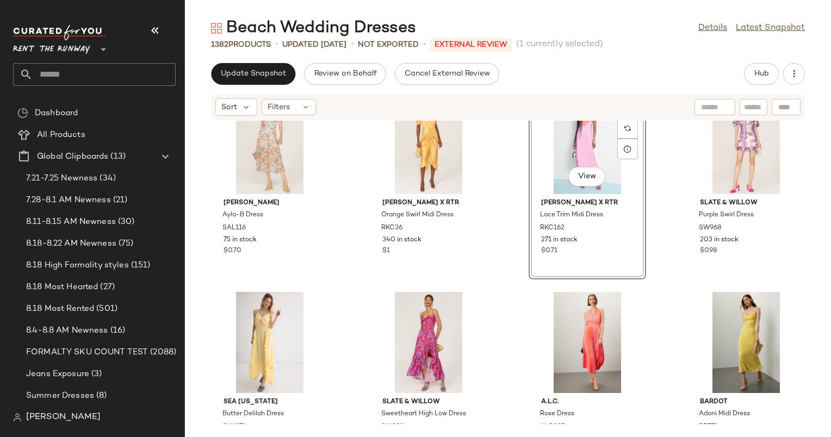
scroll to position [1834, 0]
click at [272, 319] on div "View" at bounding box center [270, 342] width 110 height 101
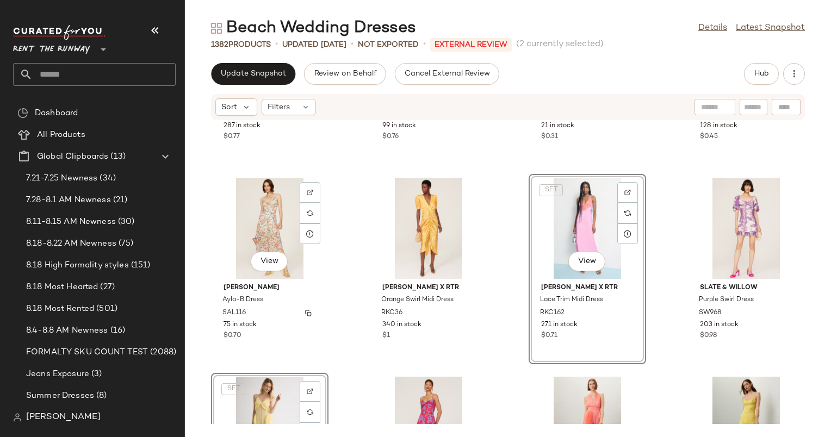
scroll to position [1790, 0]
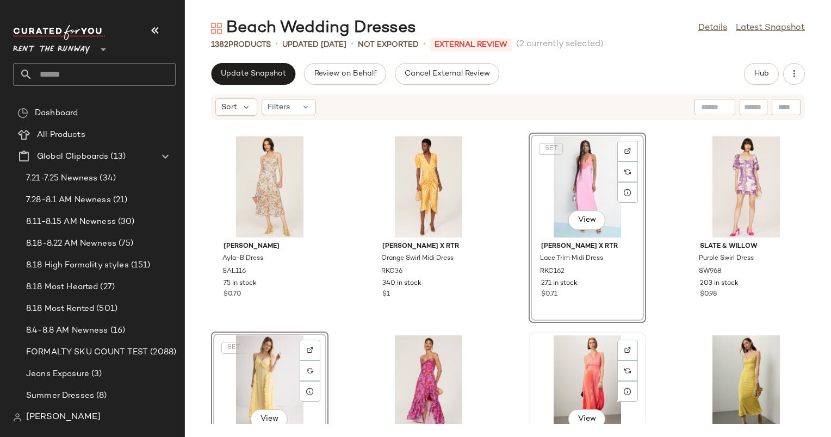
click at [598, 378] on div "View" at bounding box center [587, 386] width 110 height 101
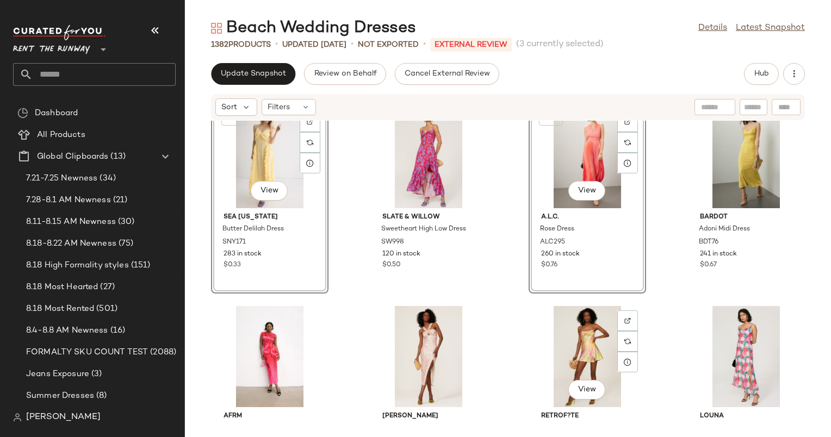
scroll to position [2064, 0]
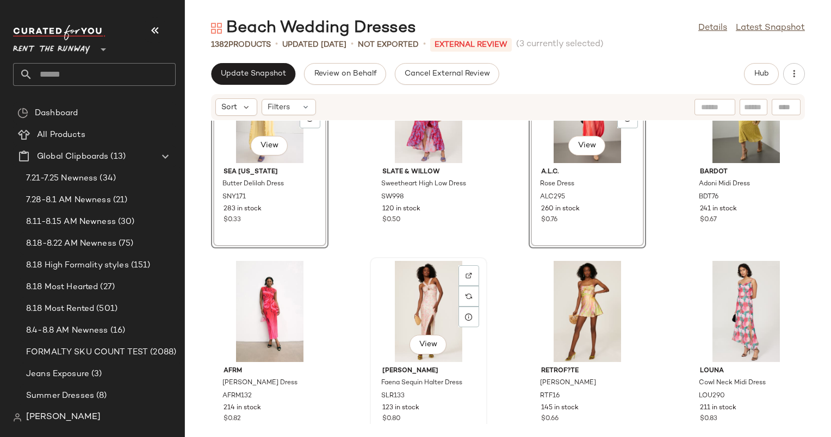
click at [422, 301] on div "View" at bounding box center [429, 311] width 110 height 101
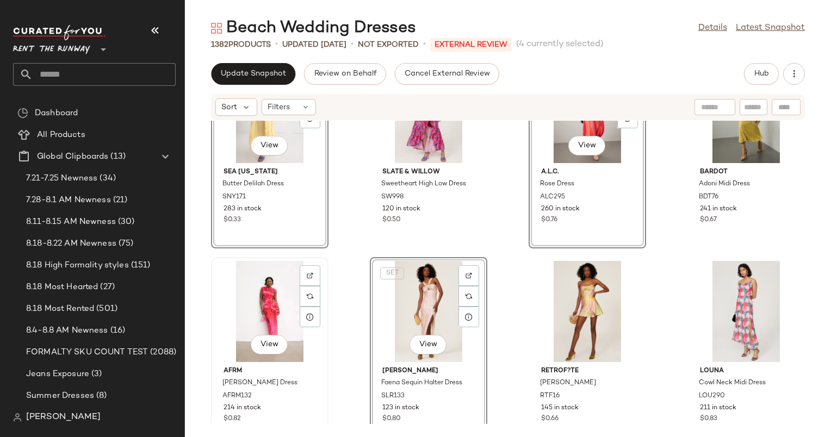
click at [278, 288] on div "View" at bounding box center [270, 311] width 110 height 101
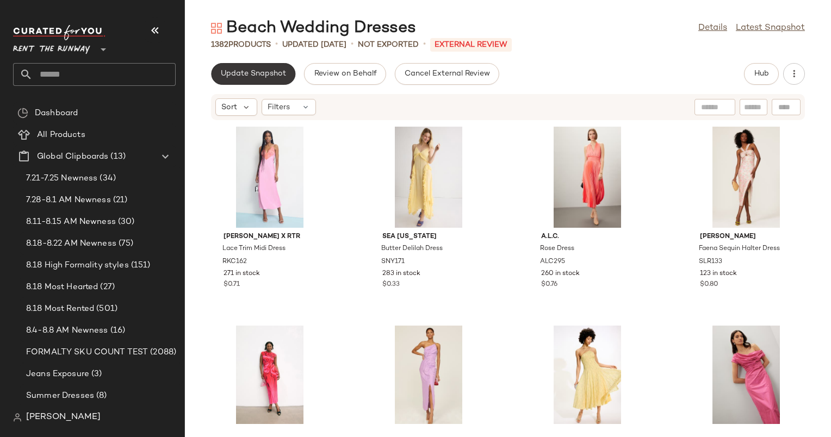
click at [236, 82] on button "Update Snapshot" at bounding box center [253, 74] width 84 height 22
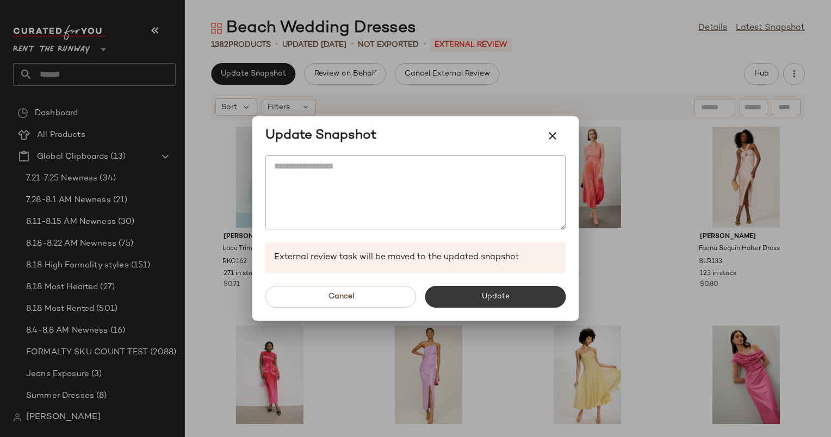
click at [485, 296] on span "Update" at bounding box center [495, 297] width 28 height 9
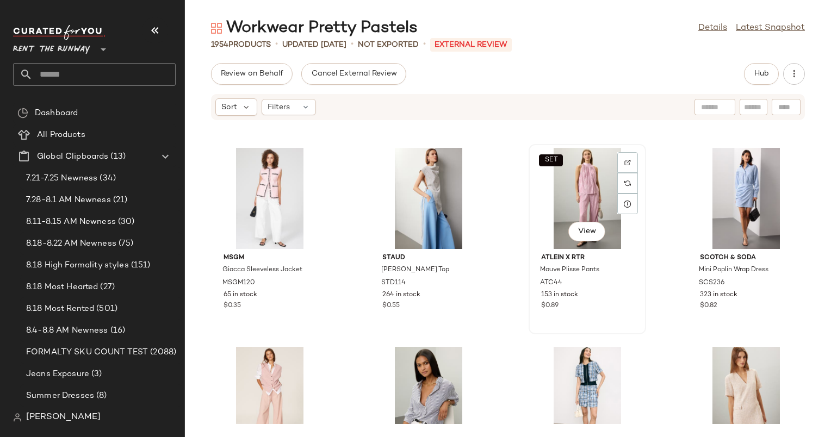
click at [563, 176] on div "SET View" at bounding box center [587, 198] width 110 height 101
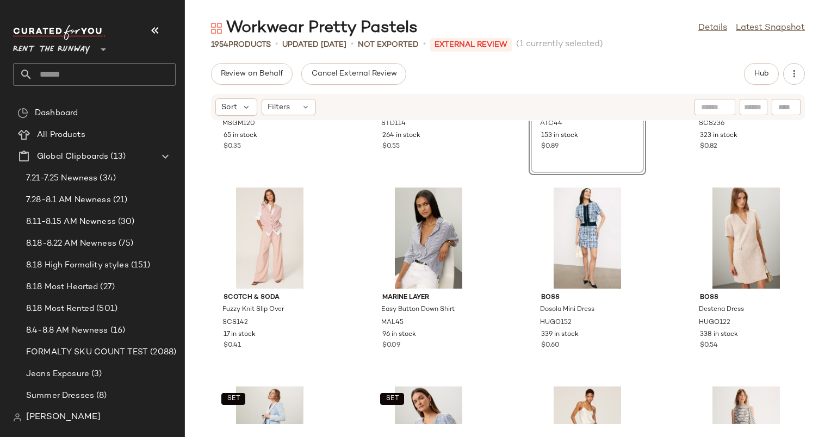
scroll to position [1938, 0]
click at [268, 217] on div "View" at bounding box center [270, 238] width 110 height 101
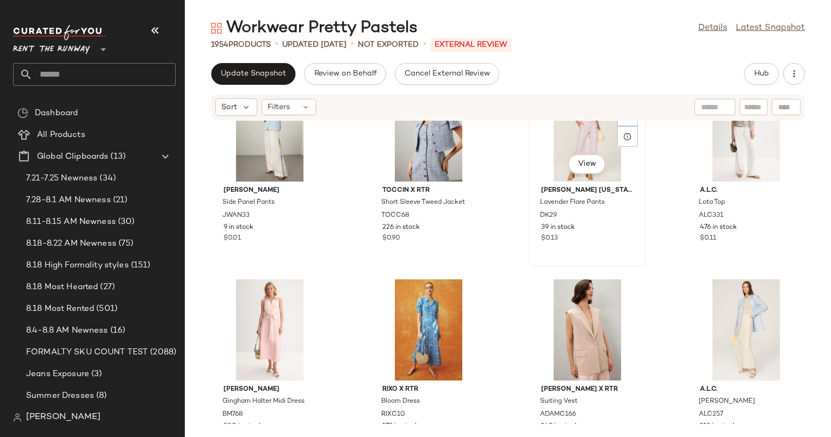
scroll to position [2223, 0]
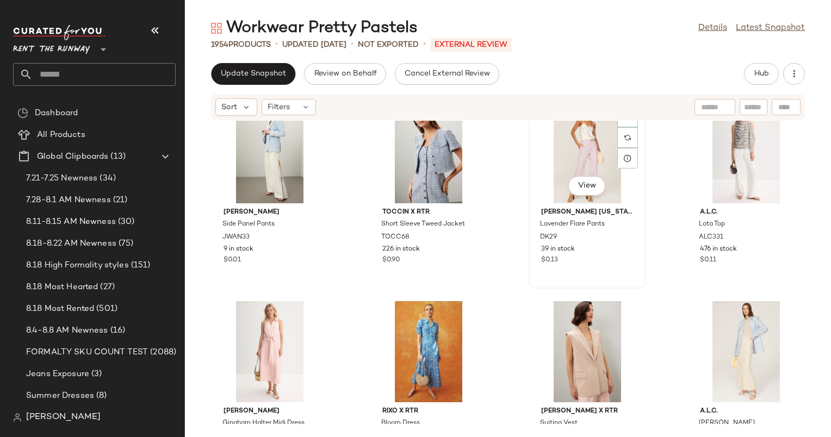
click at [563, 170] on div "View" at bounding box center [587, 152] width 110 height 101
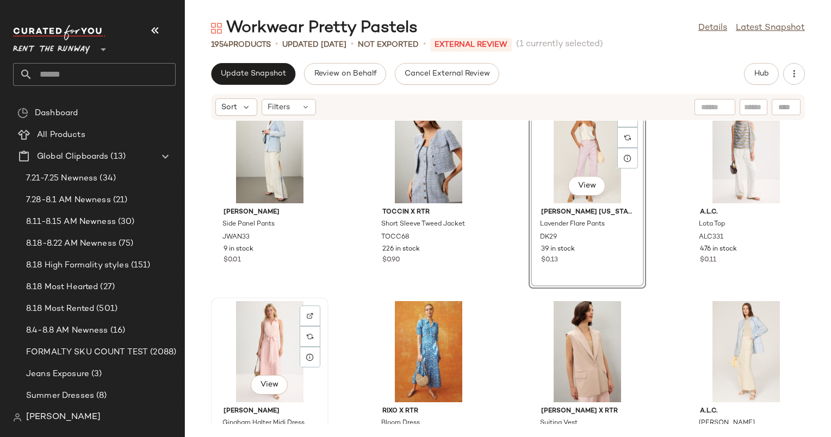
click at [233, 342] on div "View" at bounding box center [270, 351] width 110 height 101
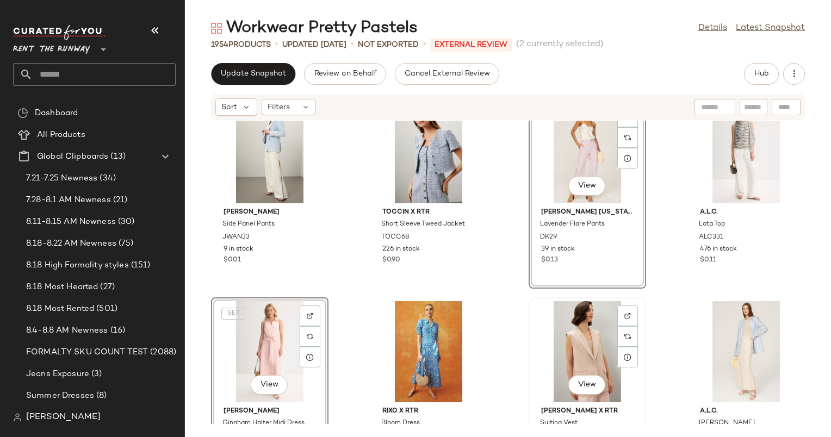
click at [588, 322] on div "View" at bounding box center [587, 351] width 110 height 101
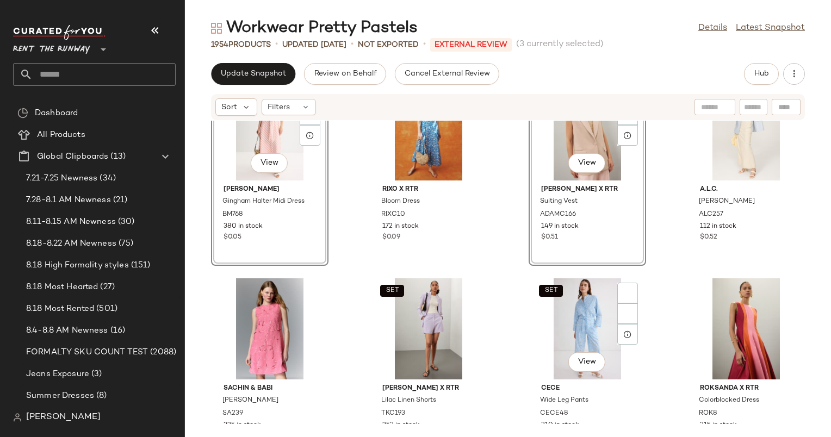
scroll to position [2487, 0]
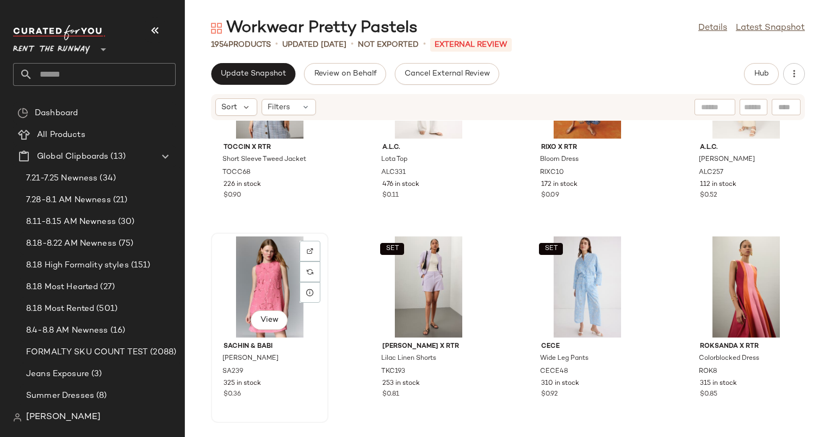
click at [250, 292] on div "View" at bounding box center [270, 287] width 110 height 101
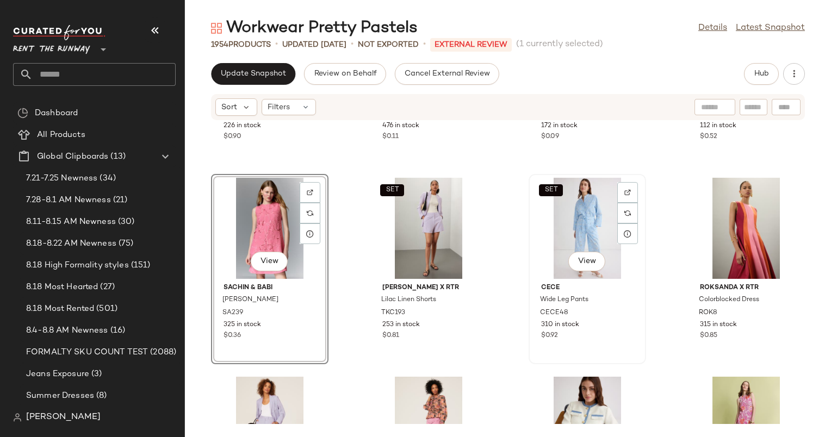
scroll to position [2550, 0]
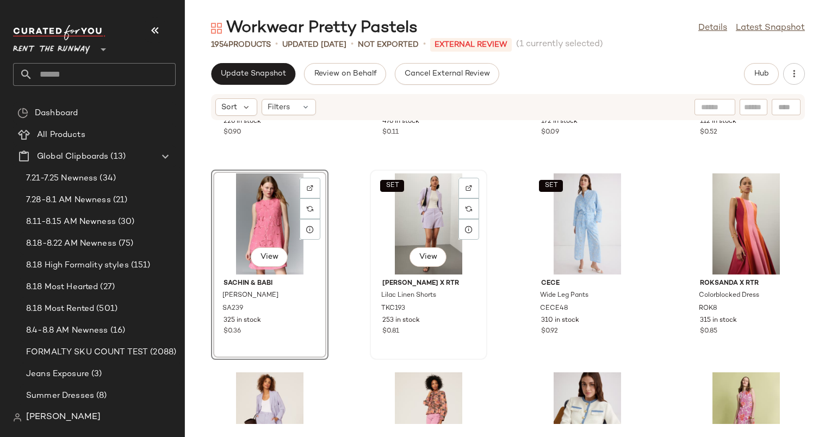
click at [435, 196] on div "SET View" at bounding box center [429, 223] width 110 height 101
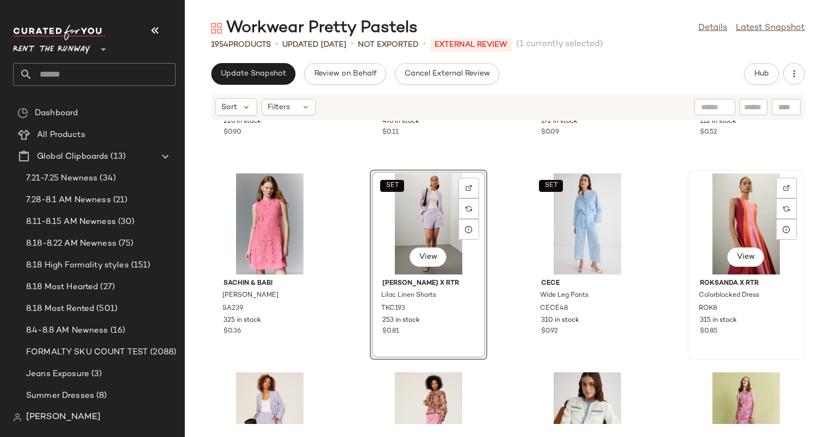
click at [733, 218] on div "View" at bounding box center [746, 223] width 110 height 101
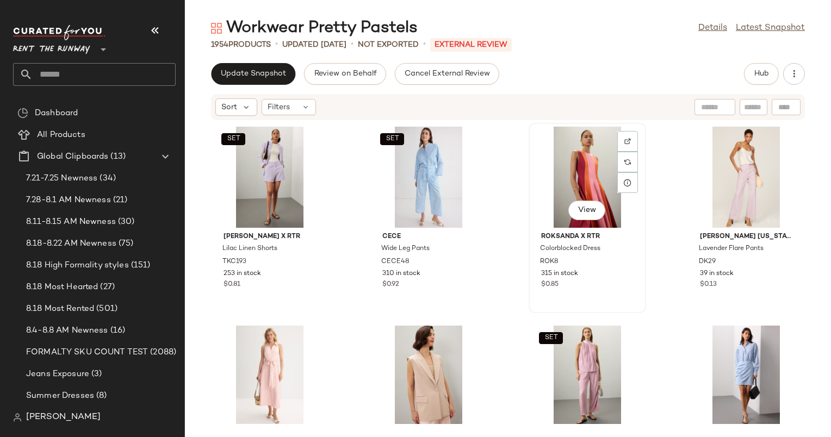
click at [568, 157] on div "View" at bounding box center [587, 177] width 110 height 101
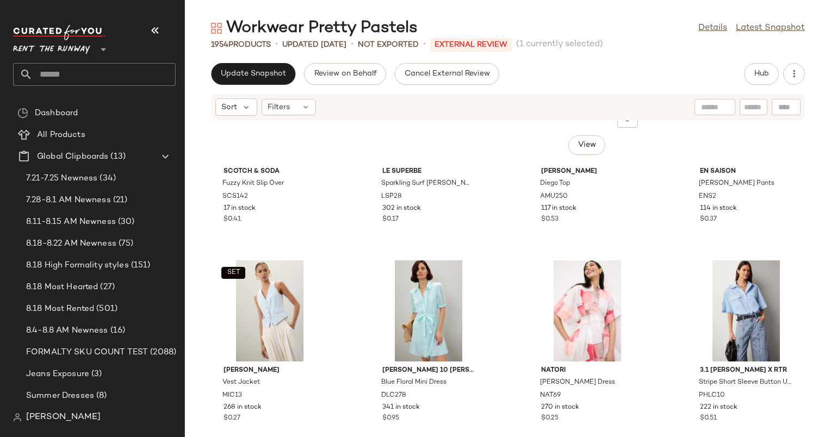
scroll to position [472, 0]
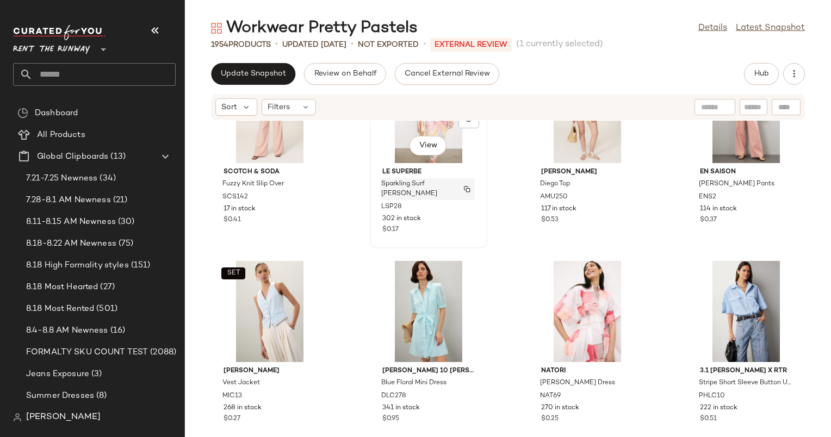
click at [399, 178] on div "Sparkling Surf Miki Dress" at bounding box center [427, 189] width 95 height 22
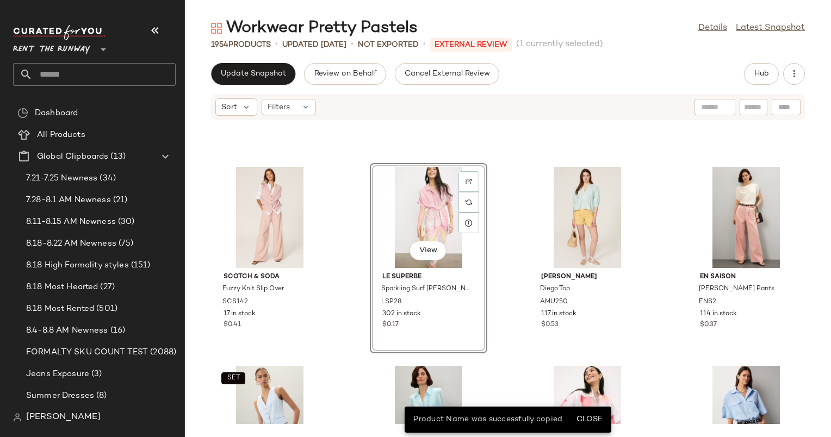
scroll to position [432, 0]
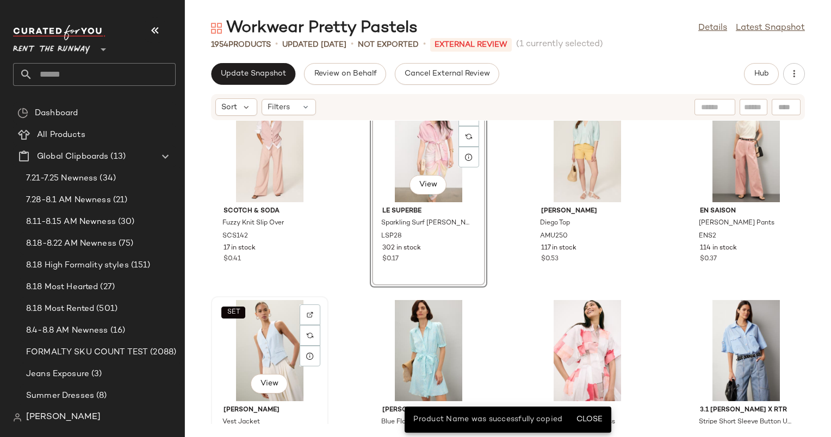
click at [257, 363] on div "SET View" at bounding box center [270, 350] width 110 height 101
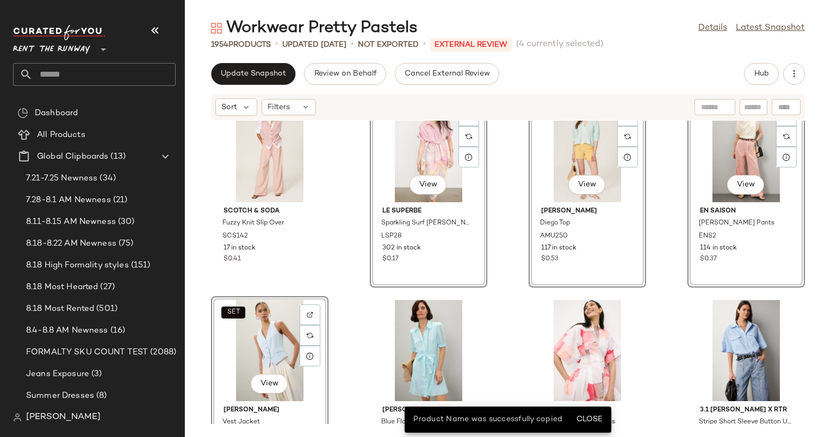
scroll to position [631, 0]
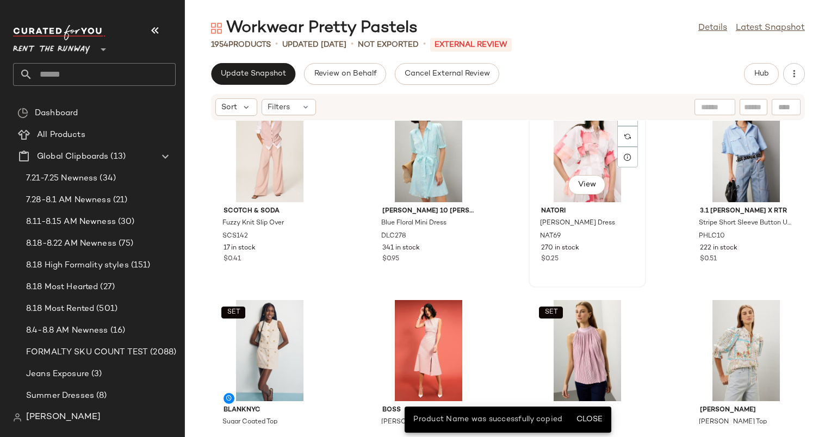
click at [580, 153] on div "View" at bounding box center [587, 151] width 110 height 101
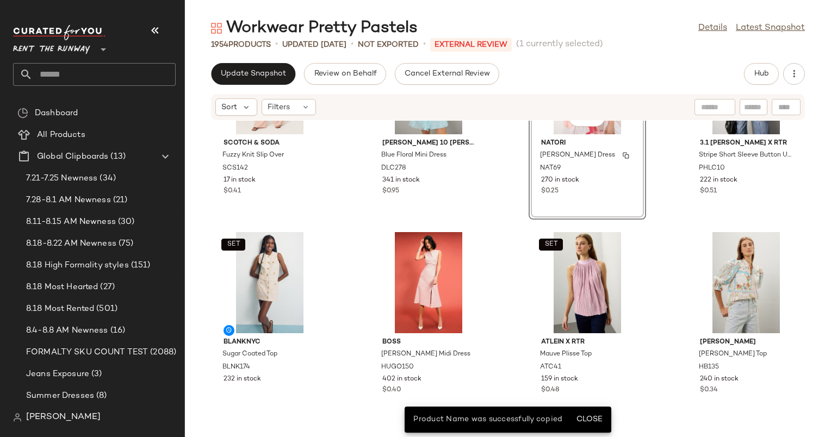
scroll to position [702, 0]
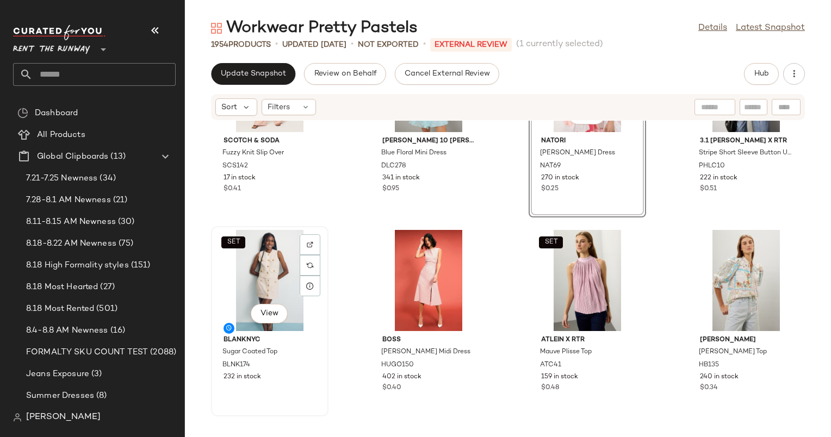
click at [263, 268] on div "SET View" at bounding box center [270, 280] width 110 height 101
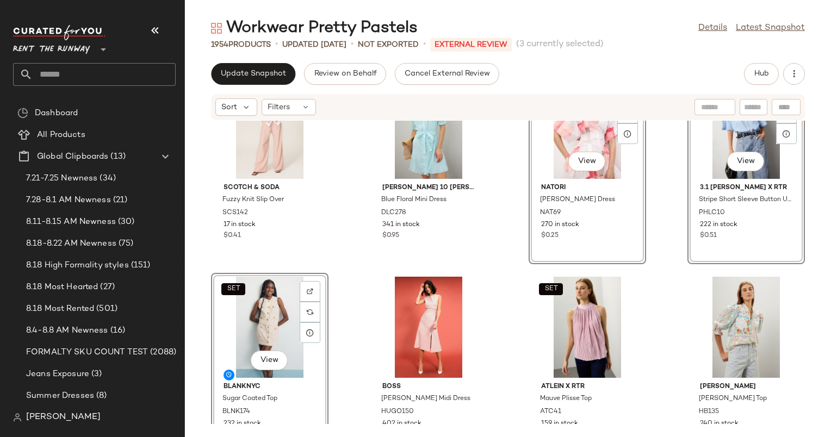
scroll to position [664, 0]
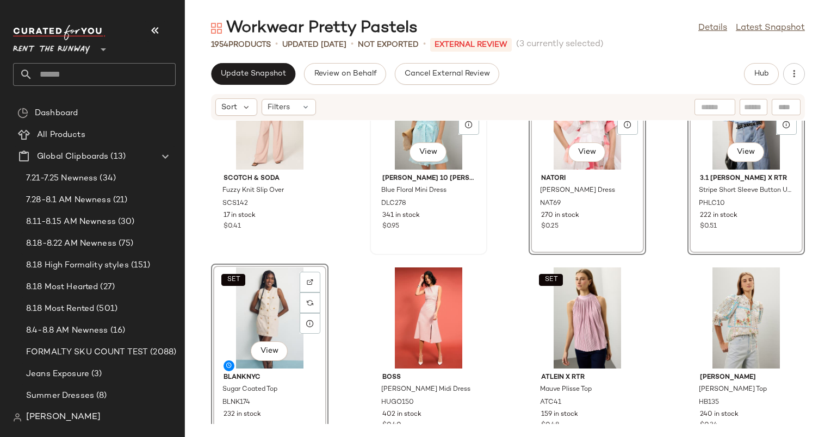
click at [404, 131] on div "View" at bounding box center [429, 119] width 110 height 101
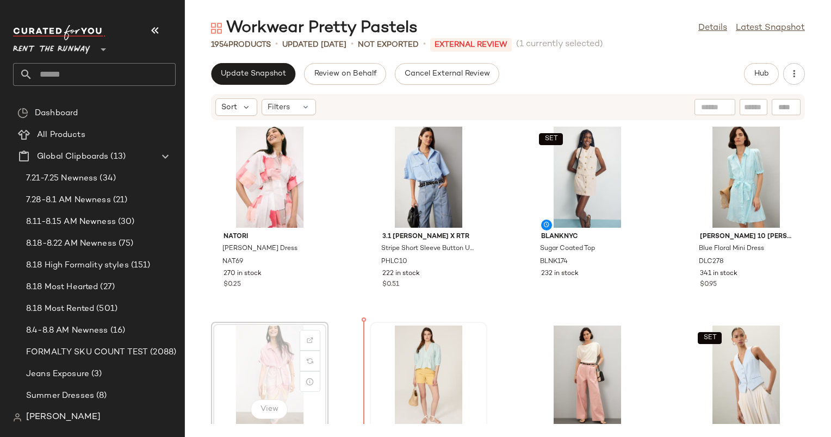
scroll to position [2, 0]
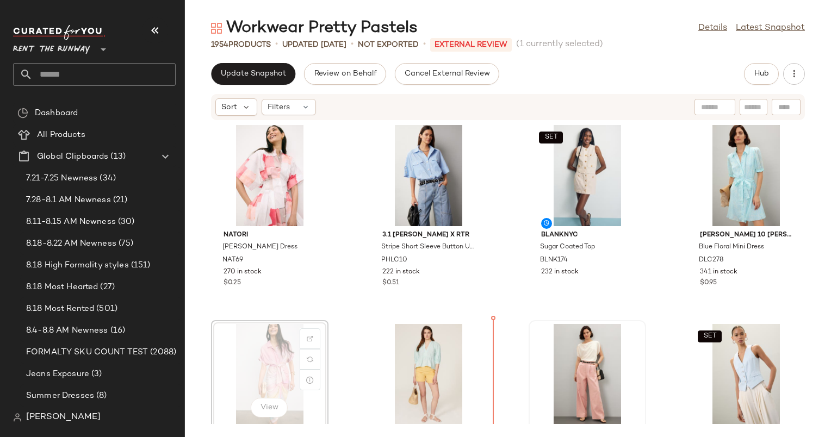
scroll to position [5, 0]
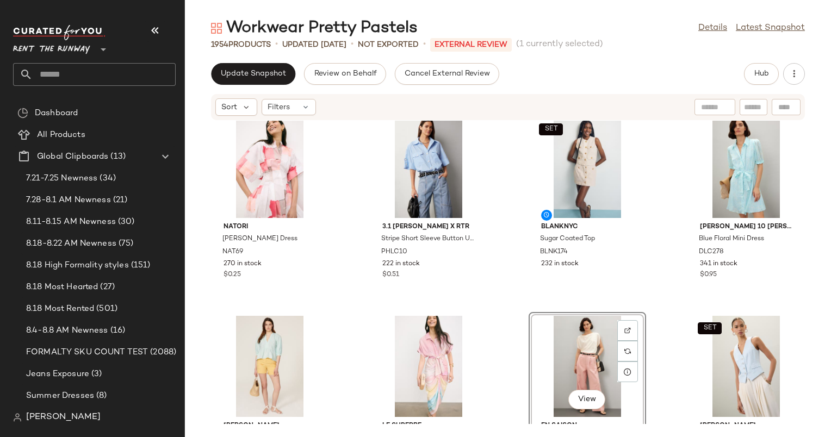
scroll to position [13, 0]
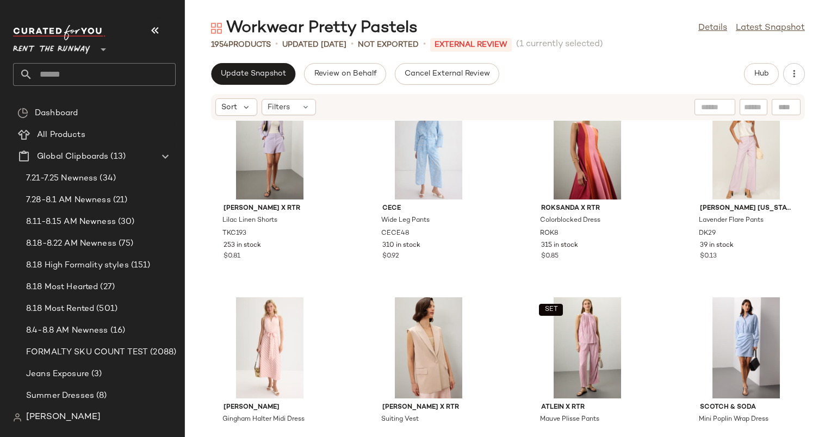
scroll to position [450, 0]
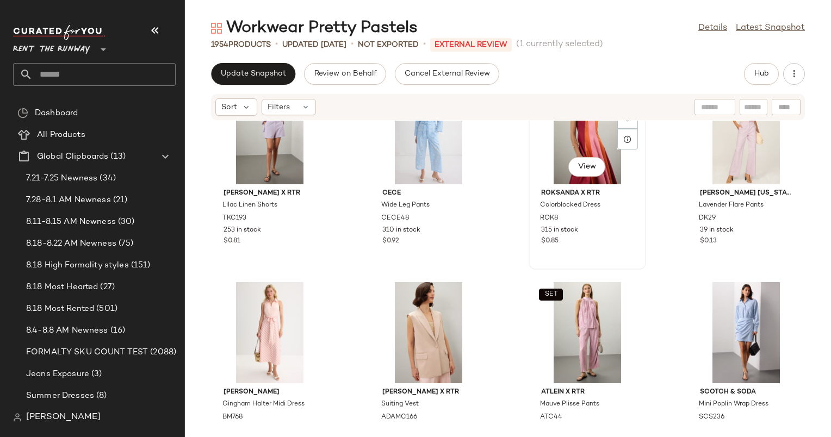
click at [551, 181] on div "View" at bounding box center [587, 133] width 110 height 101
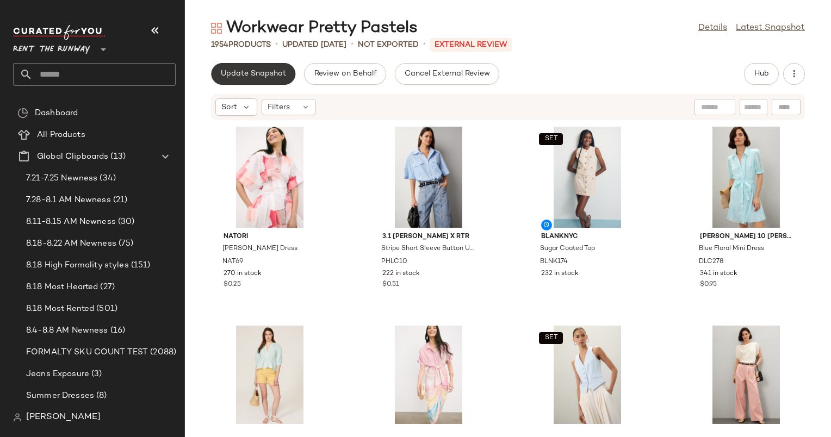
click at [246, 71] on span "Update Snapshot" at bounding box center [253, 74] width 66 height 9
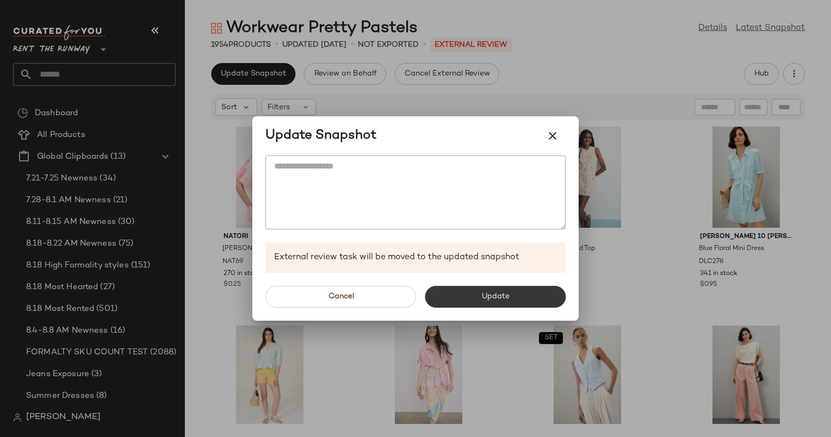
click at [523, 289] on button "Update" at bounding box center [495, 297] width 141 height 22
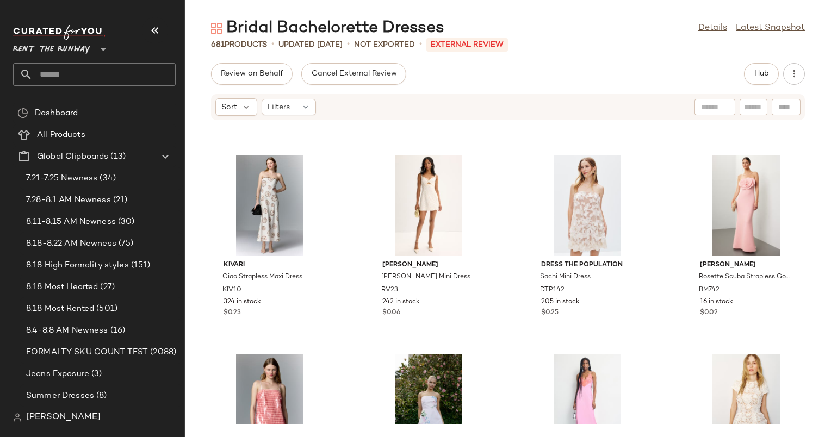
scroll to position [1591, 0]
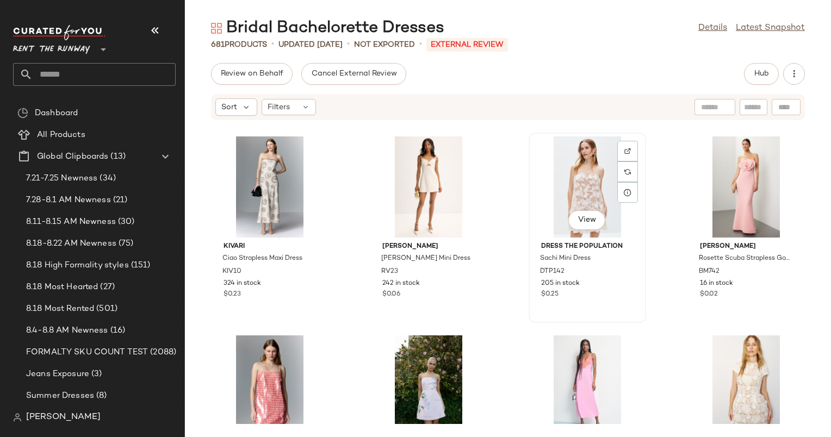
click at [597, 172] on div "View" at bounding box center [587, 187] width 110 height 101
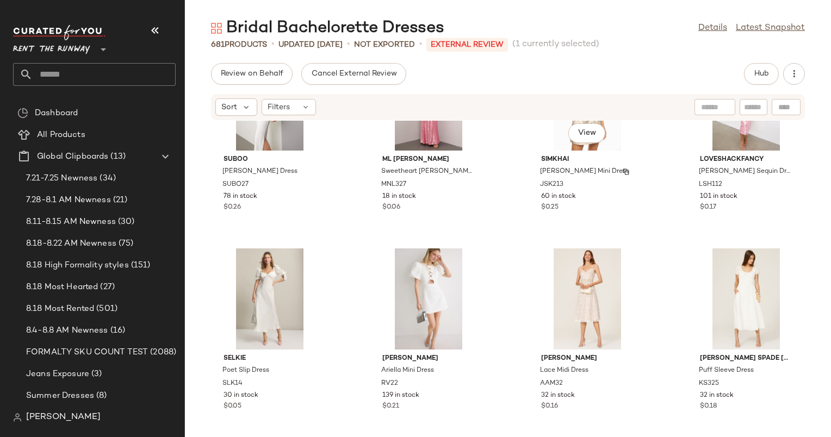
scroll to position [2177, 0]
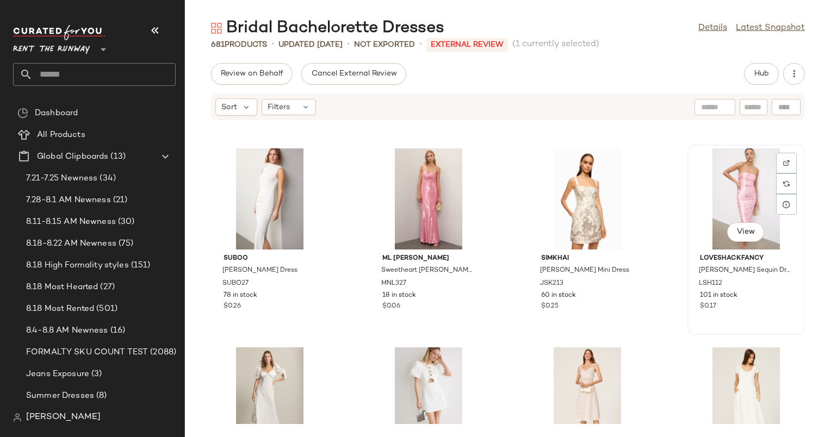
click at [718, 193] on div "View" at bounding box center [746, 198] width 110 height 101
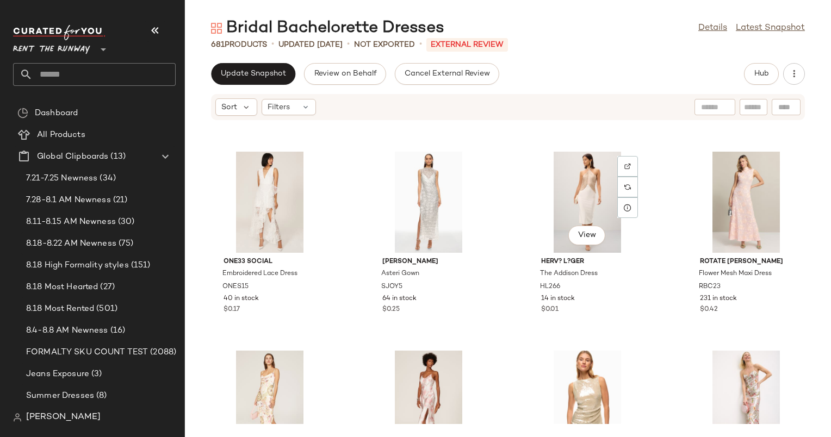
scroll to position [1808, 0]
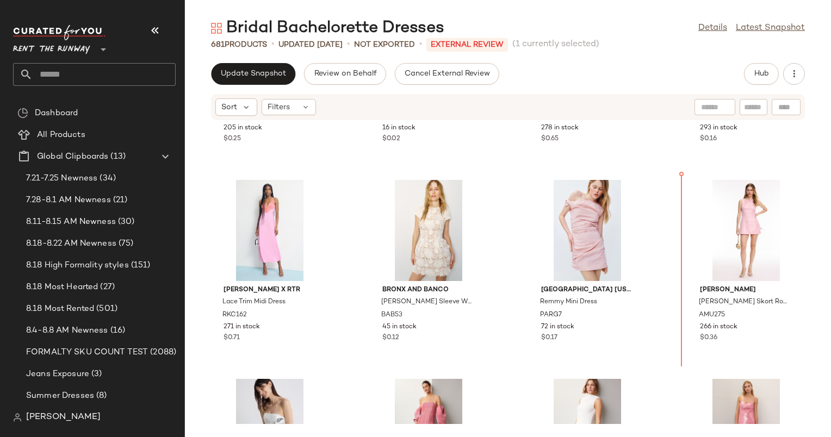
scroll to position [146, 0]
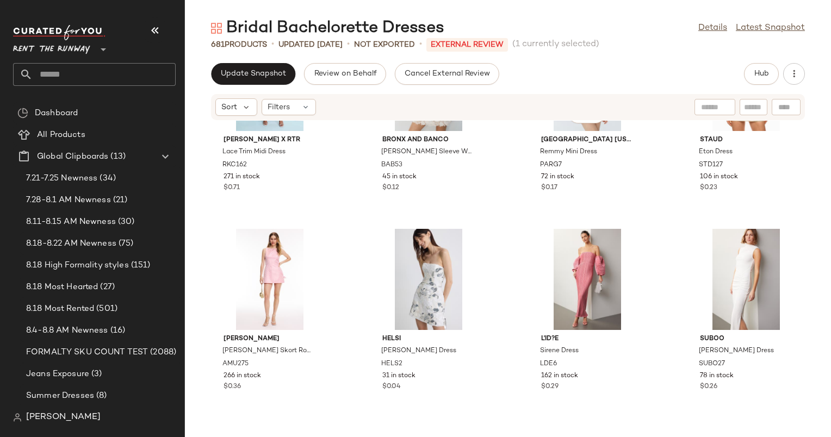
scroll to position [345, 0]
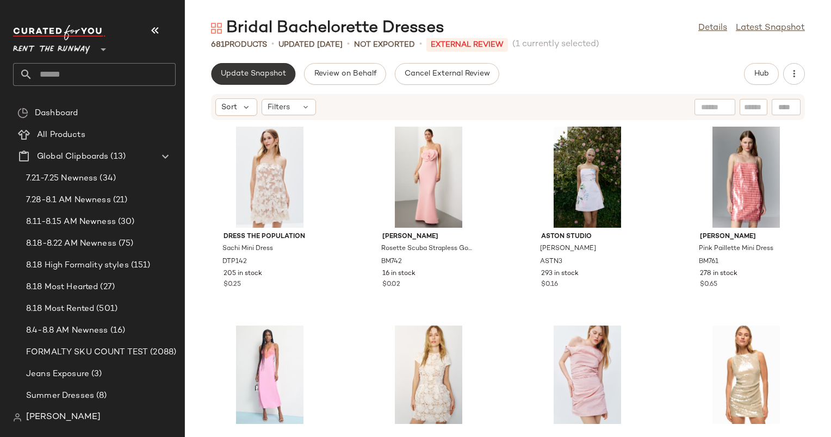
click at [231, 73] on span "Update Snapshot" at bounding box center [253, 74] width 66 height 9
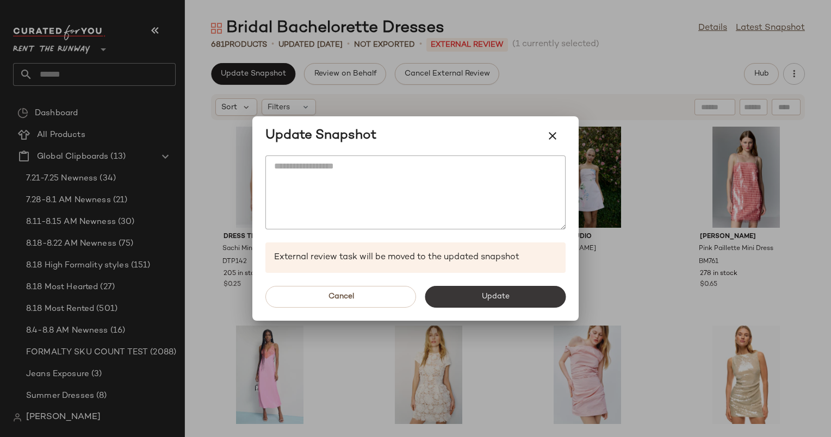
click at [489, 293] on span "Update" at bounding box center [495, 297] width 28 height 9
